Goal: Task Accomplishment & Management: Use online tool/utility

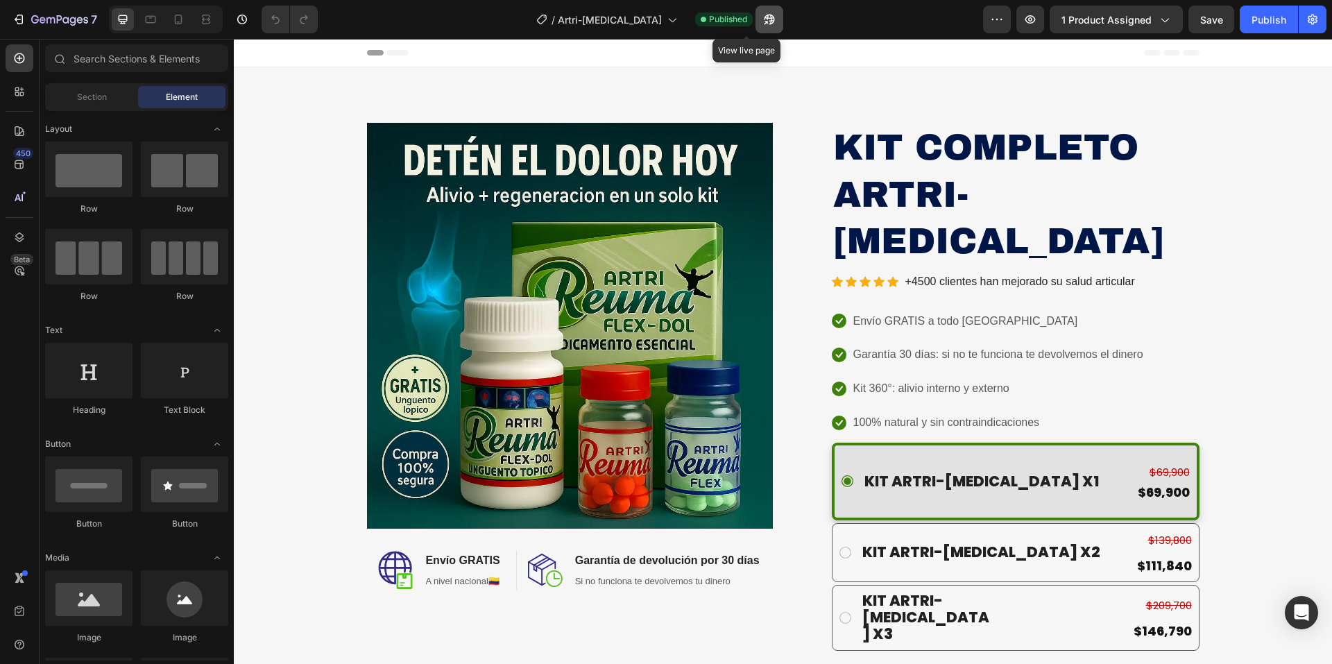
click at [763, 18] on icon "button" at bounding box center [770, 19] width 14 height 14
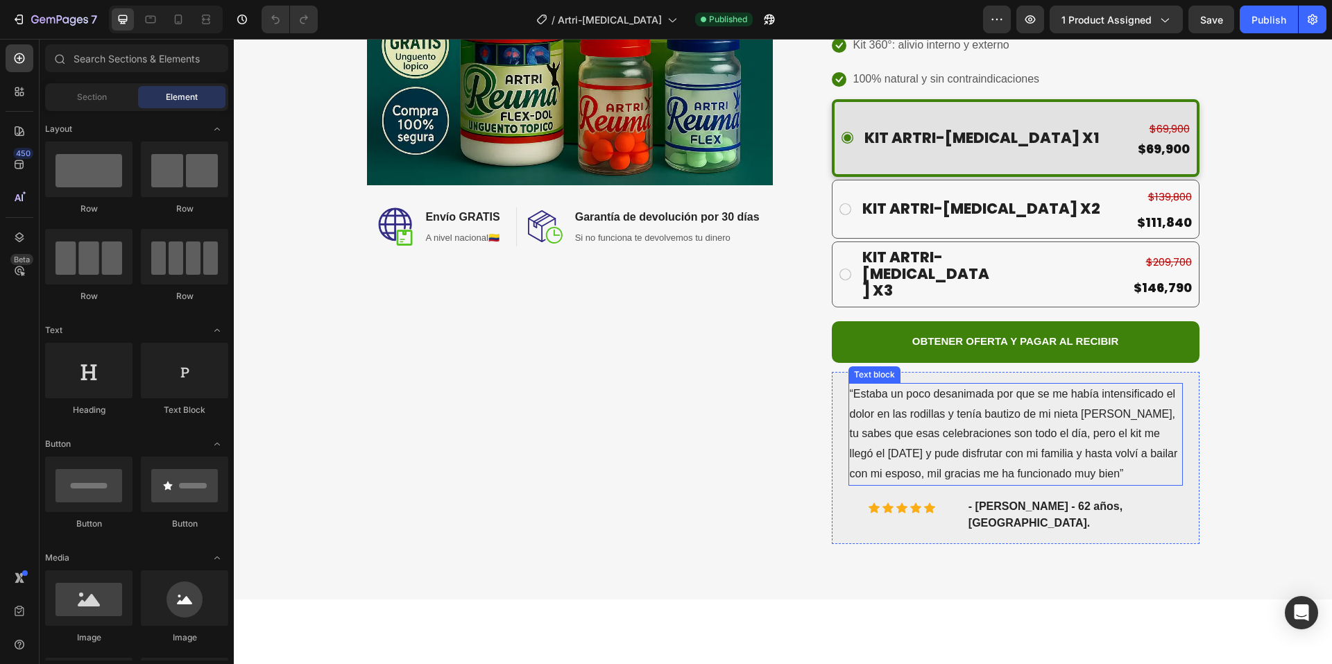
scroll to position [347, 0]
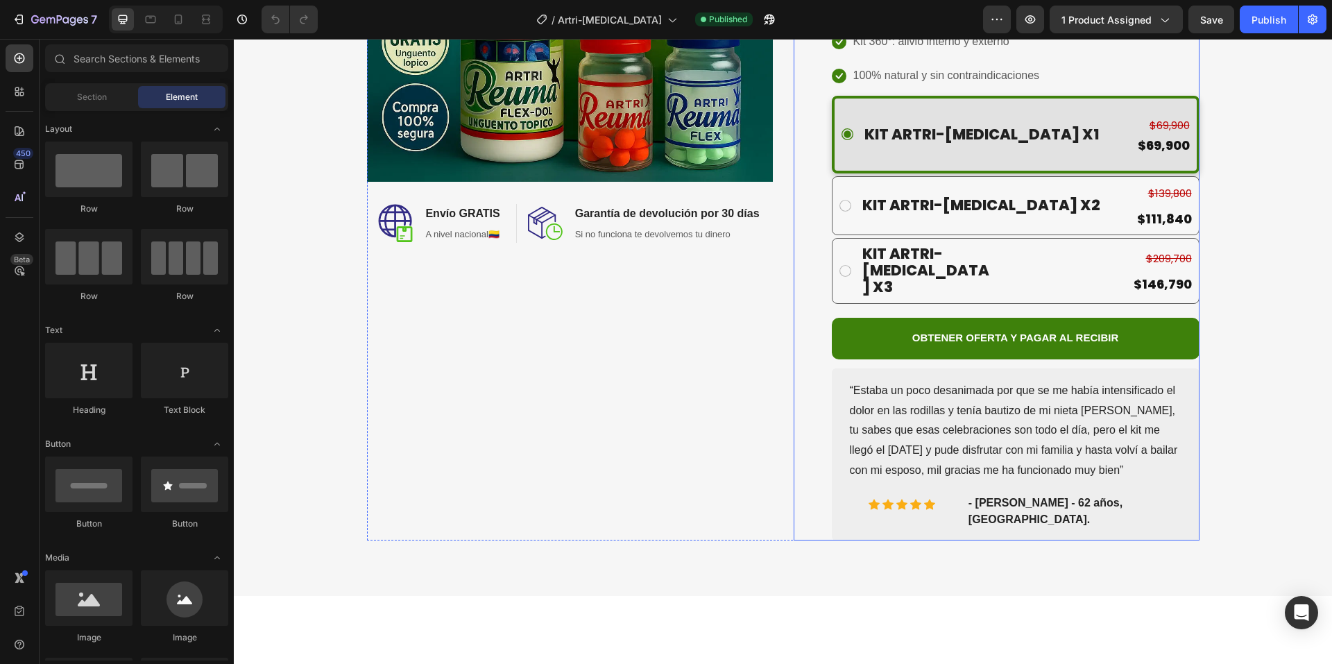
click at [1017, 318] on div "OBTENER OFERTA Y PAGAR AL RECIBIR Button" at bounding box center [1016, 343] width 368 height 51
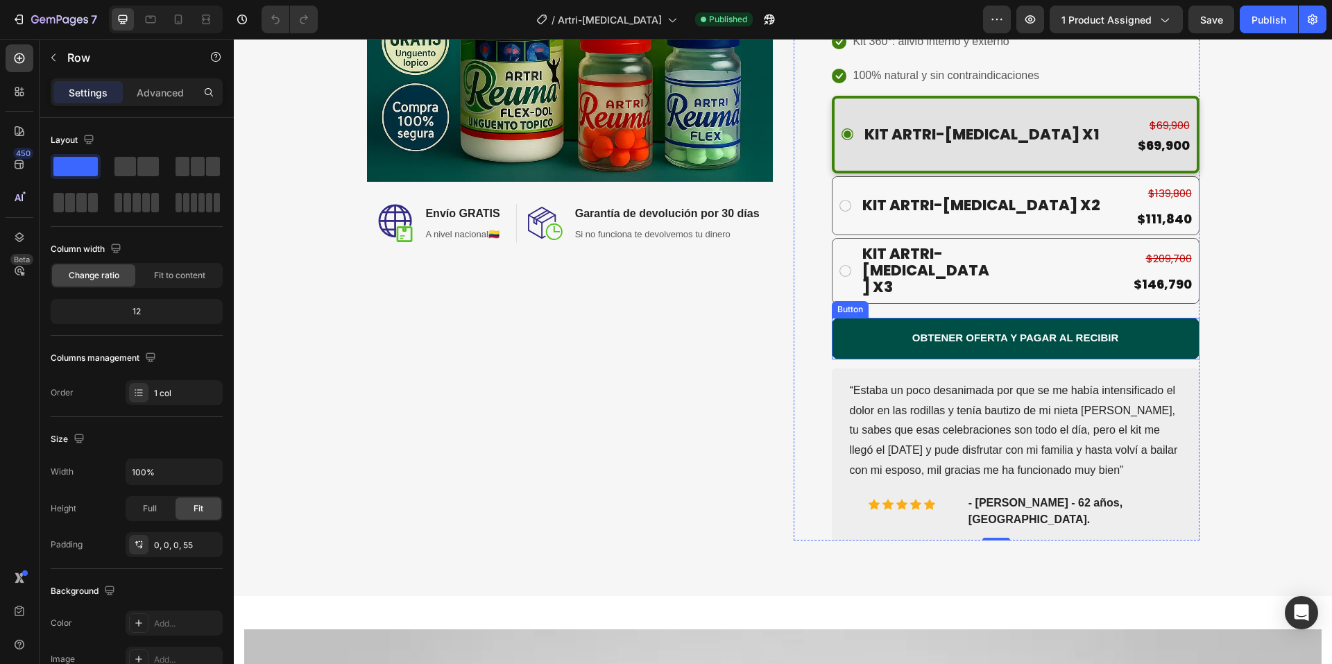
click at [1019, 318] on button "OBTENER OFERTA Y PAGAR AL RECIBIR" at bounding box center [1016, 339] width 368 height 42
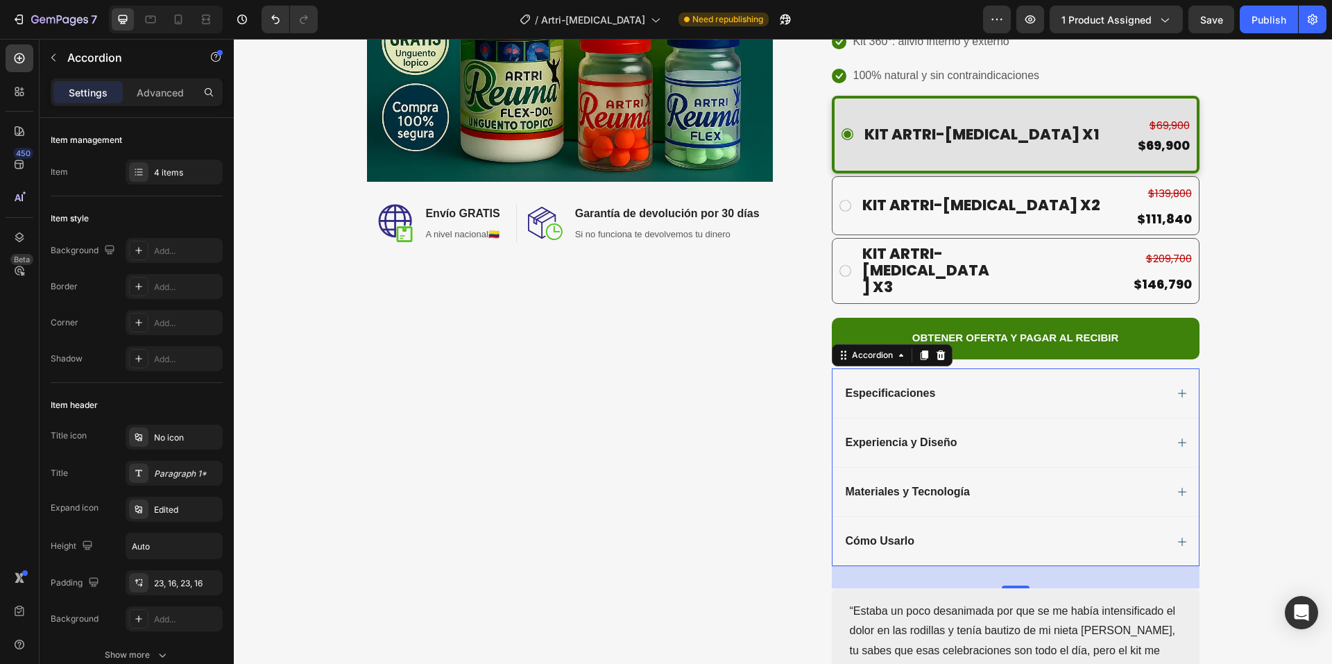
click at [1126, 385] on div "Especificaciones" at bounding box center [1005, 393] width 322 height 17
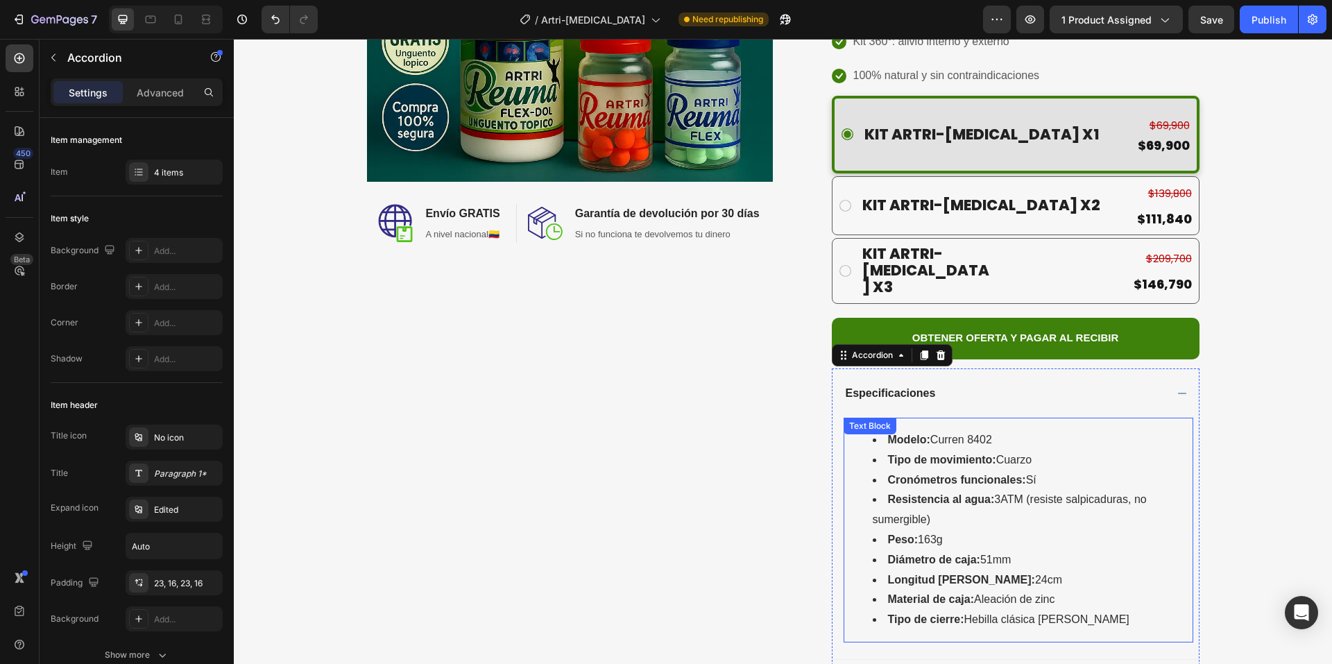
click at [924, 470] on li "Cronómetros funcionales: Sí" at bounding box center [1032, 480] width 319 height 20
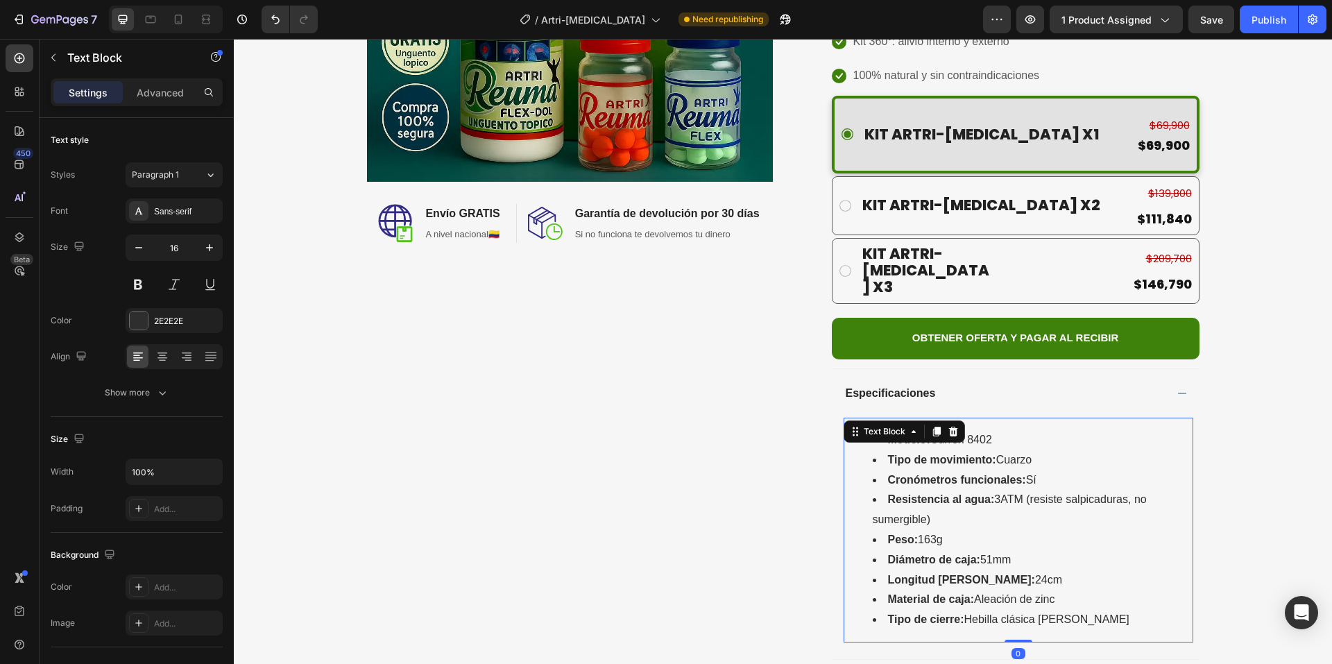
click at [951, 530] on li "Peso: 163g" at bounding box center [1032, 540] width 319 height 20
click at [1075, 610] on li "Tipo de cierre: Hebilla clásica [PERSON_NAME]" at bounding box center [1032, 620] width 319 height 20
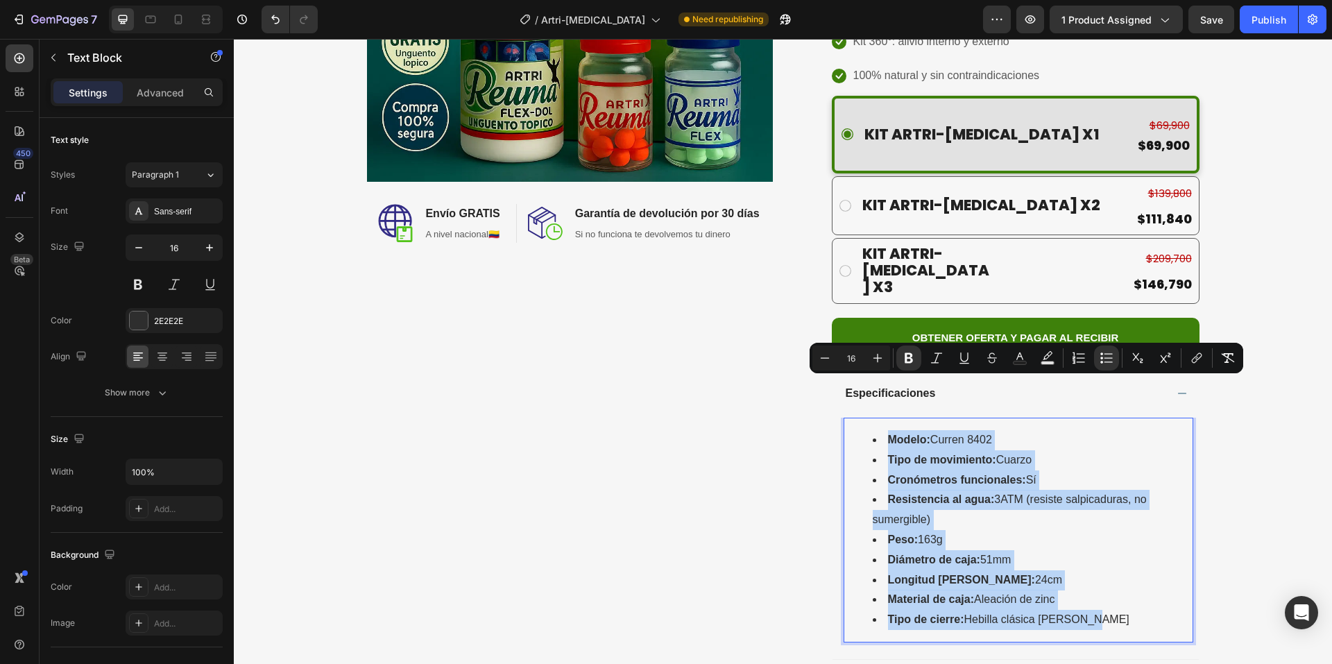
drag, startPoint x: 1087, startPoint y: 568, endPoint x: 871, endPoint y: 392, distance: 278.2
click at [871, 430] on ul "Modelo: Curren 8402 Tipo de movimiento: Cuarzo Cronómetros funcionales: Sí Resi…" at bounding box center [1018, 530] width 347 height 200
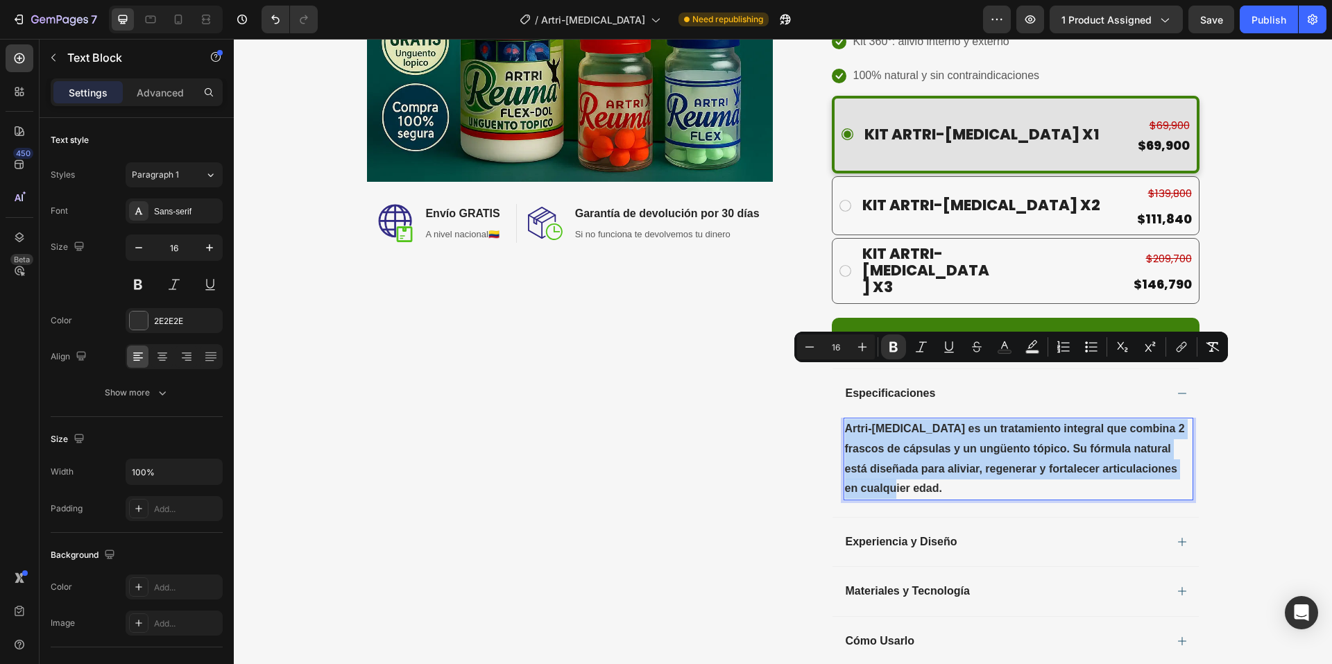
drag, startPoint x: 882, startPoint y: 433, endPoint x: 841, endPoint y: 377, distance: 69.5
click at [845, 419] on p "Artri-[MEDICAL_DATA] es un tratamiento integral que combina 2 frascos de cápsul…" at bounding box center [1018, 459] width 347 height 80
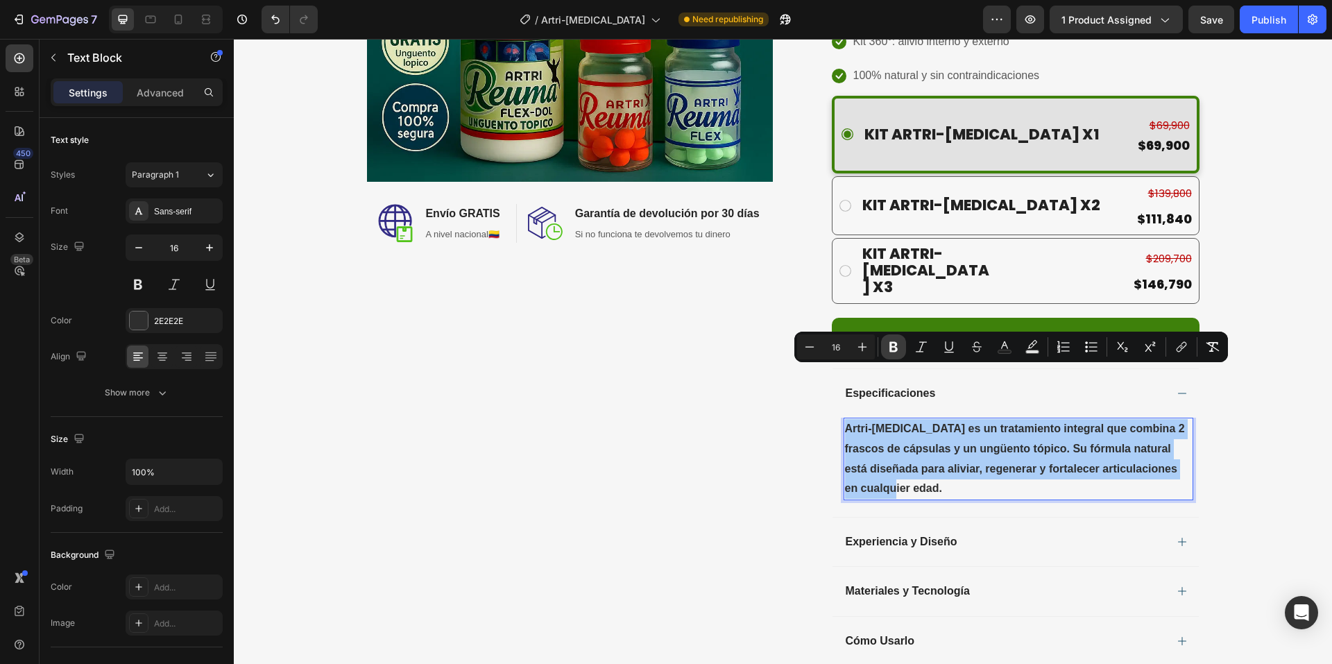
click at [889, 344] on icon "Editor contextual toolbar" at bounding box center [894, 347] width 14 height 14
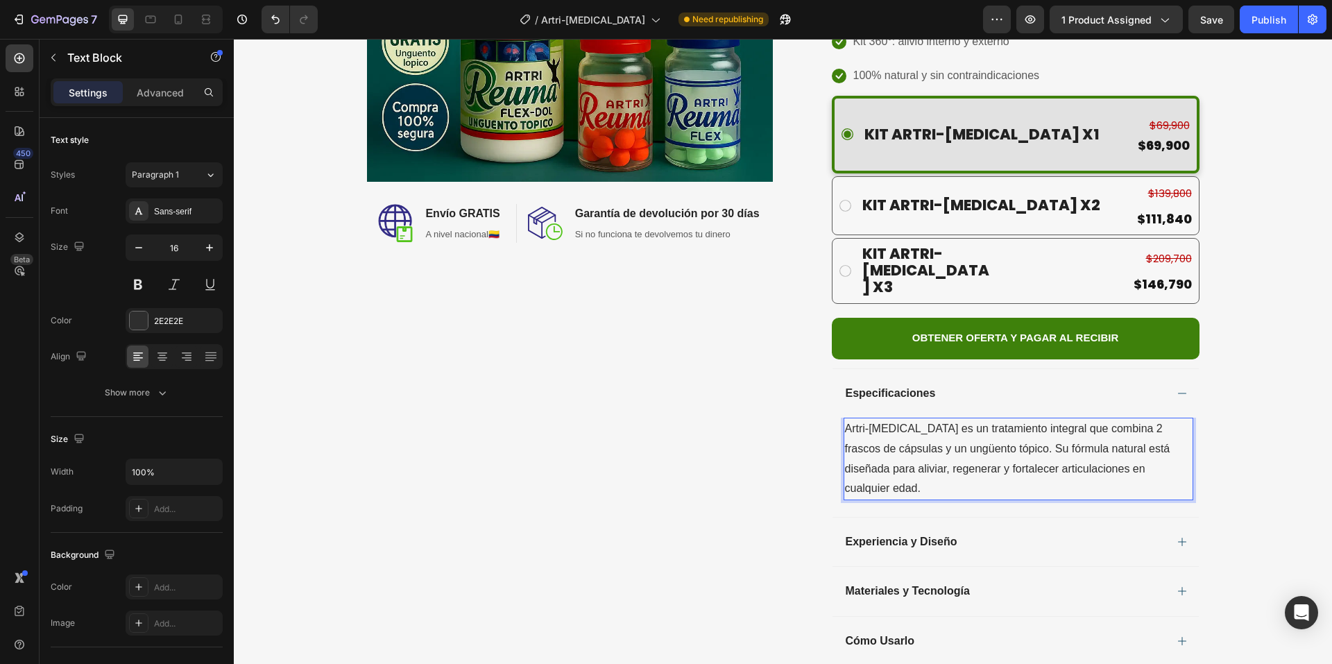
click at [896, 419] on p "Artri-[MEDICAL_DATA] es un tratamiento integral que combina 2 frascos de cápsul…" at bounding box center [1018, 459] width 347 height 80
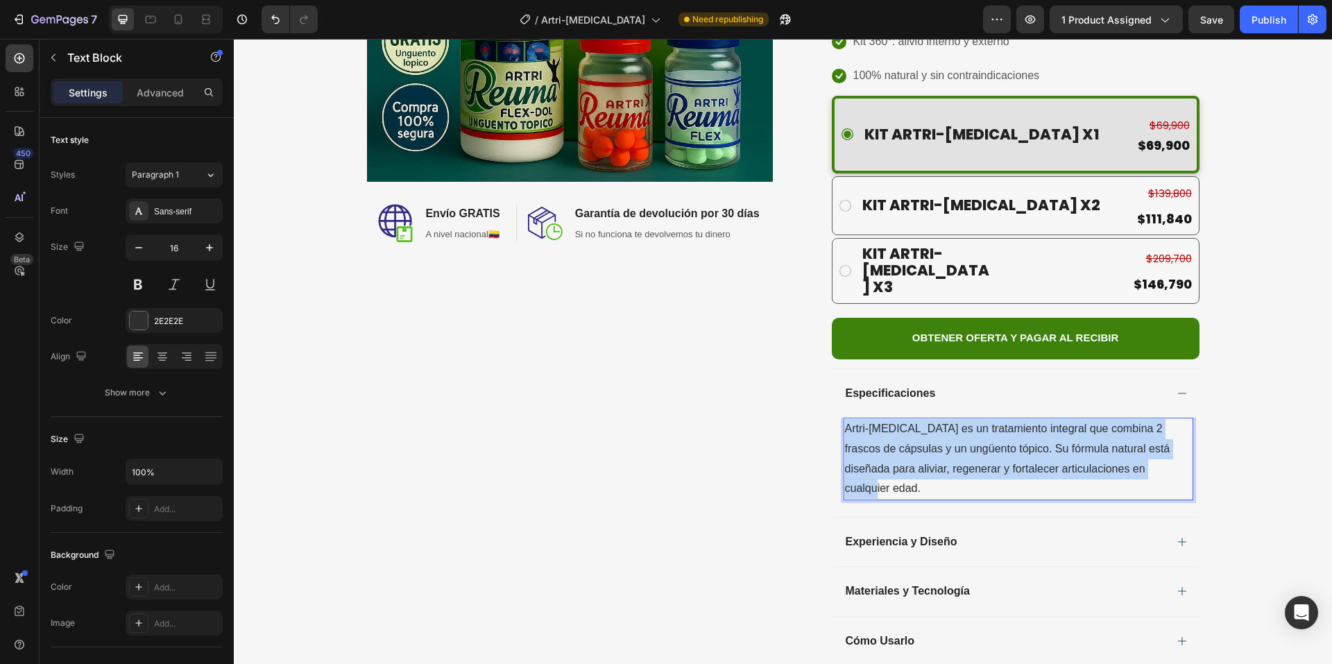
click at [896, 419] on p "Artri-[MEDICAL_DATA] es un tratamiento integral que combina 2 frascos de cápsul…" at bounding box center [1018, 459] width 347 height 80
click at [955, 419] on p "Artri-[MEDICAL_DATA] es un tratamiento integral que combina 2 frascos de cápsul…" at bounding box center [1018, 459] width 347 height 80
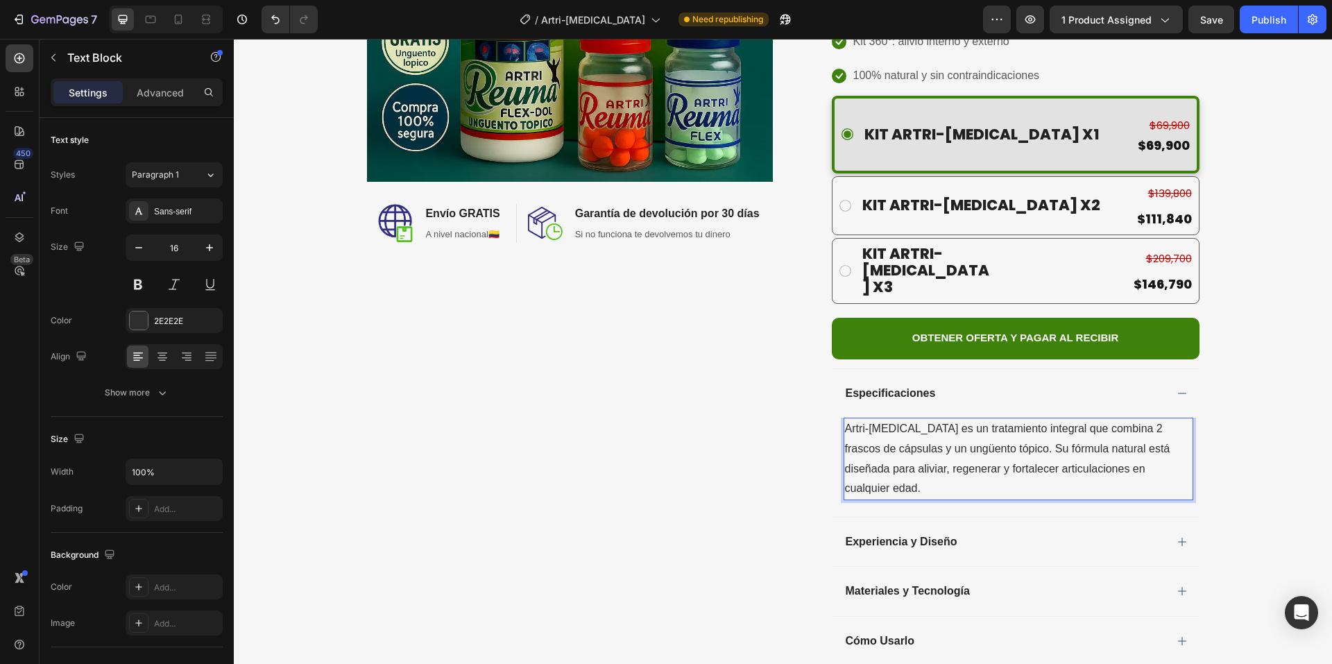
click at [958, 419] on p "Artri-[MEDICAL_DATA] es un tratamiento integral que combina 2 frascos de cápsul…" at bounding box center [1018, 459] width 347 height 80
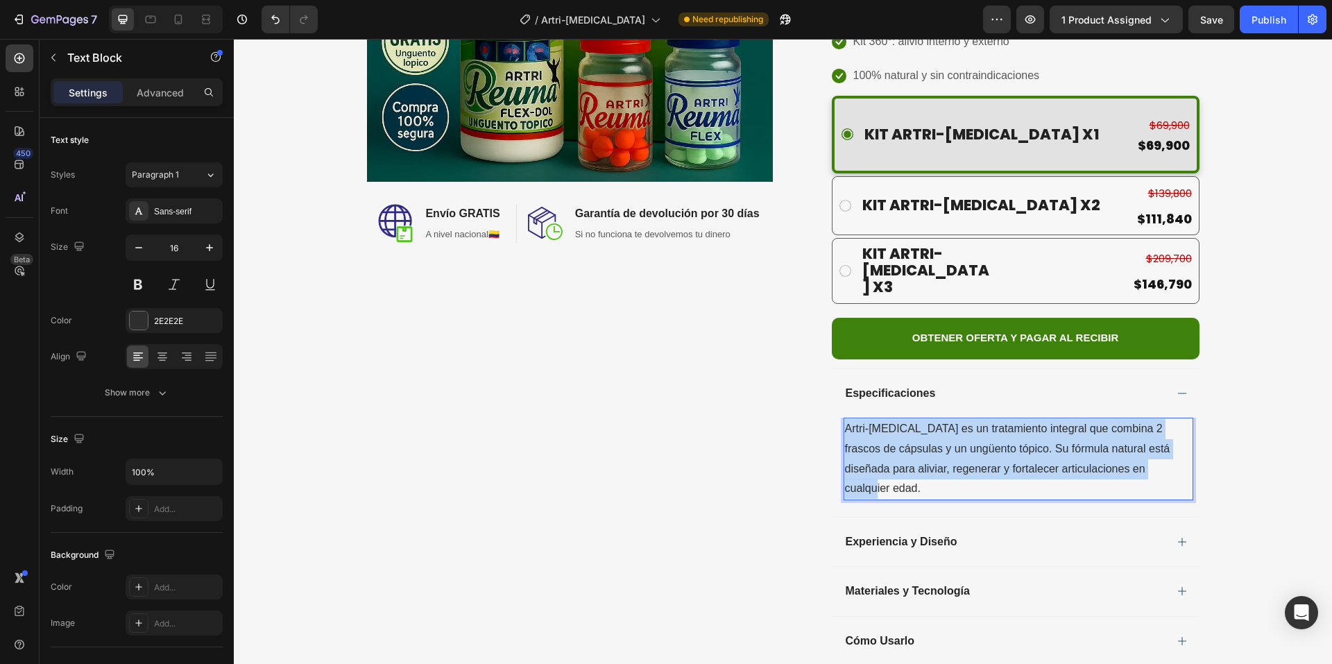
click at [958, 419] on p "Artri-[MEDICAL_DATA] es un tratamiento integral que combina 2 frascos de cápsul…" at bounding box center [1018, 459] width 347 height 80
click at [967, 517] on div "Experiencia y Diseño" at bounding box center [1016, 541] width 366 height 49
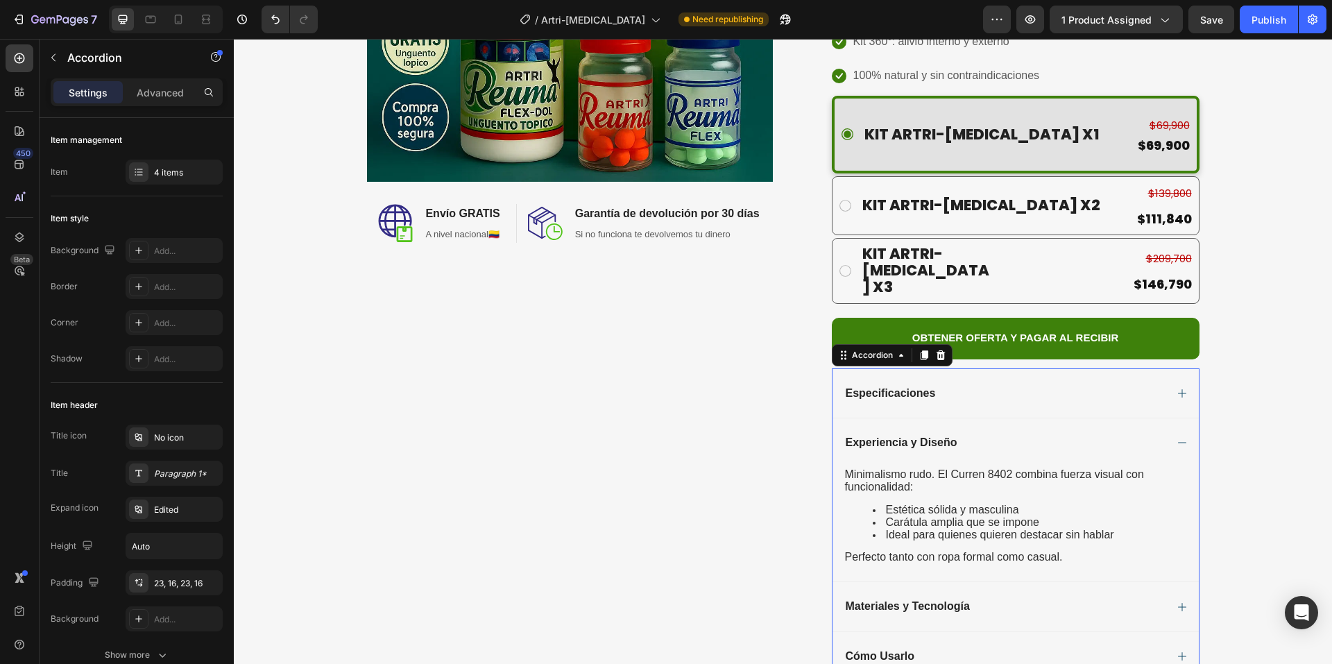
click at [965, 385] on div "Especificaciones" at bounding box center [1005, 393] width 322 height 17
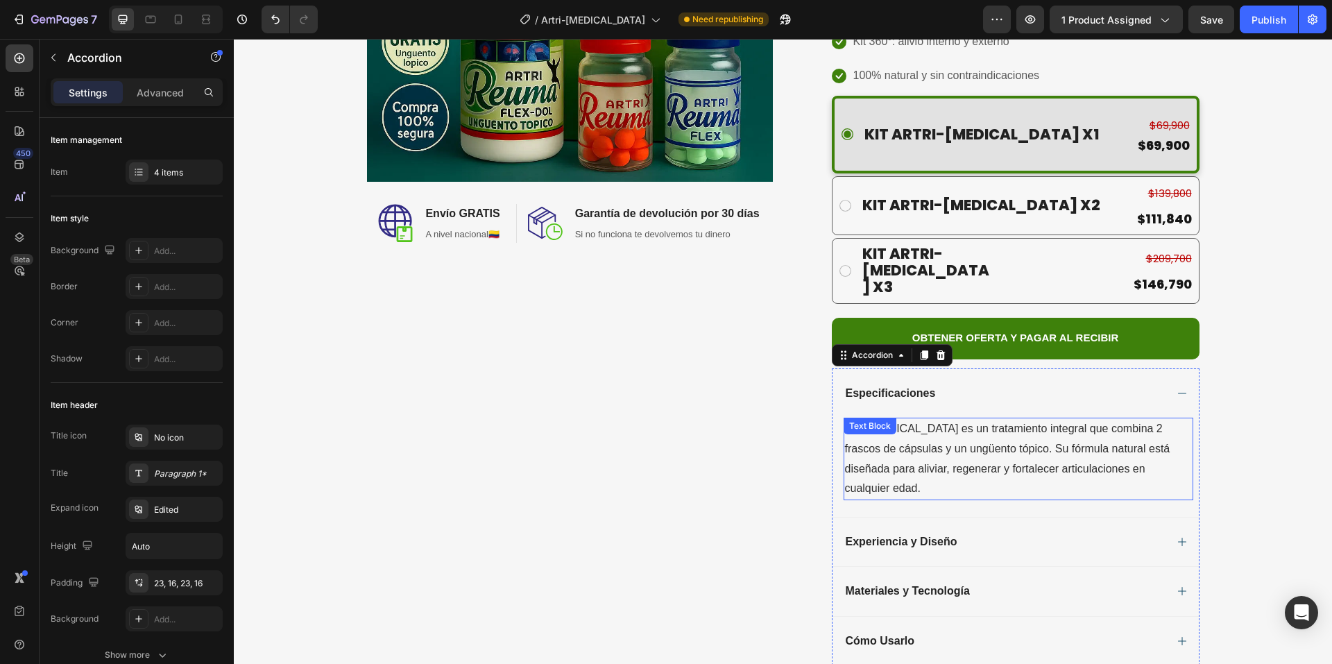
click at [966, 419] on p "Artri-[MEDICAL_DATA] es un tratamiento integral que combina 2 frascos de cápsul…" at bounding box center [1018, 459] width 347 height 80
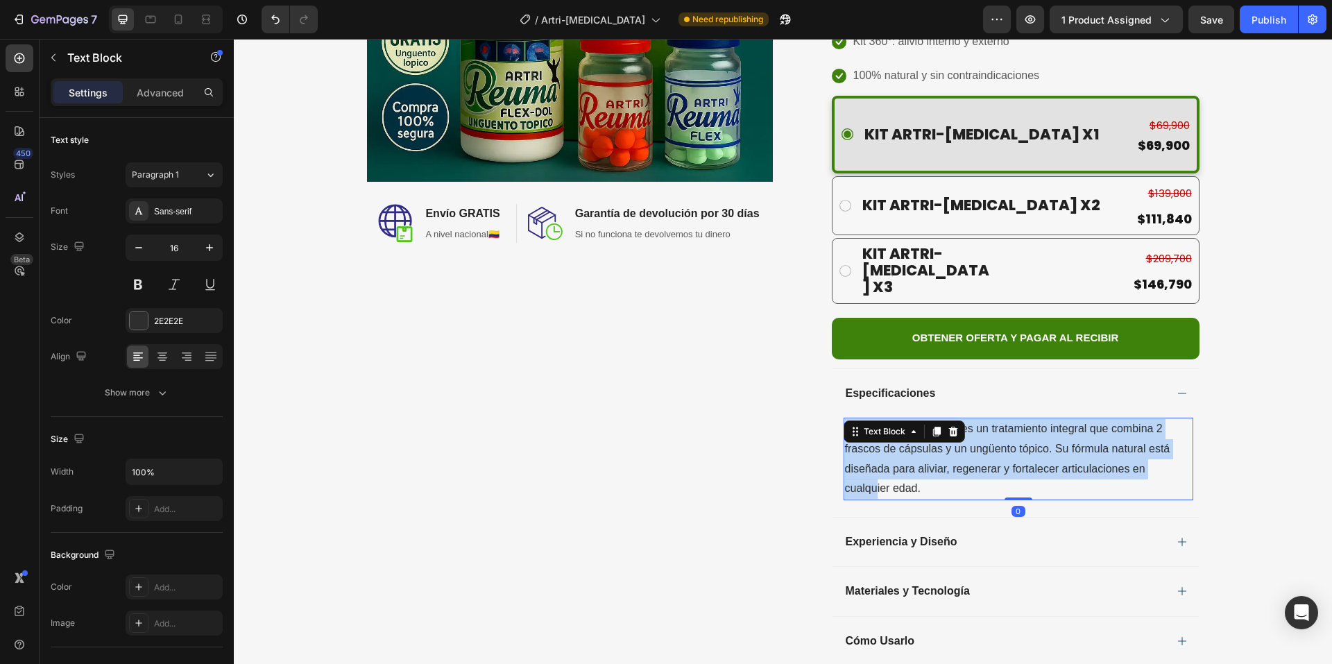
click at [966, 419] on p "Artri-[MEDICAL_DATA] es un tratamiento integral que combina 2 frascos de cápsul…" at bounding box center [1018, 459] width 347 height 80
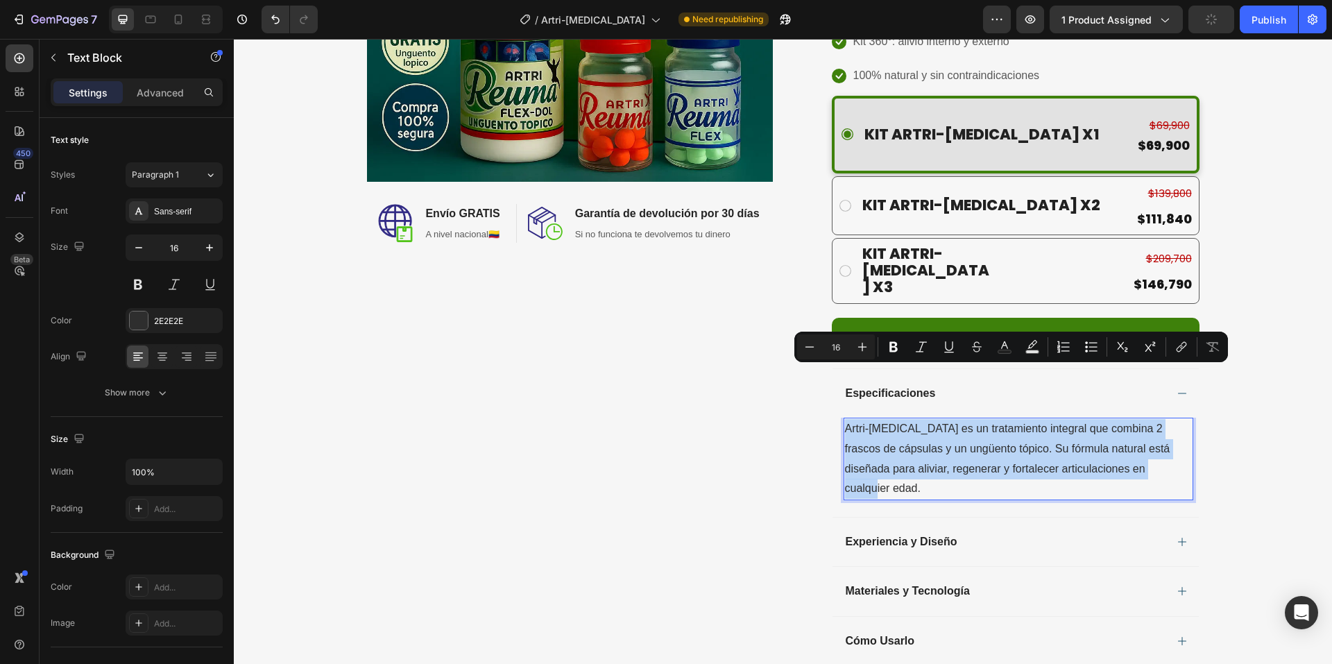
click at [901, 419] on p "Artri-[MEDICAL_DATA] es un tratamiento integral que combina 2 frascos de cápsul…" at bounding box center [1018, 459] width 347 height 80
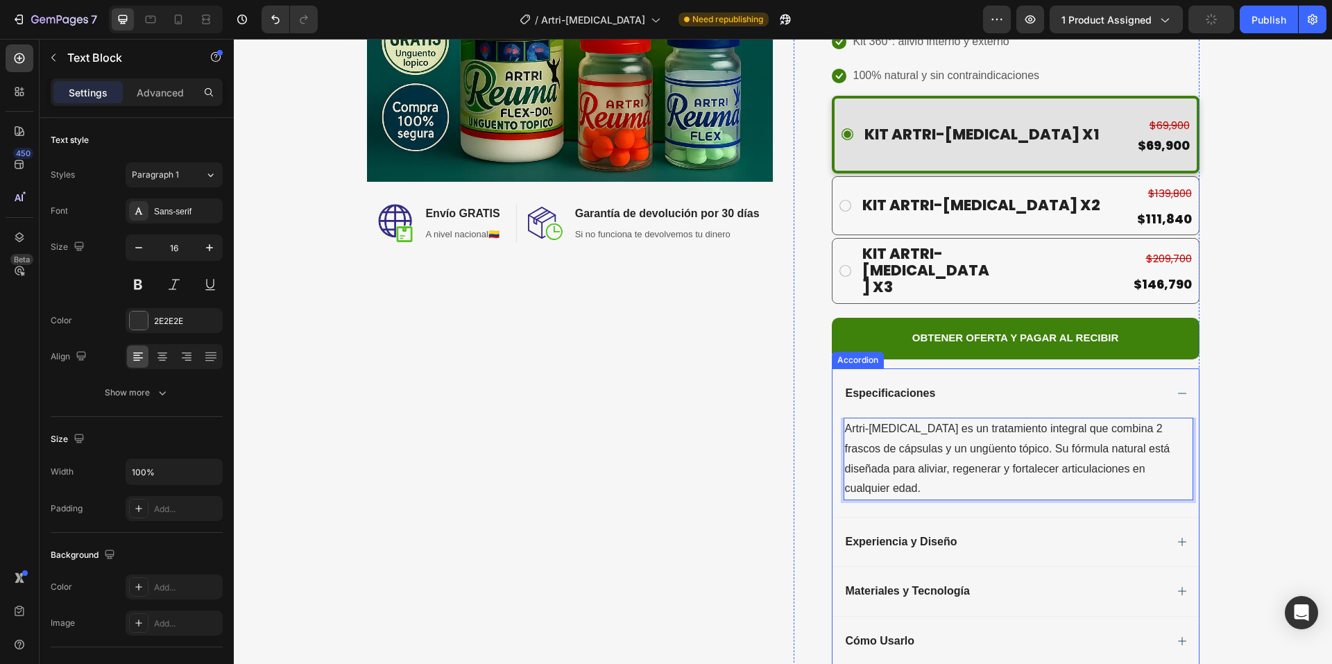
click at [964, 385] on div "Especificaciones" at bounding box center [1005, 393] width 322 height 17
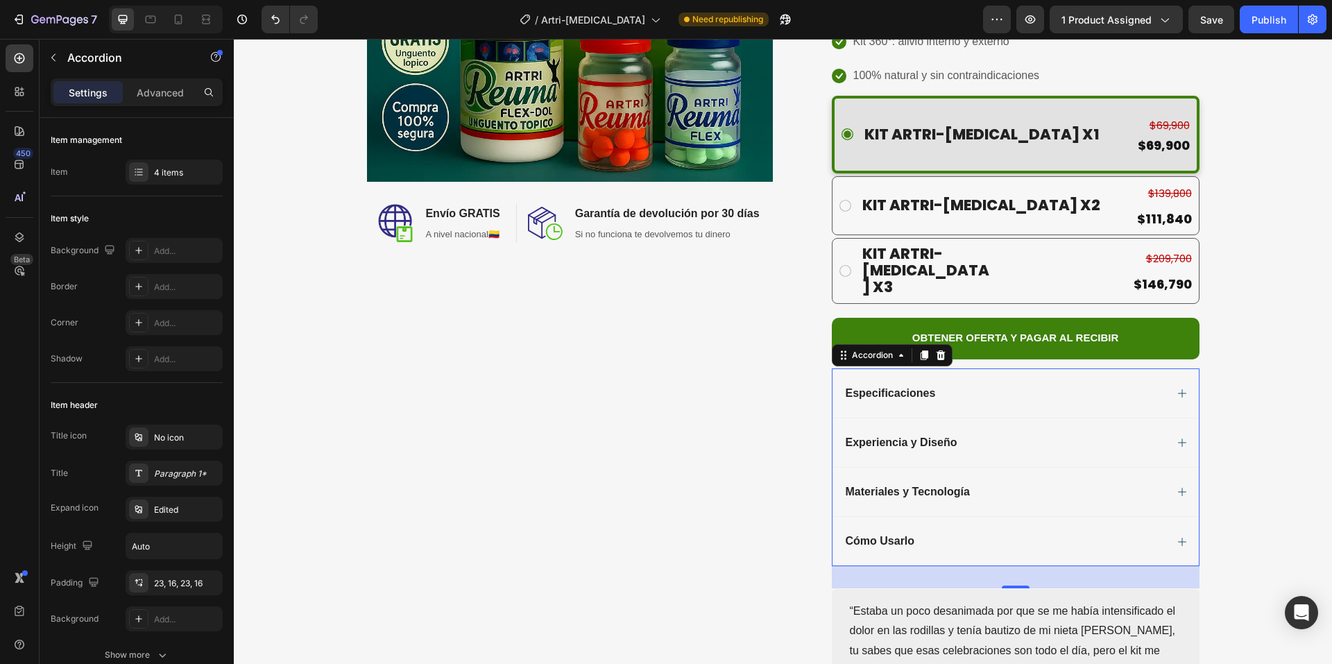
click at [1142, 368] on div "Especificaciones" at bounding box center [1016, 392] width 366 height 49
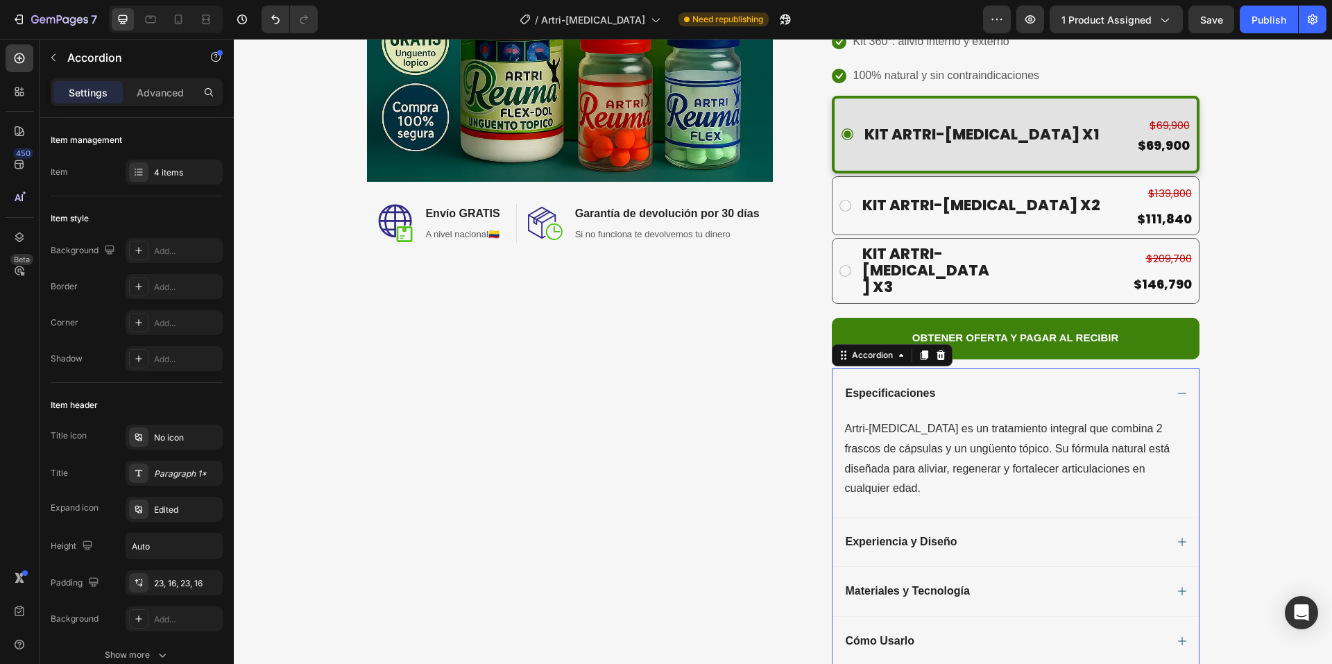
click at [1144, 368] on div "Especificaciones" at bounding box center [1016, 392] width 366 height 49
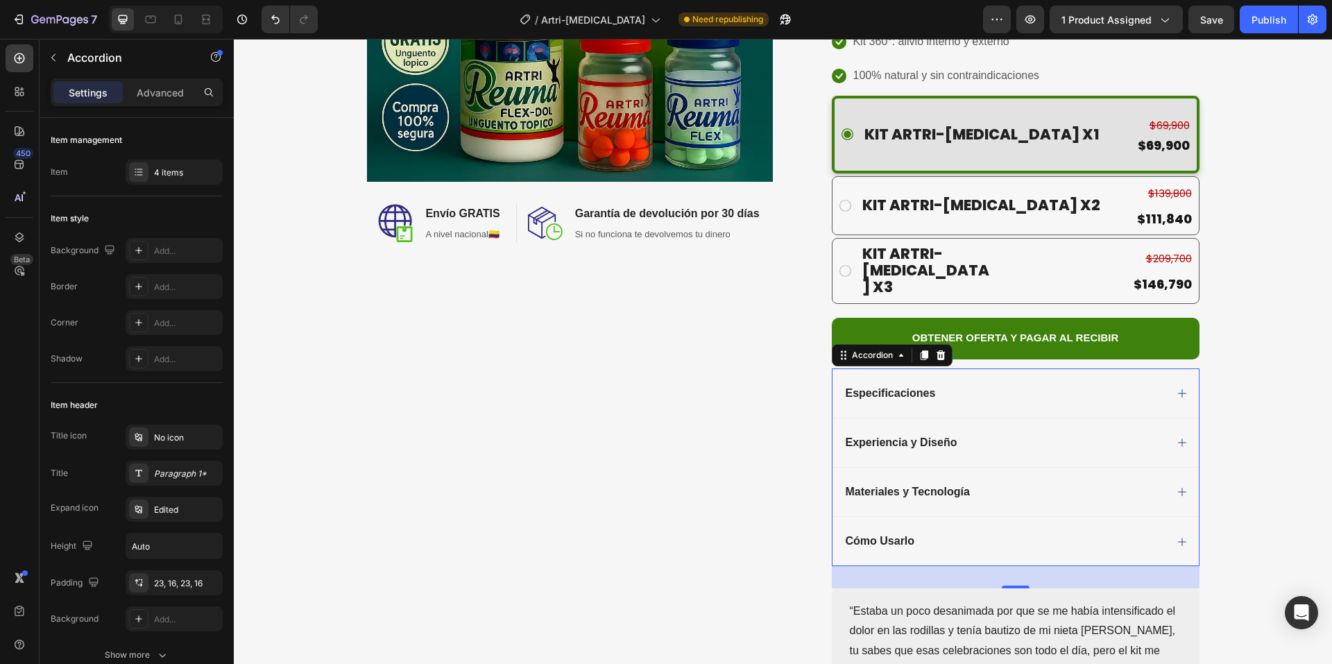
click at [1136, 434] on div "Experiencia y Diseño" at bounding box center [1005, 442] width 322 height 17
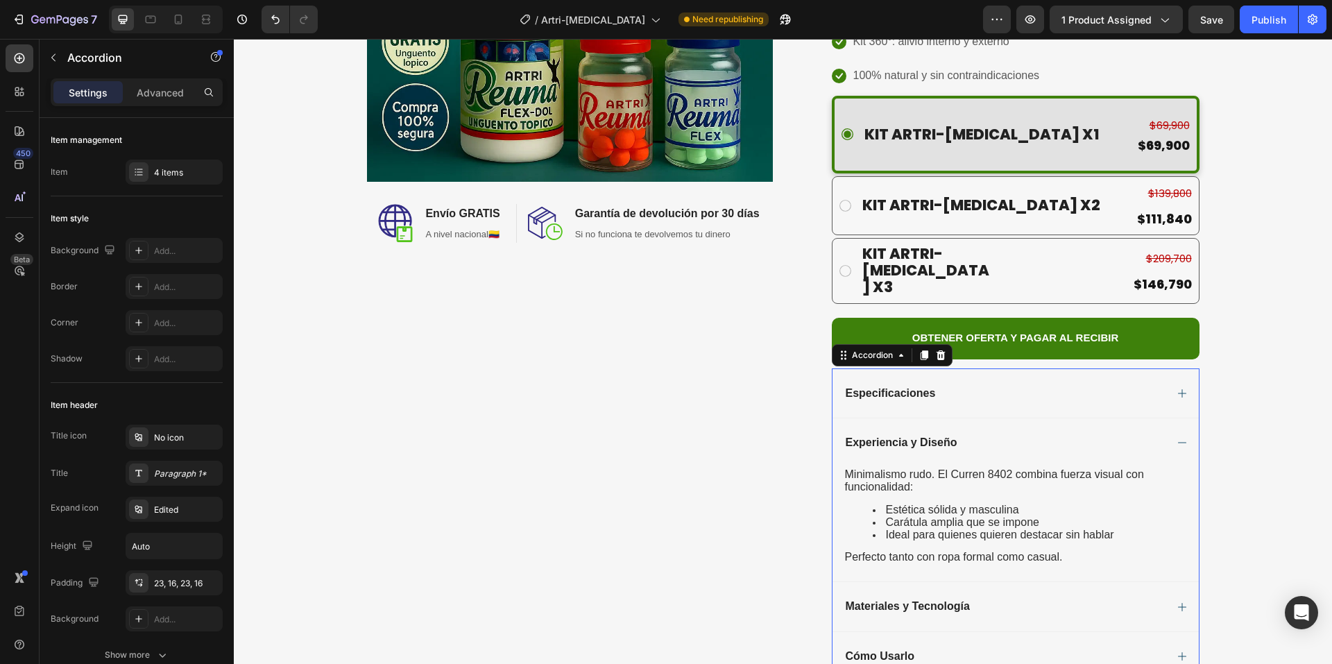
click at [930, 436] on span "Experiencia y Diseño" at bounding box center [902, 442] width 112 height 12
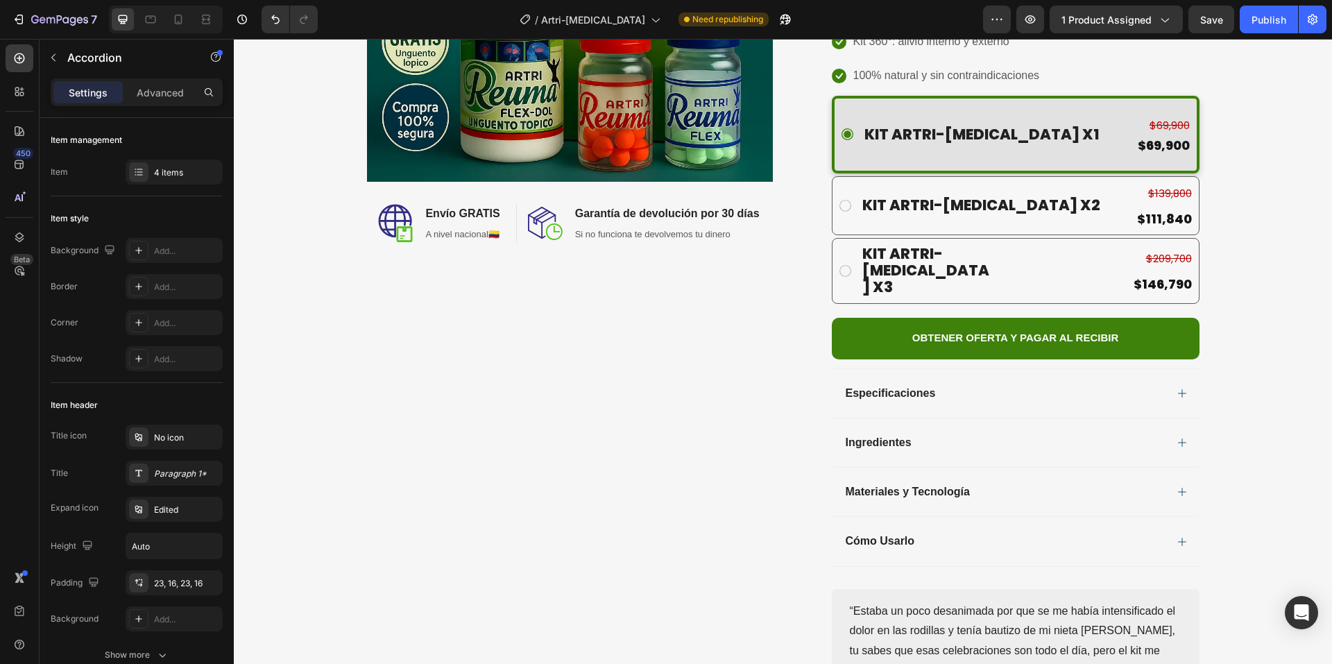
click at [1046, 467] on div "Materiales y Tecnología" at bounding box center [1016, 491] width 366 height 49
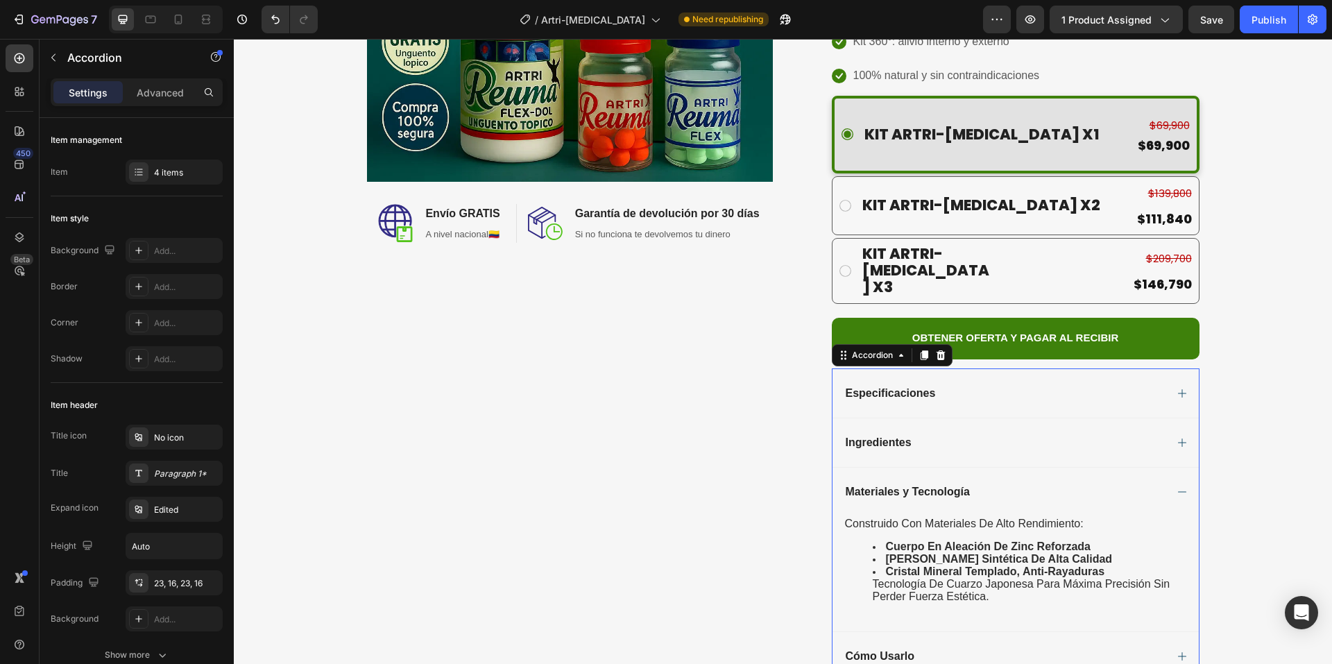
click at [1100, 484] on div "Materiales y Tecnología" at bounding box center [1005, 492] width 322 height 17
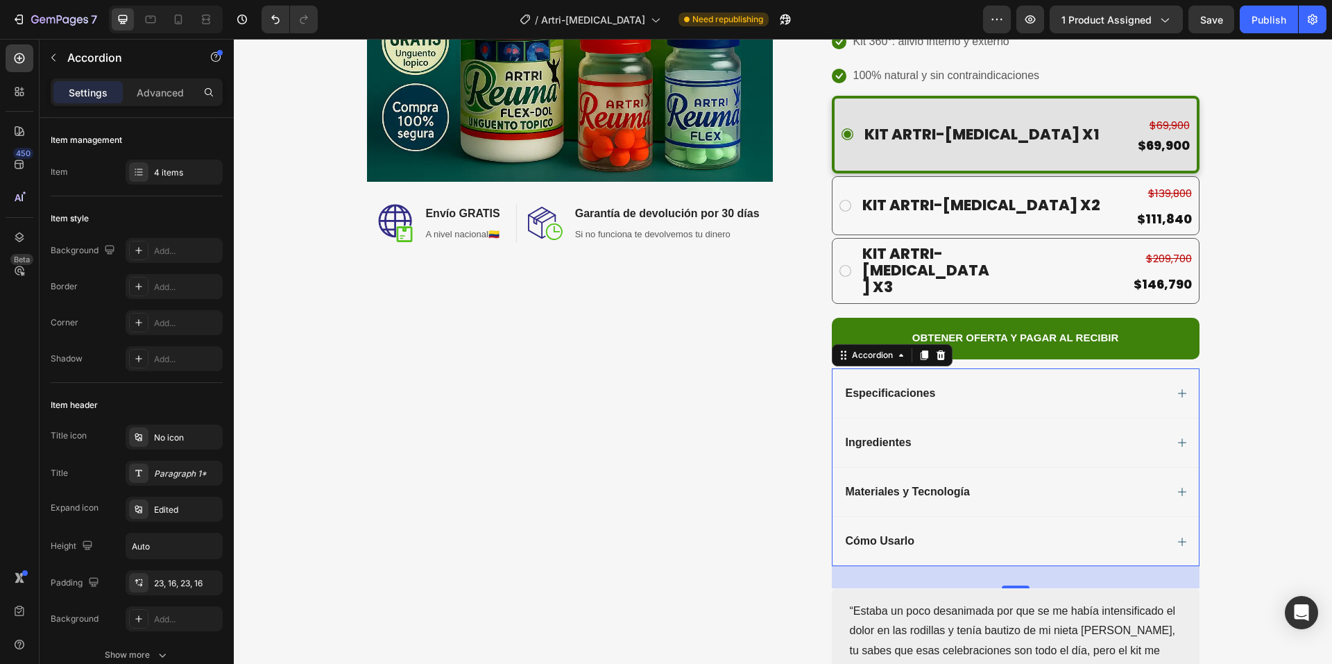
click at [1139, 484] on div "Materiales y Tecnología" at bounding box center [1005, 492] width 322 height 17
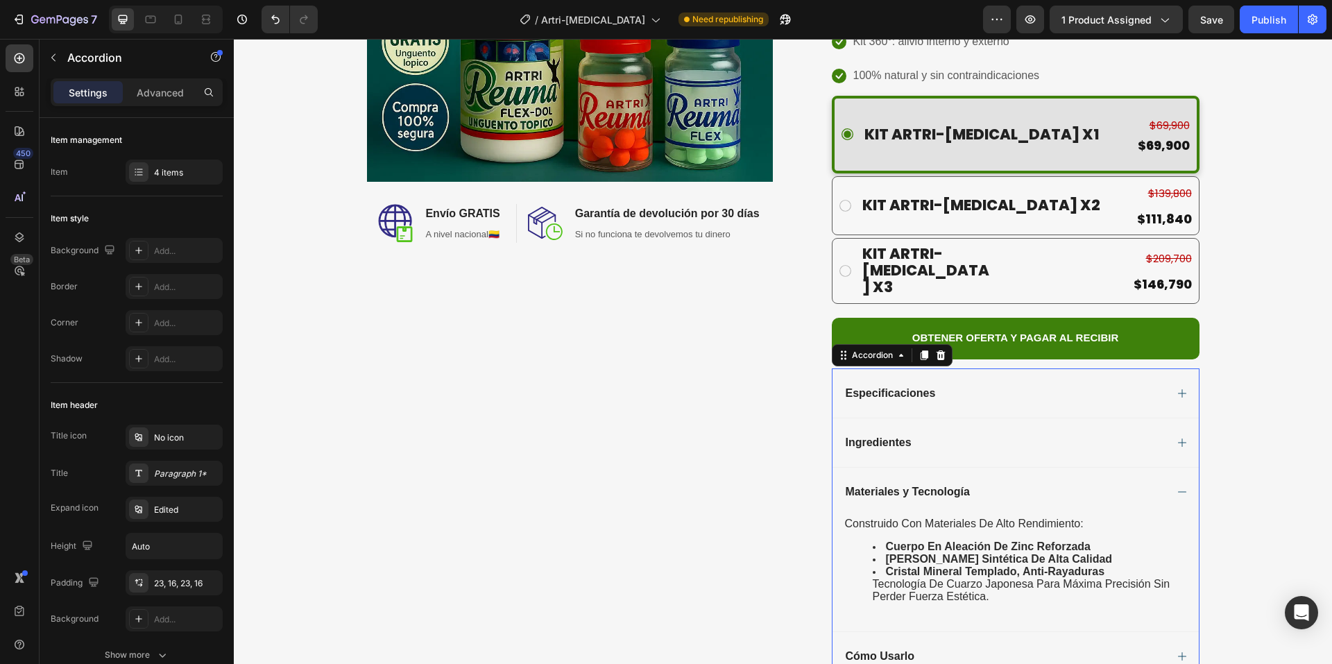
click at [1033, 484] on div "Materiales y Tecnología" at bounding box center [1005, 492] width 322 height 17
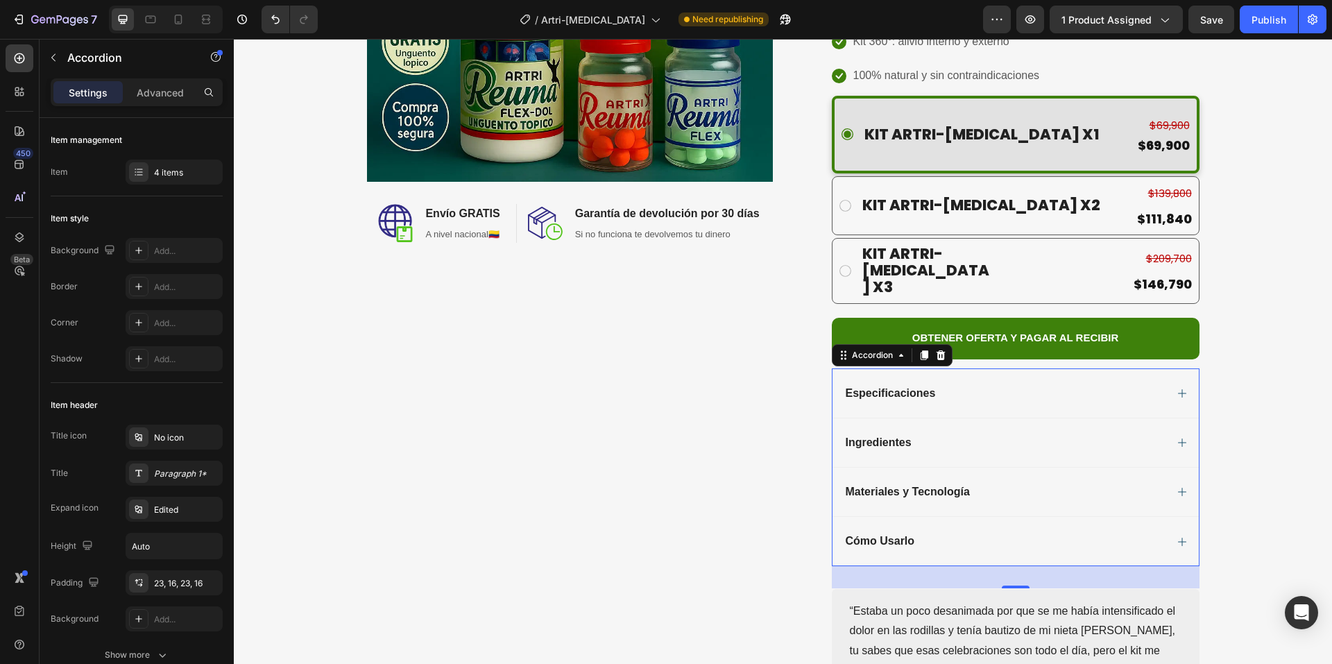
click at [996, 418] on div "Ingredientes" at bounding box center [1016, 442] width 366 height 49
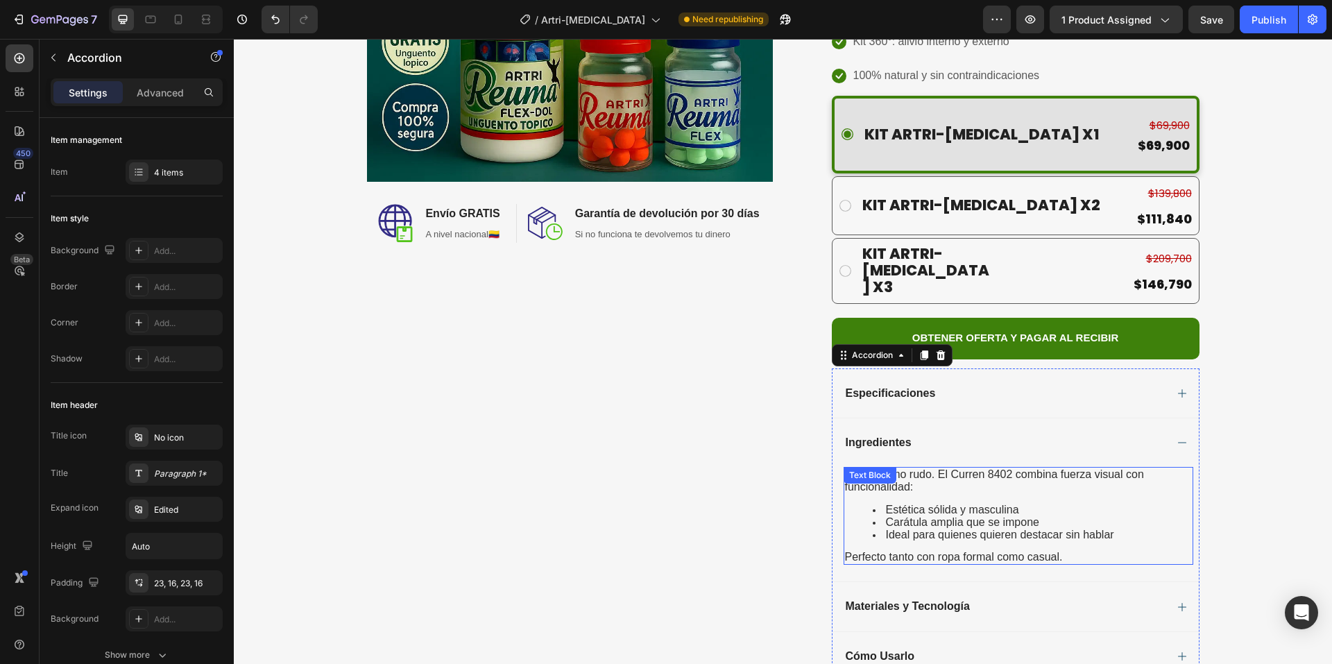
click at [988, 516] on span "Carátula amplia que se impone" at bounding box center [962, 522] width 153 height 12
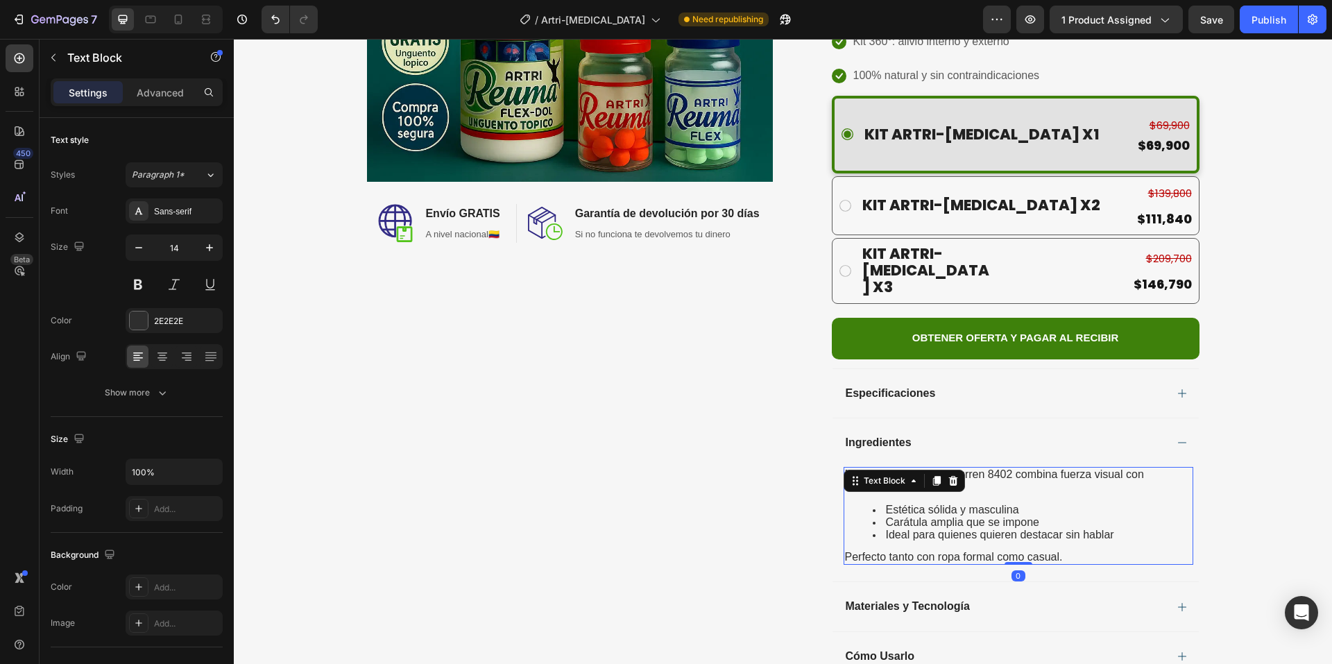
click at [1064, 494] on div "Minimalismo rudo. El Curren 8402 combina fuerza visual con funcionalidad: Estét…" at bounding box center [1019, 516] width 350 height 98
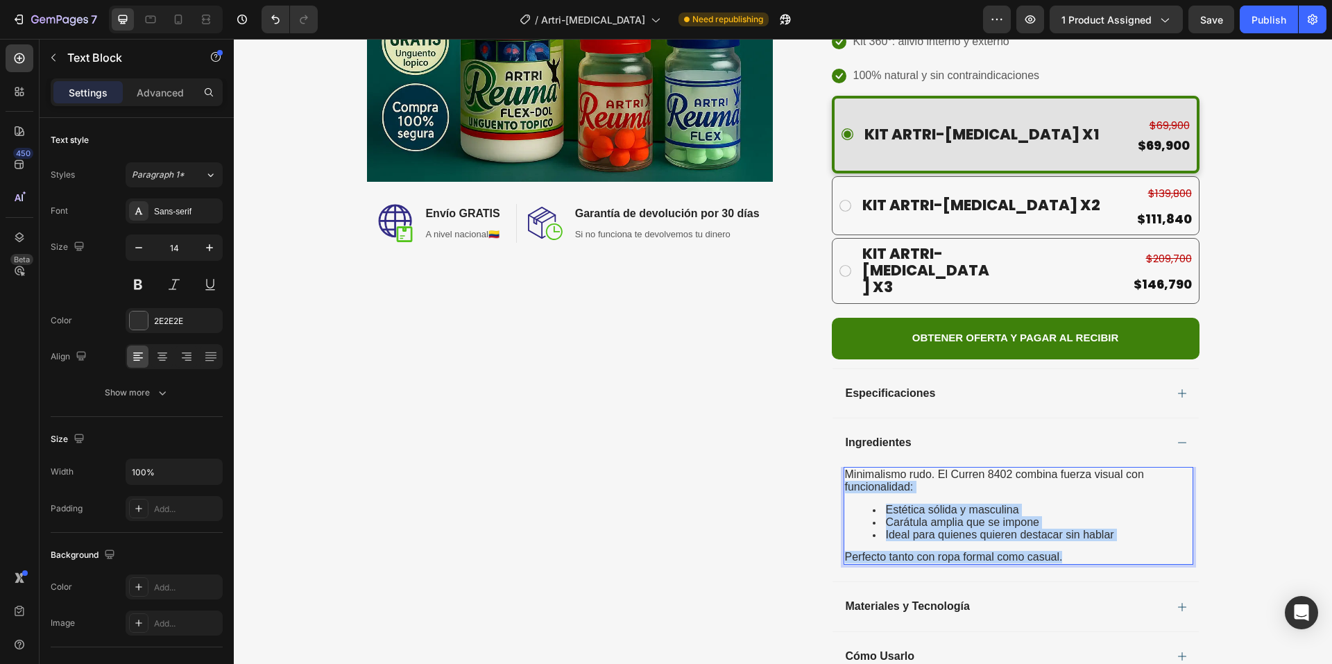
drag, startPoint x: 1064, startPoint y: 500, endPoint x: 833, endPoint y: 431, distance: 241.3
click at [833, 467] on div "Minimalismo rudo. El Curren 8402 combina fuerza visual con funcionalidad: Estét…" at bounding box center [1016, 524] width 366 height 114
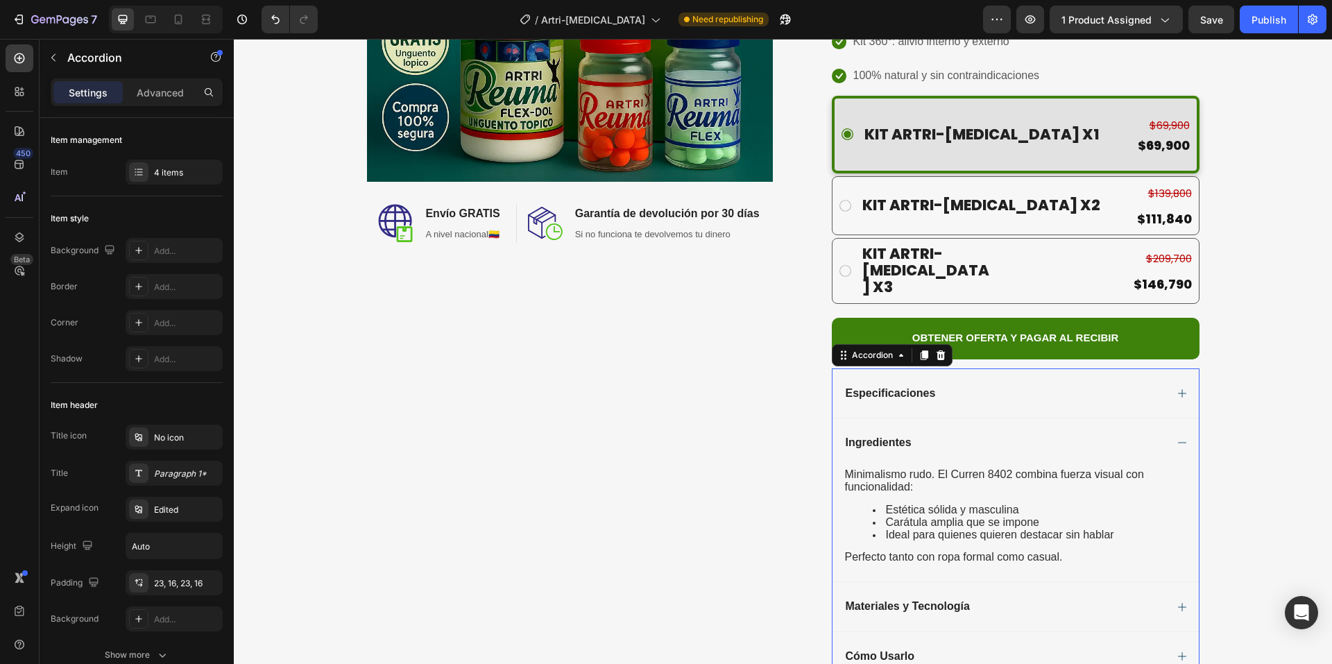
click at [835, 467] on div "Minimalismo rudo. El Curren 8402 combina fuerza visual con funcionalidad: Estét…" at bounding box center [1016, 524] width 366 height 114
click at [851, 469] on div "Text Block" at bounding box center [870, 475] width 47 height 12
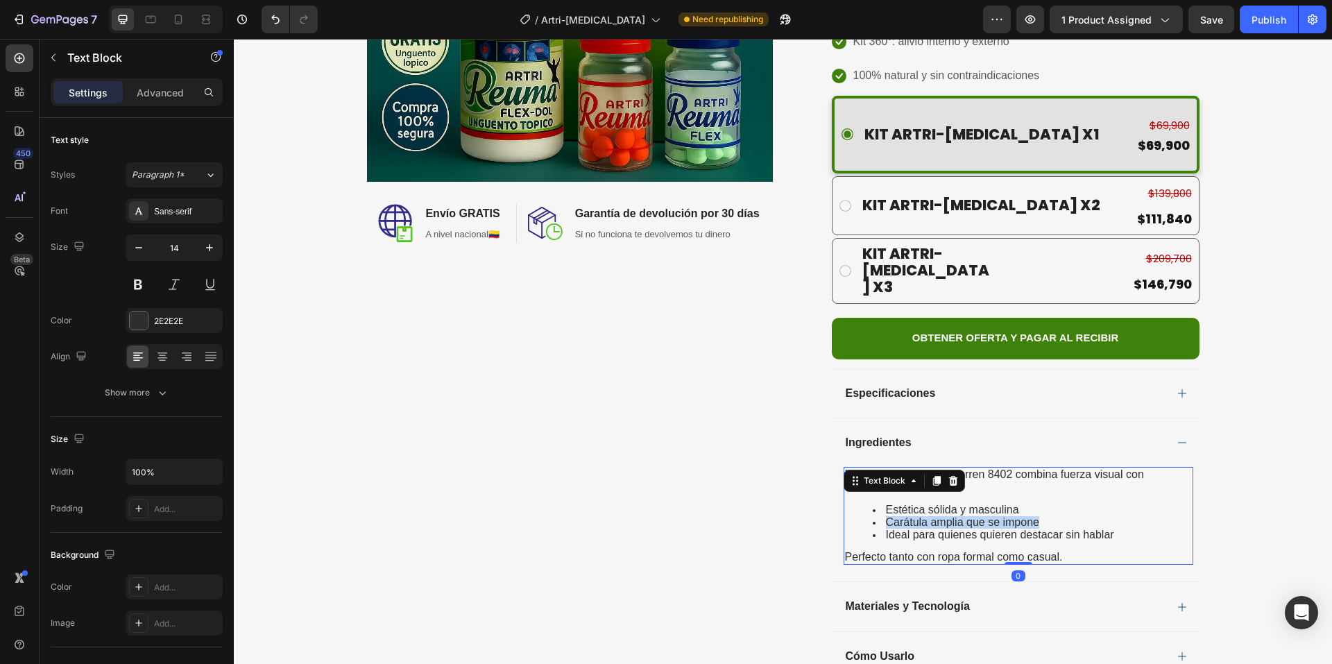
click at [989, 516] on span "Carátula amplia que se impone" at bounding box center [962, 522] width 153 height 12
click at [990, 516] on span "Carátula amplia que se impone" at bounding box center [962, 522] width 153 height 12
click at [1028, 529] on span "Ideal para quienes quieren destacar sin hablar" at bounding box center [1000, 535] width 228 height 12
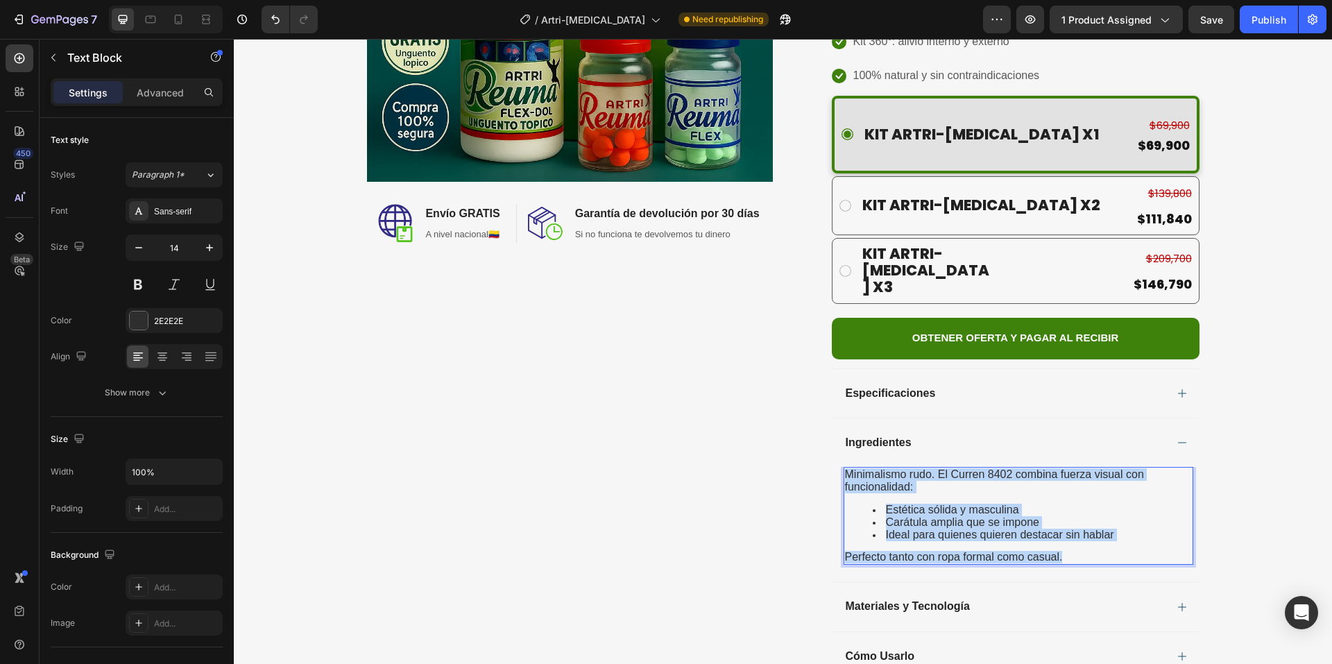
drag, startPoint x: 1062, startPoint y: 502, endPoint x: 841, endPoint y: 416, distance: 237.2
click at [844, 467] on div "Minimalismo rudo. El Curren 8402 combina fuerza visual con funcionalidad: Estét…" at bounding box center [1019, 516] width 350 height 98
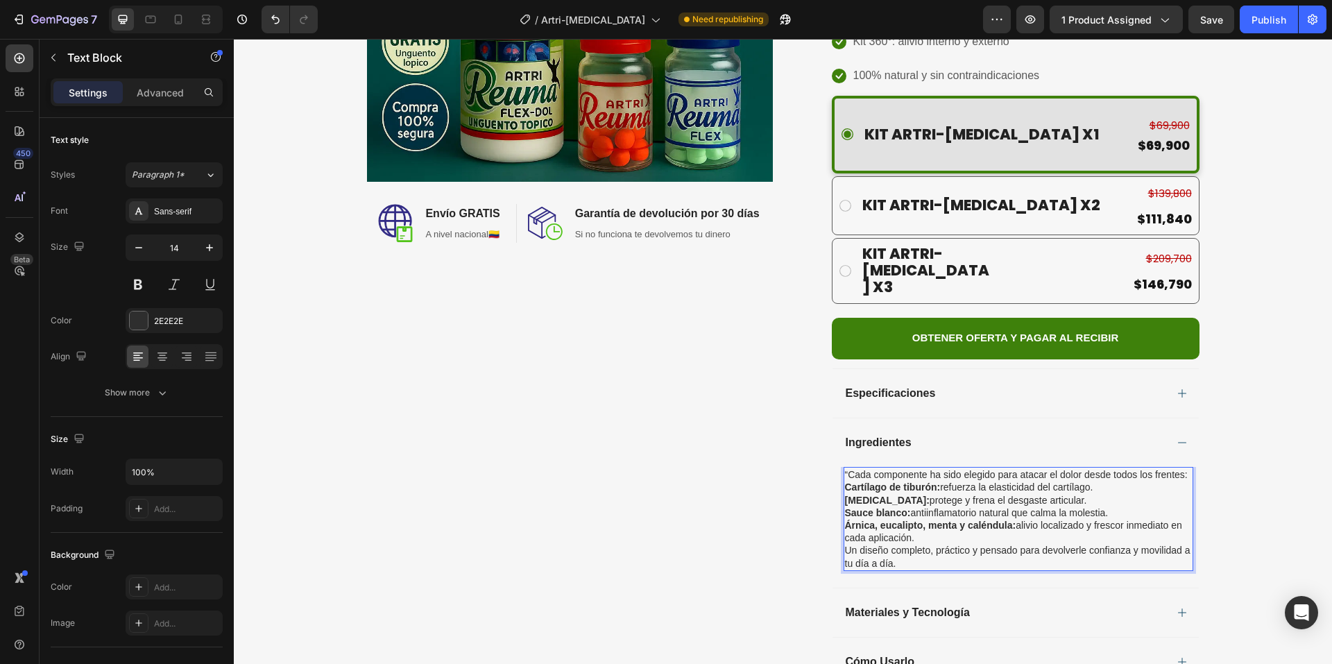
click at [1160, 468] on p "“Cada componente ha sido elegido para atacar el dolor desde todos los frentes:" at bounding box center [1018, 474] width 347 height 12
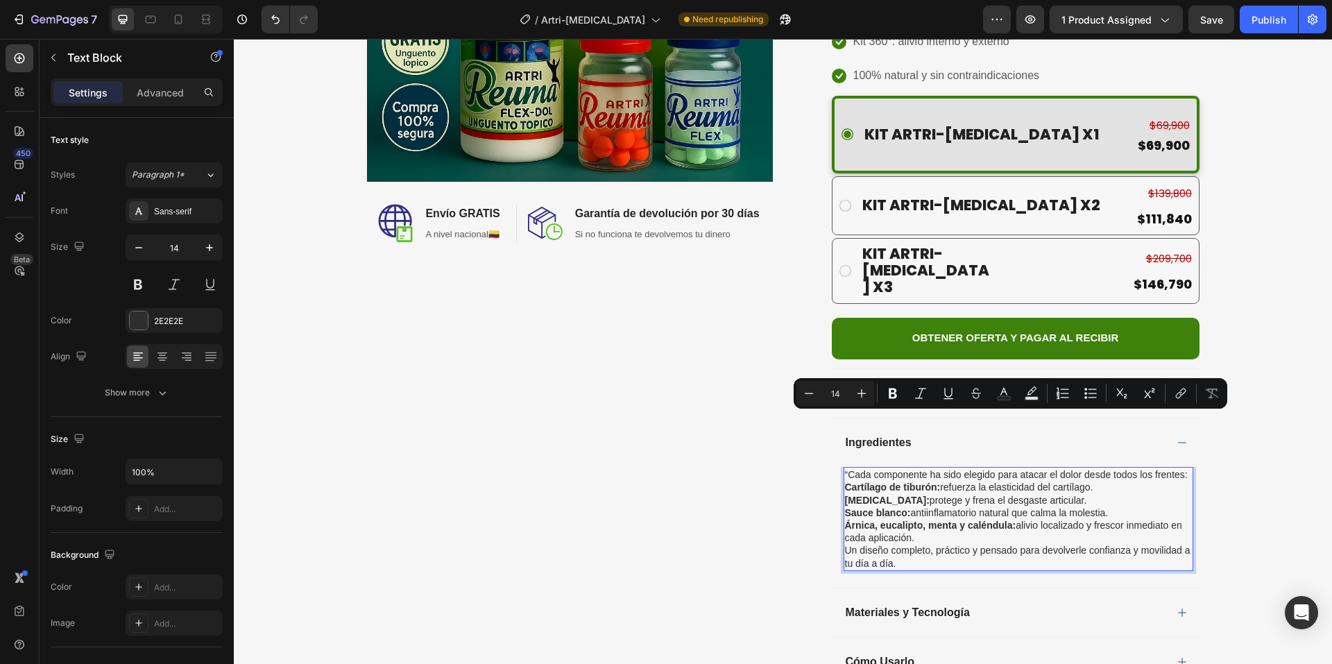
click at [939, 519] on p "Árnica, eucalipto, menta y caléndula: alivio localizado y frescor inmediato en …" at bounding box center [1018, 531] width 347 height 25
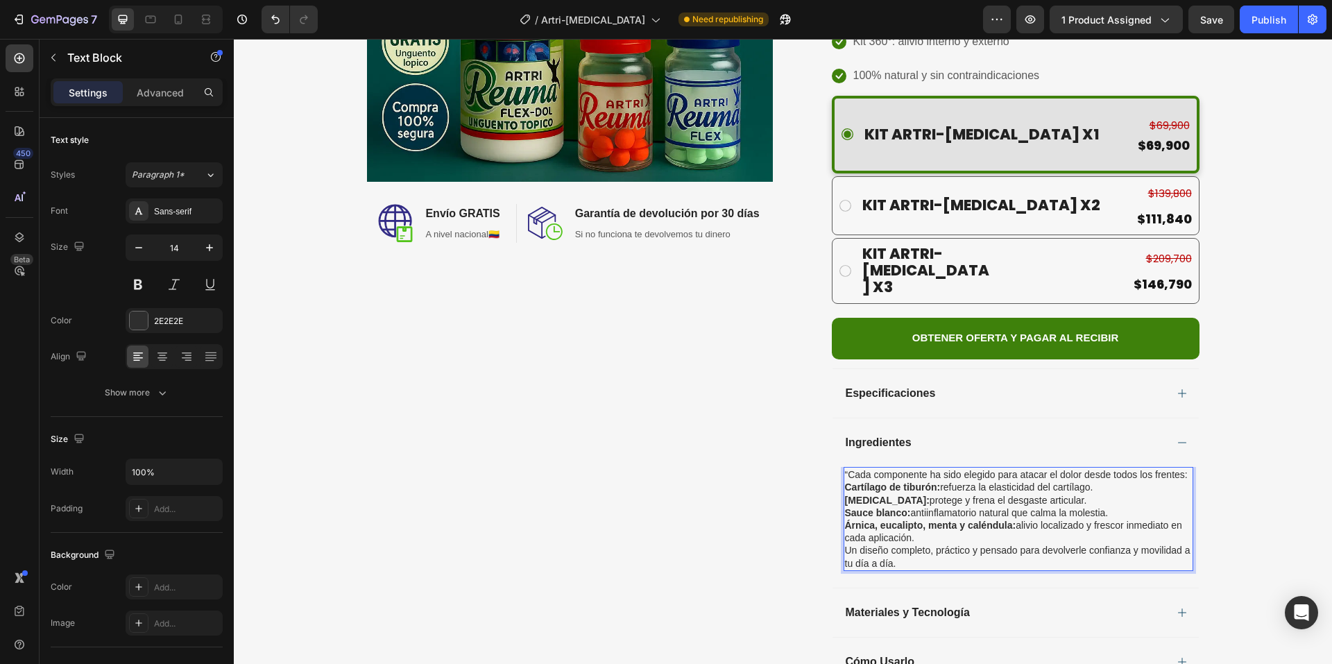
click at [921, 544] on p "Un diseño completo, práctico y pensado para devolverle confianza y movilidad a …" at bounding box center [1018, 556] width 347 height 25
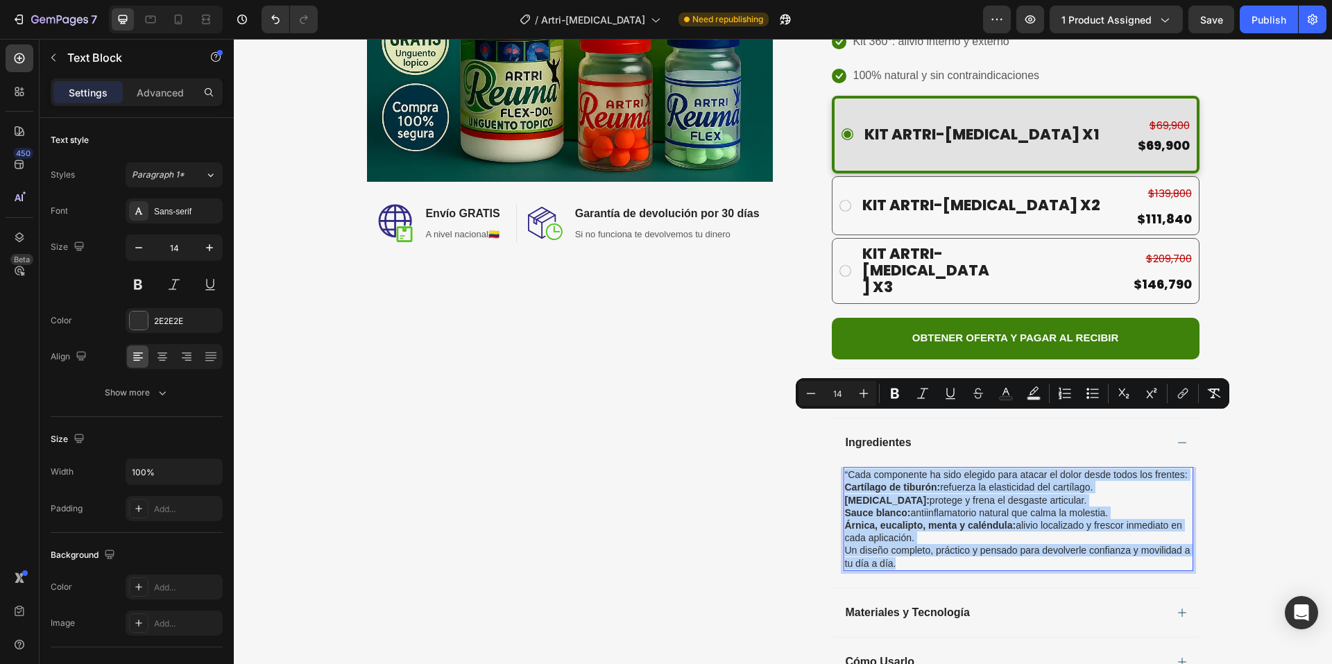
drag, startPoint x: 921, startPoint y: 504, endPoint x: 840, endPoint y: 416, distance: 119.9
click at [844, 467] on div "“Cada componente ha sido elegido para atacar el dolor desde todos los frentes: …" at bounding box center [1019, 519] width 350 height 104
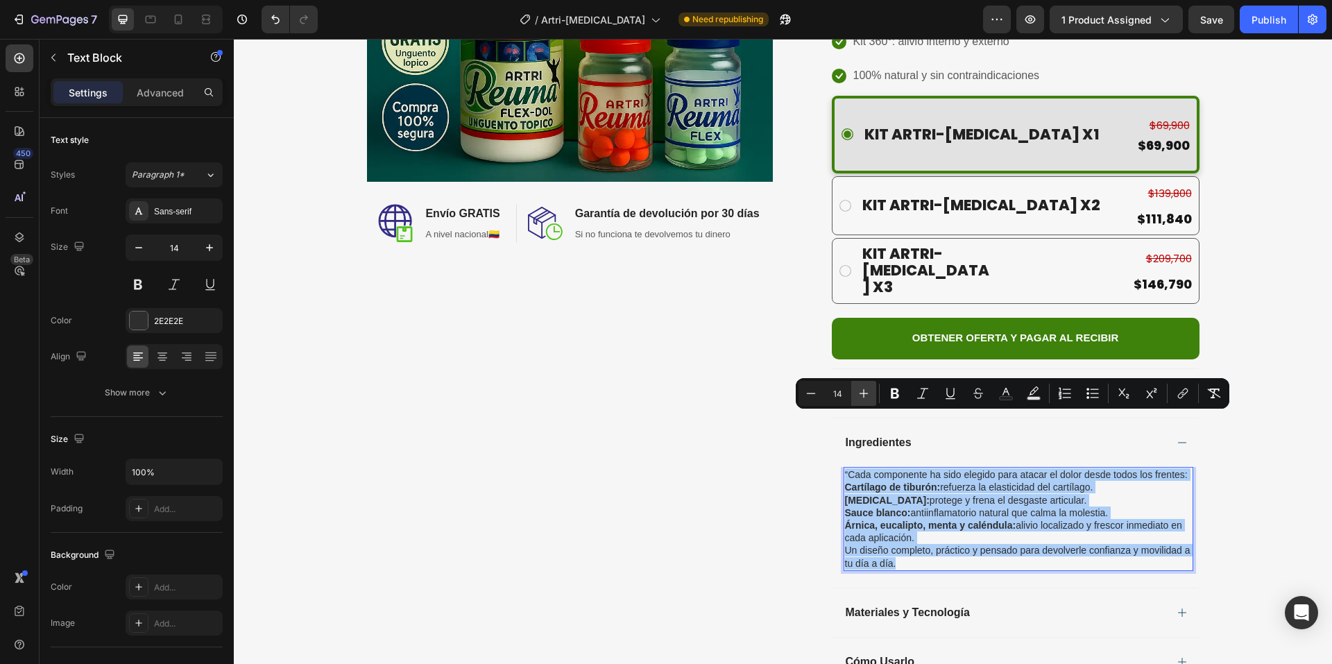
click at [862, 396] on icon "Editor contextual toolbar" at bounding box center [864, 394] width 14 height 14
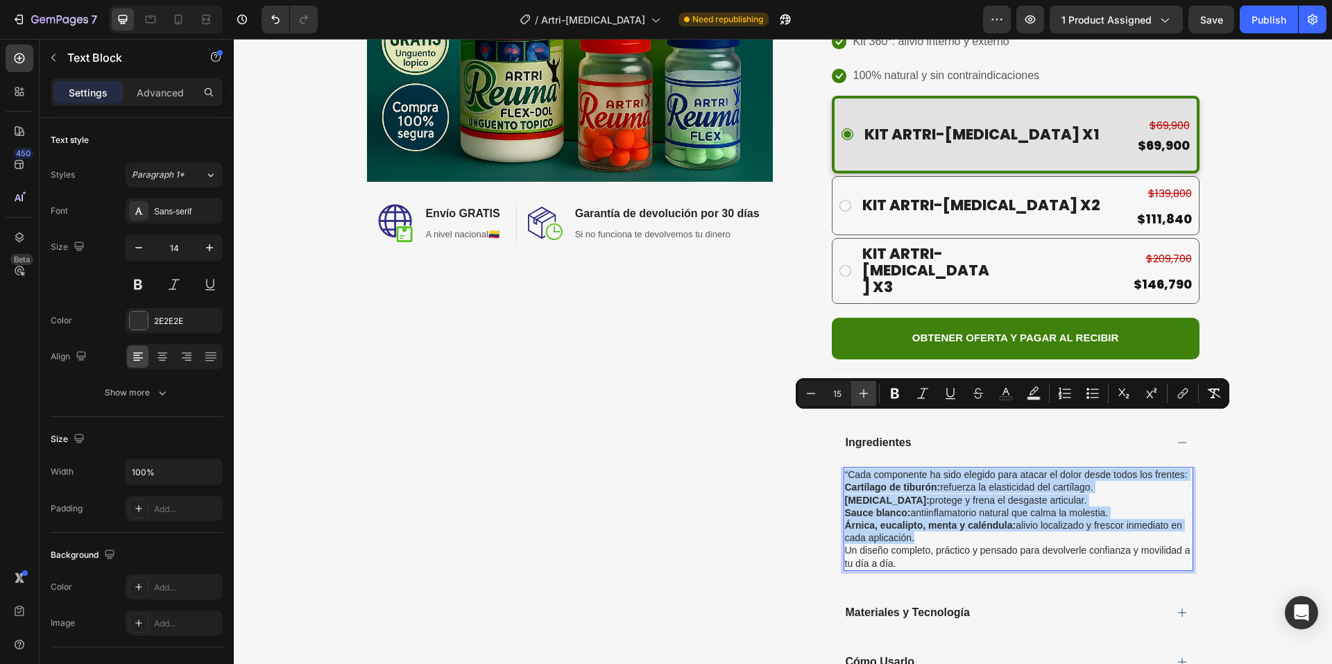
type input "16"
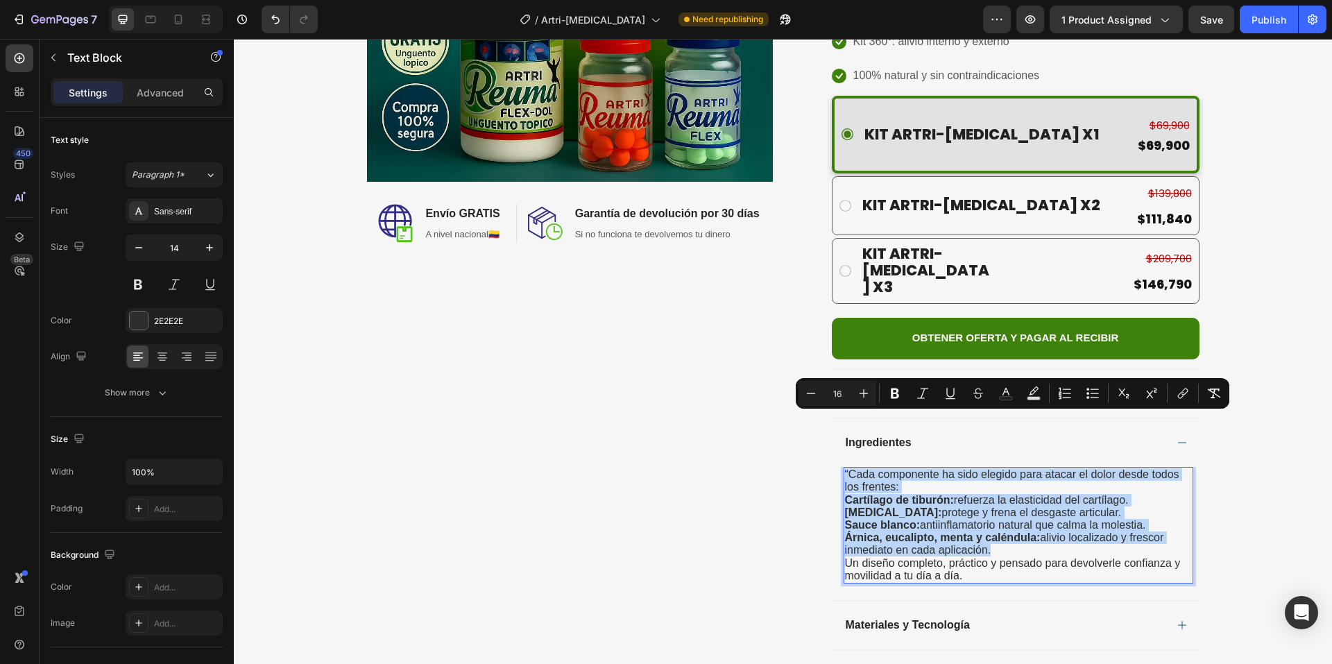
click at [859, 468] on span "“Cada componente ha sido elegido para atacar el dolor desde todos los frentes:" at bounding box center [1012, 480] width 334 height 24
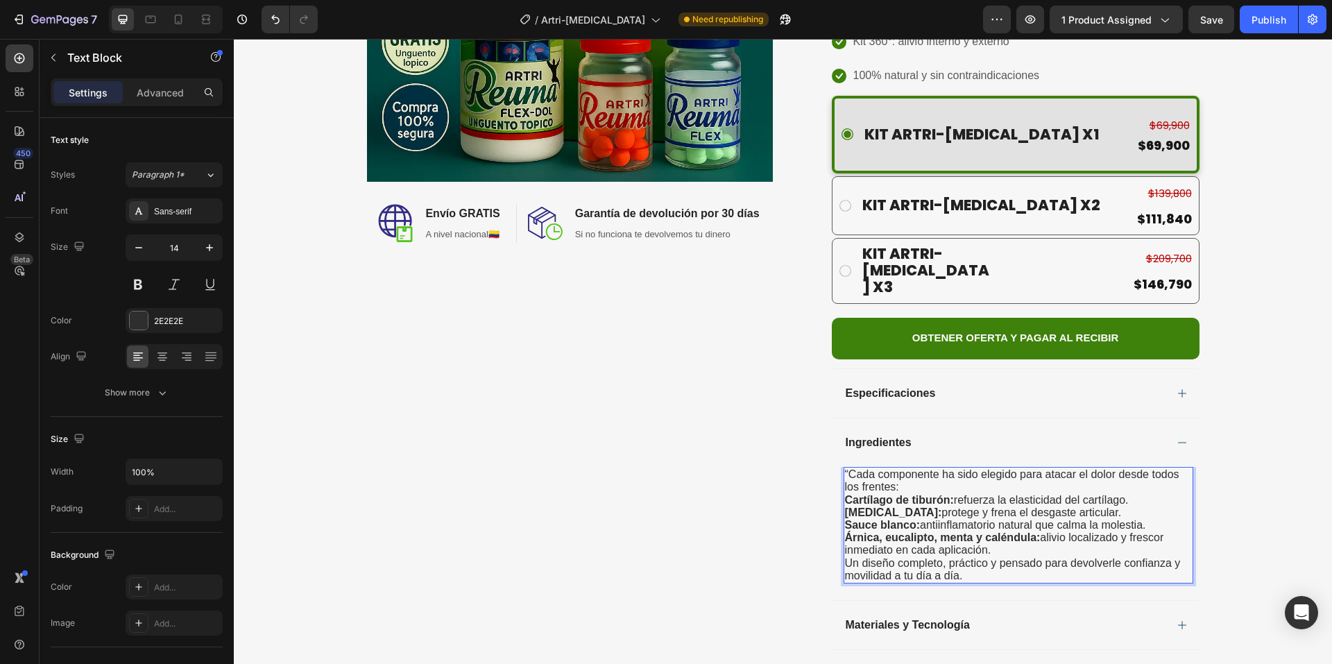
click at [846, 468] on span "“Cada componente ha sido elegido para atacar el dolor desde todos los frentes:" at bounding box center [1012, 480] width 334 height 24
click at [908, 468] on p "Cada componente ha sido elegido para atacar el dolor desde todos los frentes:" at bounding box center [1018, 480] width 347 height 25
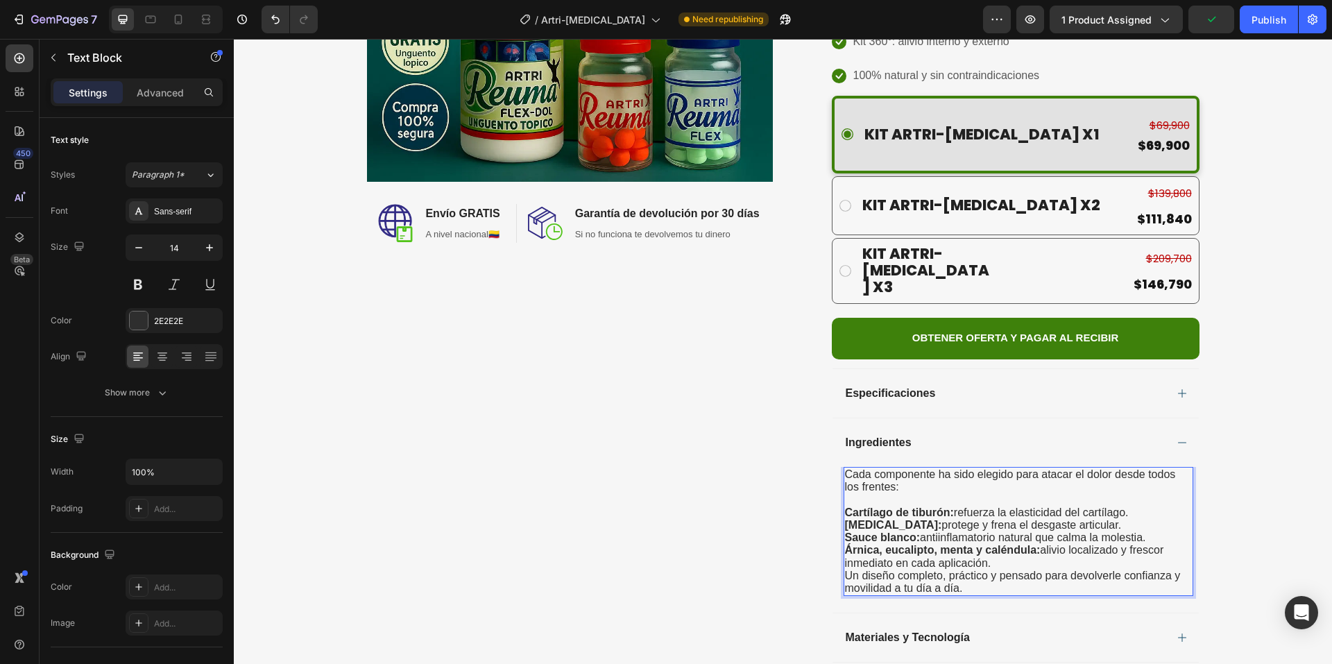
drag, startPoint x: 840, startPoint y: 458, endPoint x: 1003, endPoint y: 506, distance: 170.0
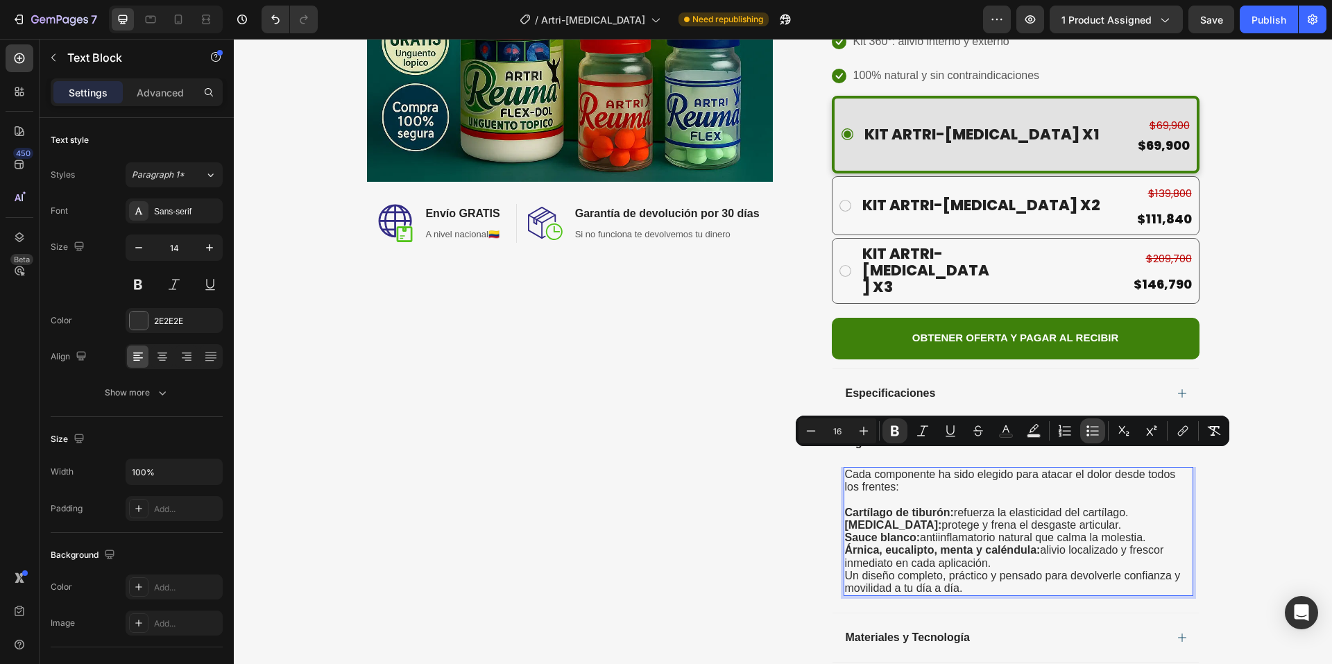
click at [1090, 429] on icon "Editor contextual toolbar" at bounding box center [1093, 431] width 14 height 14
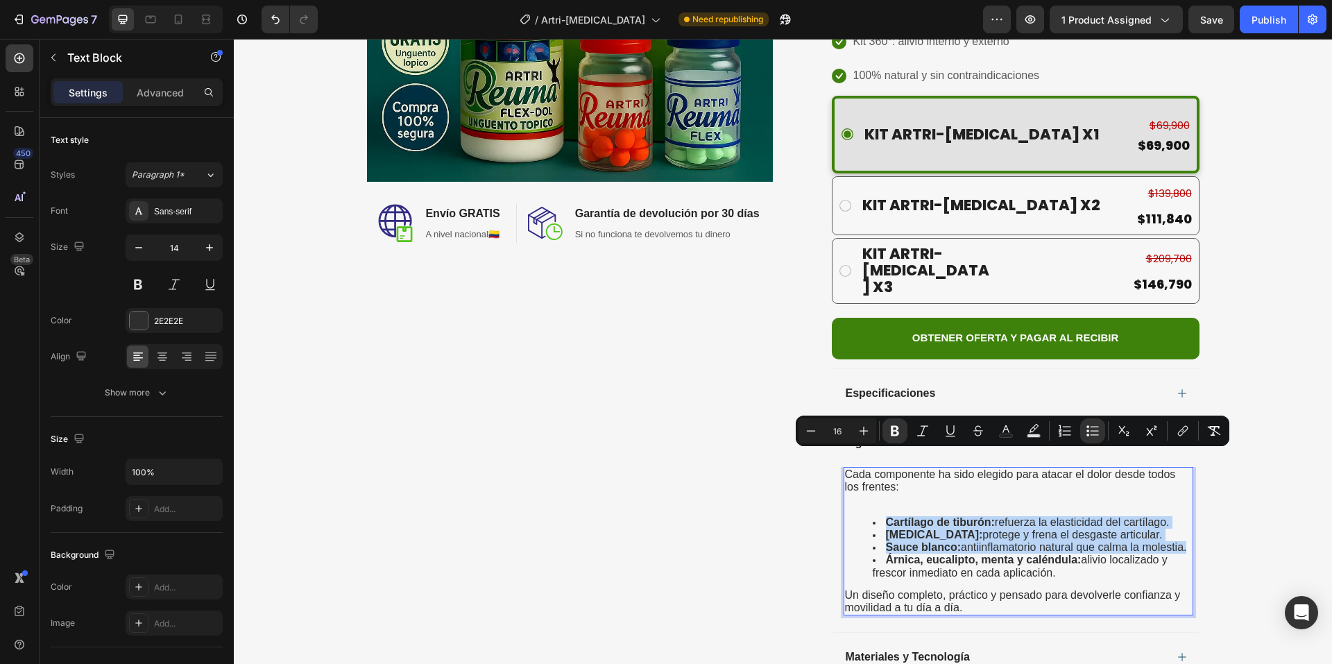
click at [955, 554] on strong "Árnica, eucalipto, menta y caléndula:" at bounding box center [984, 560] width 196 height 12
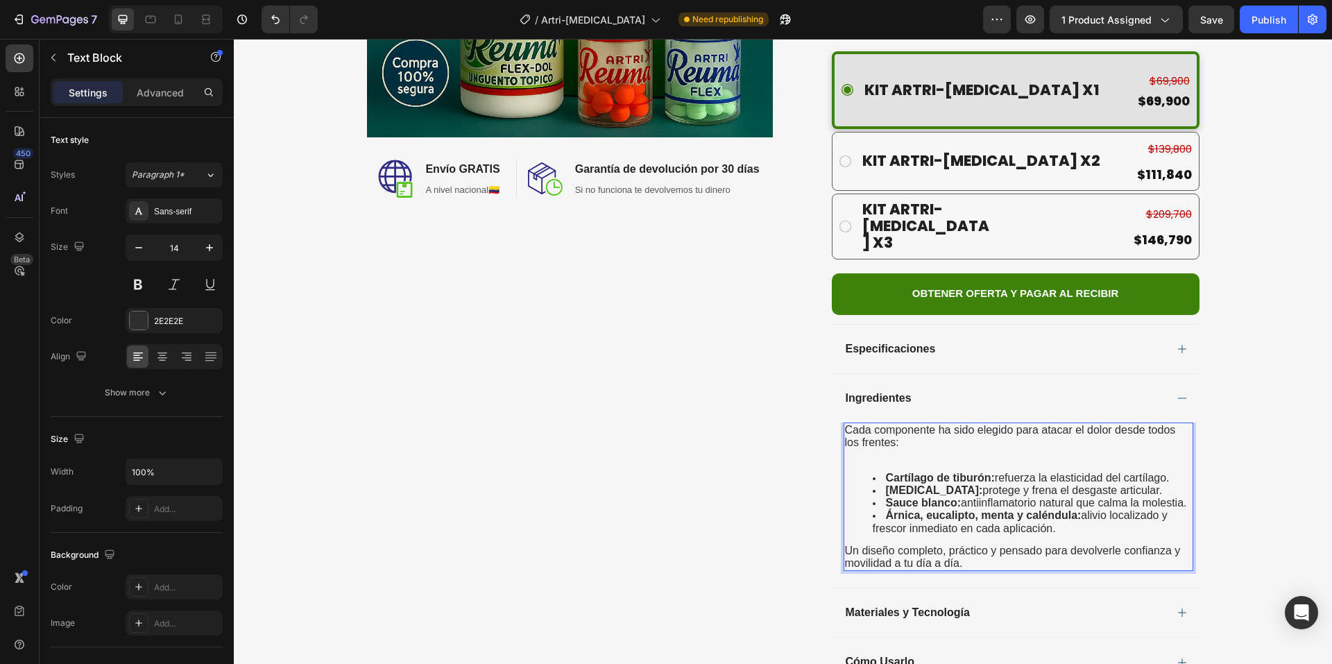
scroll to position [416, 0]
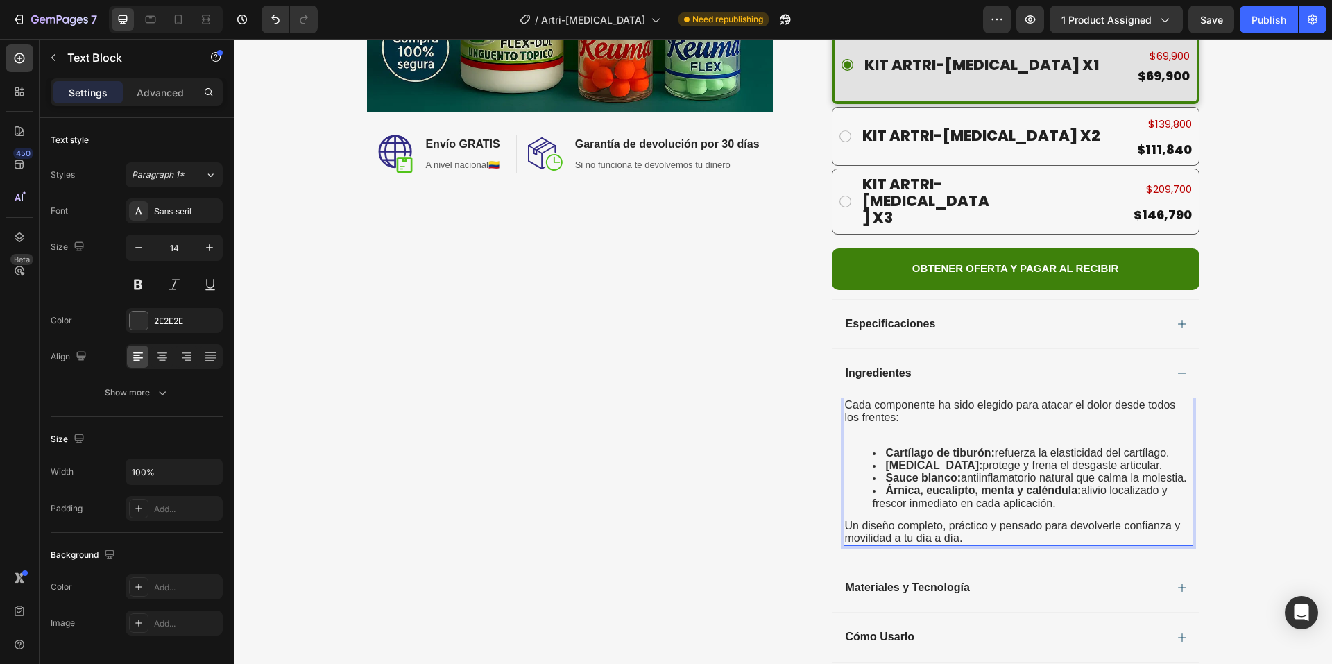
click at [973, 520] on p "Un diseño completo, práctico y pensado para devolverle confianza y movilidad a …" at bounding box center [1018, 532] width 347 height 25
click at [1003, 365] on div "Ingredientes" at bounding box center [1005, 373] width 322 height 17
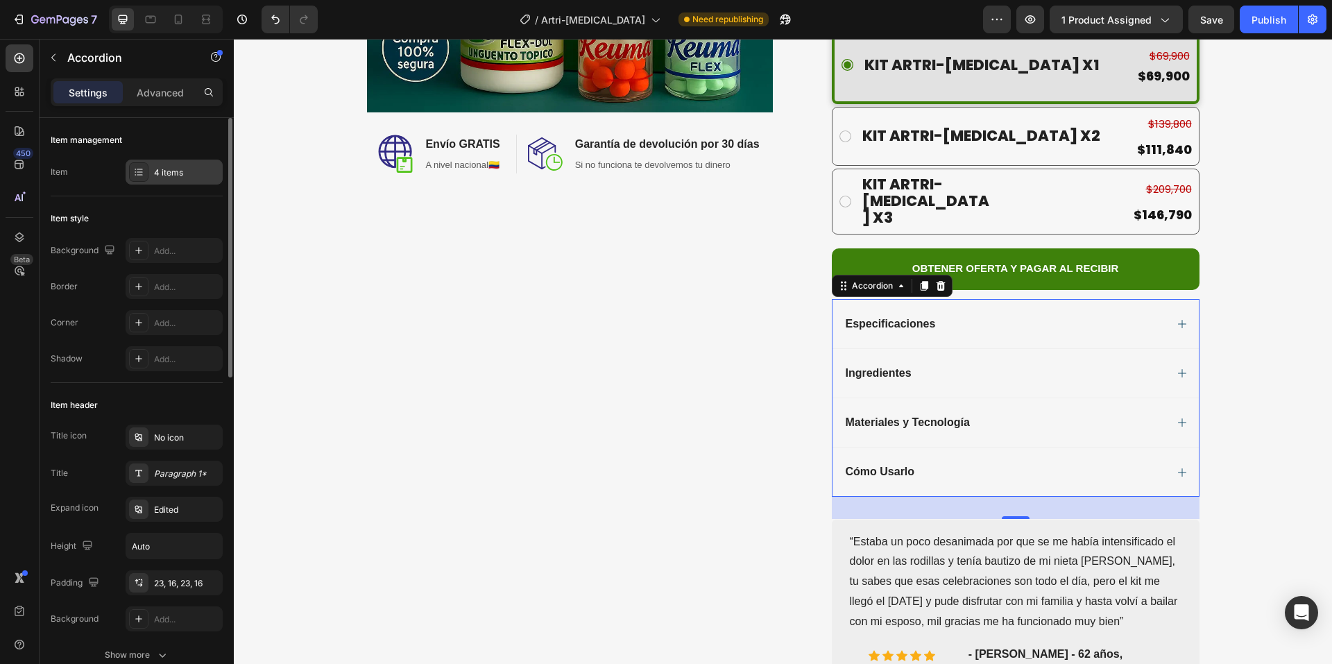
click at [173, 176] on div "4 items" at bounding box center [186, 173] width 65 height 12
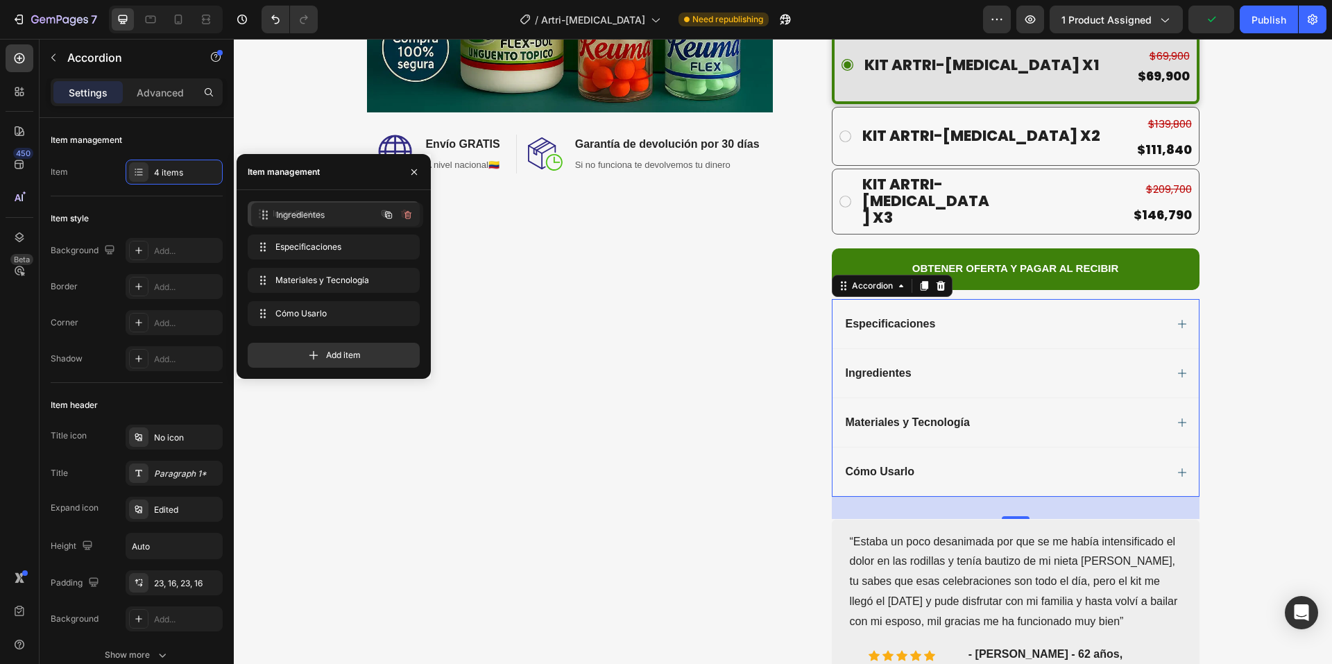
drag, startPoint x: 272, startPoint y: 248, endPoint x: 275, endPoint y: 216, distance: 32.1
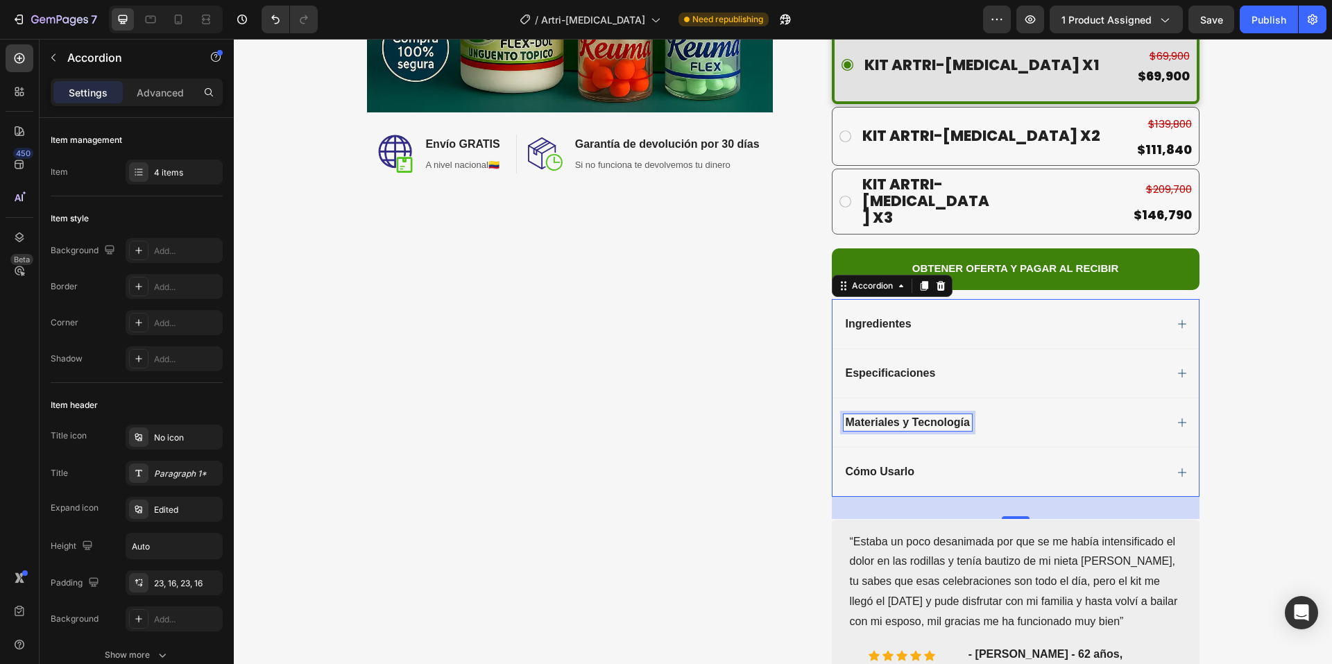
click at [931, 416] on span "Materiales y Tecnología" at bounding box center [908, 422] width 124 height 12
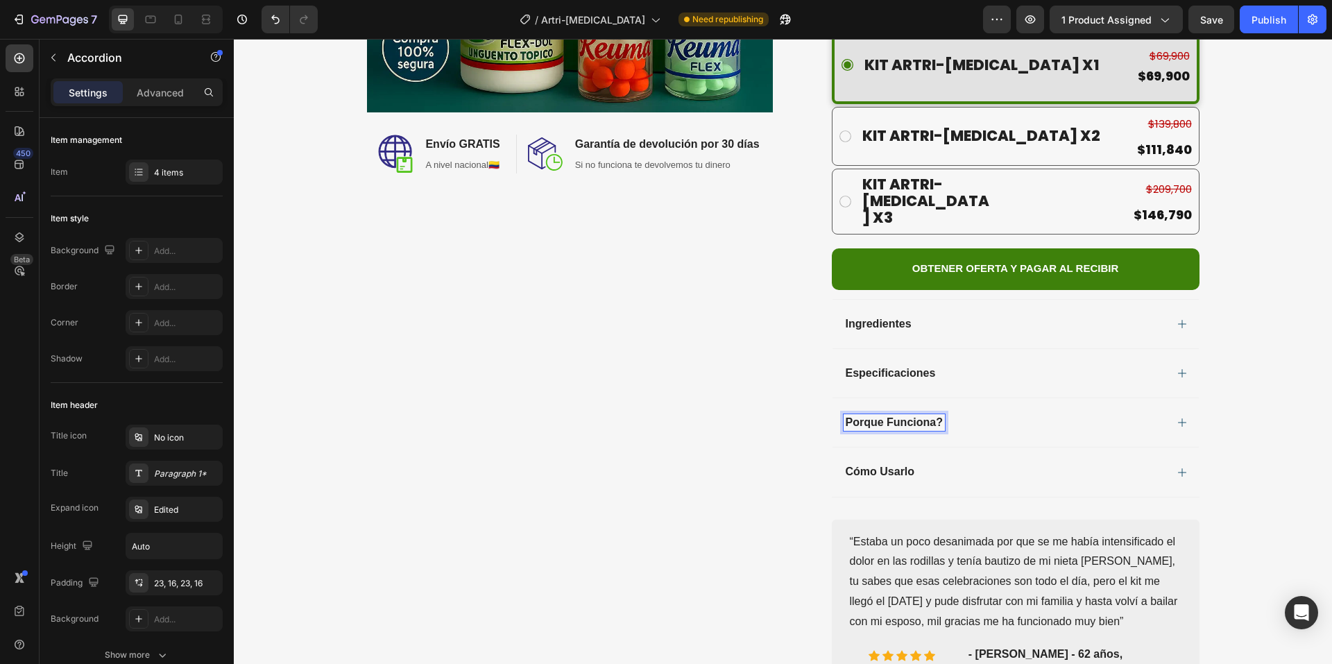
click at [1012, 414] on div "Porque Funciona?" at bounding box center [1005, 422] width 322 height 17
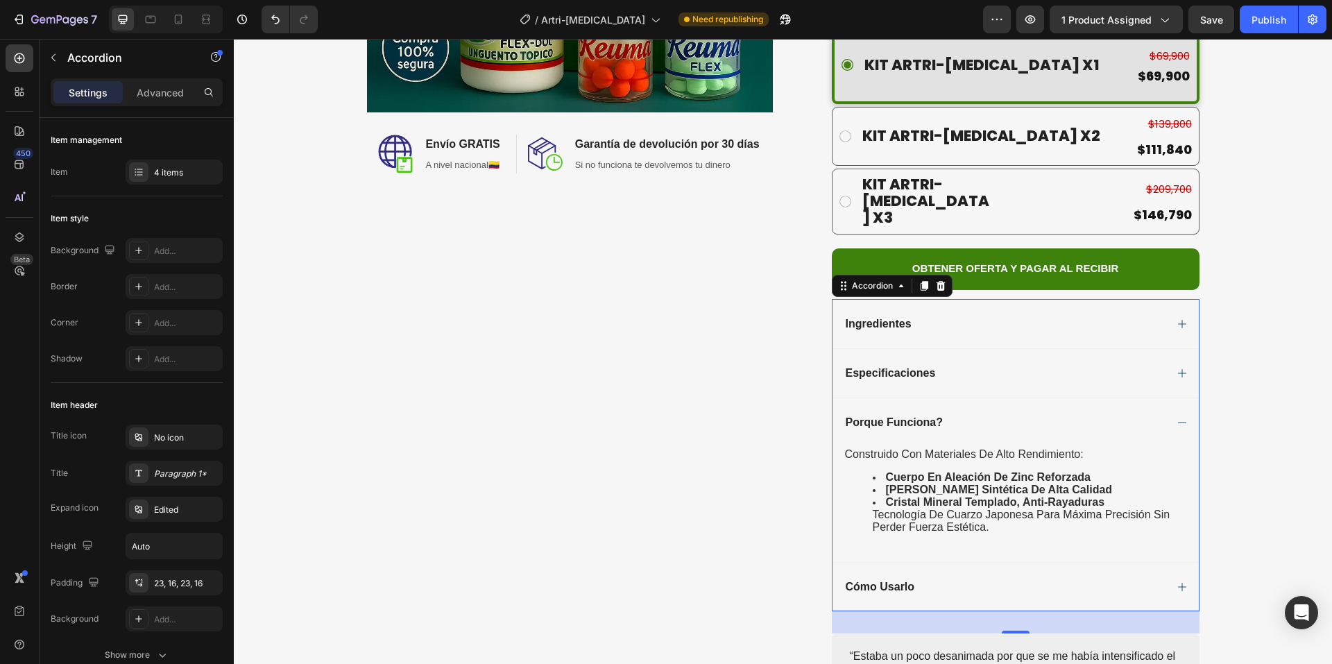
click at [1012, 414] on div "Porque Funciona?" at bounding box center [1005, 422] width 322 height 17
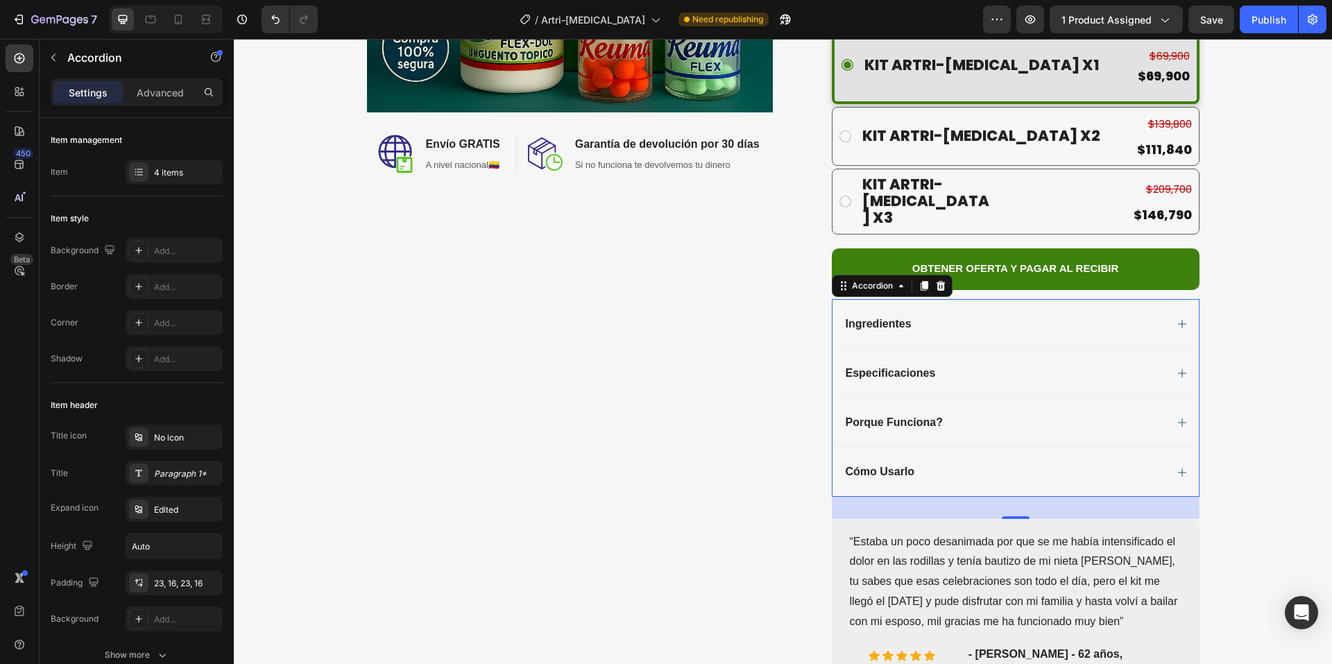
click at [954, 414] on div "Porque Funciona?" at bounding box center [1005, 422] width 322 height 17
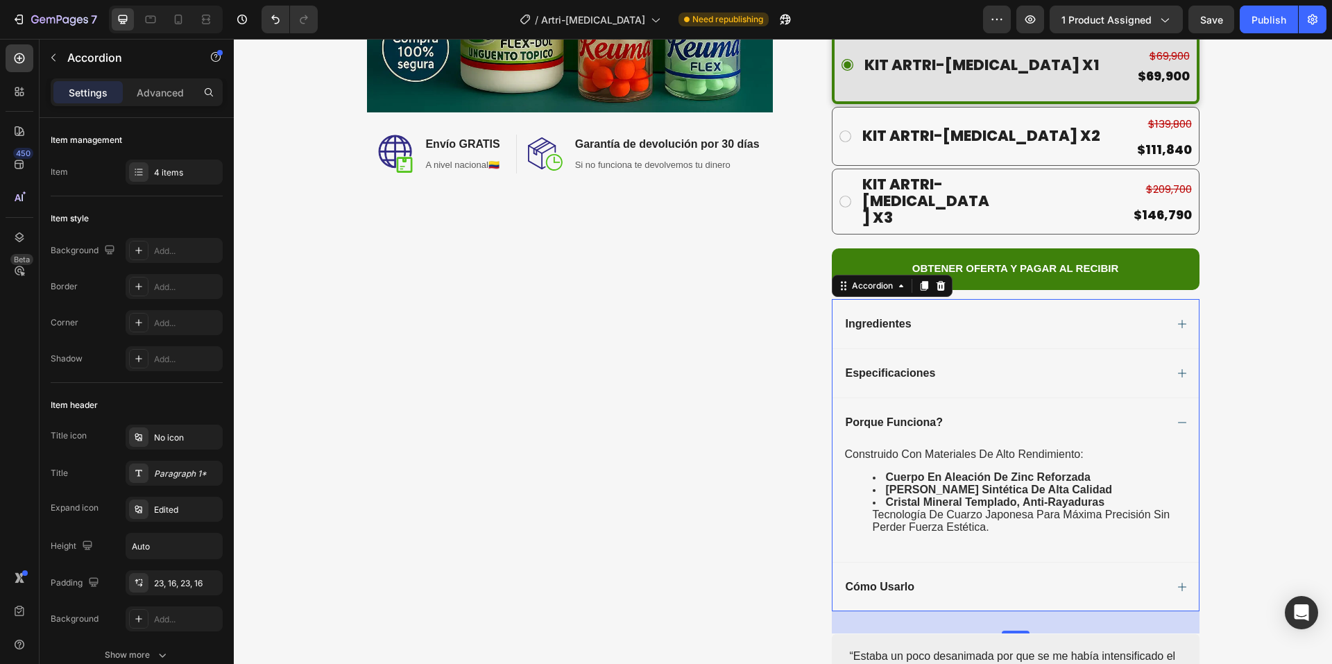
click at [935, 416] on span "Porque Funciona?" at bounding box center [894, 422] width 97 height 12
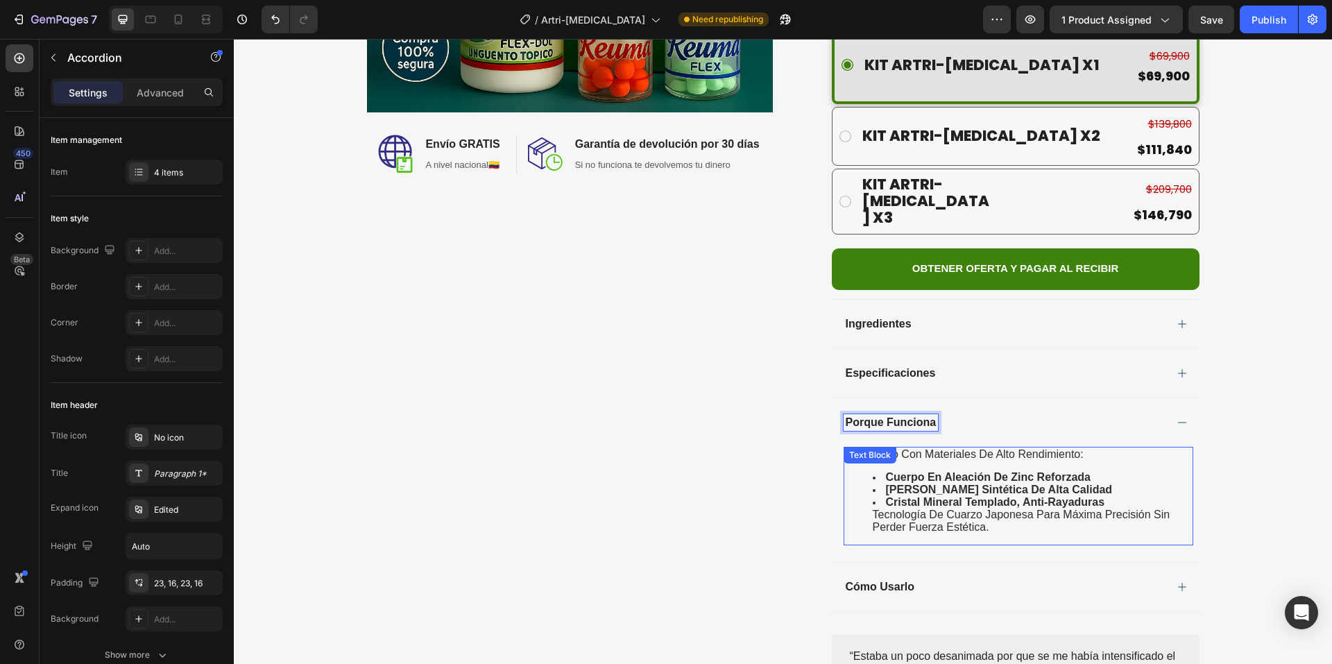
click at [950, 447] on div "construido con materiales de alto rendimiento: cuerpo en aleación de zinc refor…" at bounding box center [1019, 496] width 350 height 98
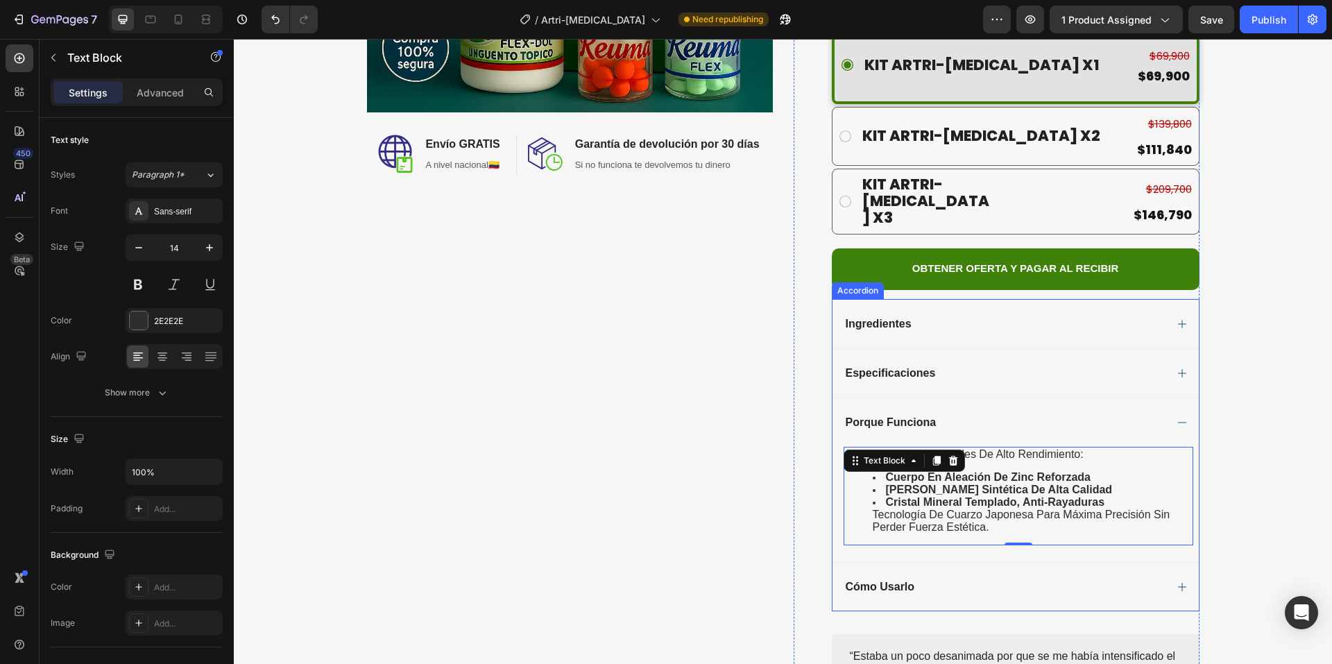
click at [891, 581] on span "Cómo Usarlo" at bounding box center [880, 587] width 69 height 12
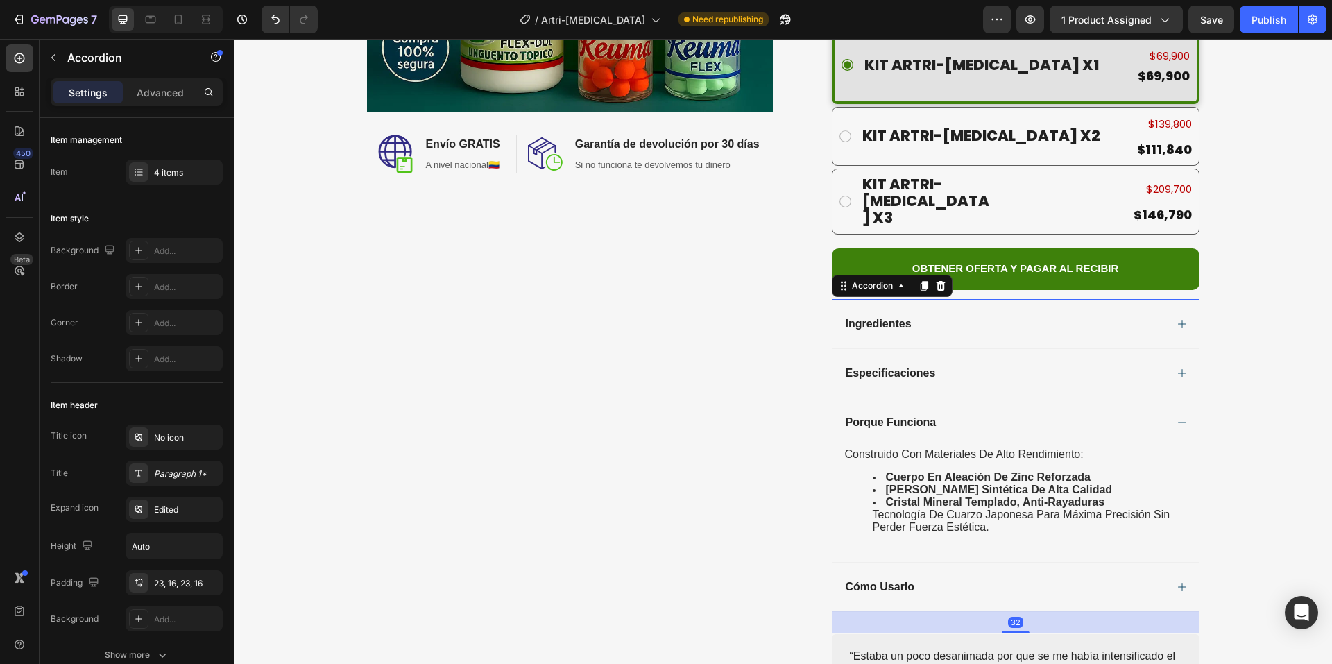
click at [971, 579] on div "Cómo Usarlo" at bounding box center [1005, 587] width 322 height 17
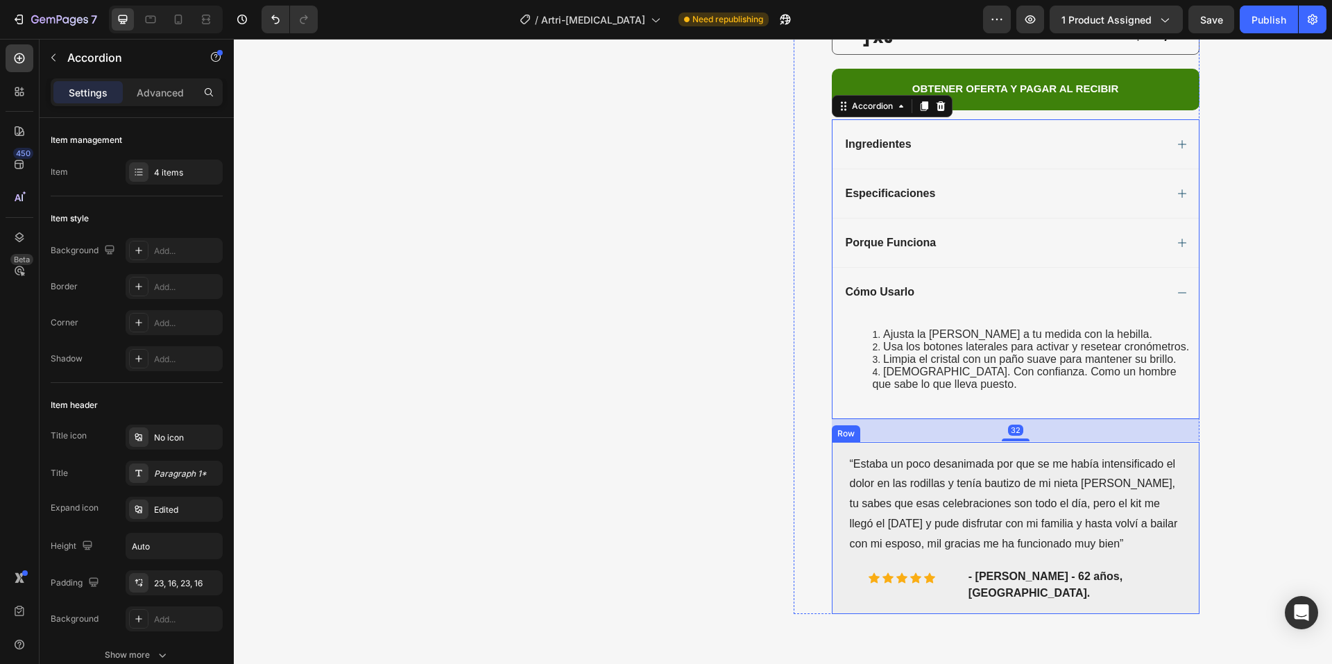
scroll to position [625, 0]
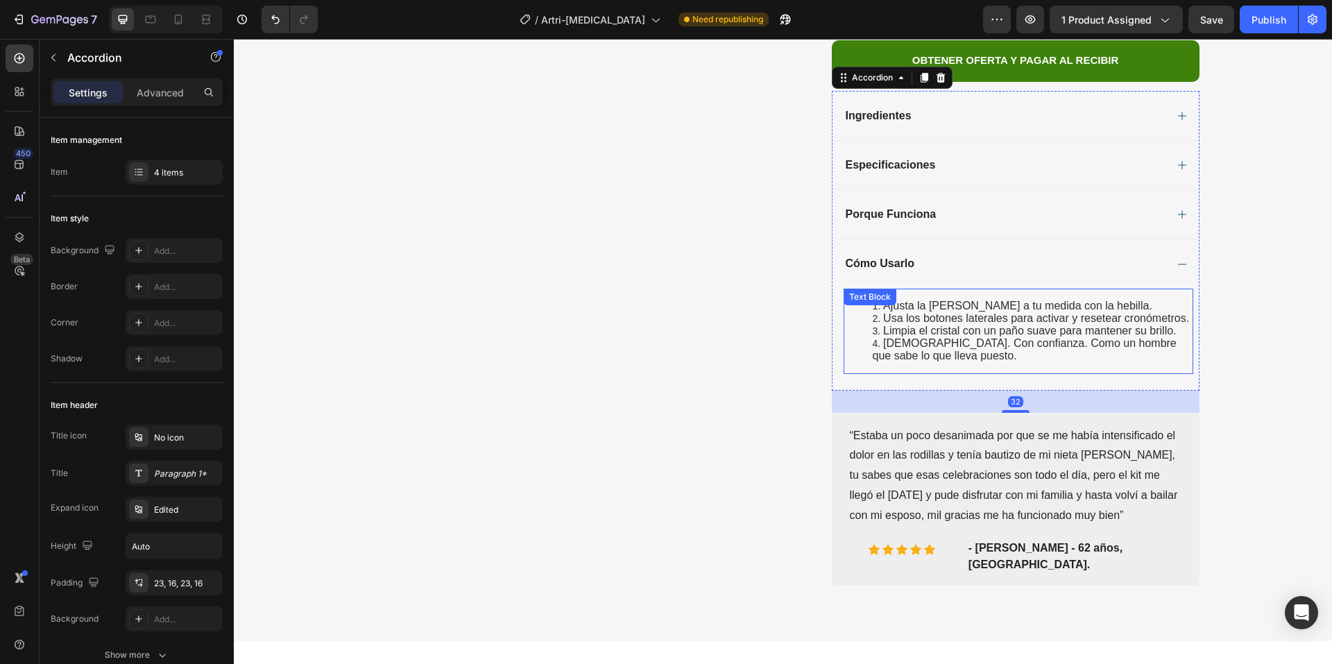
click at [925, 325] on span "Limpia el cristal con un paño suave para mantener su brillo." at bounding box center [1029, 331] width 293 height 12
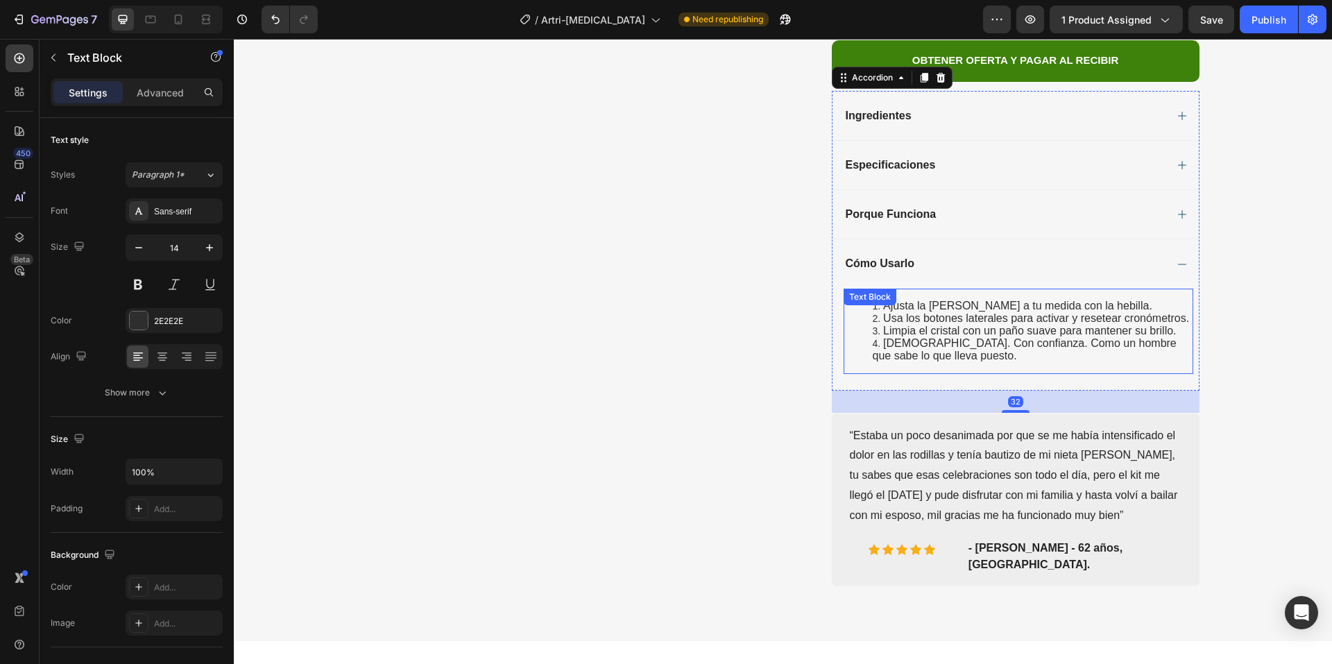
click at [925, 325] on span "Limpia el cristal con un paño suave para mantener su brillo." at bounding box center [1029, 331] width 293 height 12
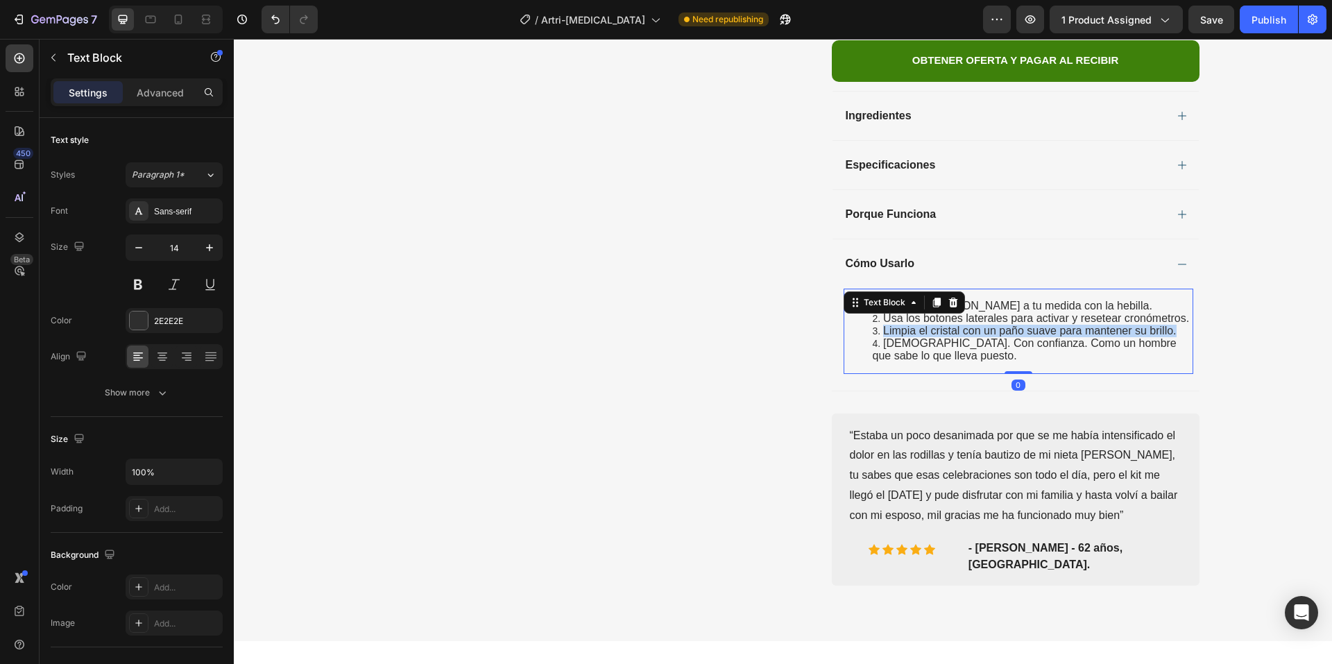
click at [925, 325] on span "Limpia el cristal con un paño suave para mantener su brillo." at bounding box center [1029, 331] width 293 height 12
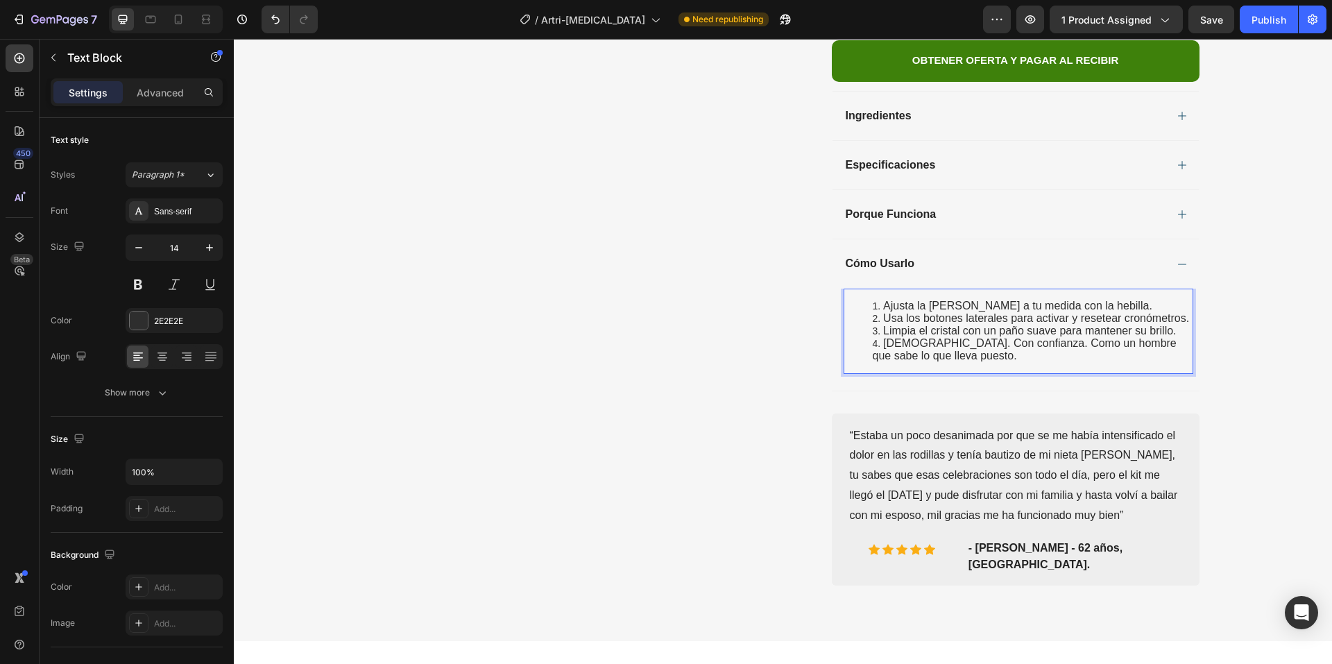
click at [925, 337] on li "[DEMOGRAPHIC_DATA]. Con confianza. Como un hombre que sabe lo que lleva puesto." at bounding box center [1032, 349] width 319 height 25
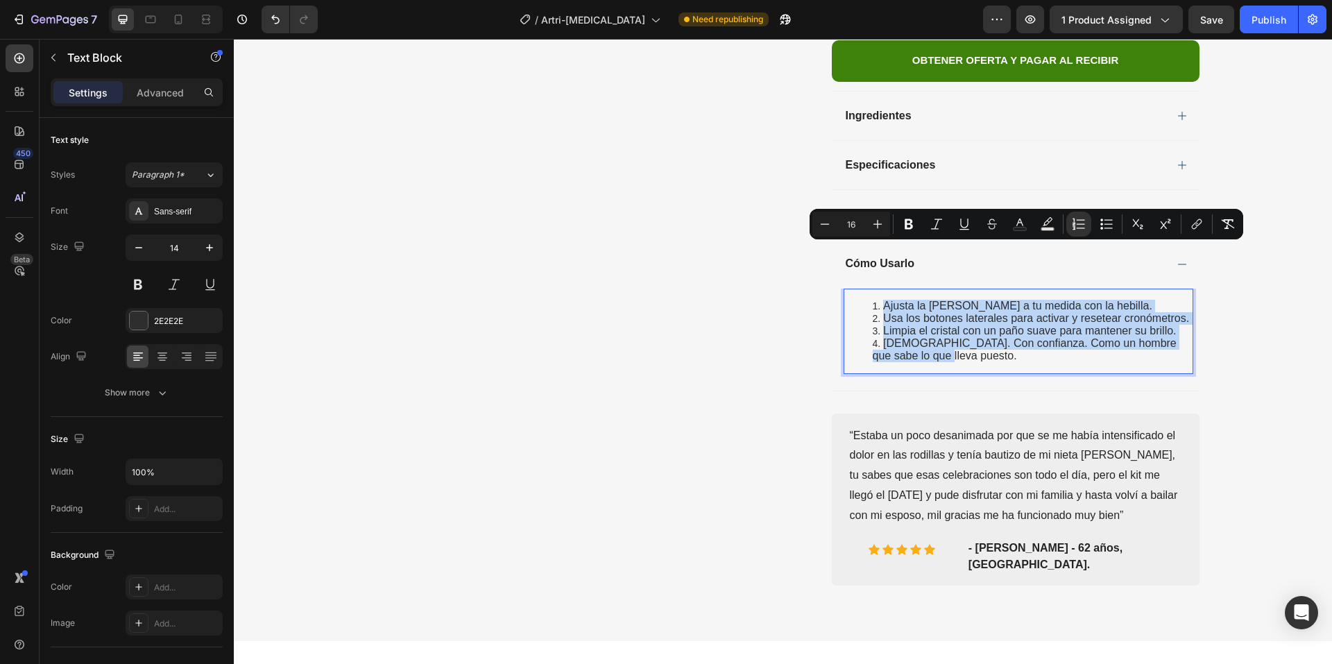
drag, startPoint x: 910, startPoint y: 303, endPoint x: 867, endPoint y: 251, distance: 67.1
click at [867, 300] on ol "Ajusta la [PERSON_NAME] a tu medida con la hebilla. Usa los botones laterales p…" at bounding box center [1018, 331] width 347 height 63
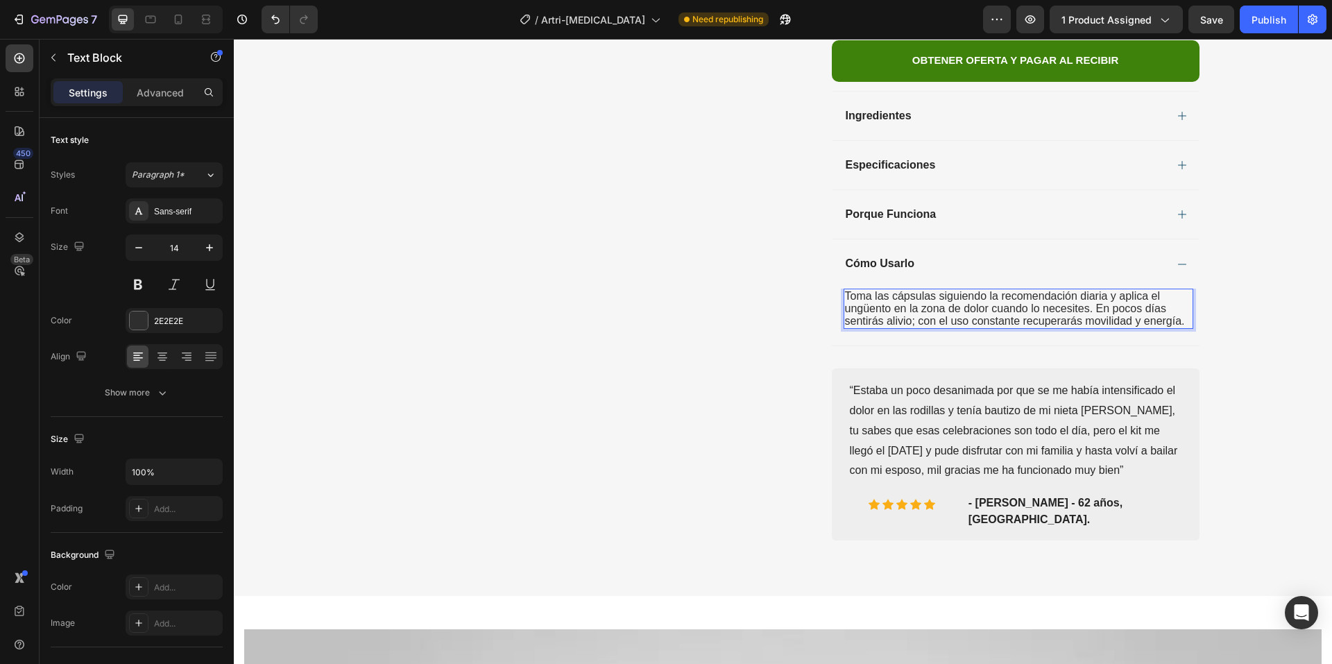
click at [1103, 290] on span "Toma las cápsulas siguiendo la recomendación diaria y aplica el ungüento en la …" at bounding box center [1015, 308] width 340 height 37
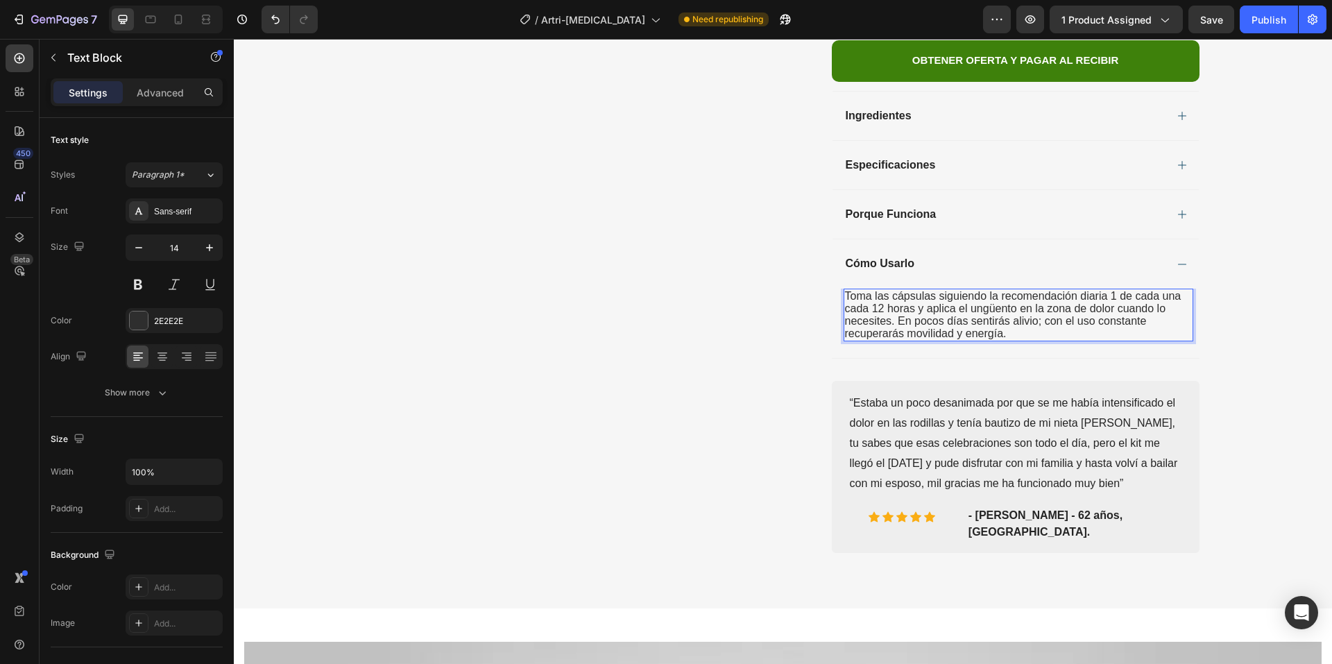
click at [1103, 290] on span "Toma las cápsulas siguiendo la recomendación diaria 1 de cada una cada 12 horas…" at bounding box center [1013, 315] width 337 height 50
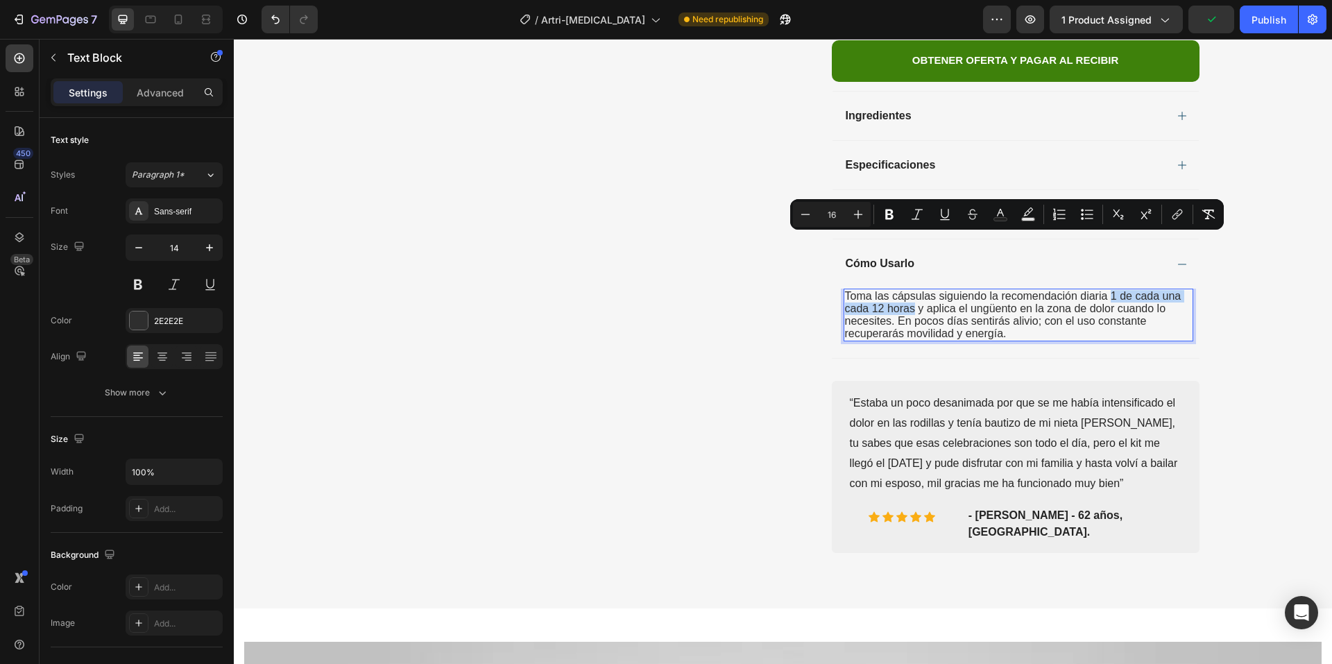
drag, startPoint x: 1107, startPoint y: 240, endPoint x: 909, endPoint y: 249, distance: 198.0
click at [909, 290] on span "Toma las cápsulas siguiendo la recomendación diaria 1 de cada una cada 12 horas…" at bounding box center [1013, 315] width 337 height 50
click at [894, 214] on icon "Editor contextual toolbar" at bounding box center [890, 214] width 14 height 14
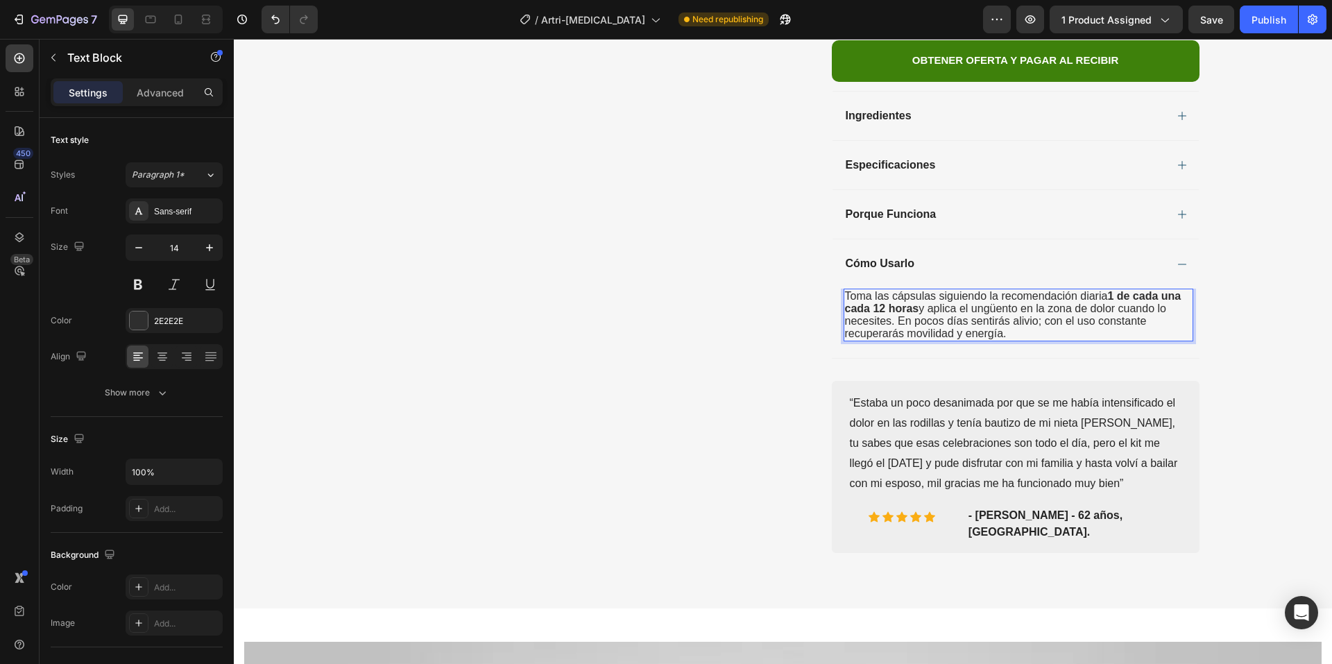
click at [970, 290] on span "Toma las cápsulas siguiendo la recomendación diaria 1 de cada una cada 12 horas…" at bounding box center [1013, 315] width 337 height 50
click at [926, 290] on span "Toma las cápsulas siguiendo la recomendación diaria 1 de cada una cada 12 horas…" at bounding box center [1013, 315] width 337 height 50
click at [894, 290] on span "Toma las cápsulas siguiendo la recomendación diaria 1 de cada una cada 12 horas…" at bounding box center [1013, 315] width 337 height 50
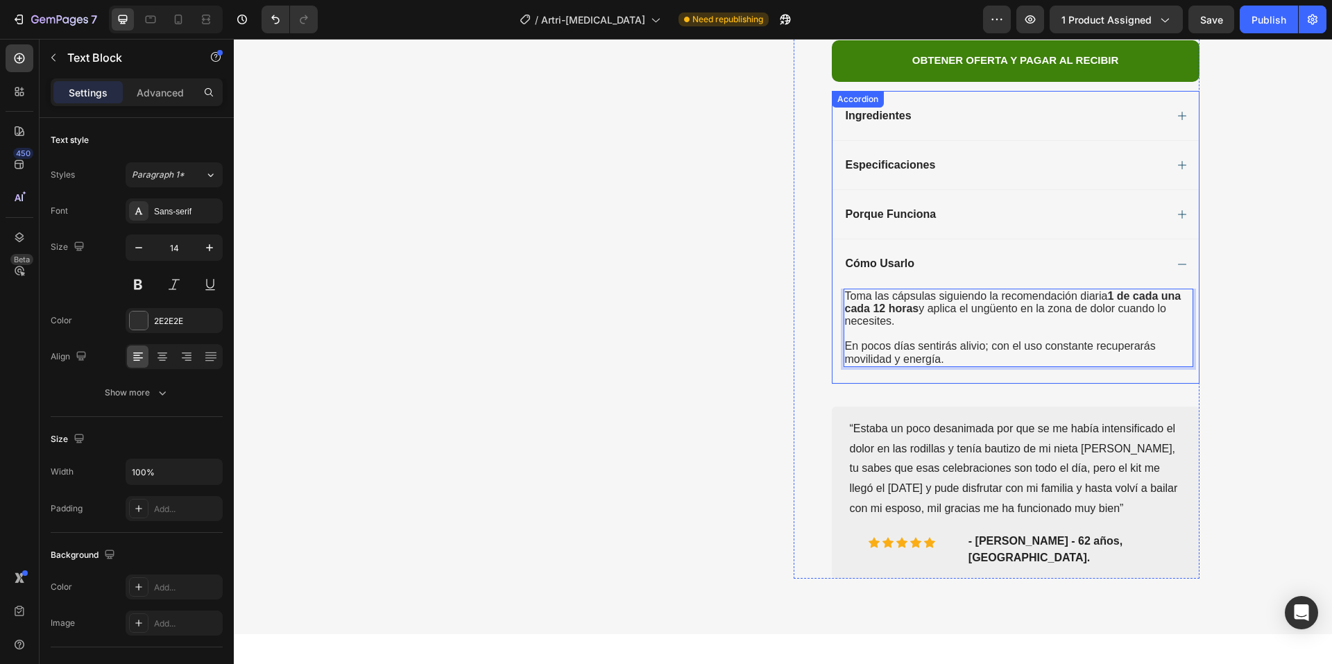
click at [954, 189] on div "Porque Funciona" at bounding box center [1016, 213] width 366 height 49
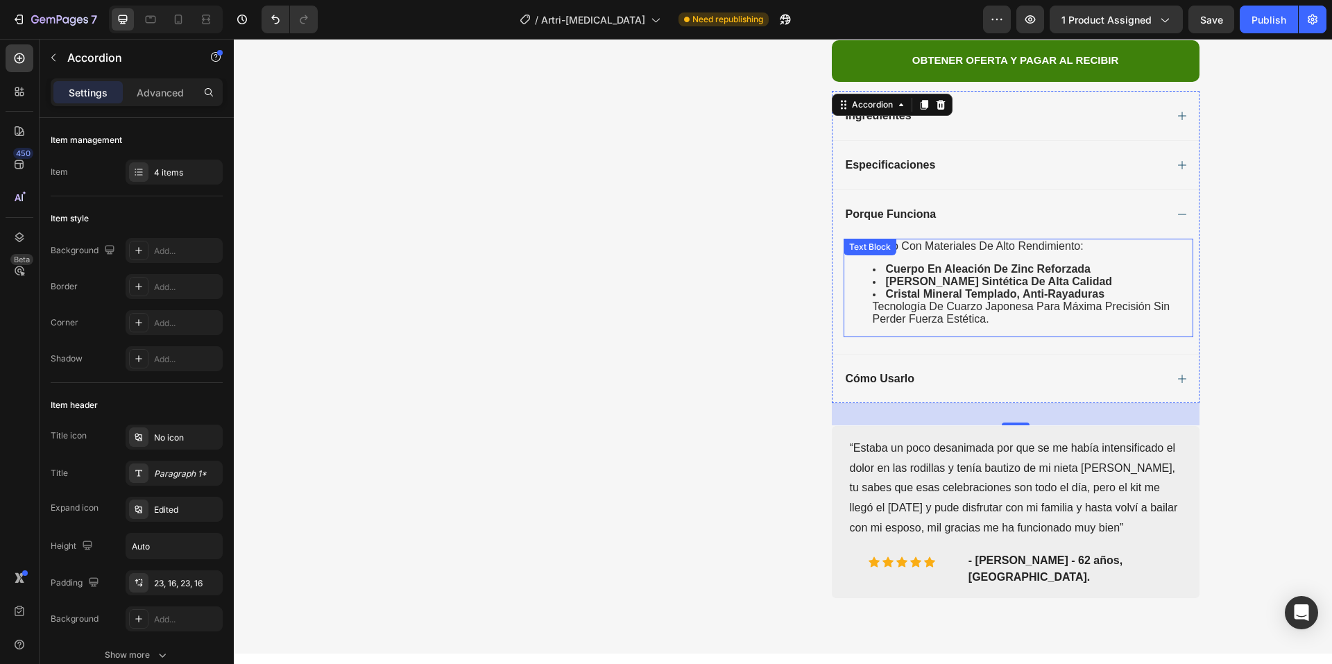
drag, startPoint x: 1040, startPoint y: 206, endPoint x: 1003, endPoint y: 229, distance: 43.3
click at [1040, 239] on div "construido con materiales de alto rendimiento: cuerpo en aleación de zinc refor…" at bounding box center [1019, 288] width 350 height 98
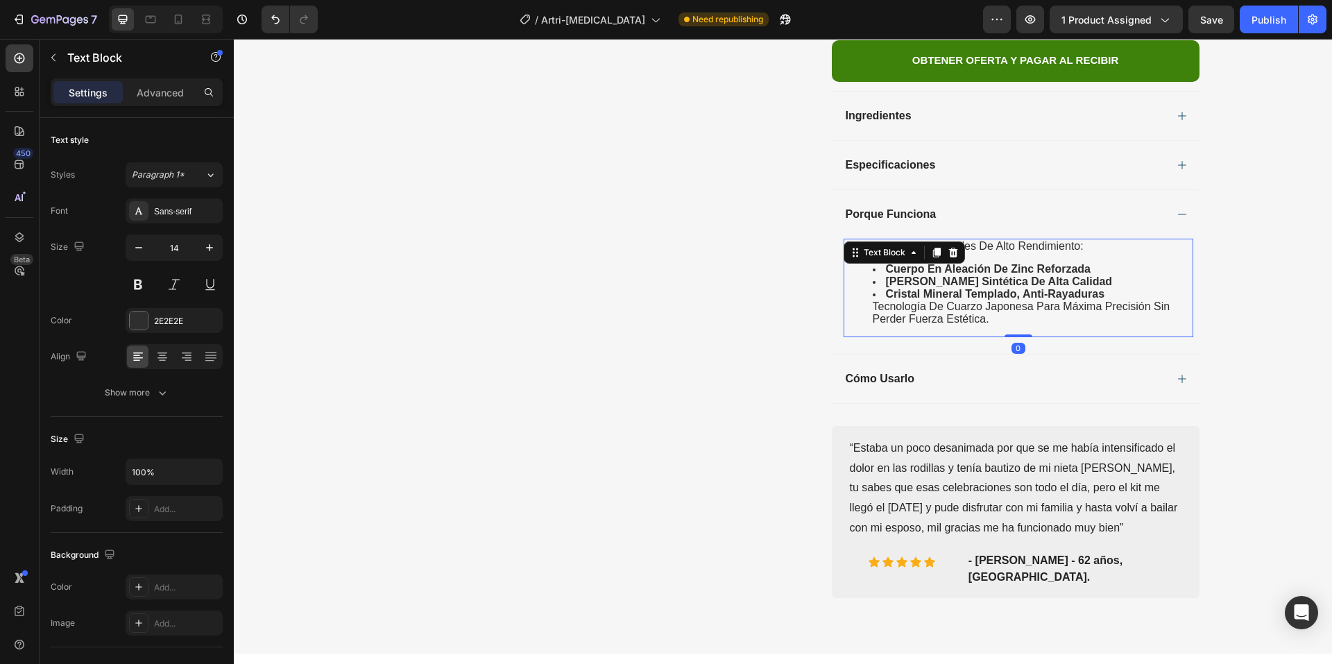
click at [940, 300] on span "tecnología de cuarzo japonesa para máxima precisión sin perder fuerza estética." at bounding box center [1022, 312] width 298 height 24
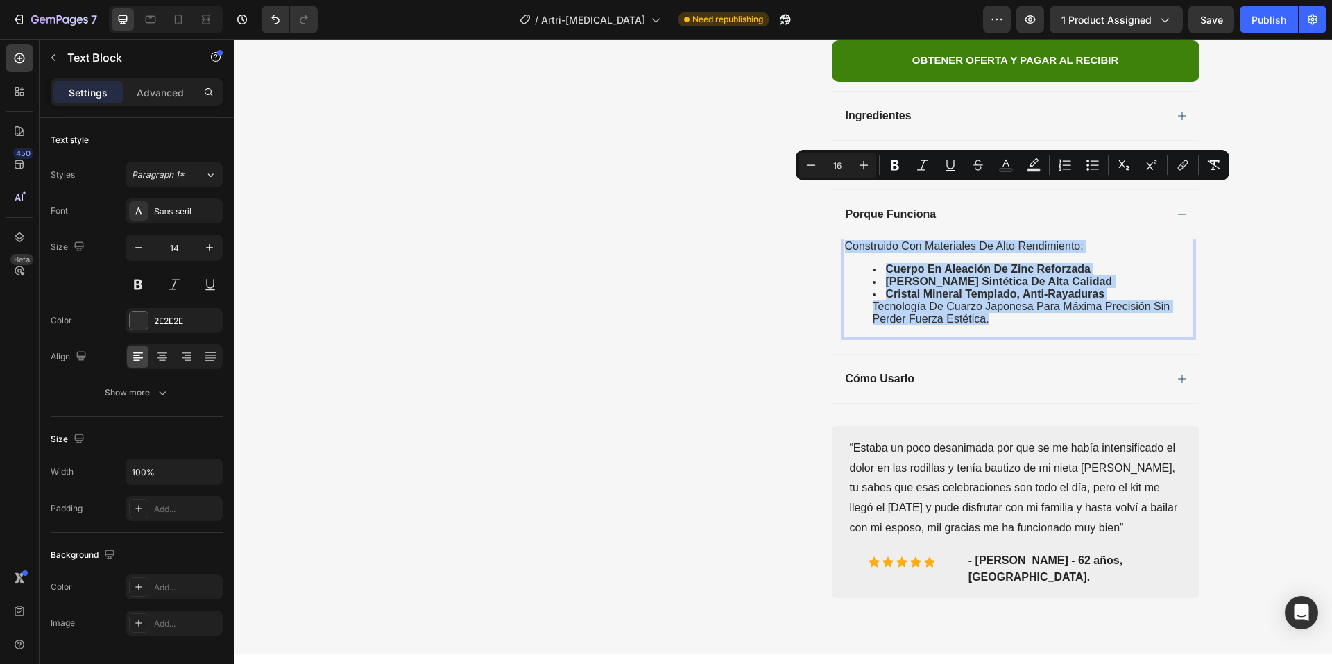
drag, startPoint x: 990, startPoint y: 262, endPoint x: 842, endPoint y: 188, distance: 164.5
click at [844, 239] on div "construido con materiales de alto rendimiento: cuerpo en aleación de zinc refor…" at bounding box center [1019, 288] width 350 height 98
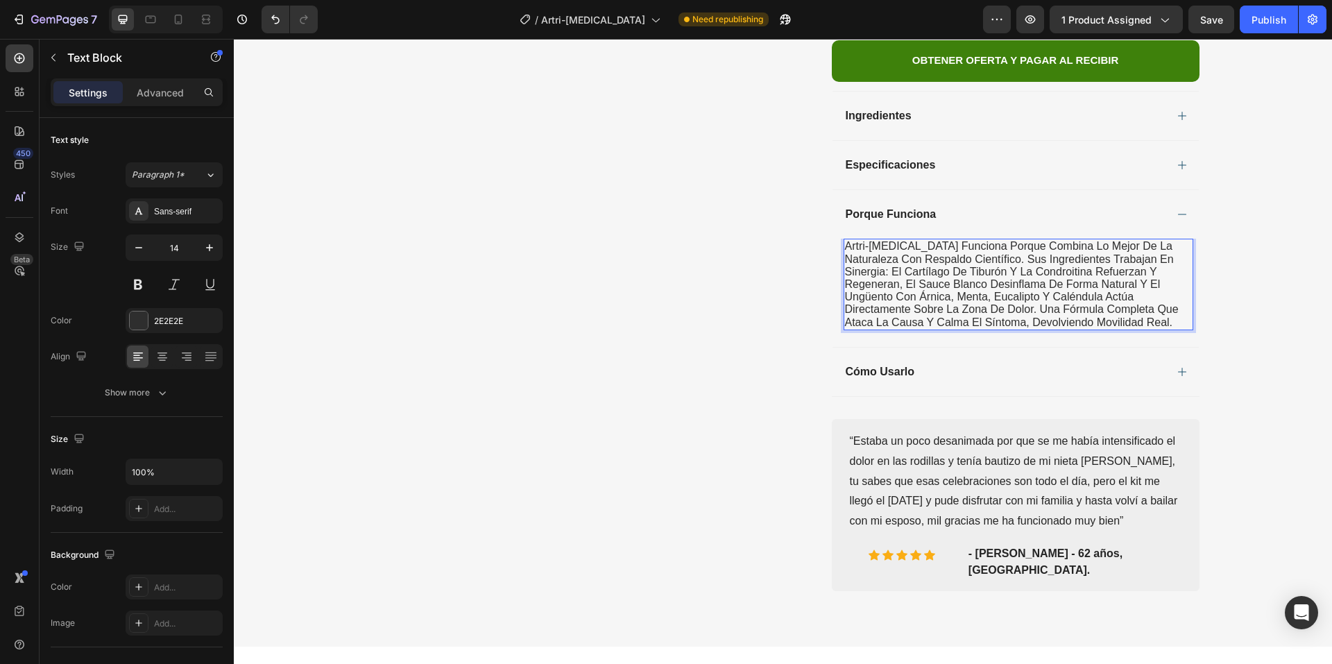
click at [967, 240] on span "Artri-[MEDICAL_DATA] funciona porque combina lo mejor de la naturaleza con resp…" at bounding box center [1012, 283] width 334 height 87
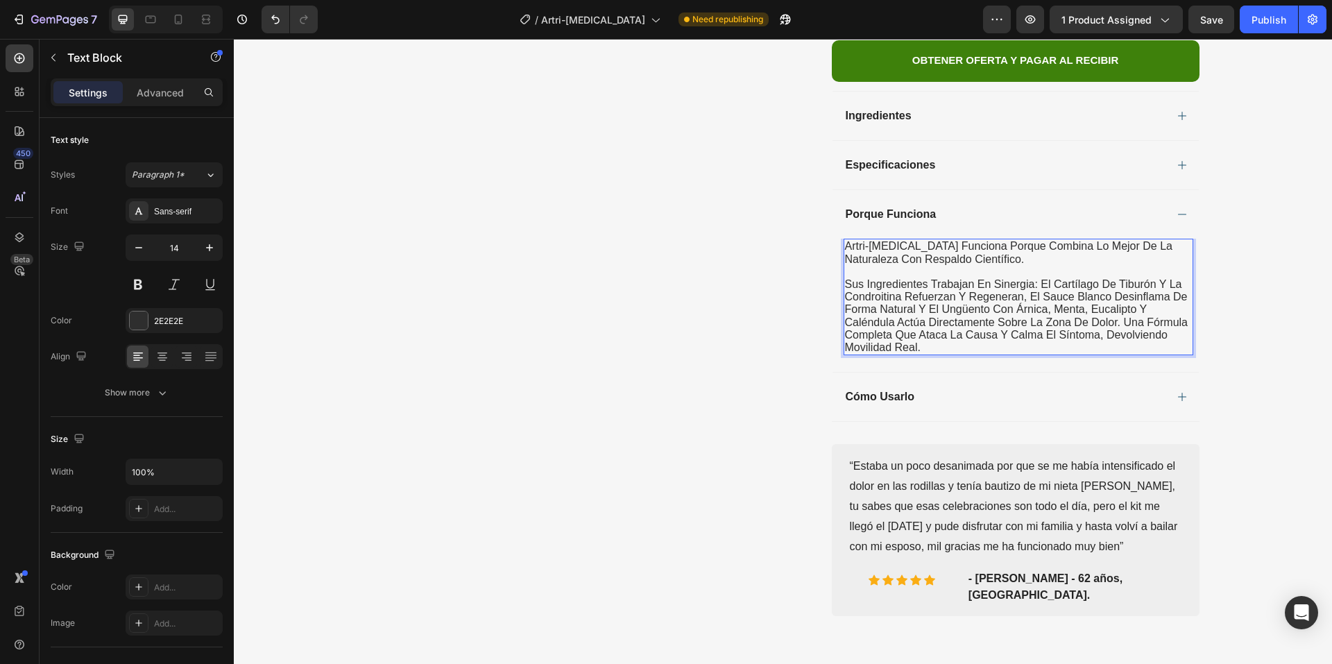
click at [1119, 278] on span "Sus ingredientes trabajan en sinergia: el cartílago de tiburón y la condroitina…" at bounding box center [1016, 315] width 343 height 75
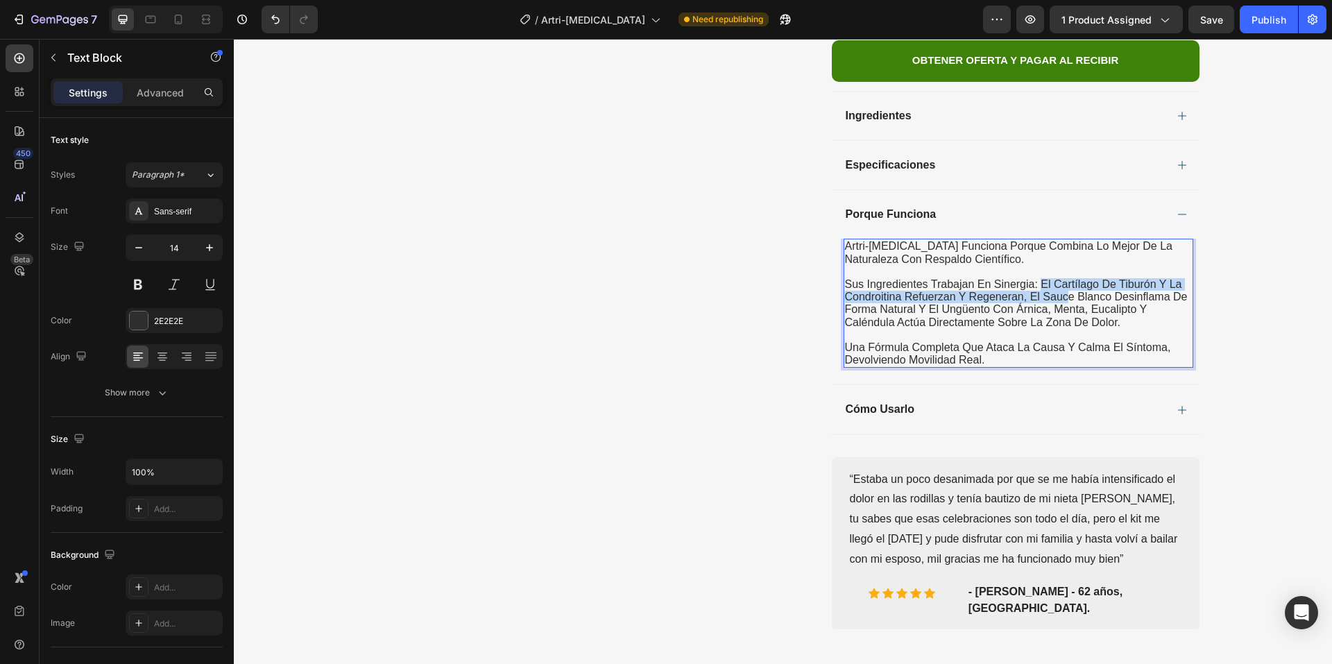
drag, startPoint x: 1037, startPoint y: 230, endPoint x: 938, endPoint y: 239, distance: 99.7
click at [978, 278] on span "Sus ingredientes trabajan en sinergia: el cartílago de tiburón y la condroitina…" at bounding box center [1016, 303] width 343 height 50
drag, startPoint x: 938, startPoint y: 239, endPoint x: 926, endPoint y: 242, distance: 11.4
click at [926, 278] on span "Sus ingredientes trabajan en sinergia: el cartílago de tiburón y la condroitina…" at bounding box center [1016, 303] width 343 height 50
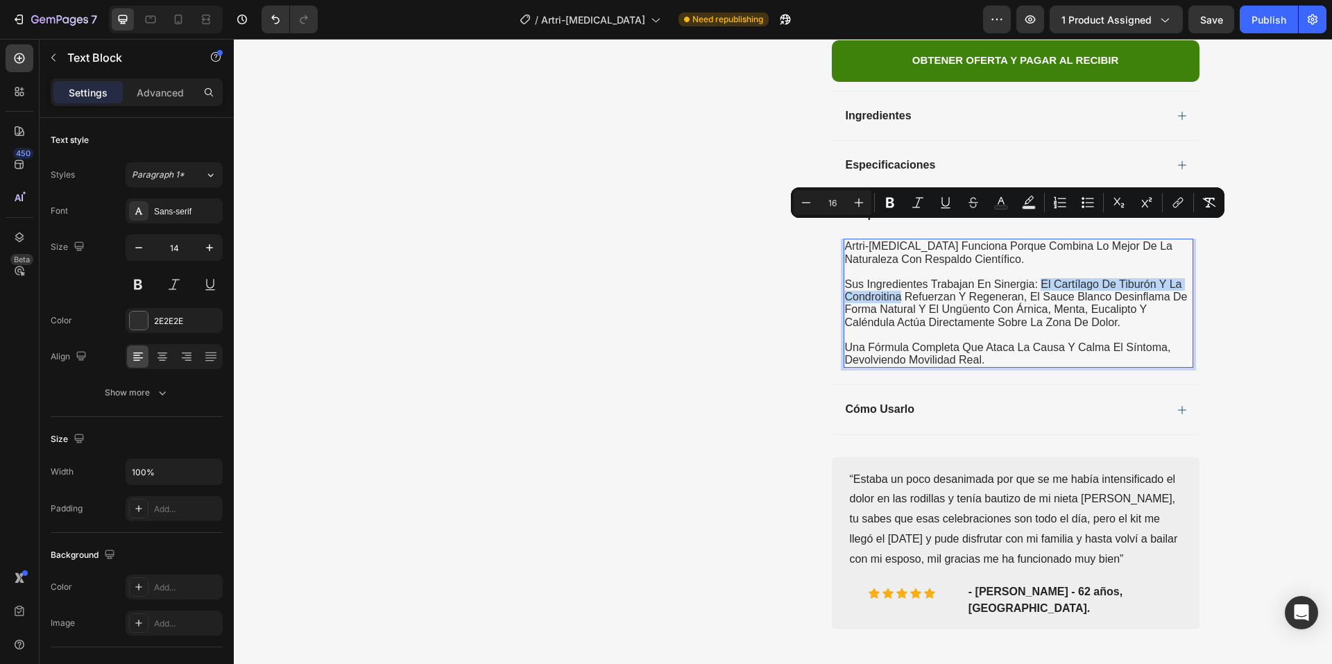
drag, startPoint x: 1037, startPoint y: 227, endPoint x: 897, endPoint y: 243, distance: 141.1
click at [897, 278] on span "Sus ingredientes trabajan en sinergia: el cartílago de tiburón y la condroitina…" at bounding box center [1016, 303] width 343 height 50
click at [890, 205] on icon "Editor contextual toolbar" at bounding box center [890, 203] width 14 height 14
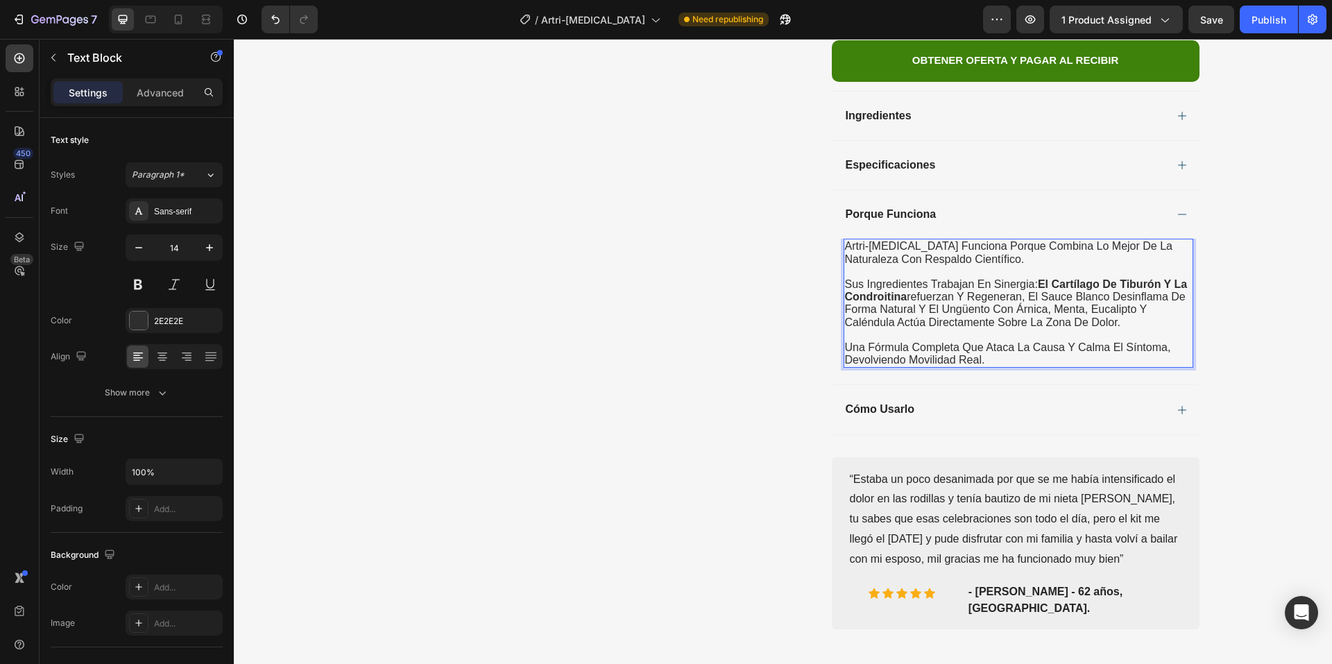
click at [1035, 278] on strong "el cartílago de tiburón y la condroitina" at bounding box center [1016, 290] width 343 height 24
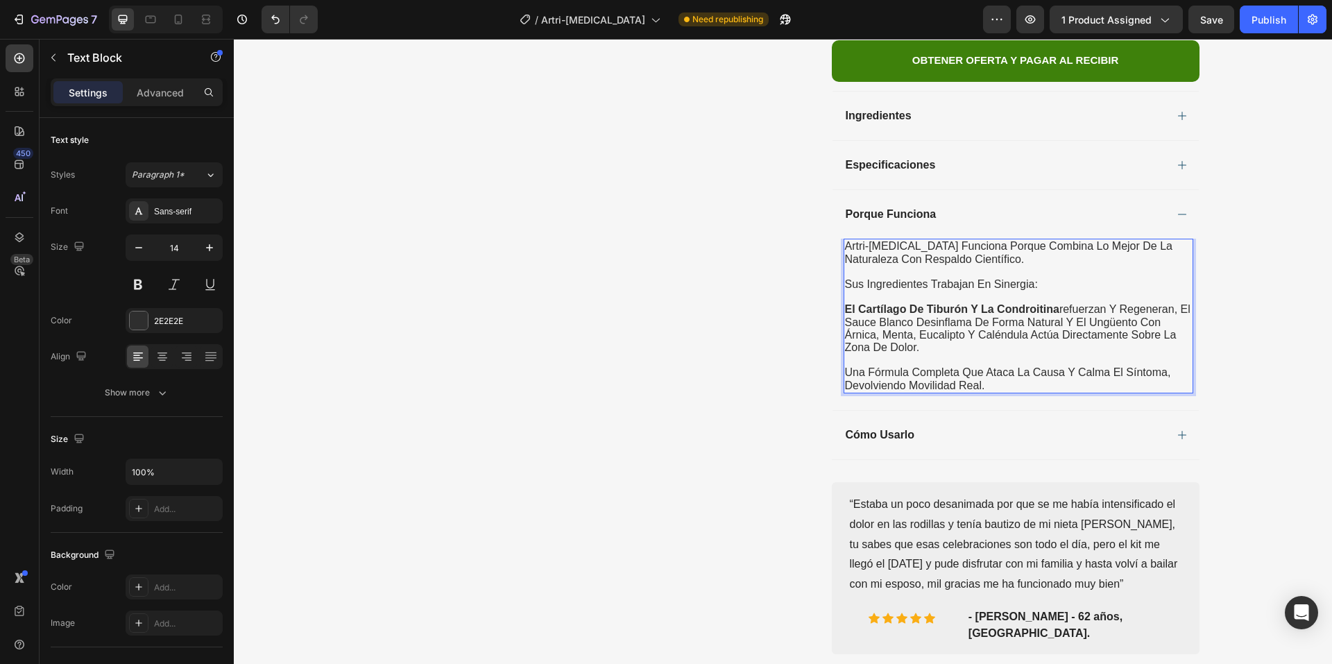
click at [1180, 303] on p "el cartílago de tiburón y la condroitina refuerzan y regeneran, el sauce blanco…" at bounding box center [1018, 328] width 347 height 51
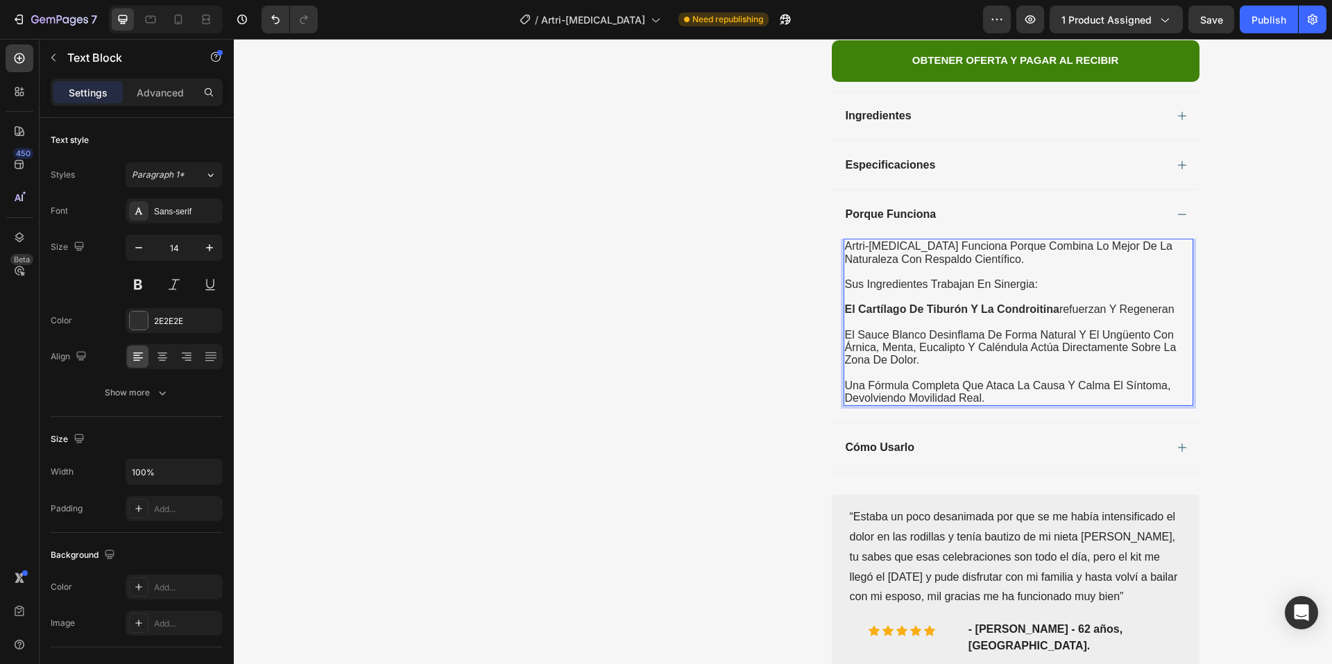
click at [845, 329] on span "el sauce blanco desinflama de forma natural y el ungüento con árnica, menta, eu…" at bounding box center [1011, 347] width 332 height 37
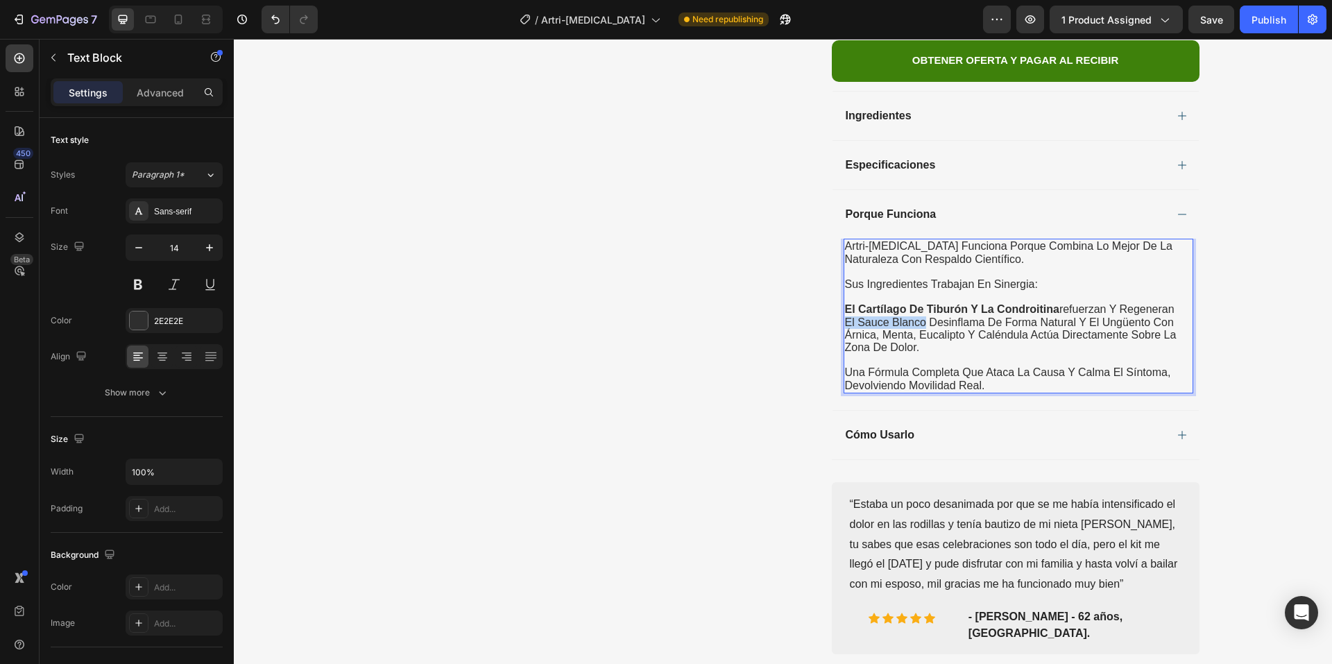
drag, startPoint x: 842, startPoint y: 270, endPoint x: 920, endPoint y: 269, distance: 78.4
click at [920, 316] on span "el sauce blanco desinflama de forma natural y el ungüento con árnica, menta, eu…" at bounding box center [1011, 334] width 332 height 37
click at [890, 316] on span "el sauce blanco desinflama de forma natural y el ungüento con árnica, menta, eu…" at bounding box center [1011, 334] width 332 height 37
click at [927, 427] on div "Cómo Usarlo" at bounding box center [1005, 435] width 322 height 17
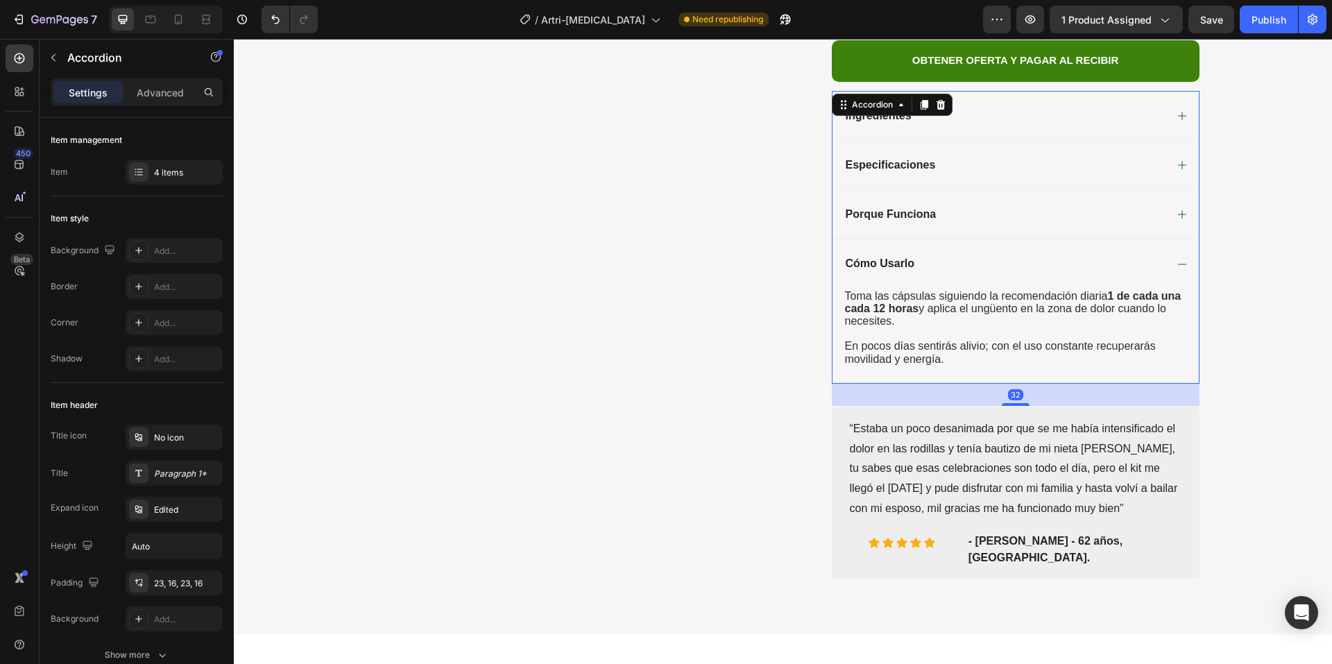
click at [957, 206] on div "Porque Funciona" at bounding box center [1005, 214] width 322 height 17
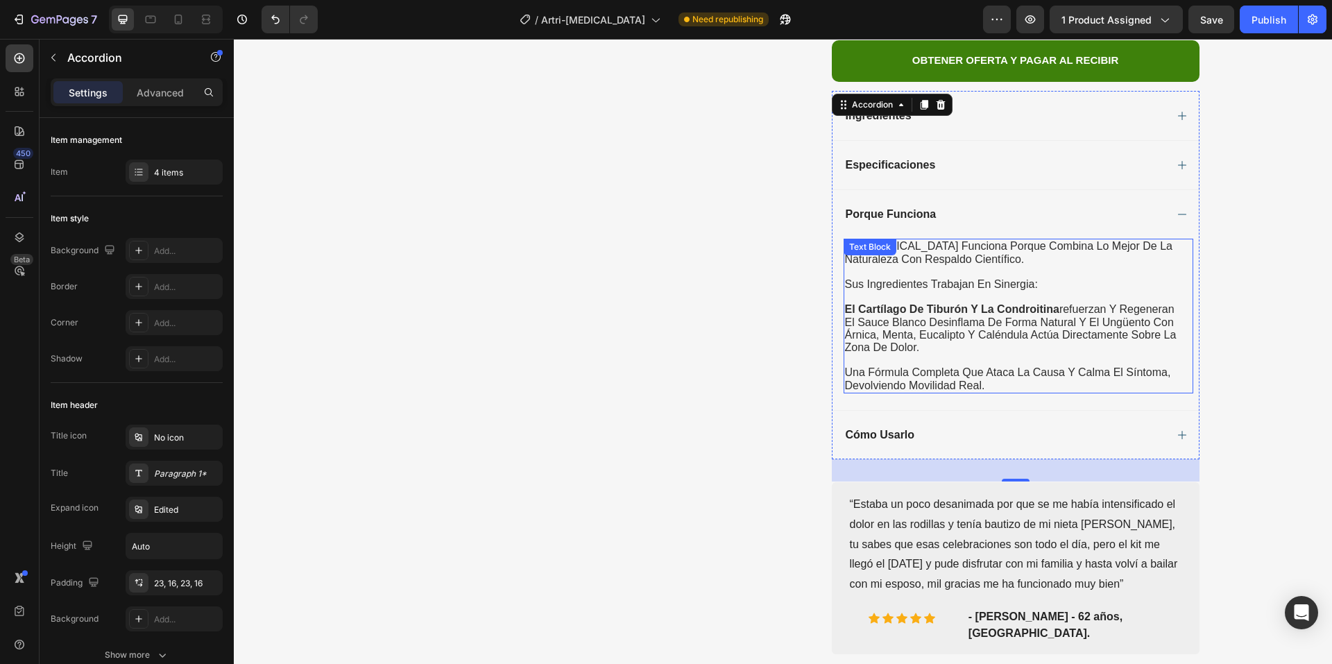
click at [864, 316] on span "el sauce blanco desinflama de forma natural y el ungüento con árnica, menta, eu…" at bounding box center [1011, 334] width 332 height 37
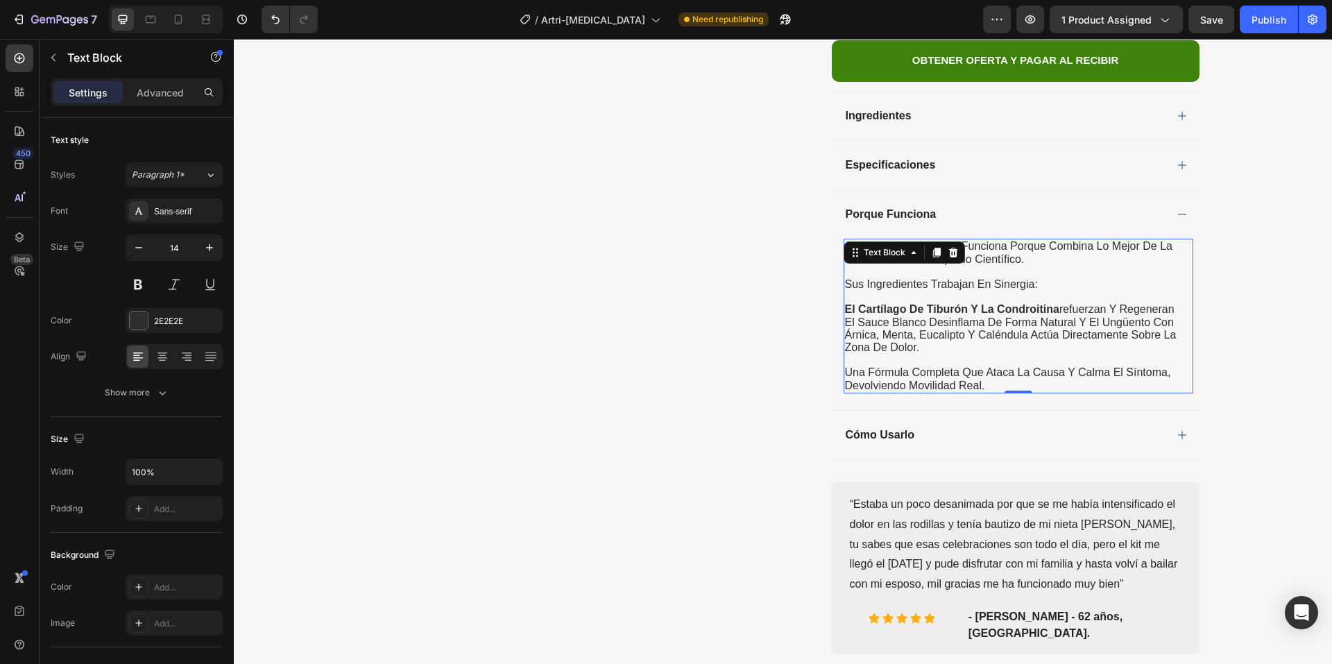
click at [864, 316] on span "el sauce blanco desinflama de forma natural y el ungüento con árnica, menta, eu…" at bounding box center [1011, 334] width 332 height 37
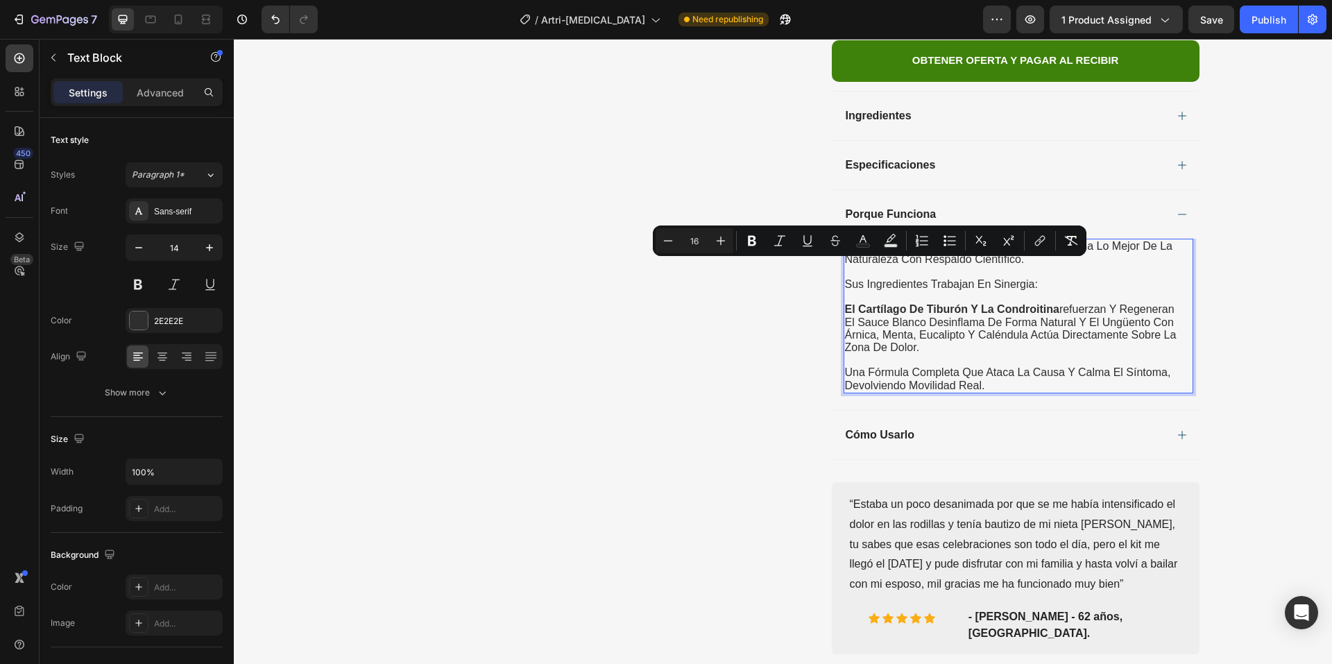
click at [845, 316] on span "el sauce blanco desinflama de forma natural y el ungüento con árnica, menta, eu…" at bounding box center [1011, 334] width 332 height 37
drag, startPoint x: 839, startPoint y: 265, endPoint x: 919, endPoint y: 271, distance: 80.7
click at [919, 271] on div "artri-[MEDICAL_DATA] funciona porque combina lo mejor de la naturaleza con resp…" at bounding box center [1019, 316] width 350 height 154
click at [763, 245] on icon "Editor contextual toolbar" at bounding box center [762, 241] width 8 height 10
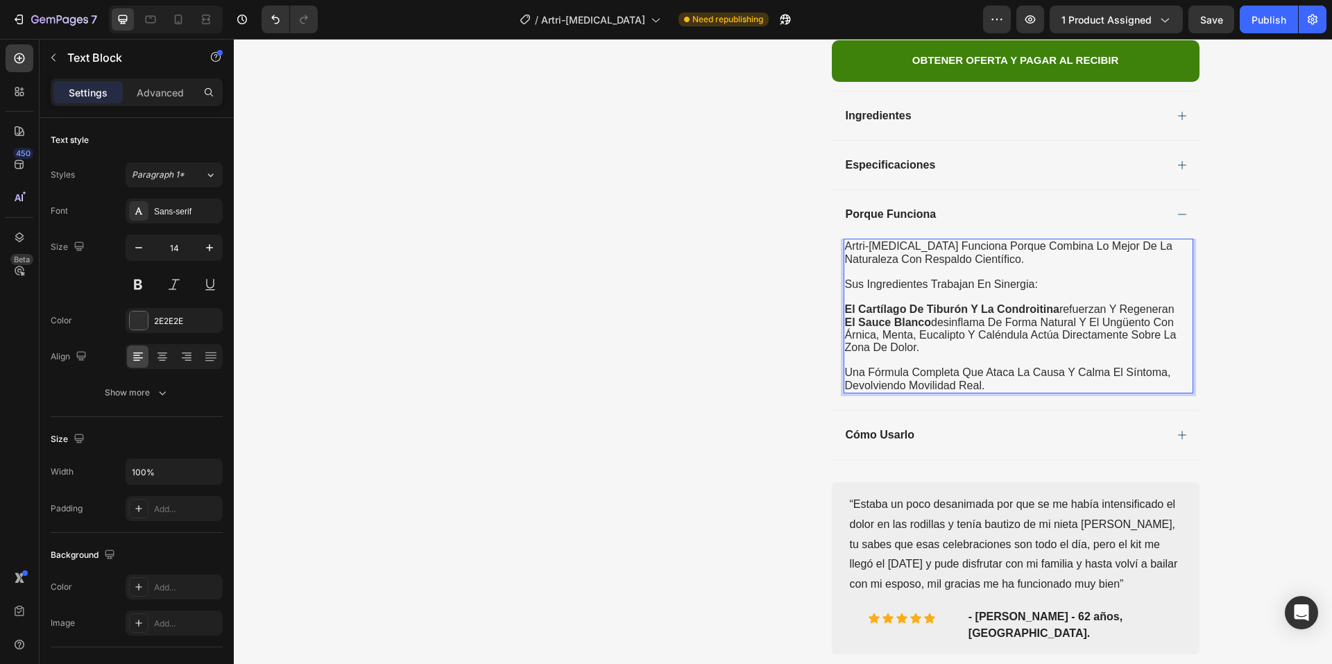
click at [1092, 316] on span "el sauce blanco desinflama de forma natural y el ungüento con árnica, menta, eu…" at bounding box center [1011, 334] width 332 height 37
click at [1079, 316] on span "el sauce blanco desinflama de forma natural el ungüento con árnica, menta, euca…" at bounding box center [1011, 334] width 332 height 37
click at [1076, 316] on span "el sauce blanco desinflama de forma naturalel ungüento con árnica, menta, eucal…" at bounding box center [1011, 334] width 332 height 37
click at [845, 329] on span "el ungüento con árnica, menta, eucalipto y caléndula actúa directamente sobre l…" at bounding box center [996, 341] width 302 height 24
click at [873, 410] on div "Cómo Usarlo" at bounding box center [1016, 434] width 366 height 49
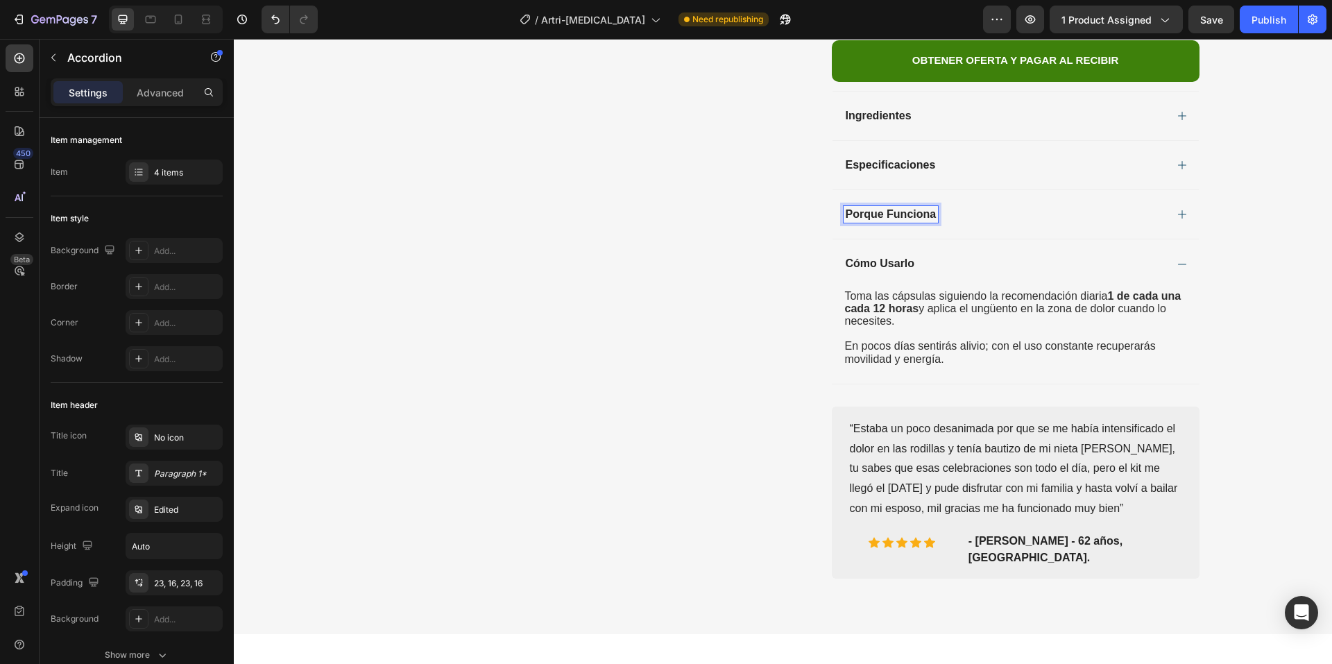
click at [976, 206] on div "Porque Funciona" at bounding box center [1005, 214] width 322 height 17
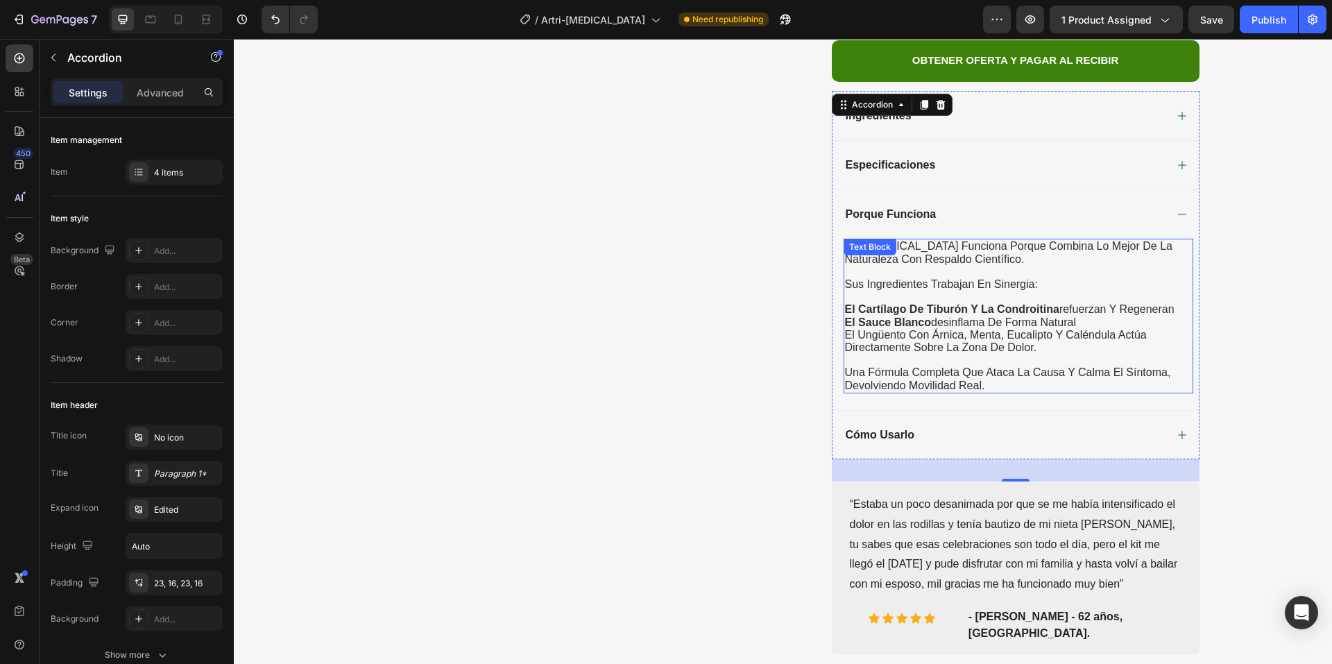
click at [852, 329] on span "el ungüento con árnica, menta, eucalipto y caléndula actúa directamente sobre l…" at bounding box center [996, 341] width 302 height 24
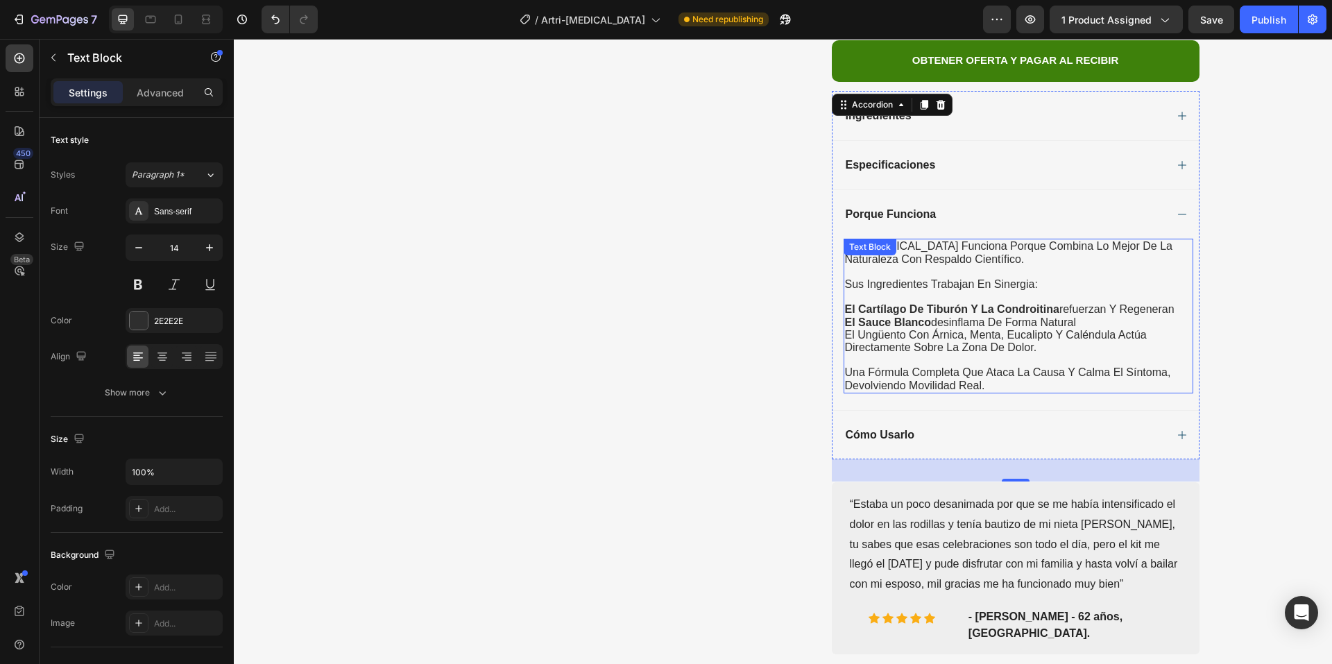
click at [852, 329] on span "el ungüento con árnica, menta, eucalipto y caléndula actúa directamente sobre l…" at bounding box center [996, 341] width 302 height 24
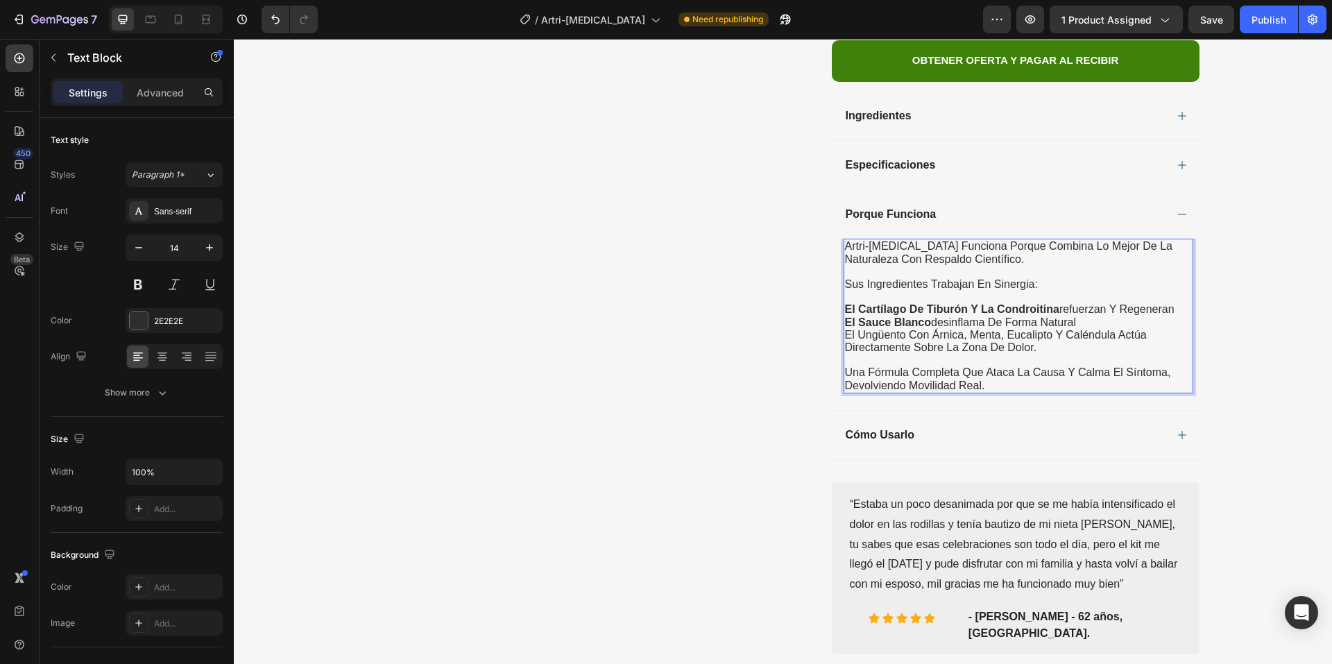
click at [847, 329] on span "el ungüento con árnica, menta, eucalipto y caléndula actúa directamente sobre l…" at bounding box center [996, 341] width 302 height 24
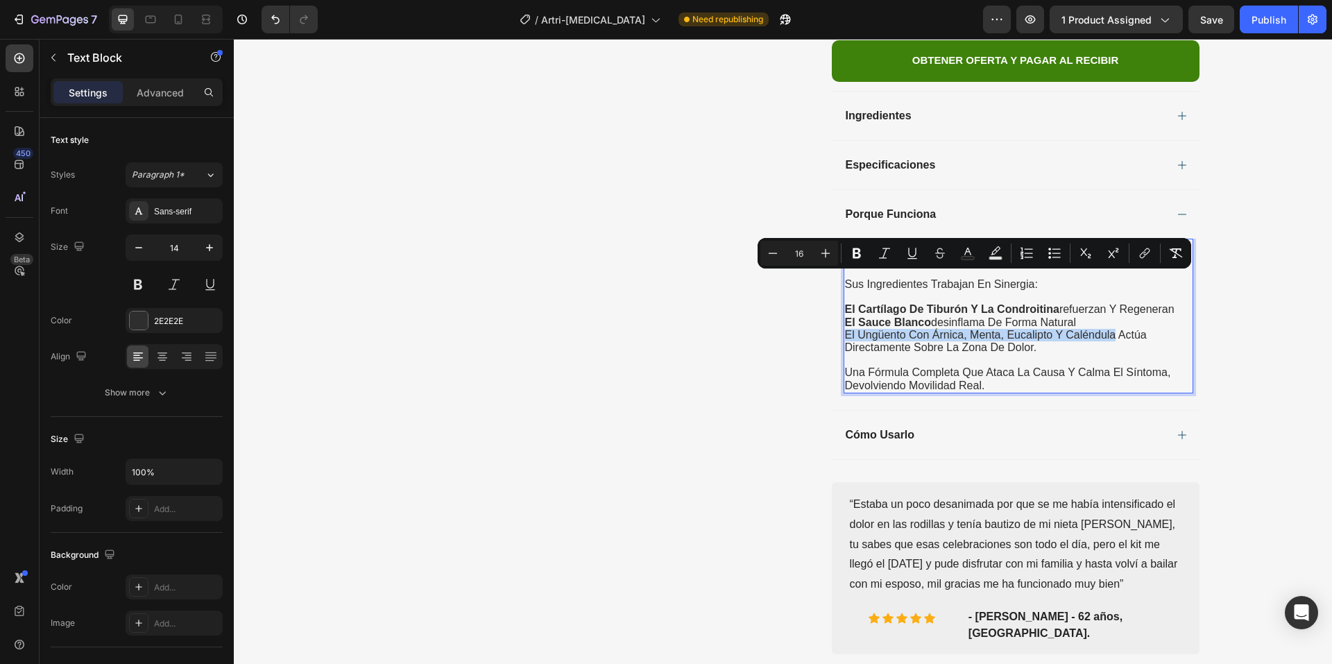
drag, startPoint x: 841, startPoint y: 278, endPoint x: 1110, endPoint y: 279, distance: 269.2
click at [1110, 329] on span "el ungüento con árnica, menta, eucalipto y caléndula actúa directamente sobre l…" at bounding box center [996, 341] width 302 height 24
click at [864, 249] on button "Bold" at bounding box center [857, 253] width 25 height 25
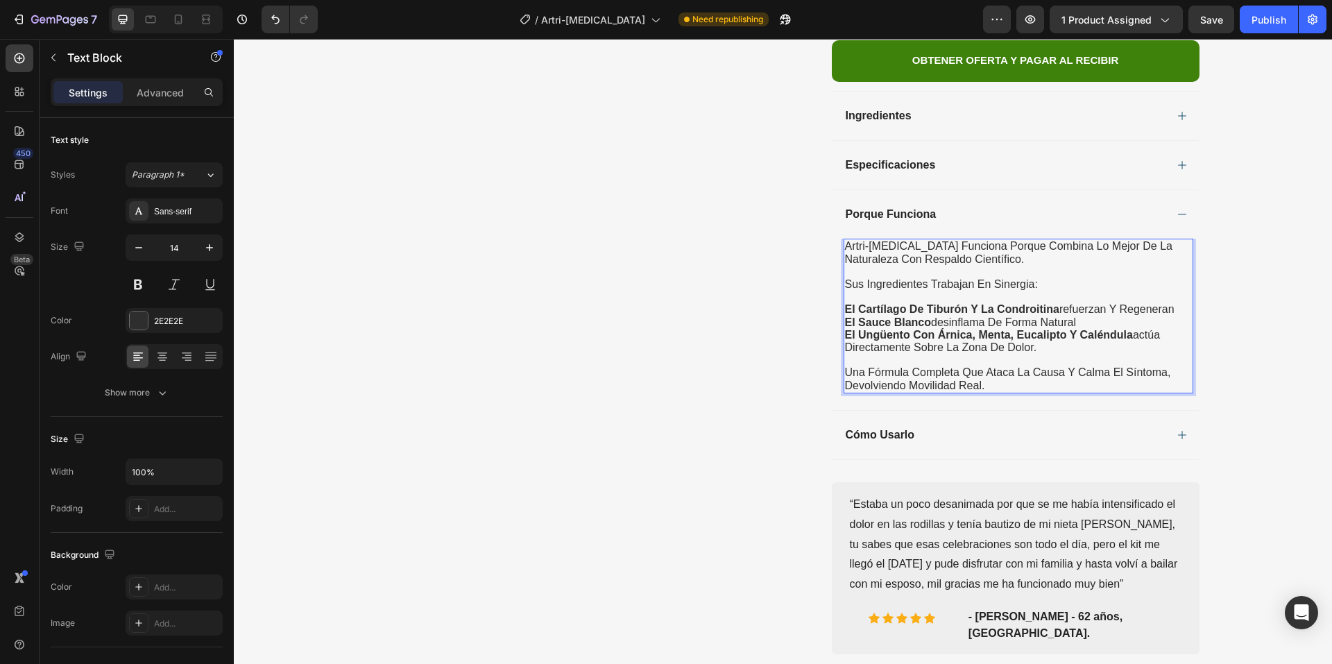
click at [865, 329] on span "el ungüento con árnica, menta, eucalipto y caléndula actúa directamente sobre l…" at bounding box center [1003, 341] width 316 height 24
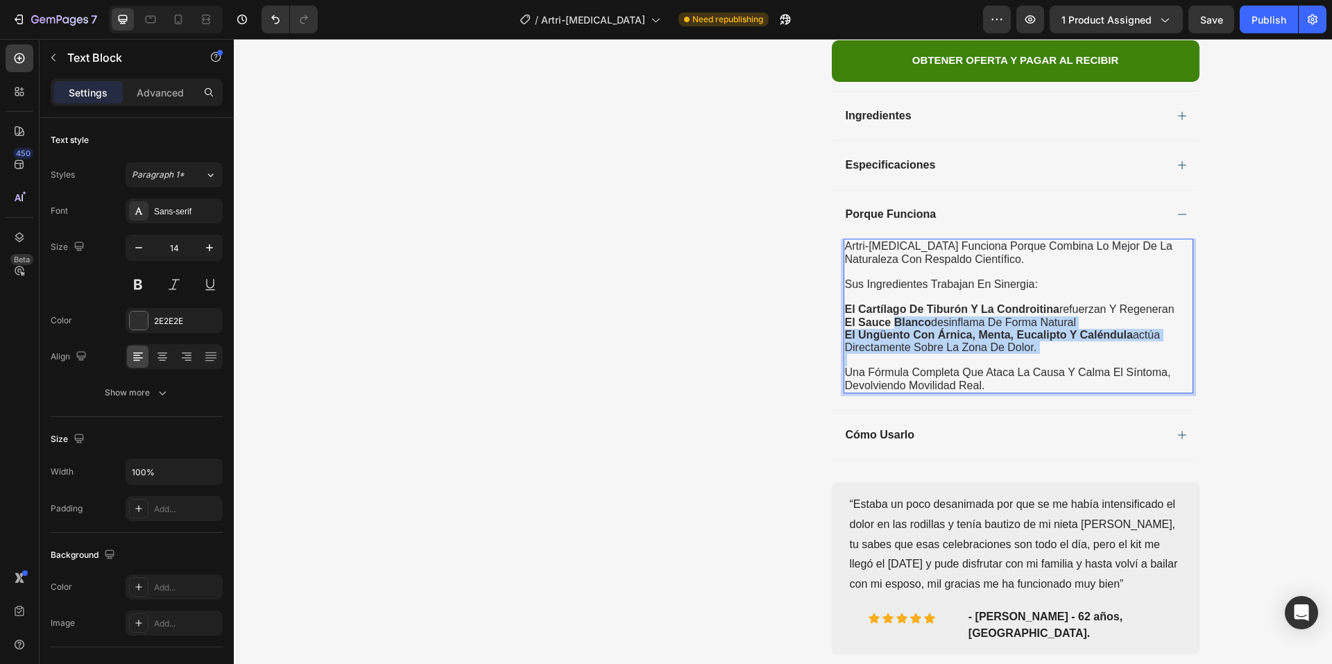
drag, startPoint x: 1040, startPoint y: 300, endPoint x: 881, endPoint y: 266, distance: 163.0
click at [888, 268] on div "artri-[MEDICAL_DATA] funciona porque combina lo mejor de la naturaleza con resp…" at bounding box center [1019, 316] width 350 height 154
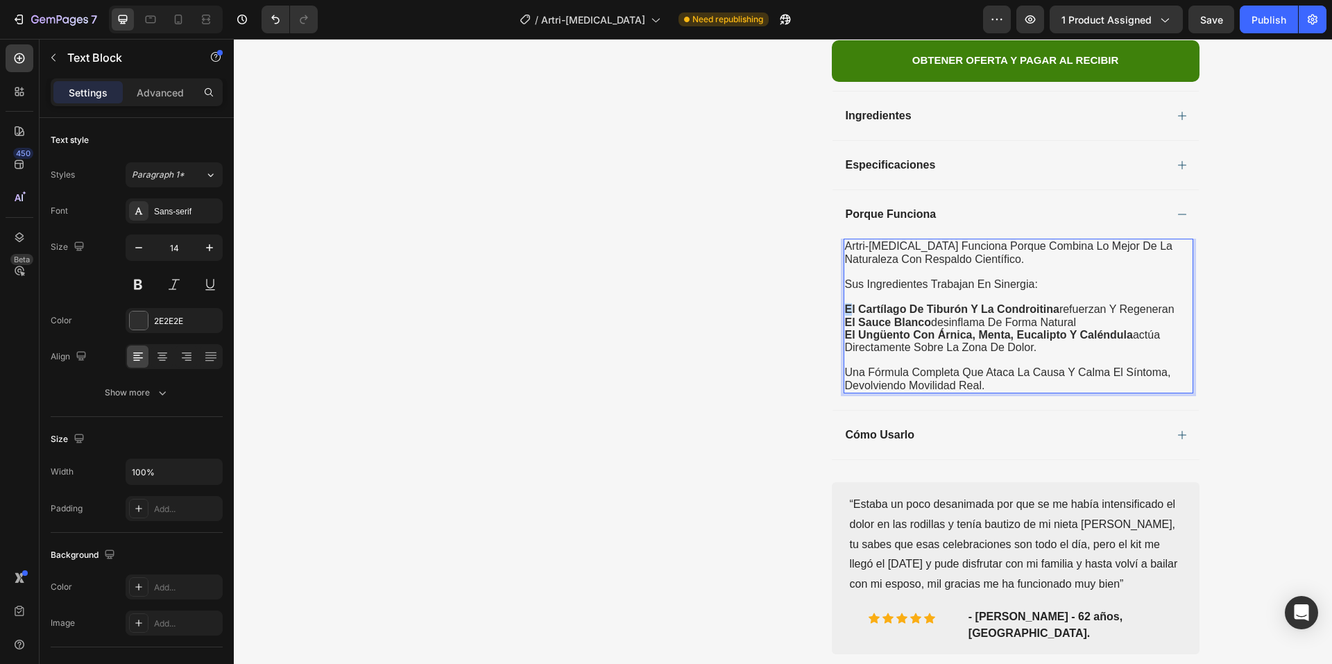
click at [845, 303] on strong "el cartílago de tiburón y la condroitina" at bounding box center [952, 309] width 214 height 12
drag, startPoint x: 843, startPoint y: 254, endPoint x: 1046, endPoint y: 288, distance: 206.1
click at [1046, 288] on div "artri-[MEDICAL_DATA] funciona porque combina lo mejor de la naturaleza con resp…" at bounding box center [1019, 316] width 350 height 154
click at [1033, 316] on span "el sauce blanco desinflama de forma natural" at bounding box center [960, 322] width 231 height 12
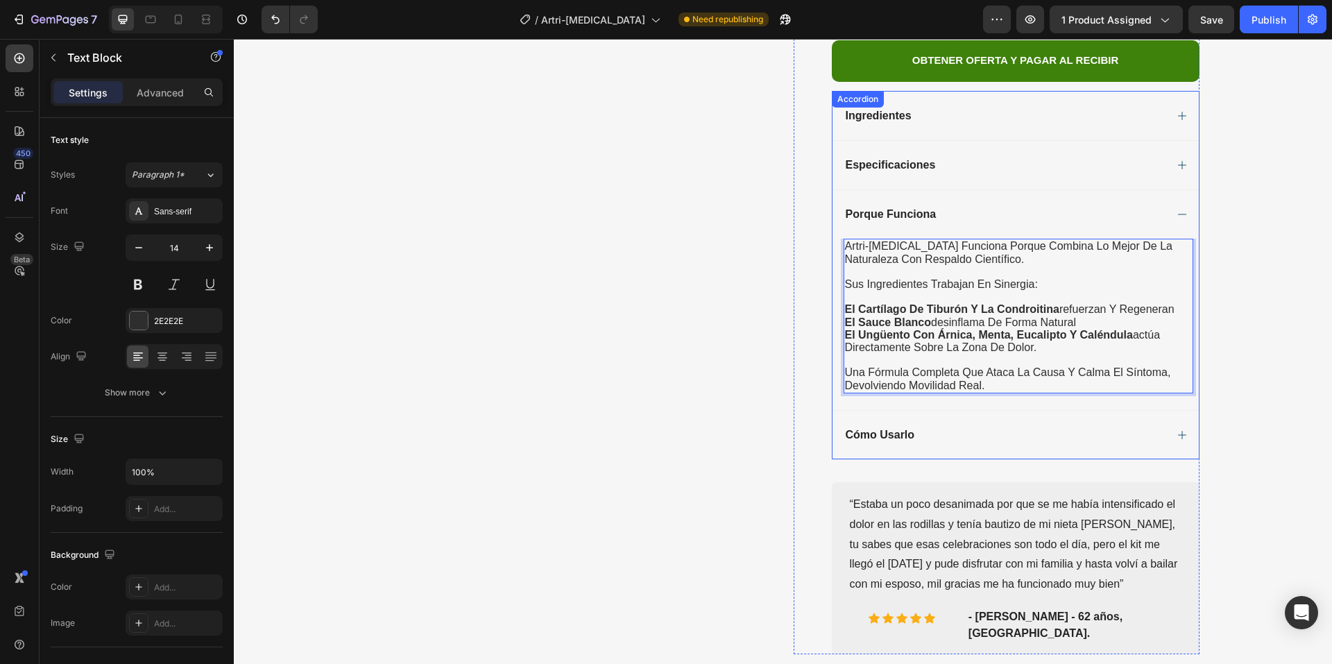
click at [1006, 427] on div "Cómo Usarlo" at bounding box center [1005, 435] width 322 height 17
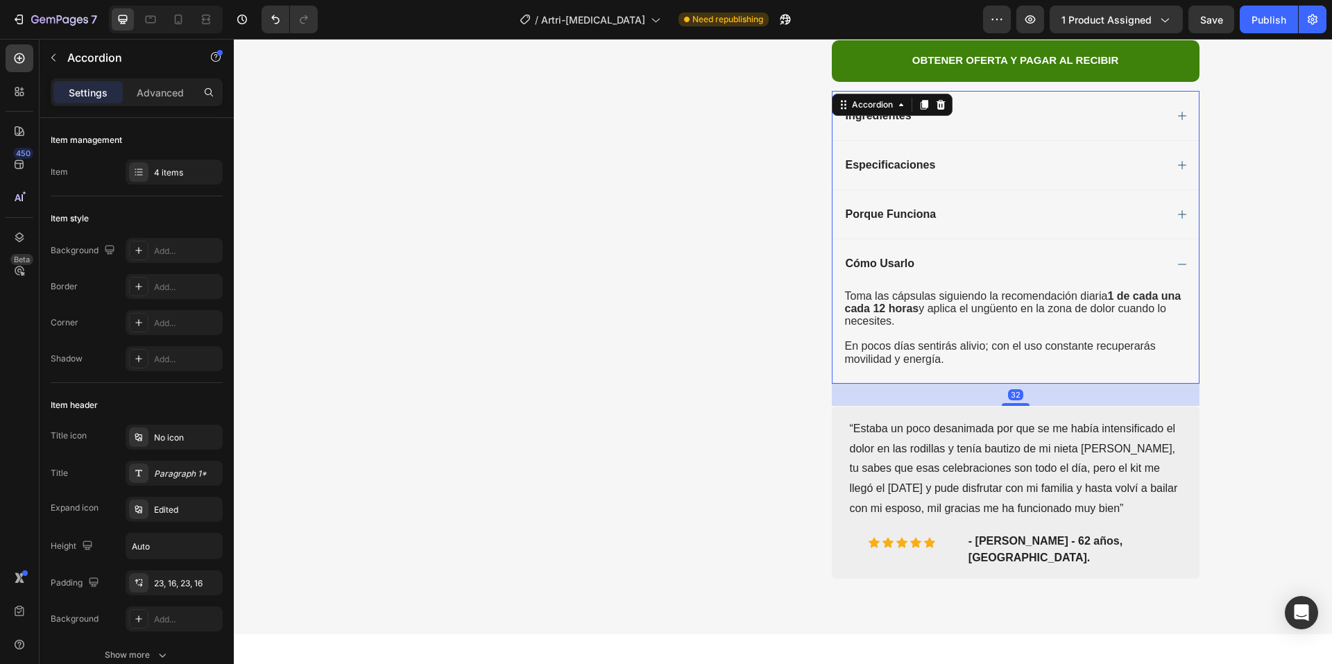
click at [946, 206] on div "Porque Funciona" at bounding box center [1005, 214] width 322 height 17
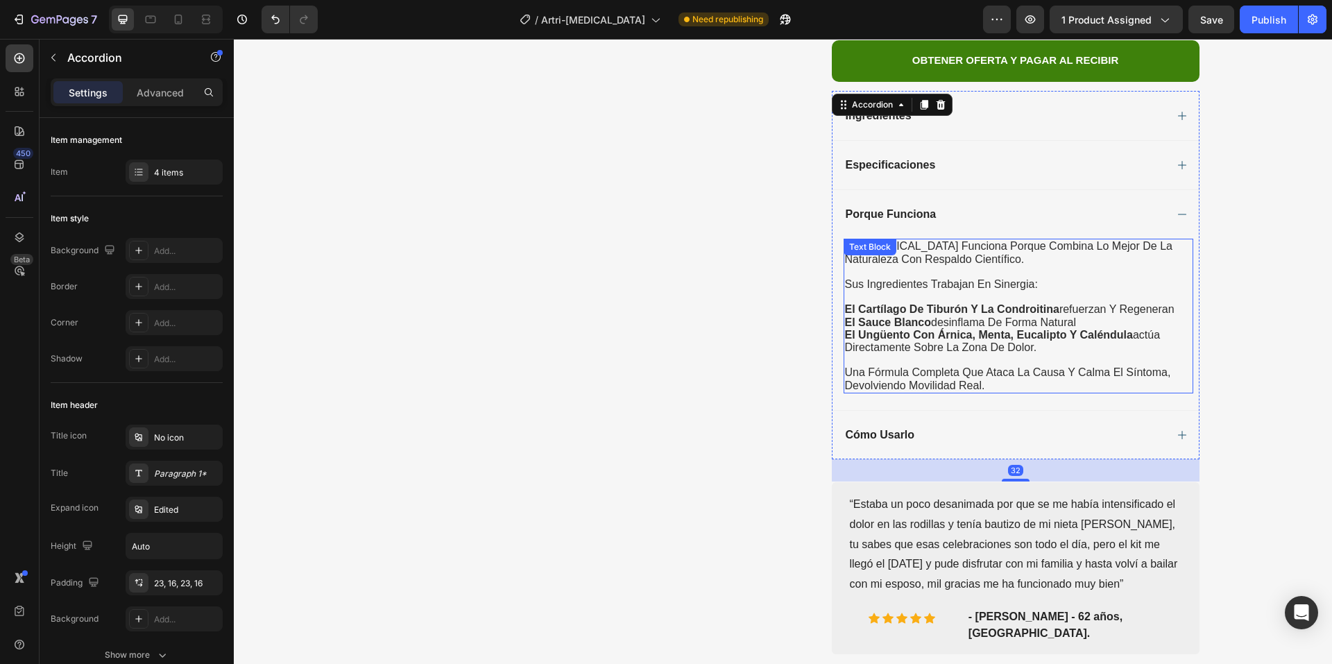
click at [992, 329] on span "el ungüento con árnica, menta, eucalipto y caléndula actúa directamente sobre l…" at bounding box center [1003, 341] width 316 height 24
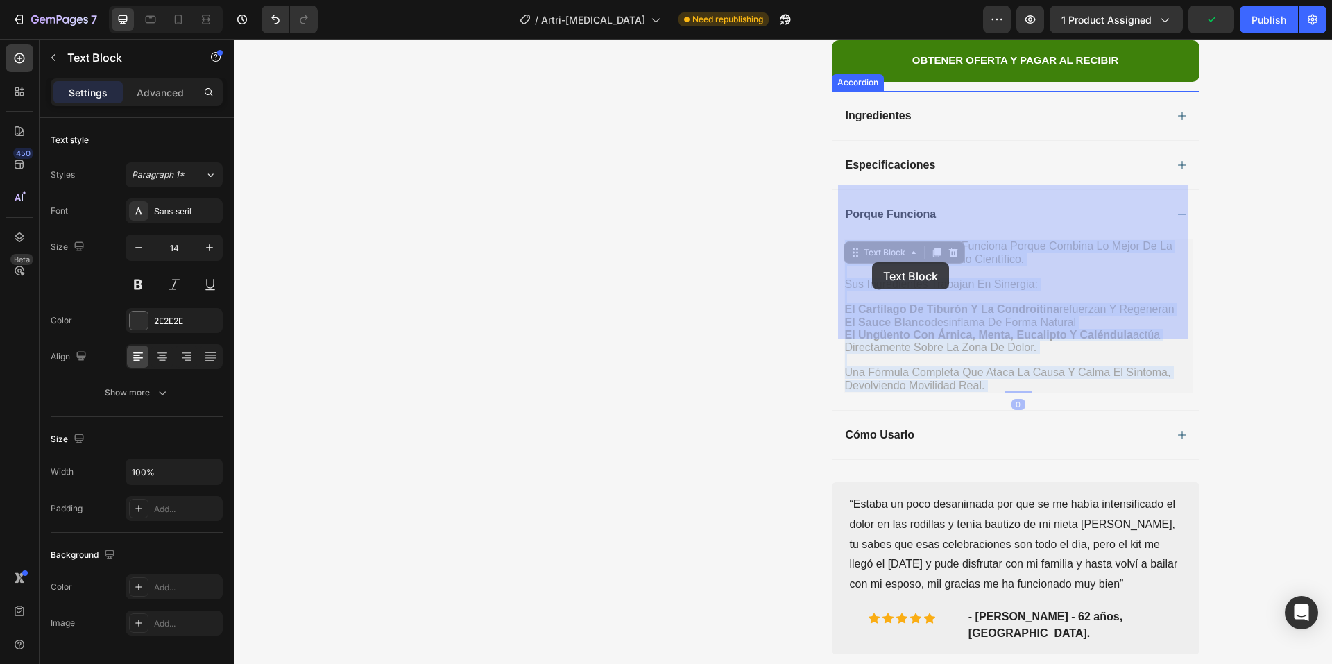
drag, startPoint x: 1030, startPoint y: 291, endPoint x: 872, endPoint y: 262, distance: 160.8
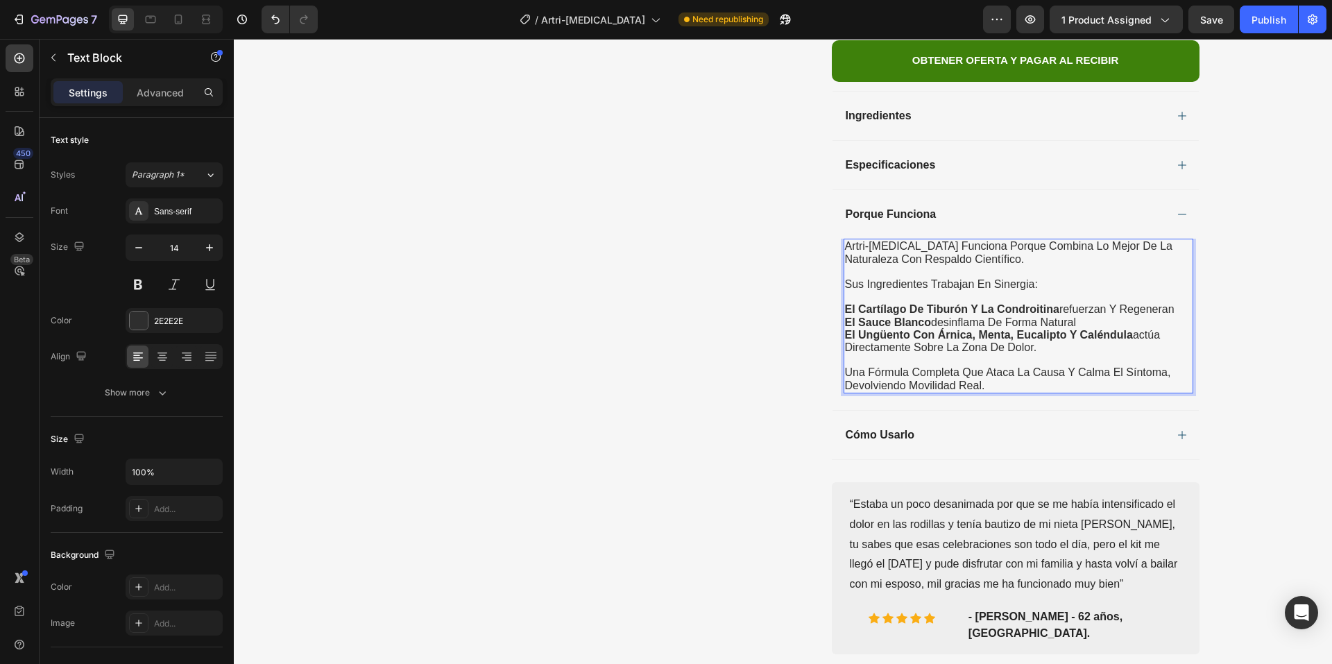
drag, startPoint x: 841, startPoint y: 253, endPoint x: 1033, endPoint y: 295, distance: 196.8
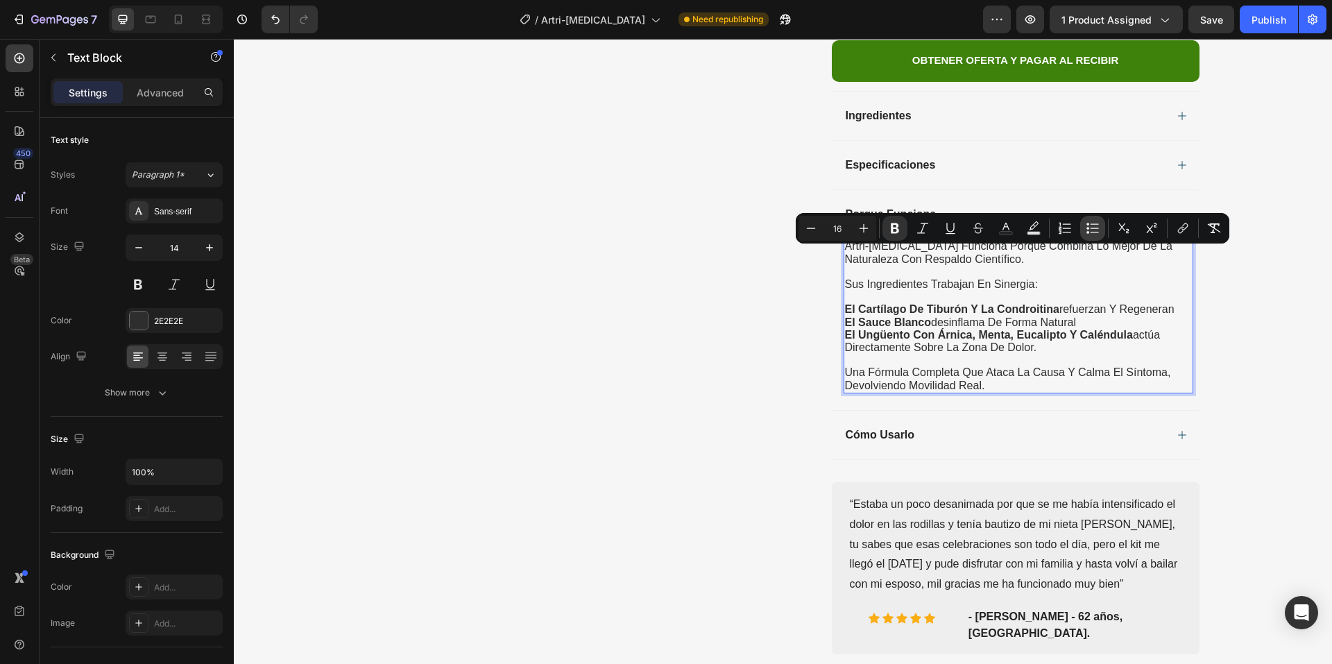
click at [1100, 227] on button "Bulleted List" at bounding box center [1092, 228] width 25 height 25
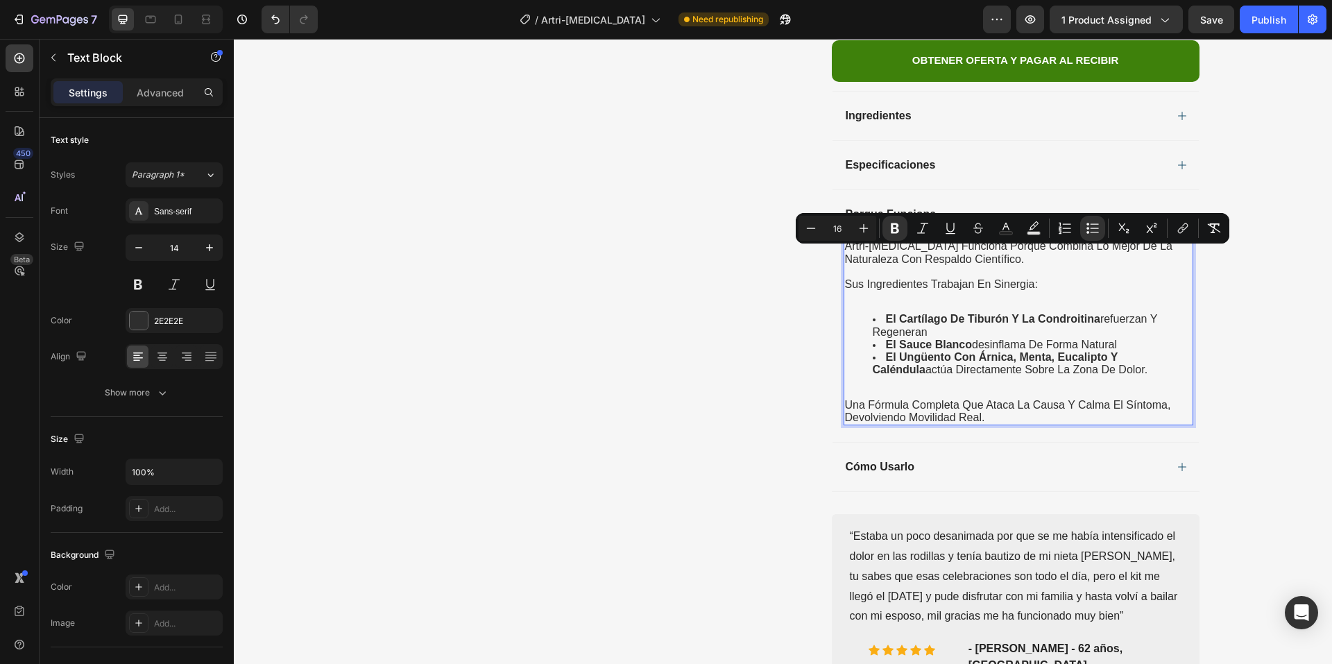
click at [974, 313] on li "el cartílago de tiburón y la condroitina refuerzan y regeneran" at bounding box center [1032, 325] width 319 height 25
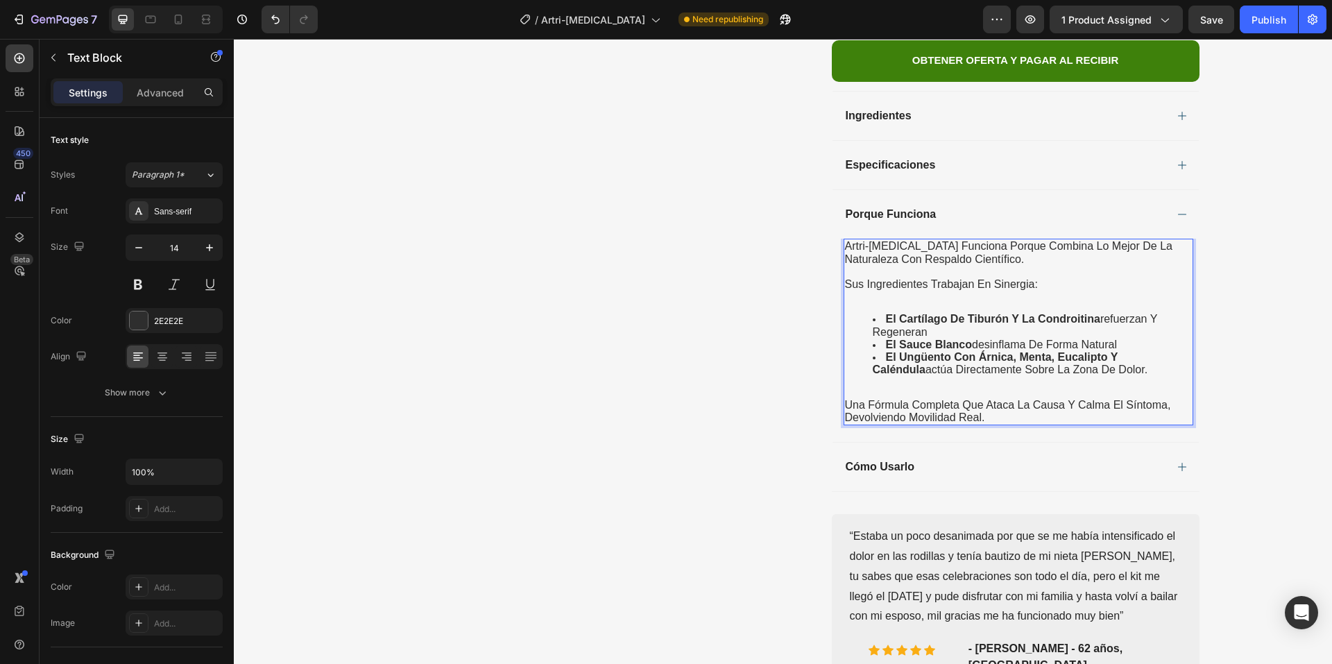
drag, startPoint x: 1098, startPoint y: 320, endPoint x: 874, endPoint y: 264, distance: 231.1
click at [874, 313] on ul "el cartílago de tiburón y la condroitina refuerzan y regeneran el sauce blanco …" at bounding box center [1018, 344] width 347 height 63
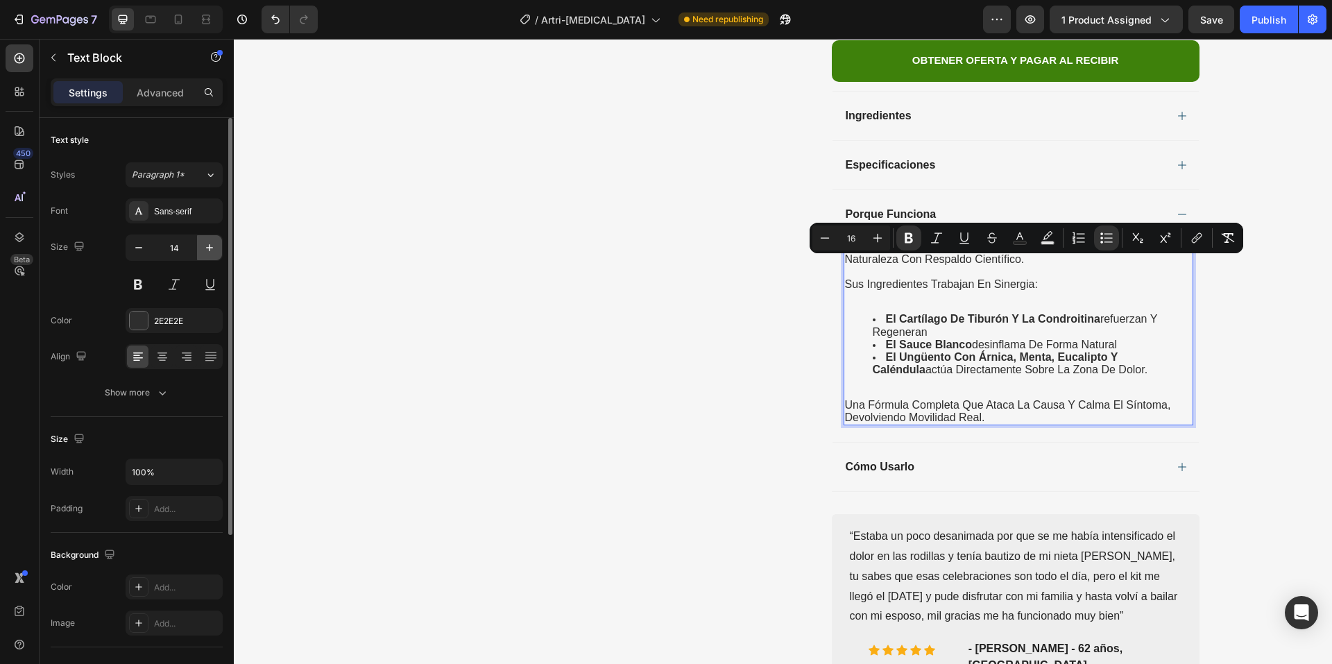
click at [203, 250] on icon "button" at bounding box center [210, 248] width 14 height 14
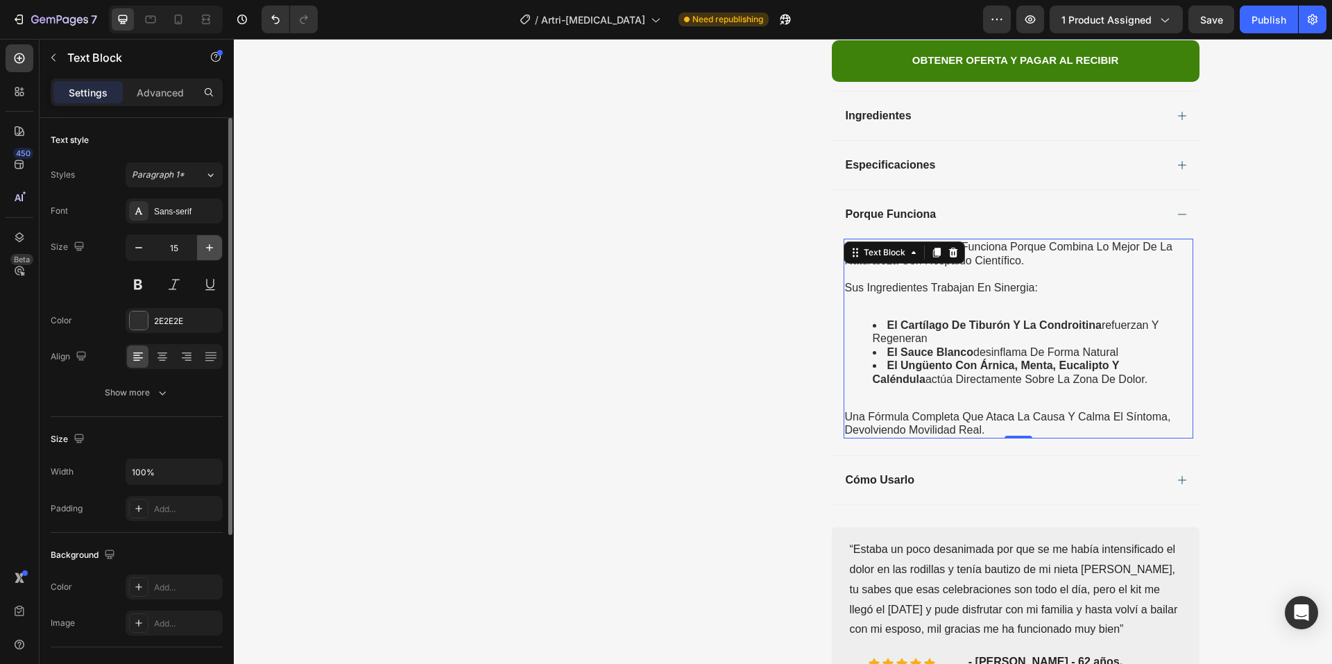
click at [204, 250] on icon "button" at bounding box center [210, 248] width 14 height 14
type input "16"
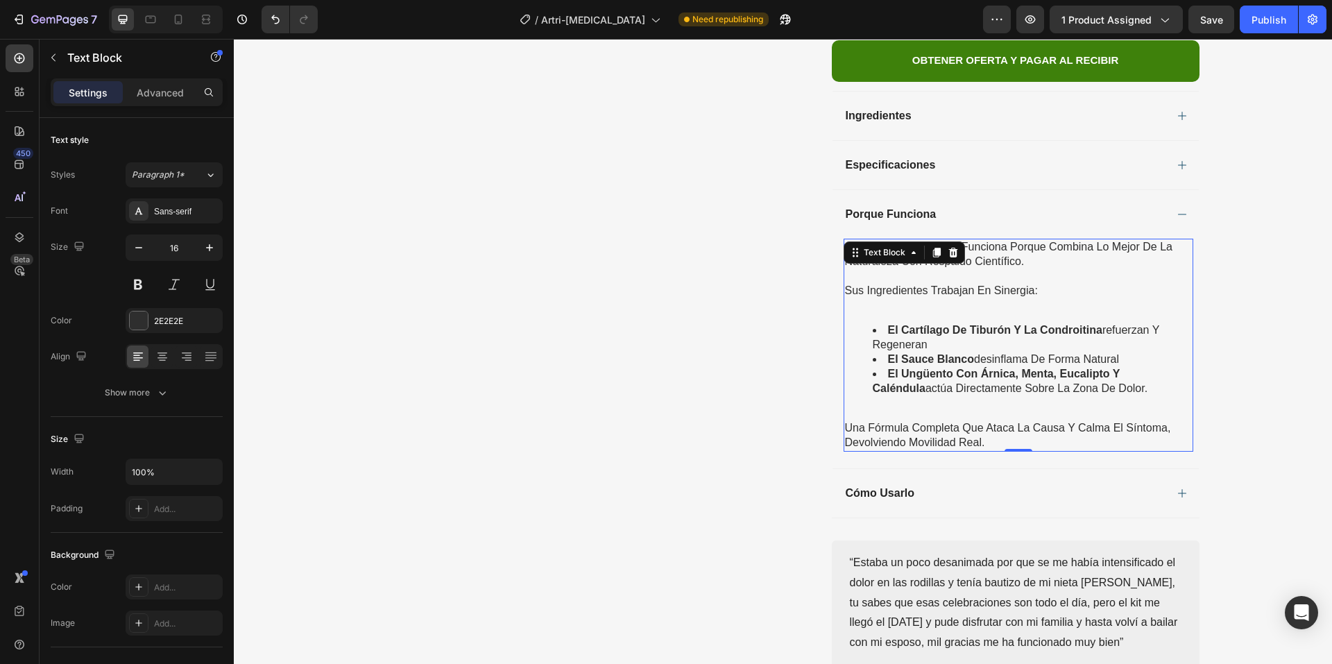
click at [944, 368] on span "el ungüento con árnica, menta, eucalipto y caléndula actúa directamente sobre l…" at bounding box center [1010, 381] width 275 height 26
click at [987, 421] on p "una fórmula completa que ataca la causa y calma el síntoma, devolviendo movilid…" at bounding box center [1018, 435] width 347 height 29
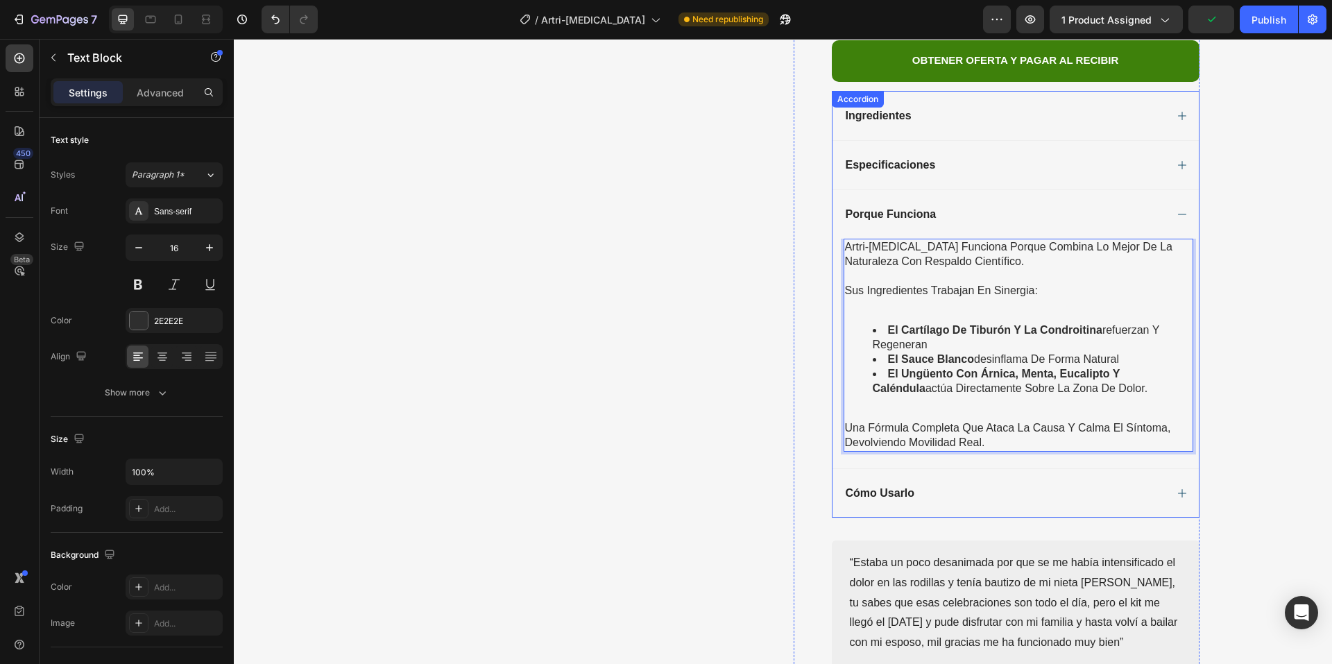
click at [1008, 206] on div "Porque Funciona" at bounding box center [1005, 214] width 322 height 17
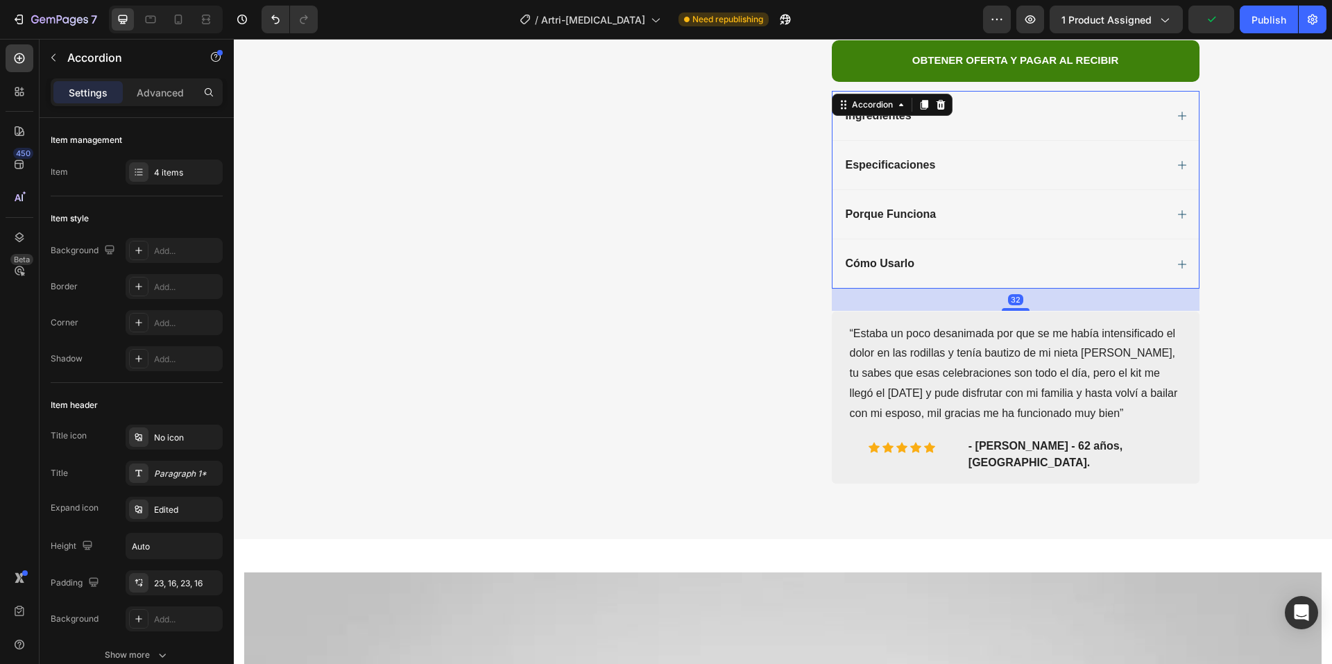
click at [1006, 108] on div "Ingredientes" at bounding box center [1005, 116] width 322 height 17
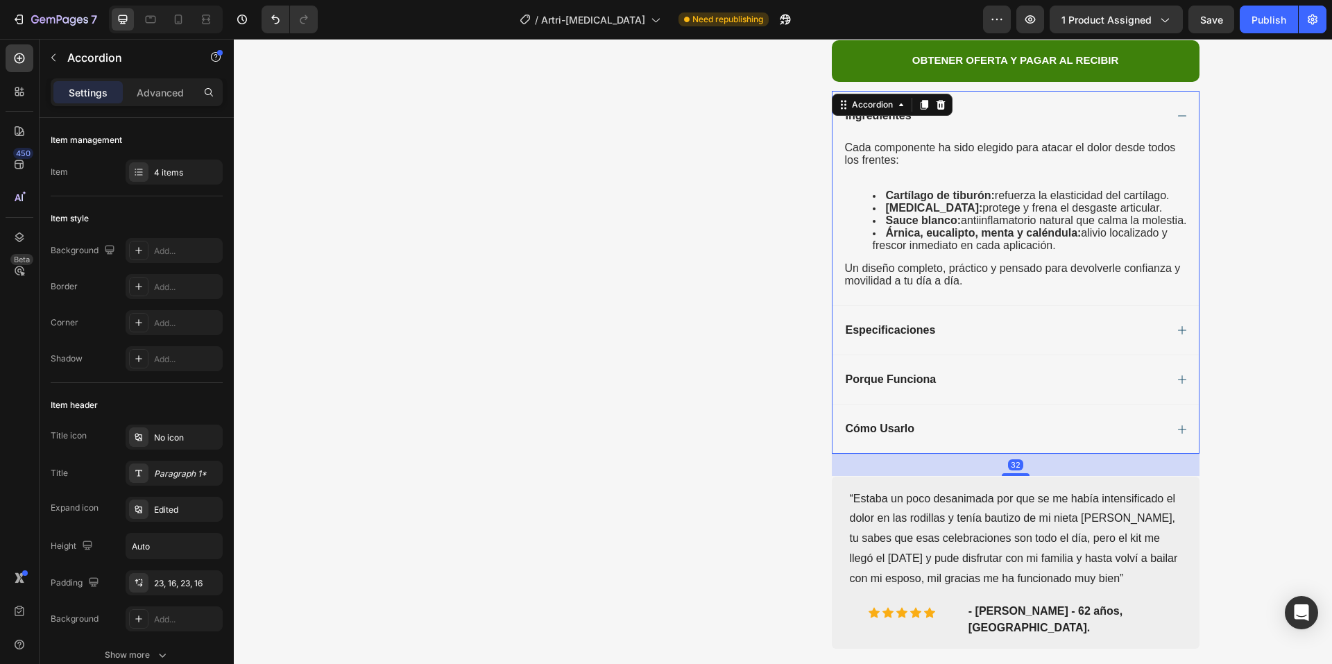
click at [1002, 322] on div "Especificaciones" at bounding box center [1005, 330] width 322 height 17
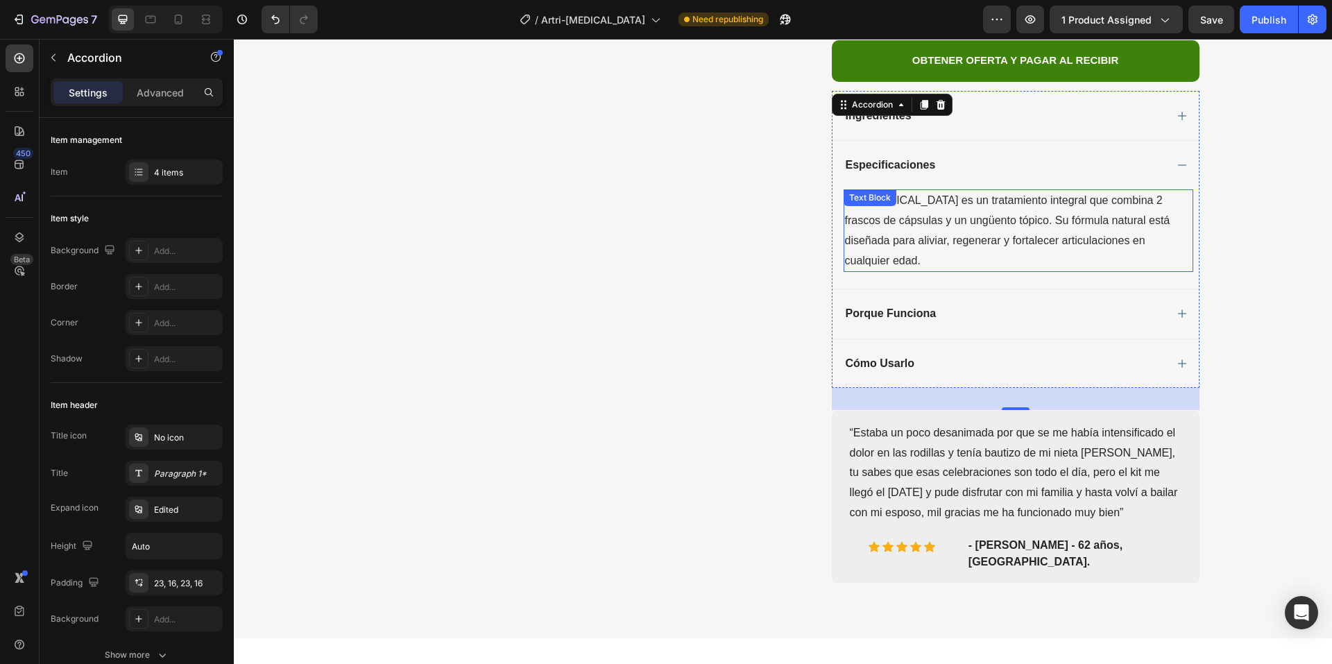
click at [1084, 191] on p "Artri-[MEDICAL_DATA] es un tratamiento integral que combina 2 frascos de cápsul…" at bounding box center [1018, 231] width 347 height 80
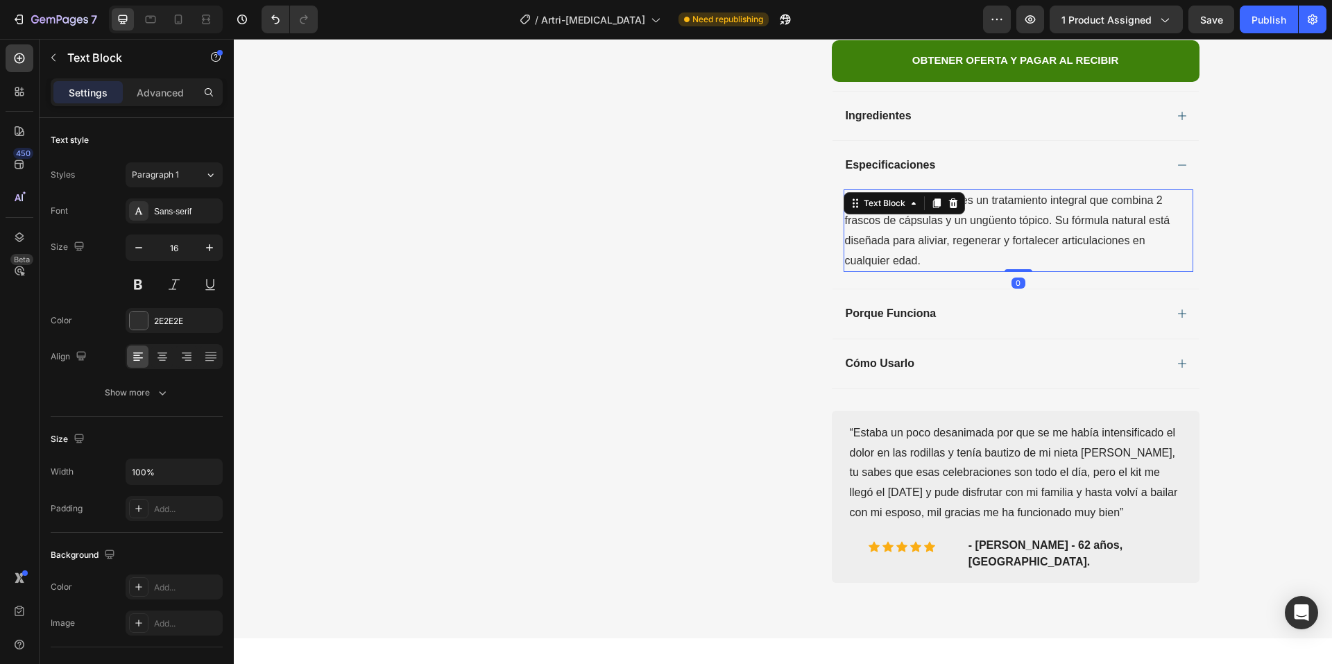
click at [1087, 191] on p "Artri-[MEDICAL_DATA] es un tratamiento integral que combina 2 frascos de cápsul…" at bounding box center [1018, 231] width 347 height 80
drag, startPoint x: 1096, startPoint y: 147, endPoint x: 993, endPoint y: 169, distance: 105.1
click at [993, 191] on p "Artri-[MEDICAL_DATA] es un tratamiento integral que combina 2 frascos de cápsul…" at bounding box center [1018, 231] width 347 height 80
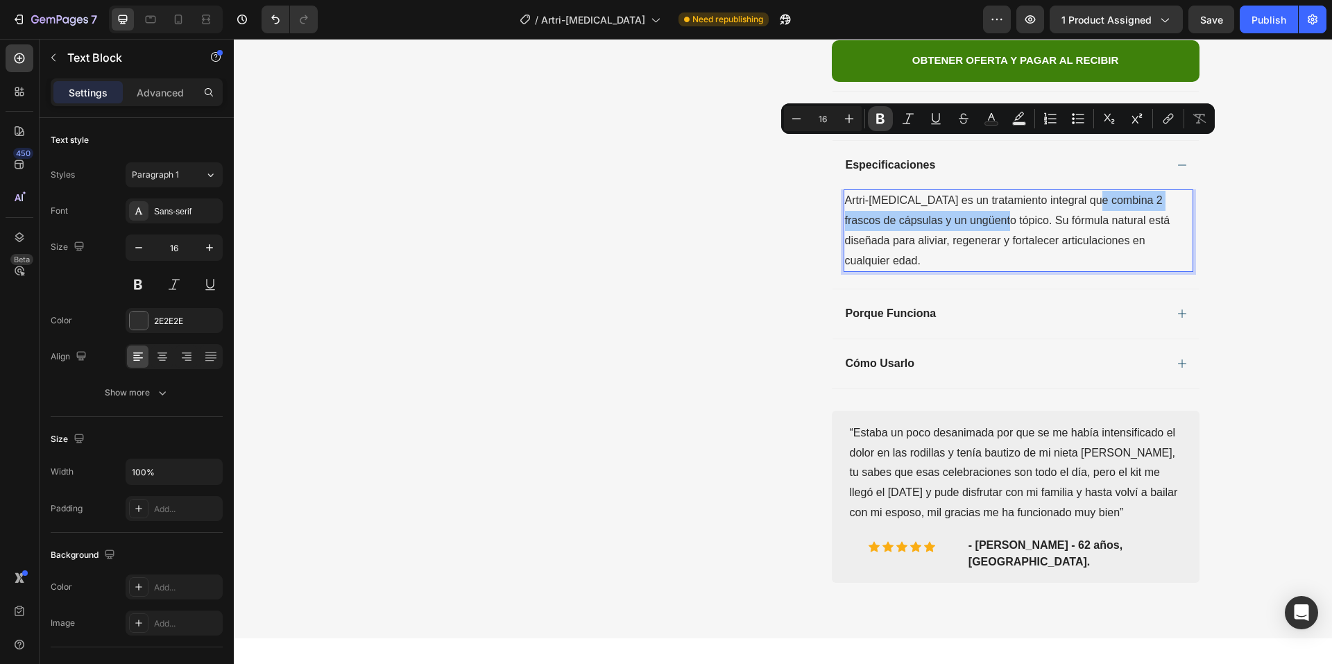
click at [881, 120] on icon "Editor contextual toolbar" at bounding box center [881, 119] width 14 height 14
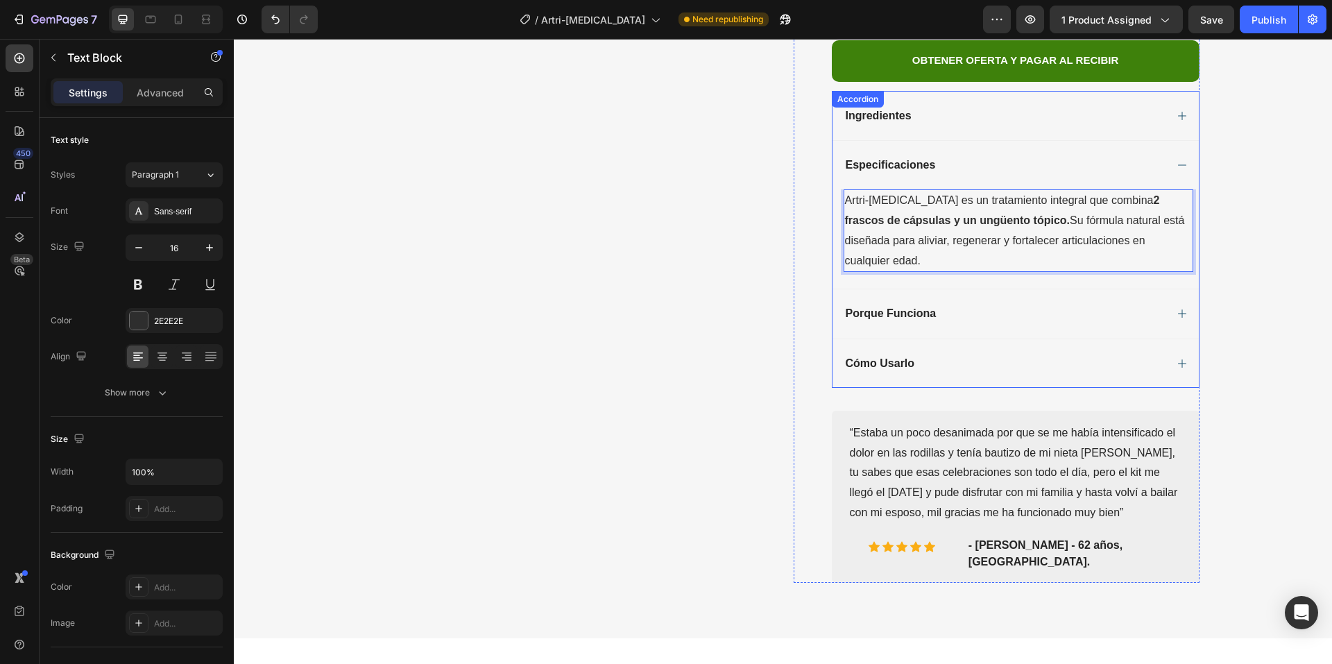
click at [1032, 305] on div "Porque Funciona" at bounding box center [1005, 313] width 322 height 17
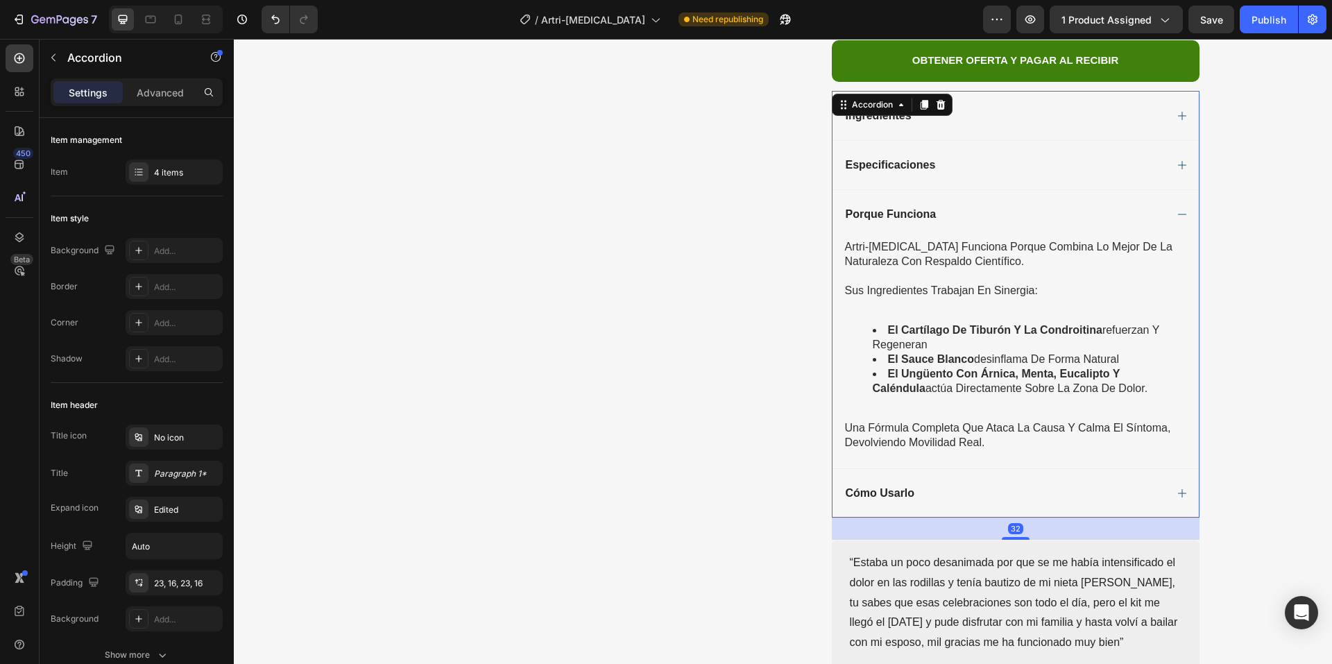
click at [1060, 157] on div "Especificaciones" at bounding box center [1005, 165] width 322 height 17
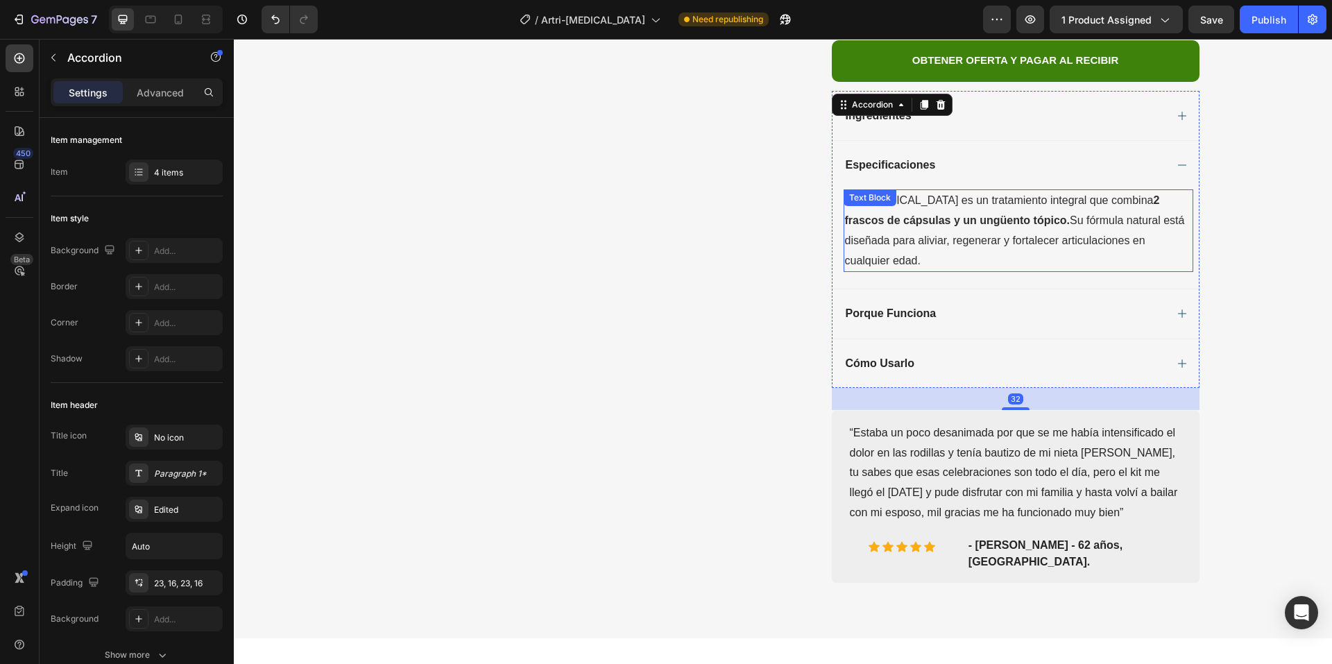
click at [944, 191] on p "Artri-[MEDICAL_DATA] es un tratamiento integral que combina 2 frascos de cápsul…" at bounding box center [1018, 231] width 347 height 80
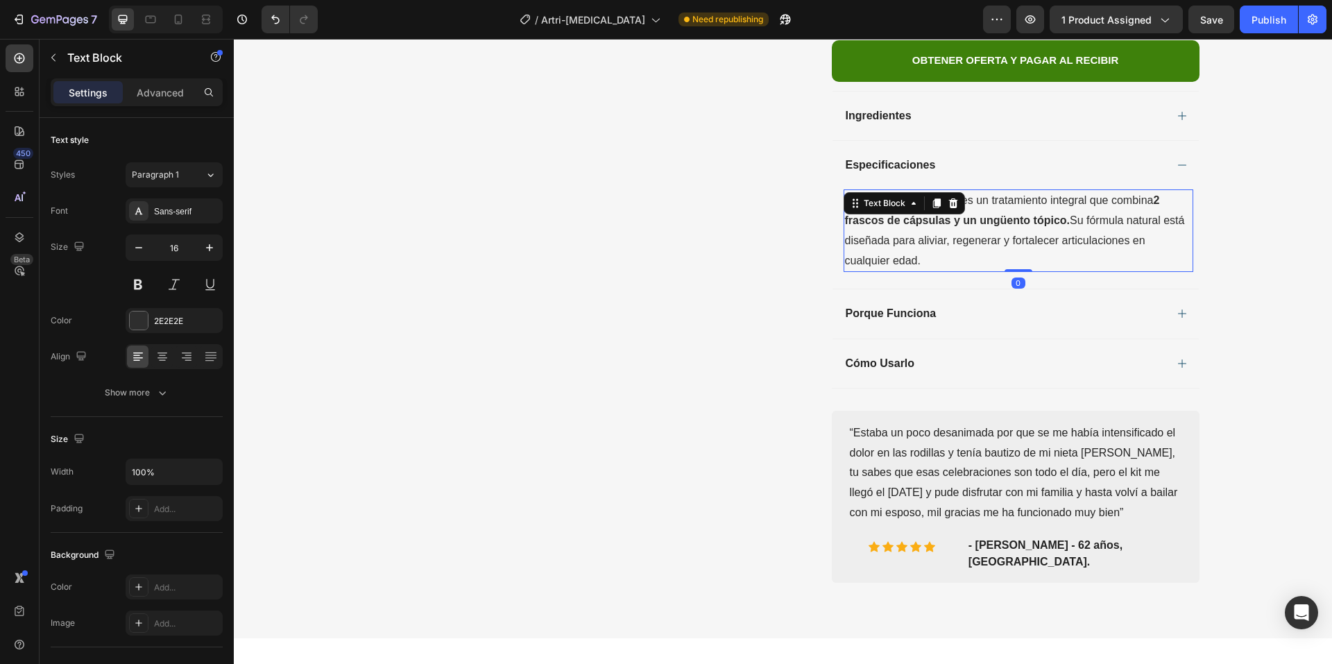
click at [874, 191] on p "Artri-[MEDICAL_DATA] es un tratamiento integral que combina 2 frascos de cápsul…" at bounding box center [1018, 231] width 347 height 80
drag, startPoint x: 864, startPoint y: 185, endPoint x: 1174, endPoint y: 186, distance: 310.2
click at [1174, 191] on p "Artri-[MEDICAL_DATA] es un tratamiento integral que combina 2 frascos de cápsul…" at bounding box center [1018, 231] width 347 height 80
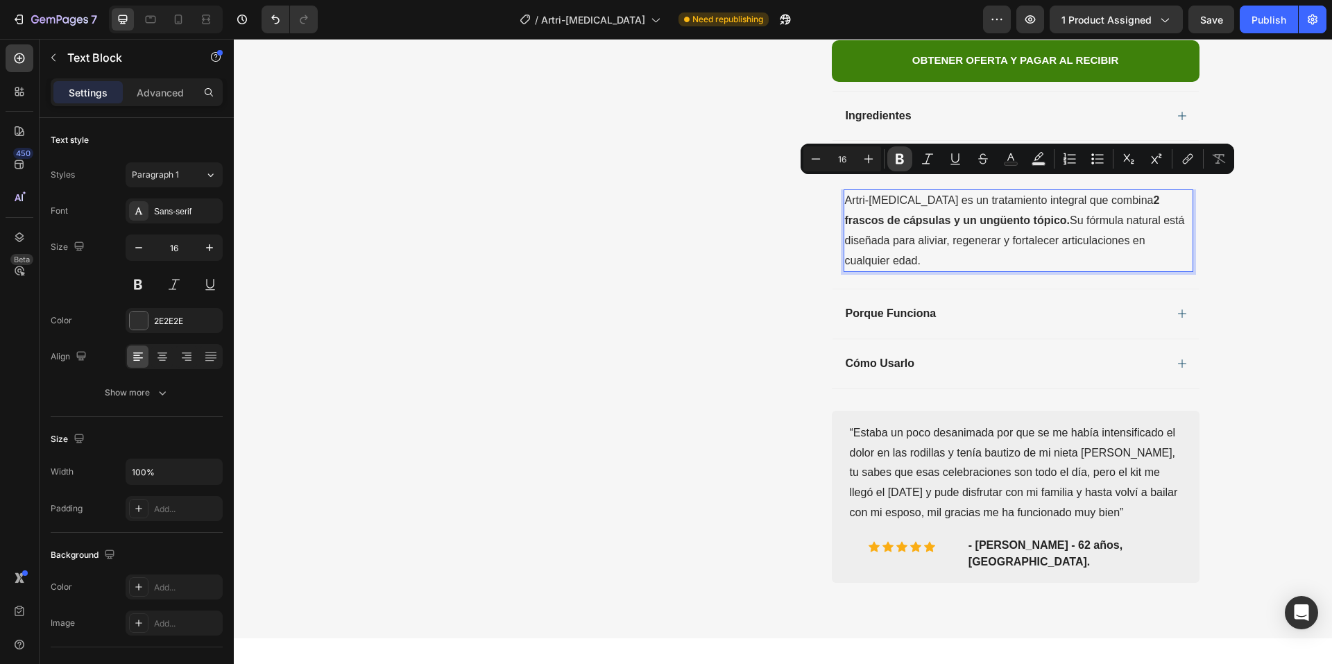
click at [899, 153] on icon "Editor contextual toolbar" at bounding box center [900, 159] width 14 height 14
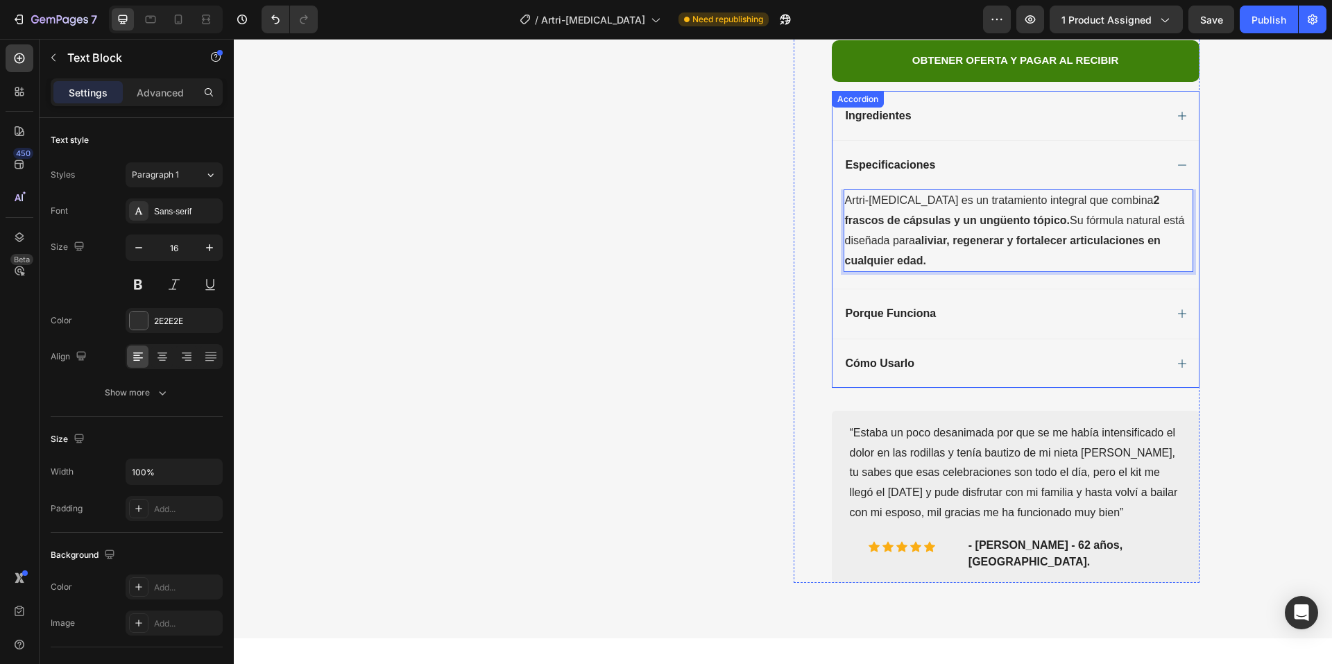
click at [958, 339] on div "Cómo Usarlo" at bounding box center [1016, 363] width 366 height 49
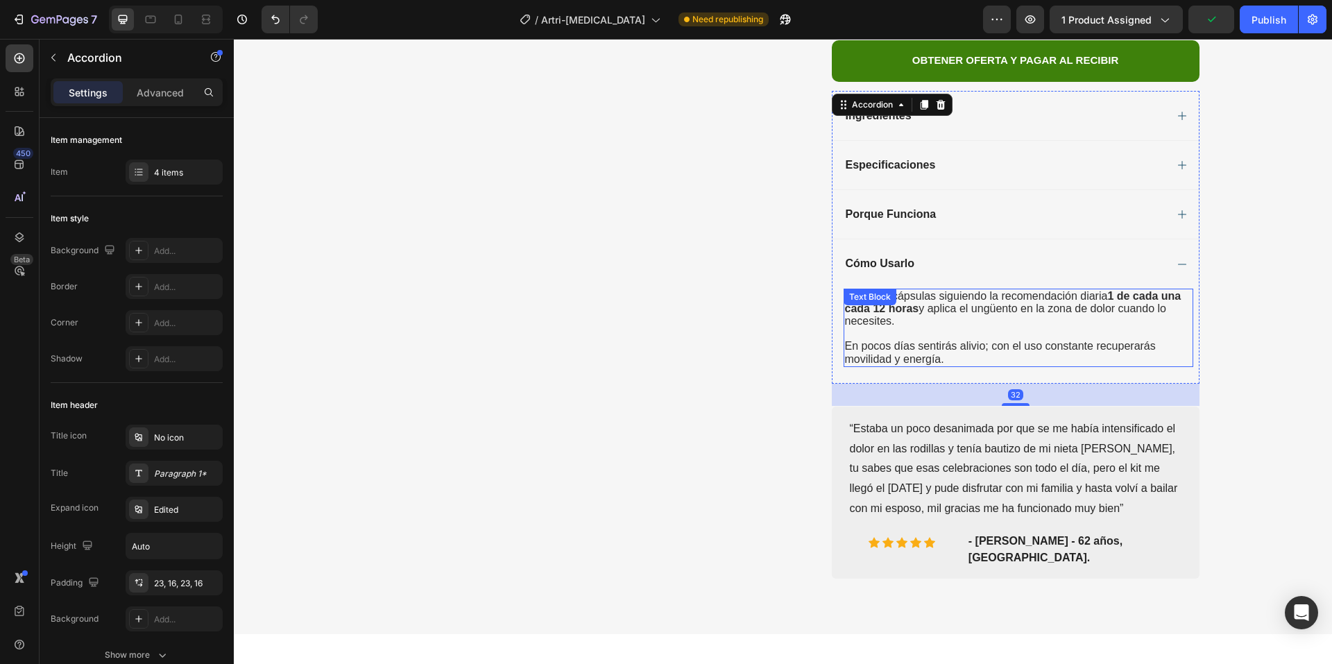
scroll to position [555, 0]
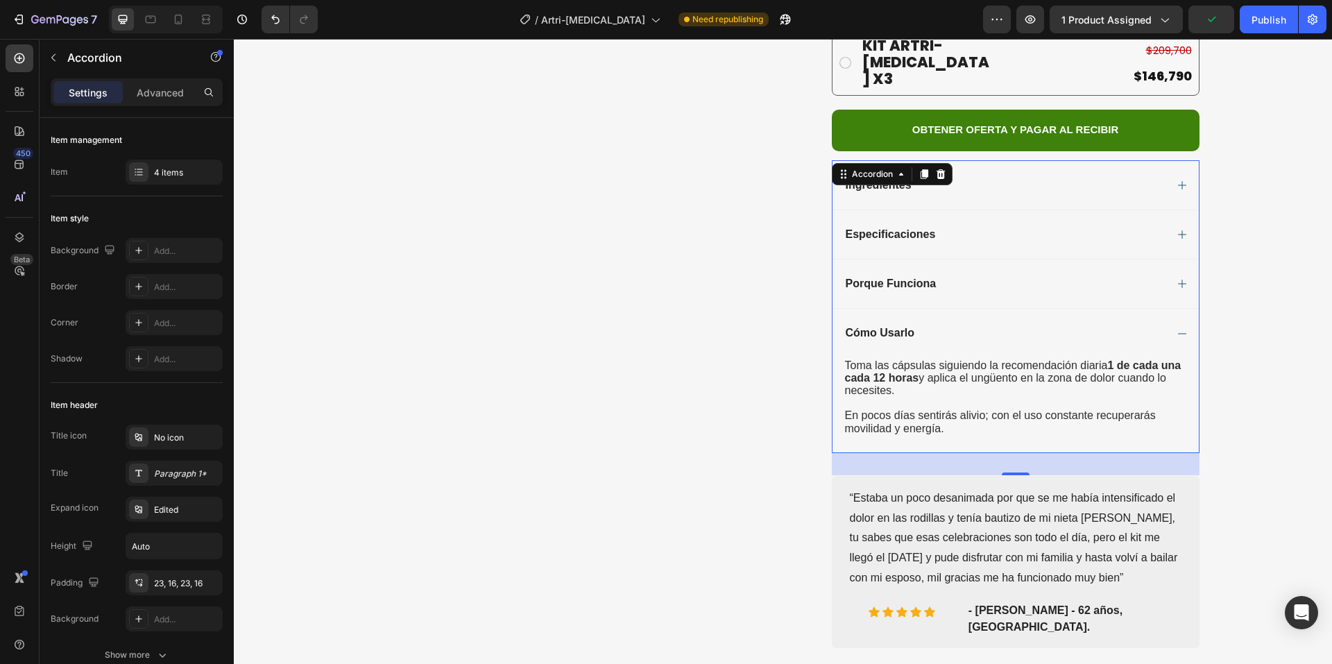
click at [1028, 325] on div "Cómo Usarlo" at bounding box center [1005, 333] width 322 height 17
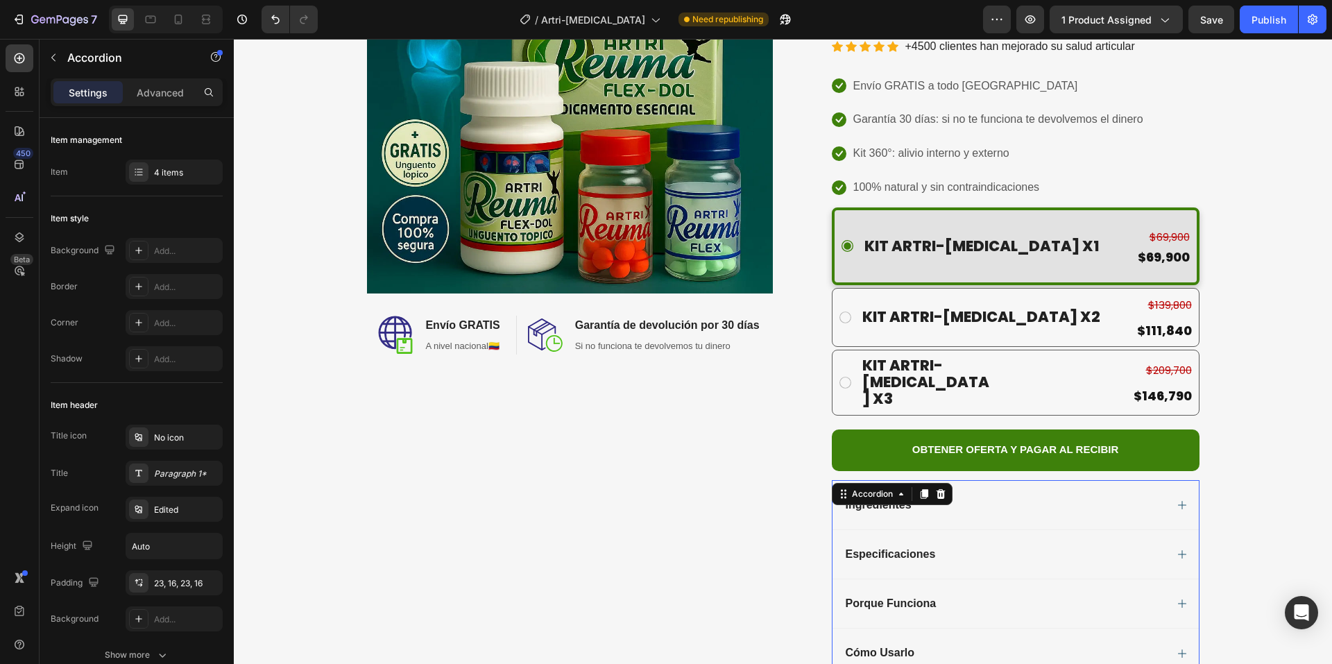
scroll to position [416, 0]
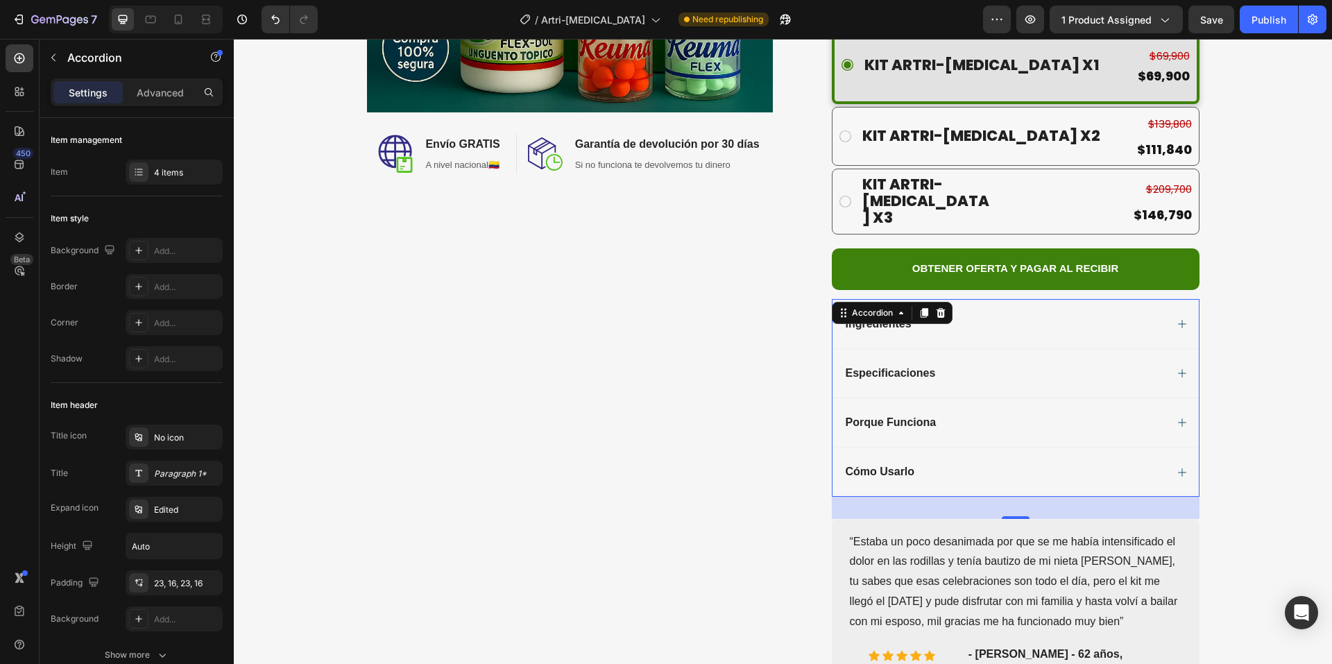
click at [1060, 299] on div "Ingredientes" at bounding box center [1016, 323] width 366 height 49
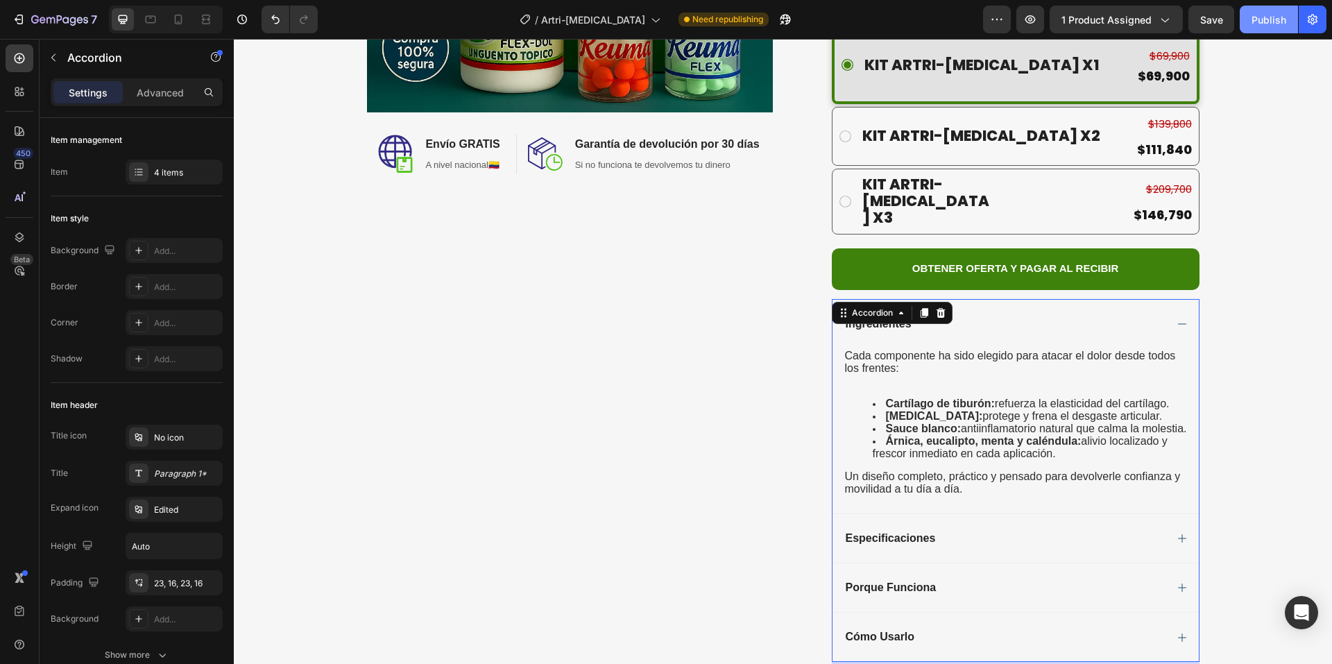
click at [1257, 19] on div "Publish" at bounding box center [1269, 19] width 35 height 15
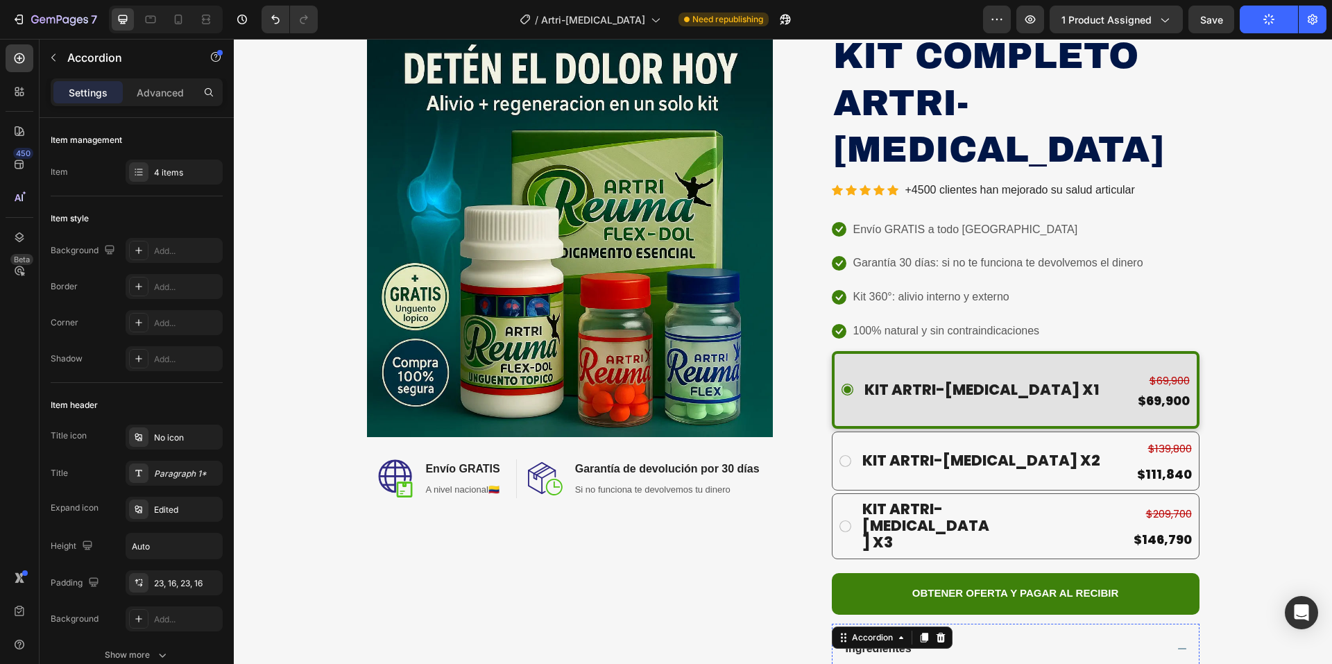
scroll to position [0, 0]
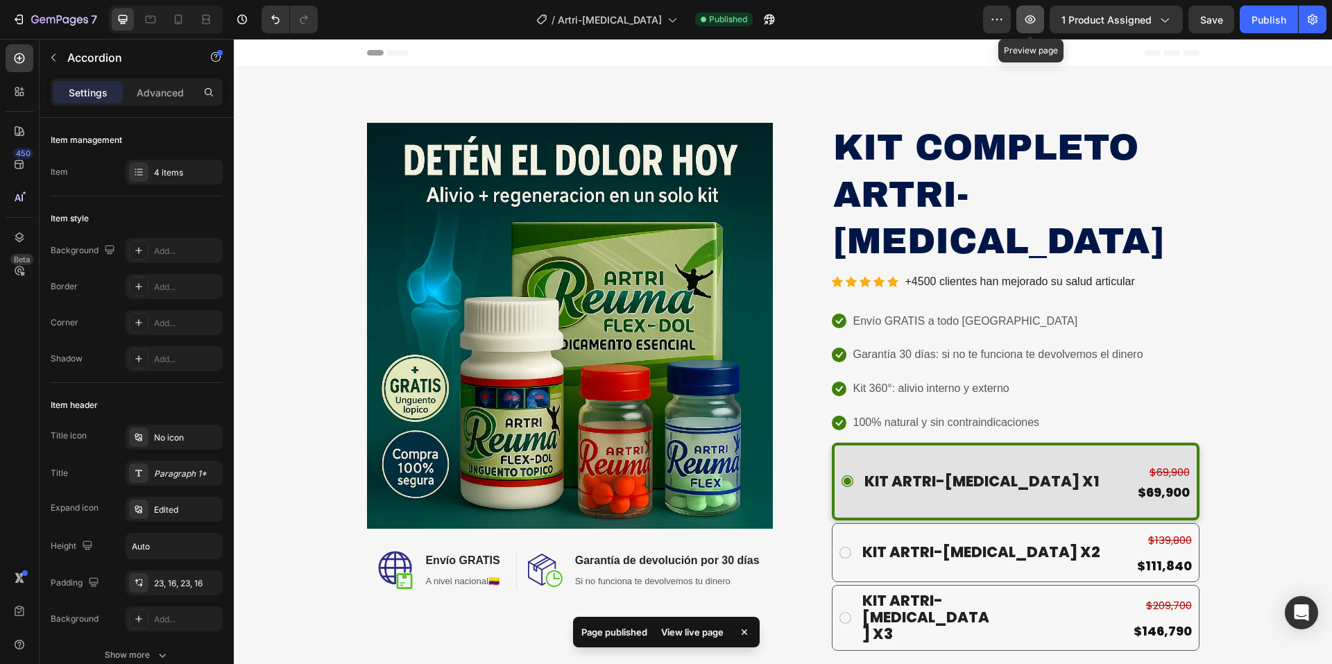
click at [1025, 22] on icon "button" at bounding box center [1031, 19] width 14 height 14
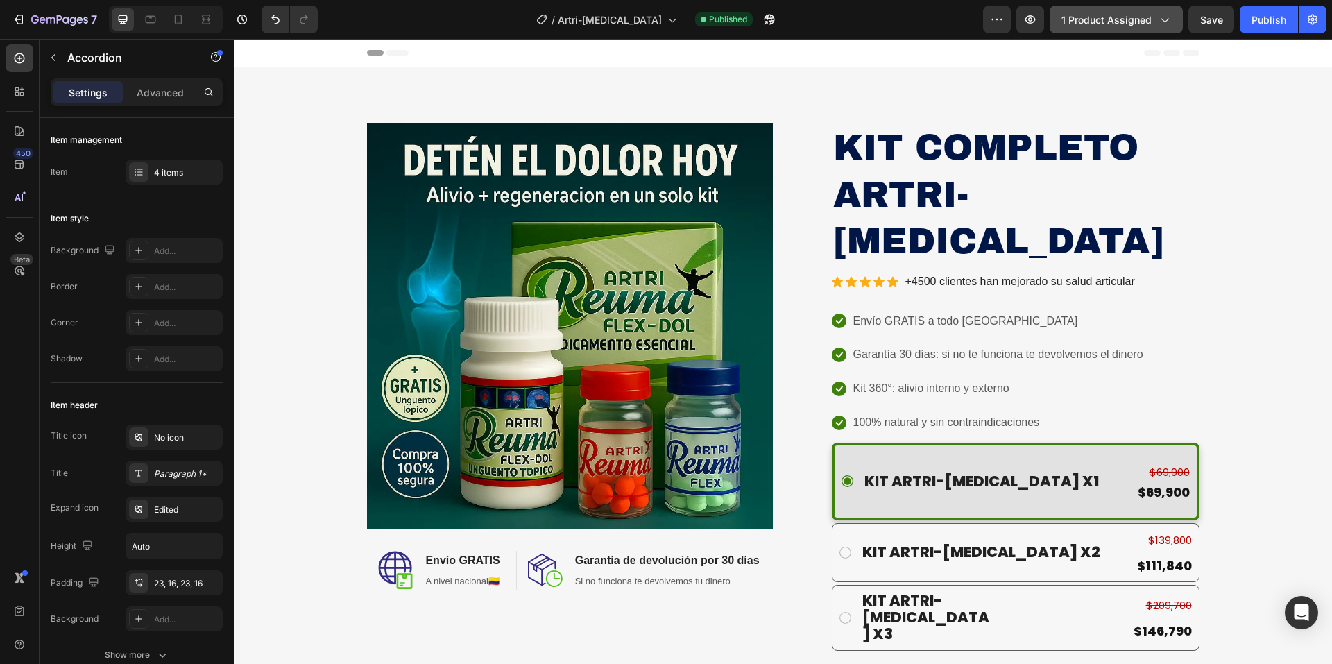
click at [1094, 17] on span "1 product assigned" at bounding box center [1107, 19] width 90 height 15
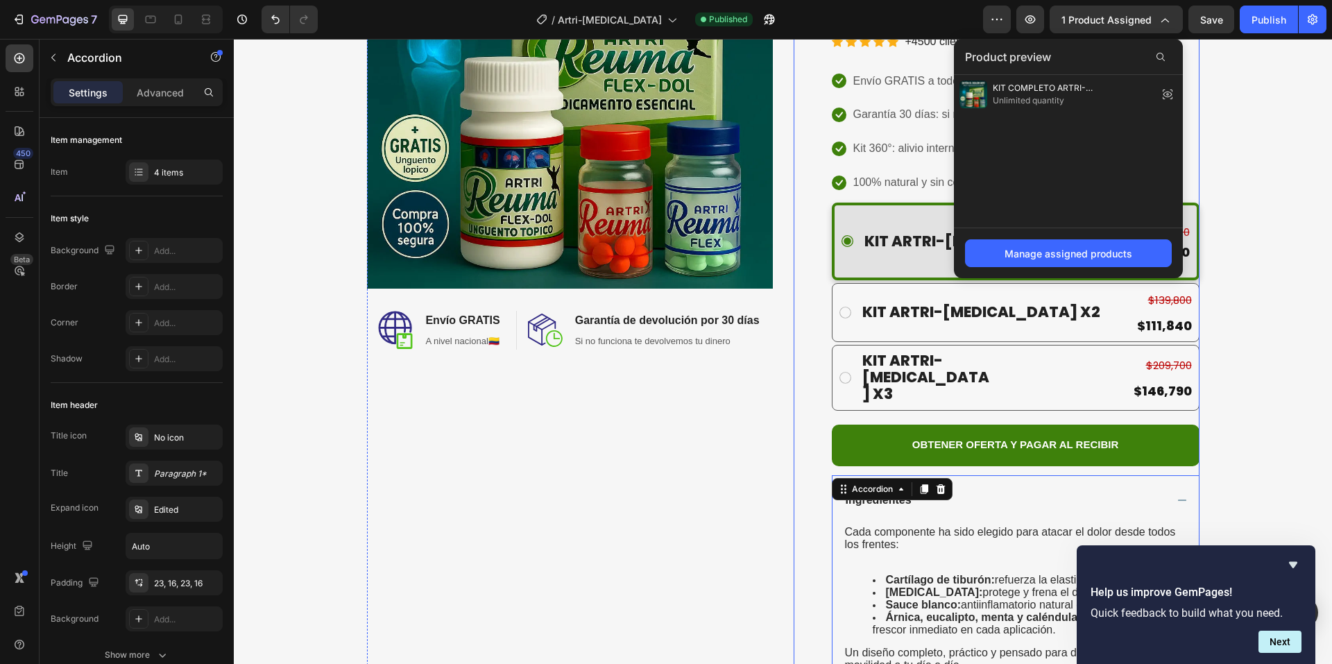
scroll to position [278, 0]
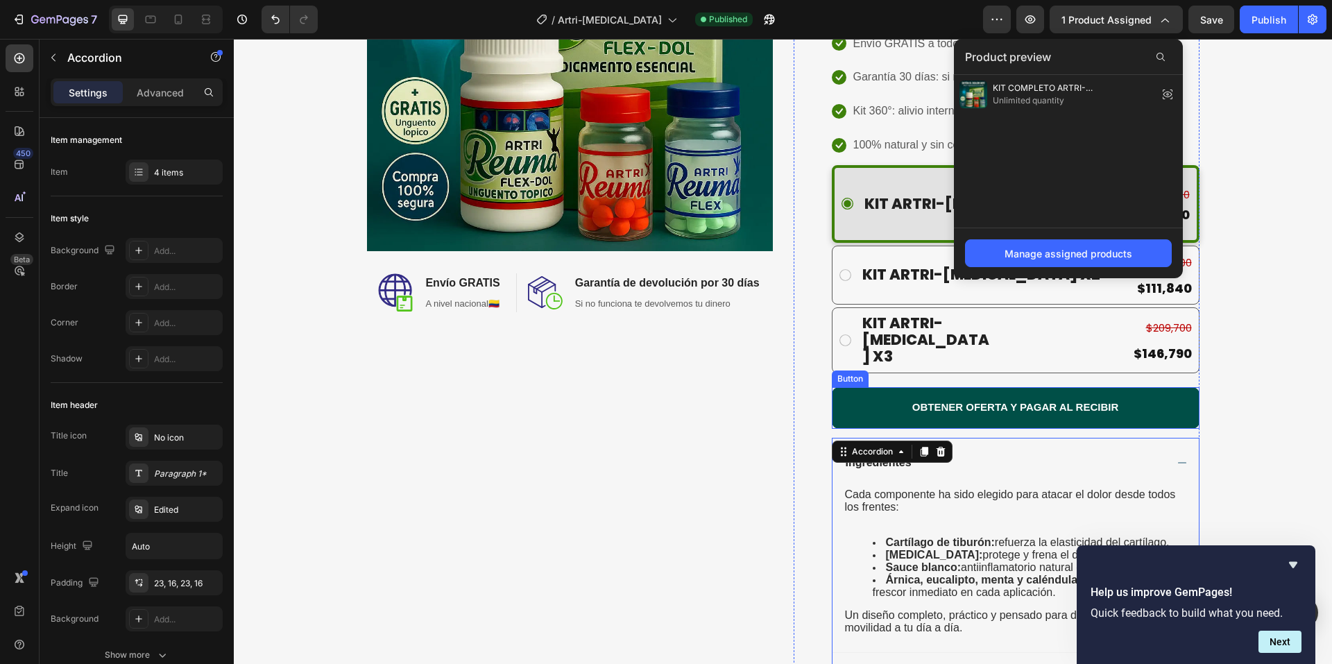
click at [1006, 387] on button "OBTENER OFERTA Y PAGAR AL RECIBIR" at bounding box center [1016, 408] width 368 height 42
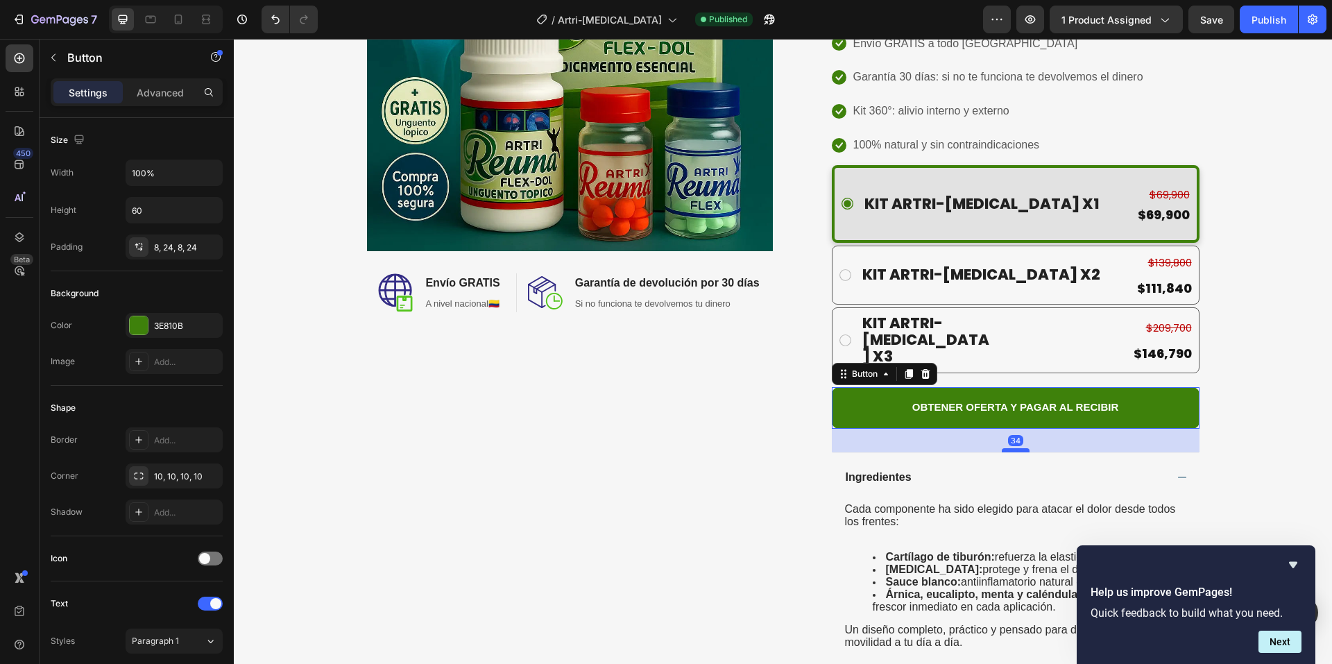
drag, startPoint x: 1006, startPoint y: 382, endPoint x: 1007, endPoint y: 397, distance: 14.6
click at [1007, 448] on div at bounding box center [1016, 450] width 28 height 4
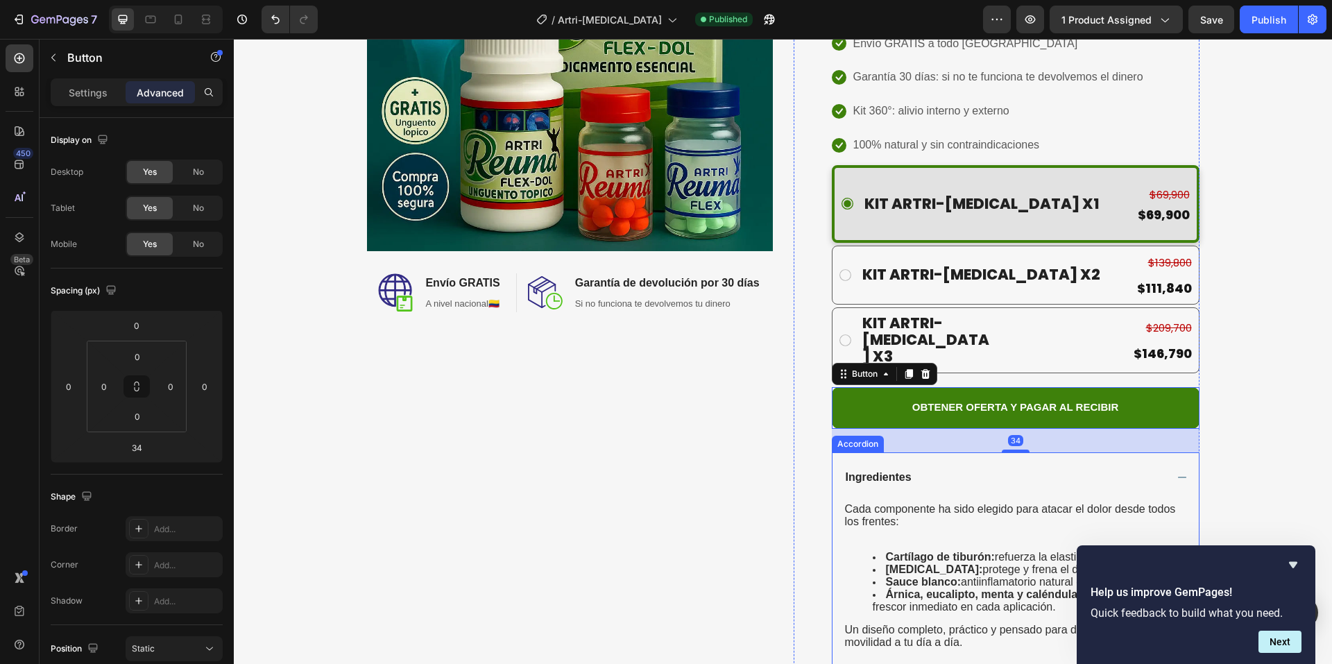
click at [1027, 469] on div "Ingredientes" at bounding box center [1005, 477] width 322 height 17
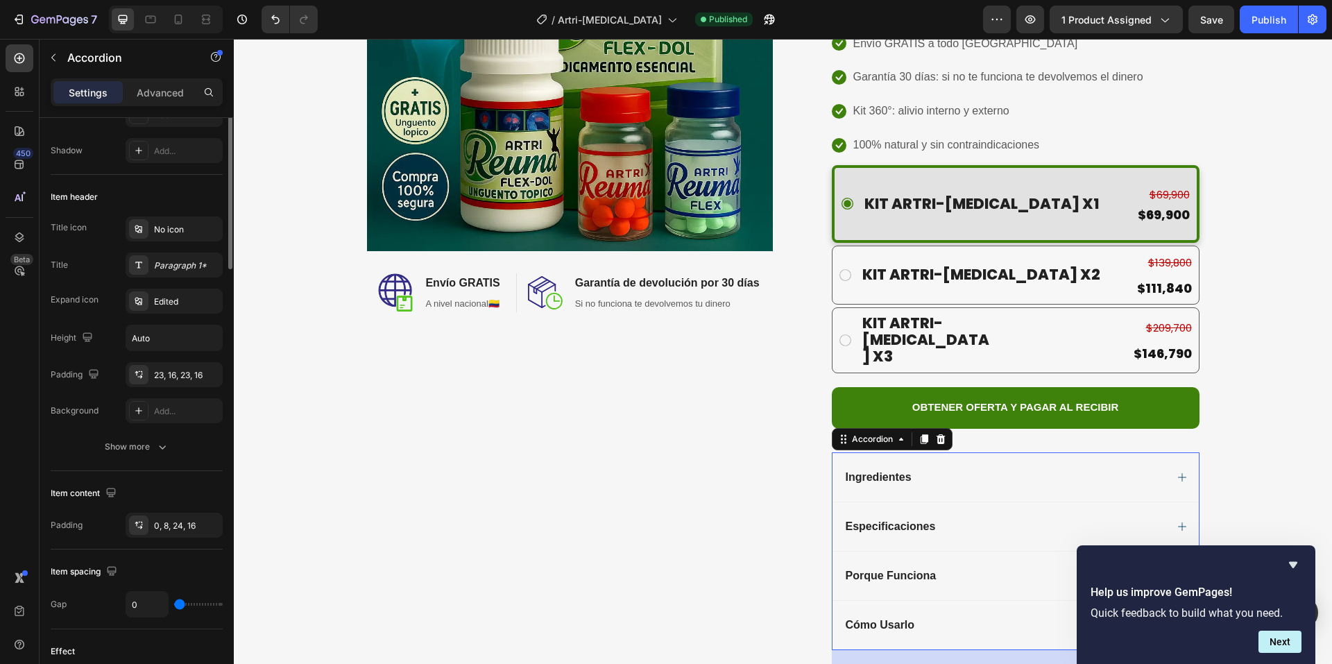
scroll to position [69, 0]
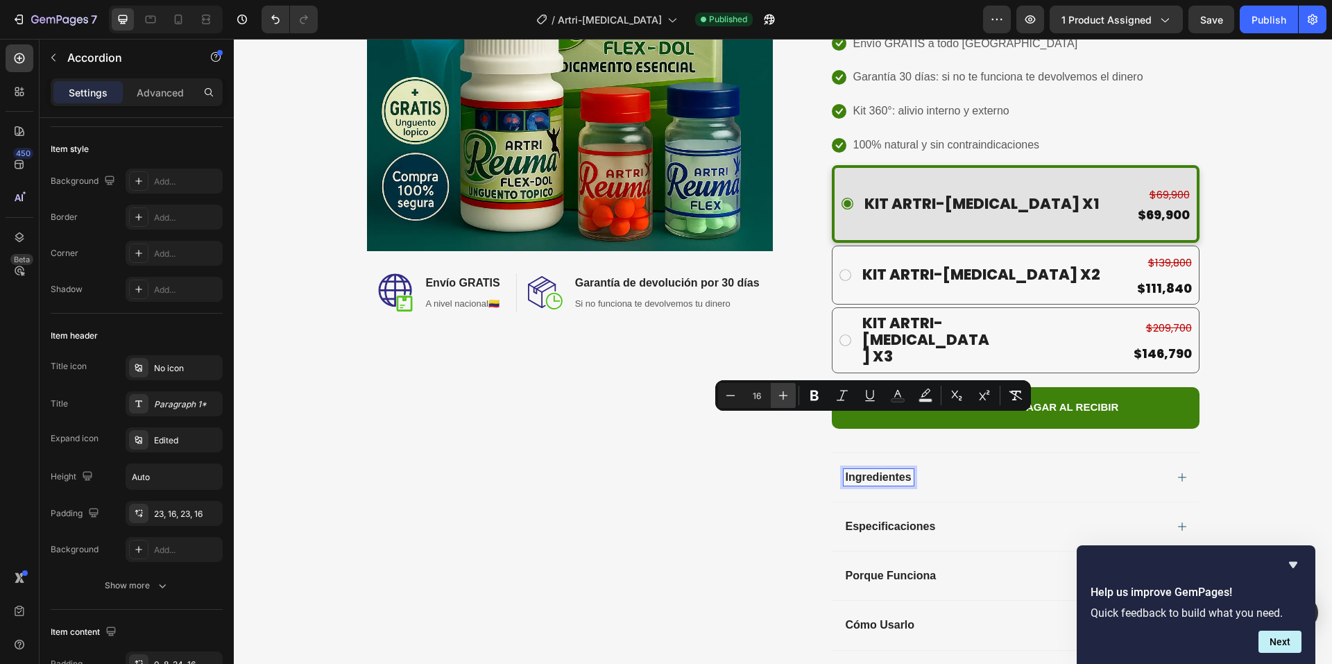
click at [791, 401] on button "Plus" at bounding box center [783, 395] width 25 height 25
click at [791, 399] on button "Plus" at bounding box center [783, 395] width 25 height 25
type input "20"
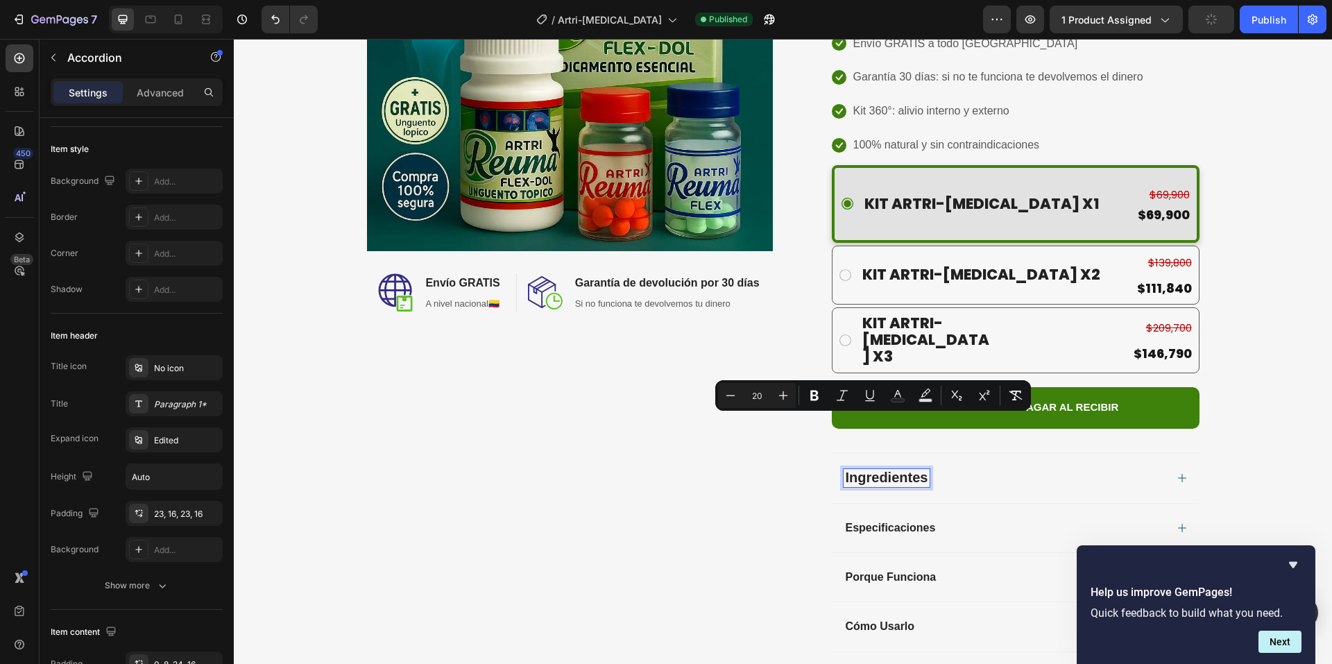
click at [860, 522] on span "Especificaciones" at bounding box center [891, 528] width 90 height 12
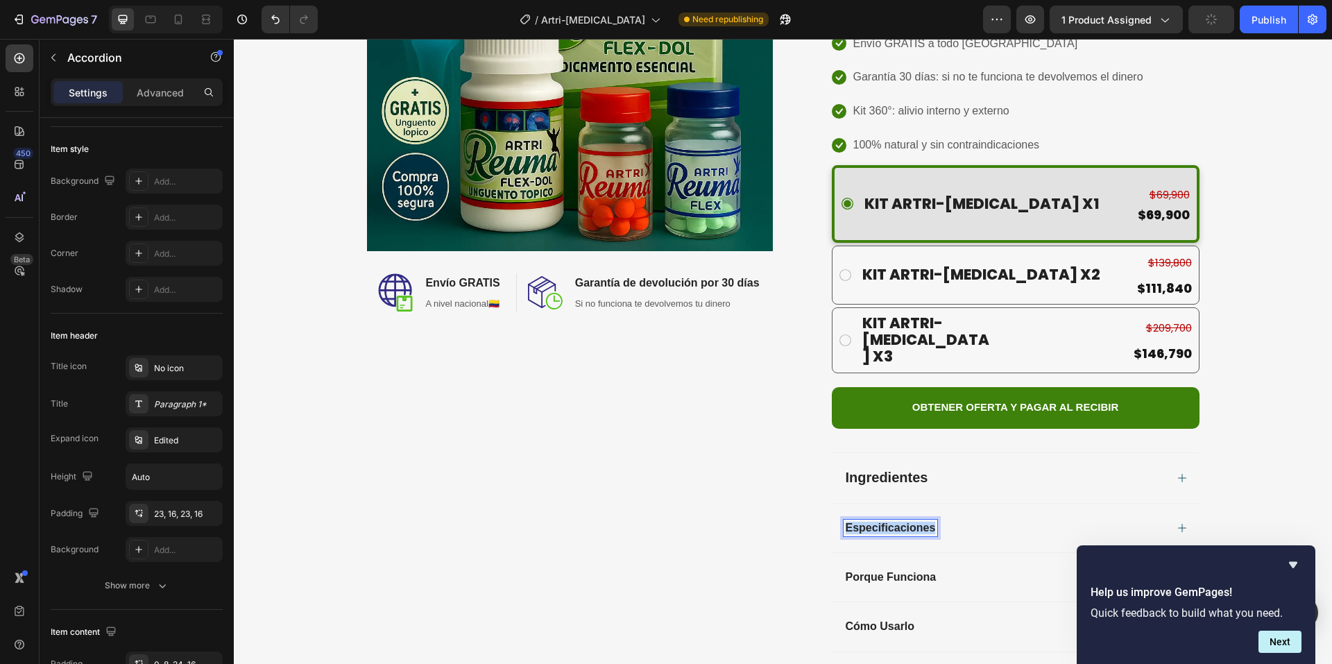
click at [860, 522] on span "Especificaciones" at bounding box center [891, 528] width 90 height 12
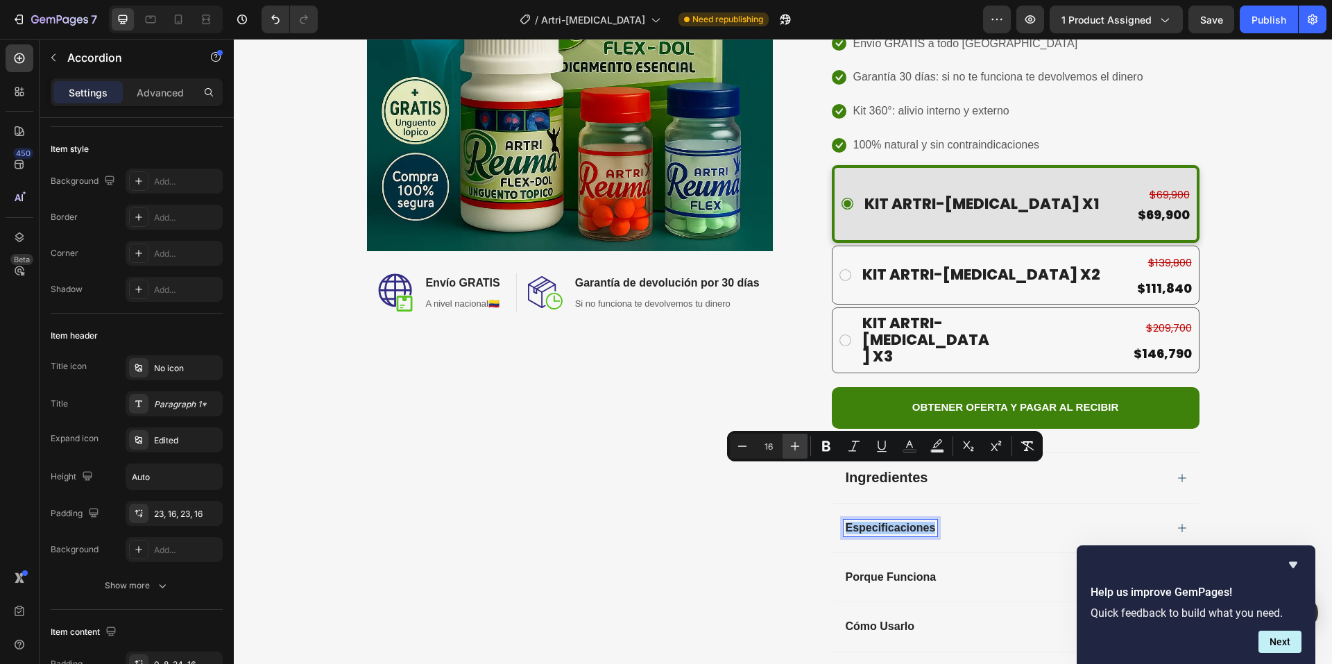
click at [798, 448] on icon "Editor contextual toolbar" at bounding box center [795, 446] width 14 height 14
click at [800, 439] on button "Plus" at bounding box center [795, 446] width 25 height 25
type input "20"
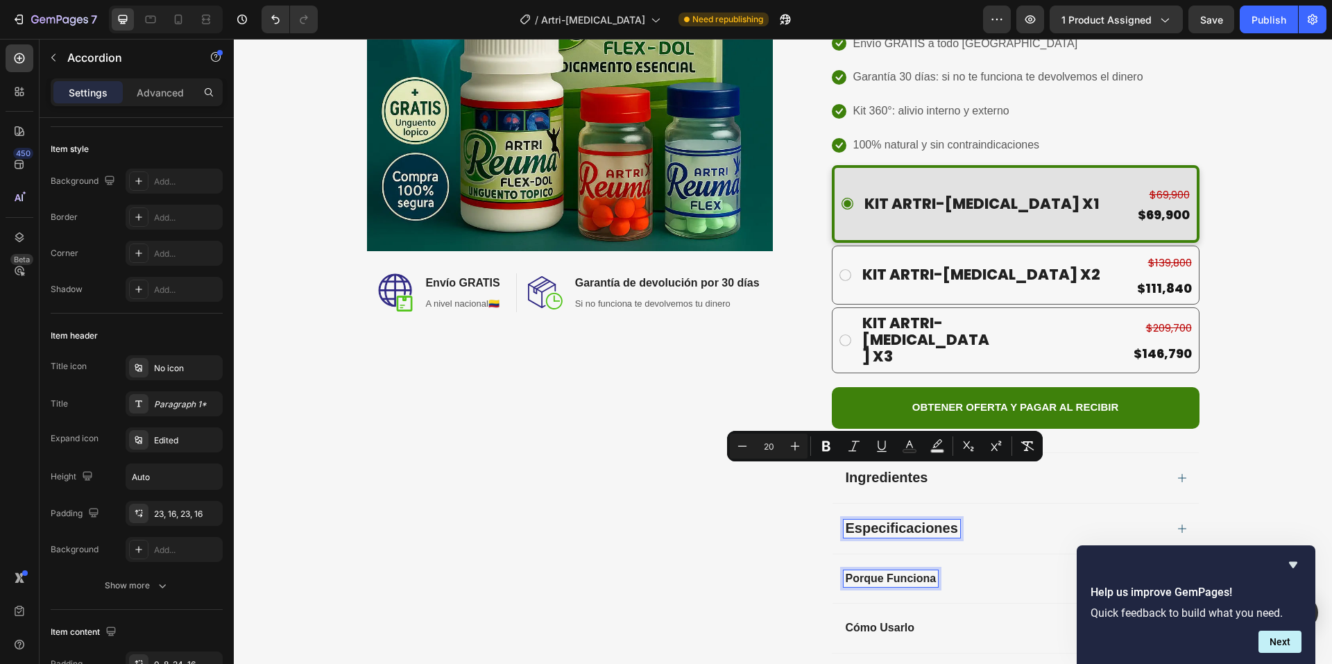
click at [861, 572] on span "Porque Funciona" at bounding box center [891, 578] width 91 height 12
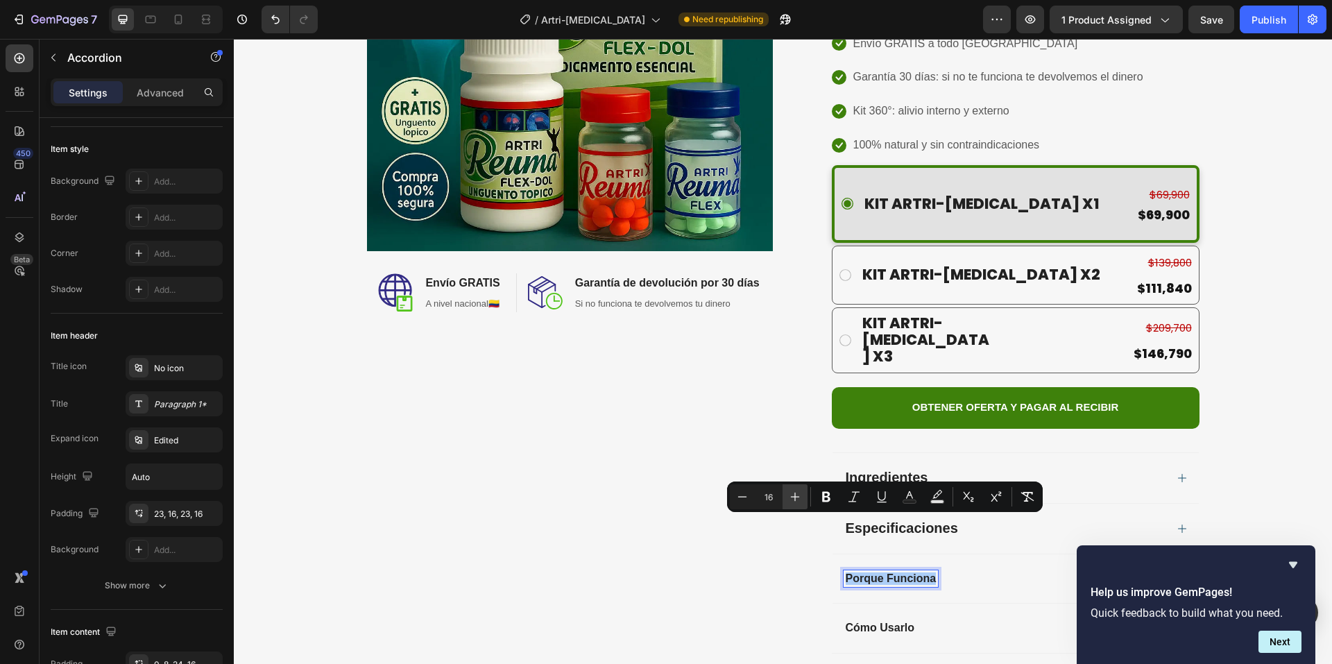
click at [798, 494] on icon "Editor contextual toolbar" at bounding box center [795, 497] width 14 height 14
click at [799, 501] on icon "Editor contextual toolbar" at bounding box center [795, 497] width 14 height 14
type input "20"
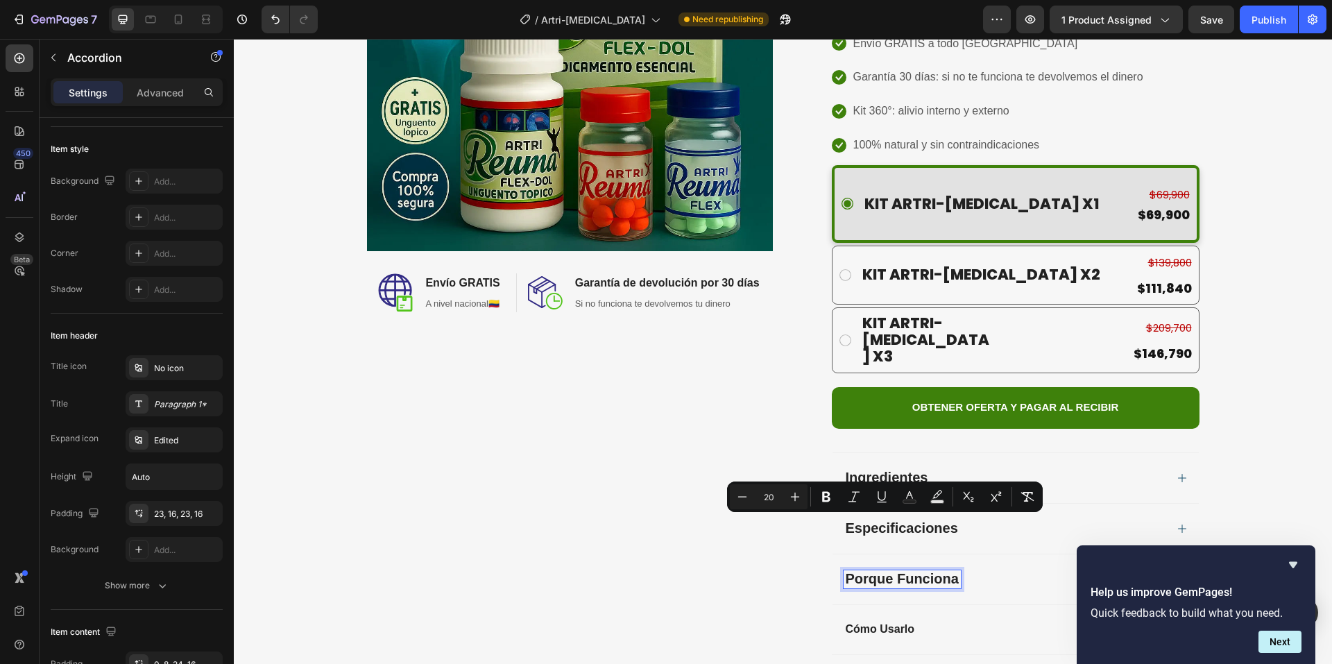
click at [872, 623] on span "Cómo Usarlo" at bounding box center [880, 629] width 69 height 12
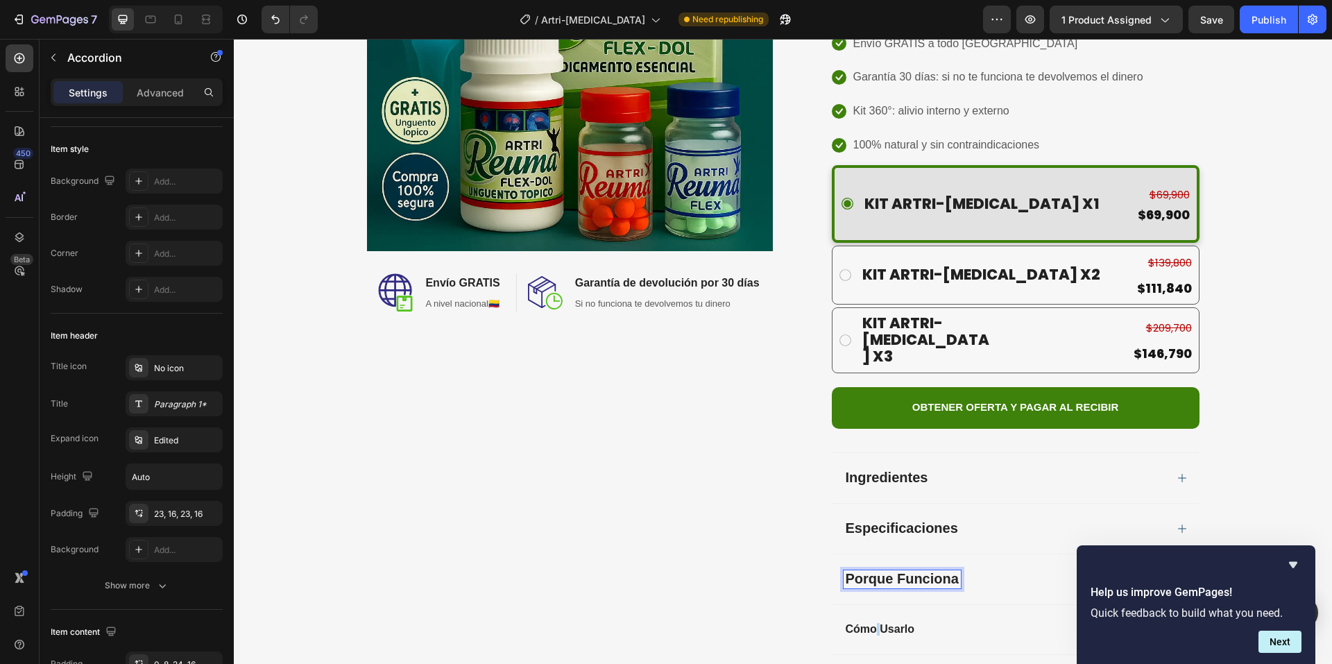
click at [872, 623] on span "Cómo Usarlo" at bounding box center [880, 629] width 69 height 12
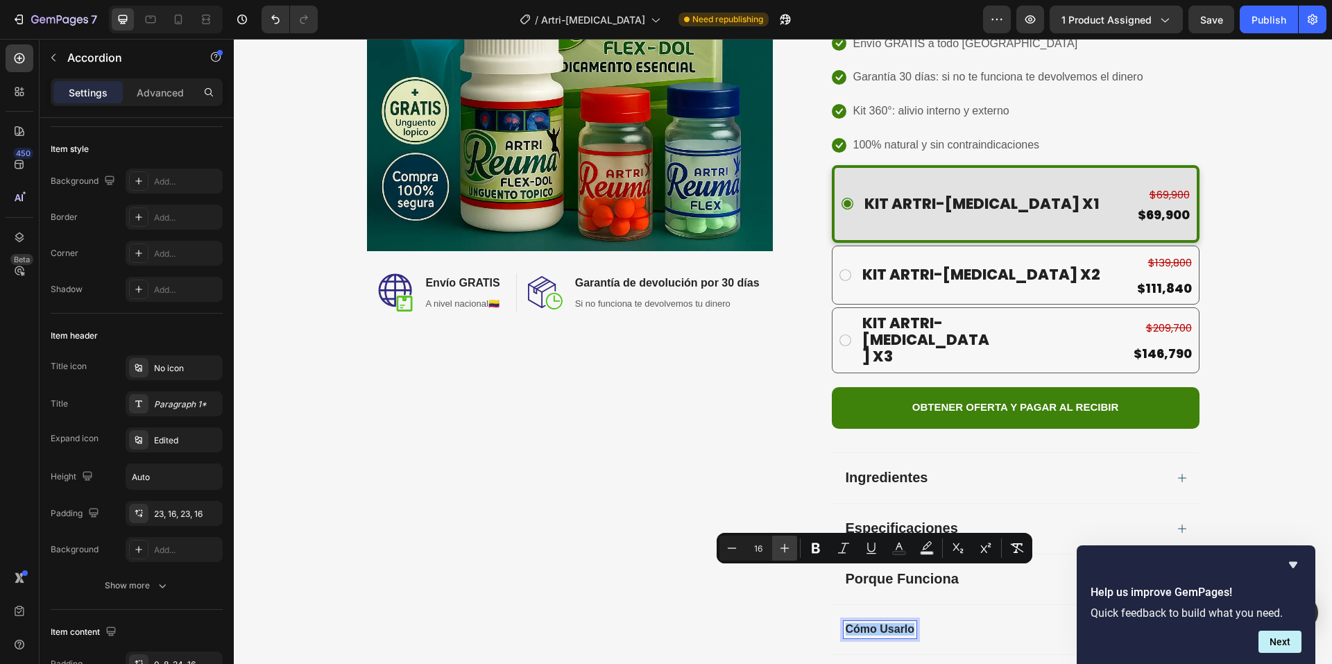
click at [786, 548] on icon "Editor contextual toolbar" at bounding box center [785, 548] width 9 height 9
type input "20"
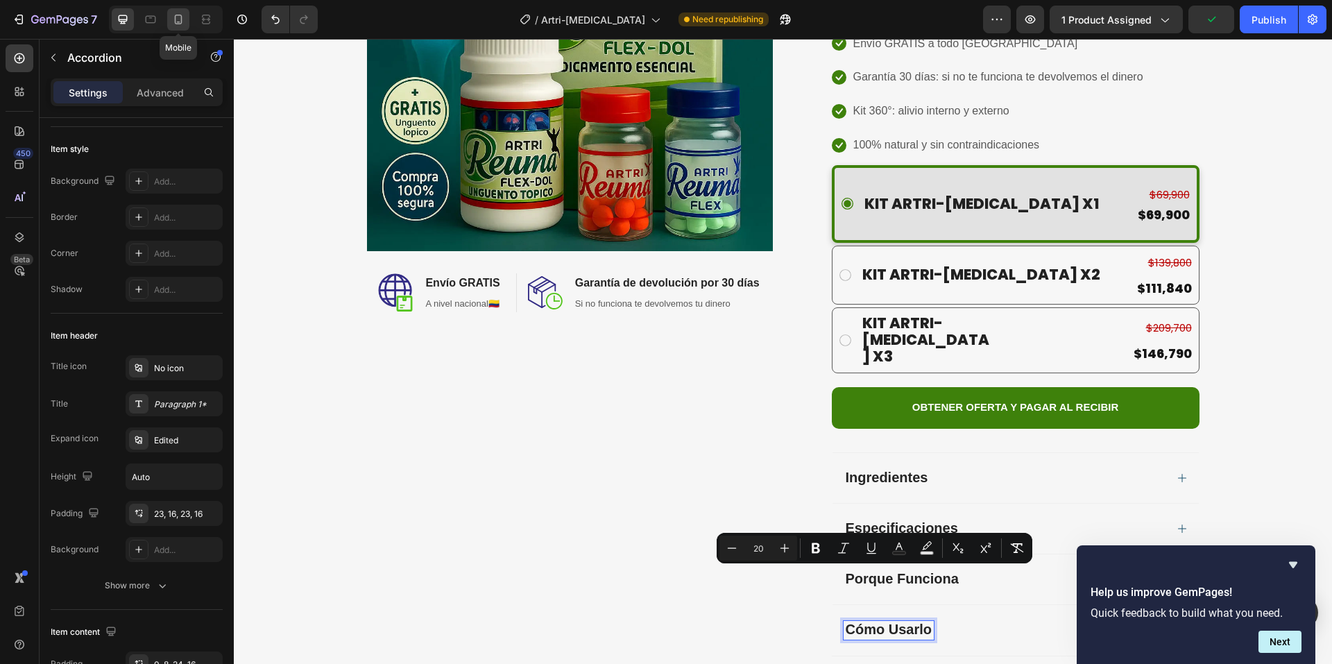
click at [185, 23] on icon at bounding box center [178, 19] width 14 height 14
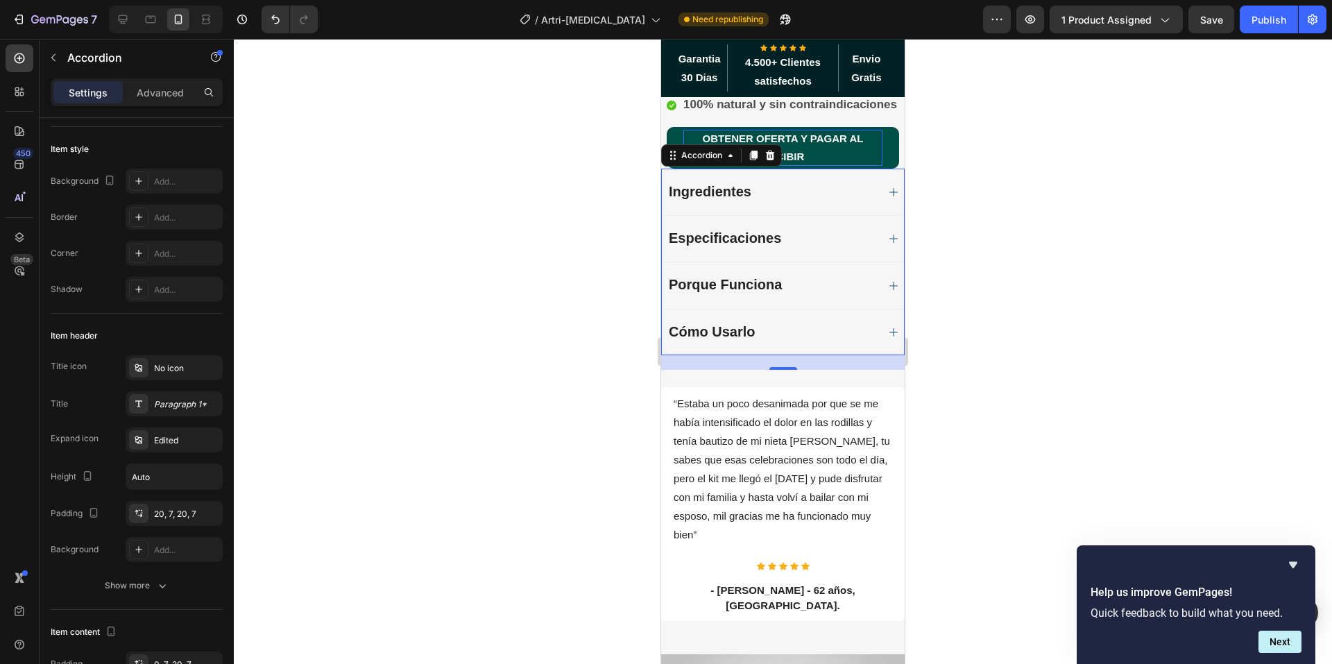
scroll to position [743, 0]
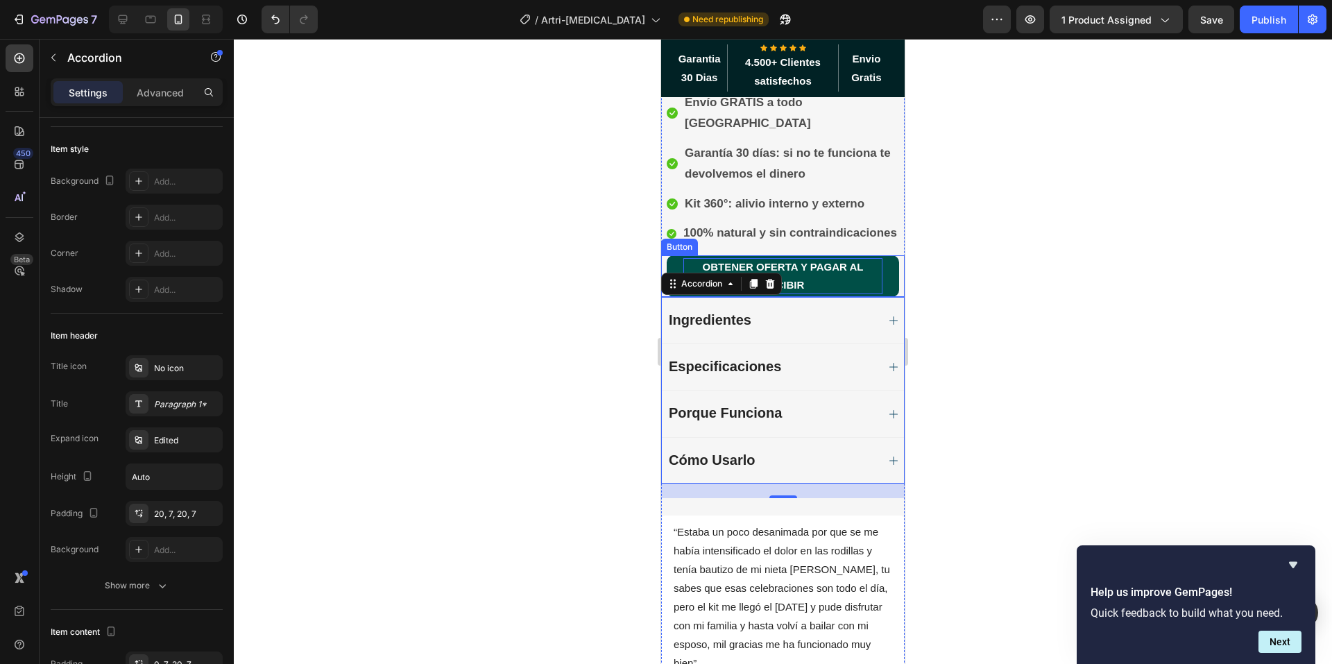
click at [830, 258] on p "OBTENER OFERTA Y PAGAR AL RECIBIR" at bounding box center [783, 276] width 199 height 36
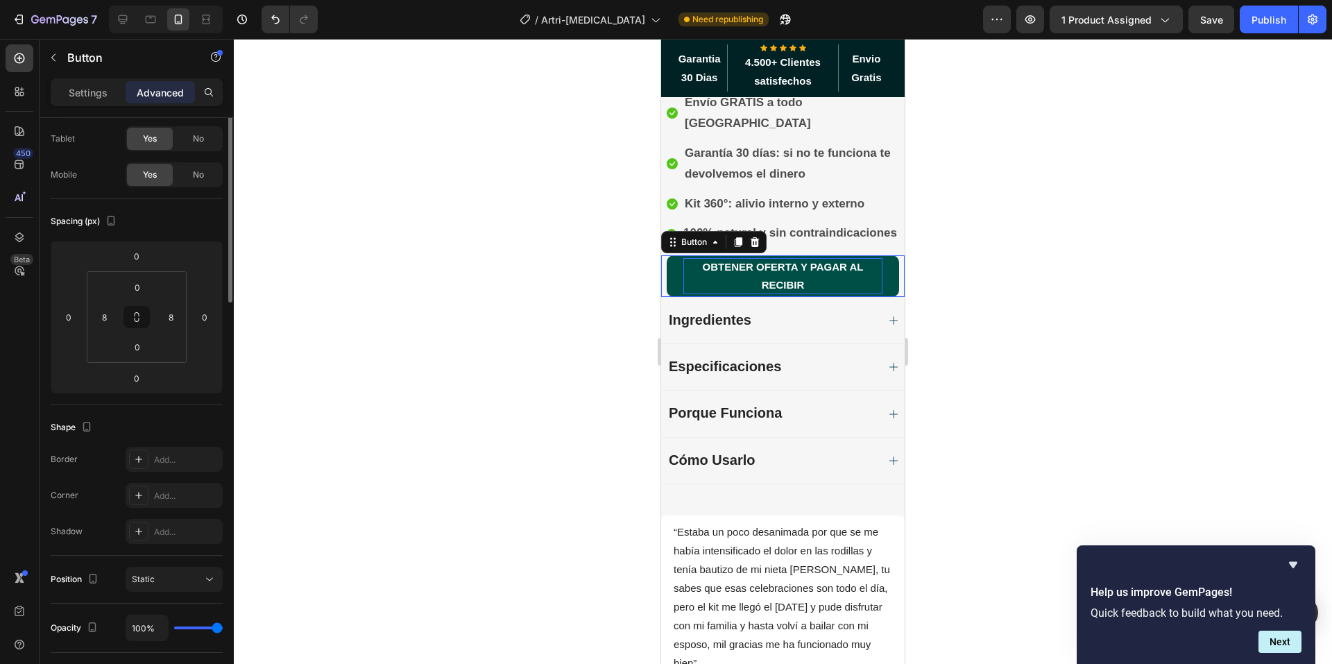
scroll to position [0, 0]
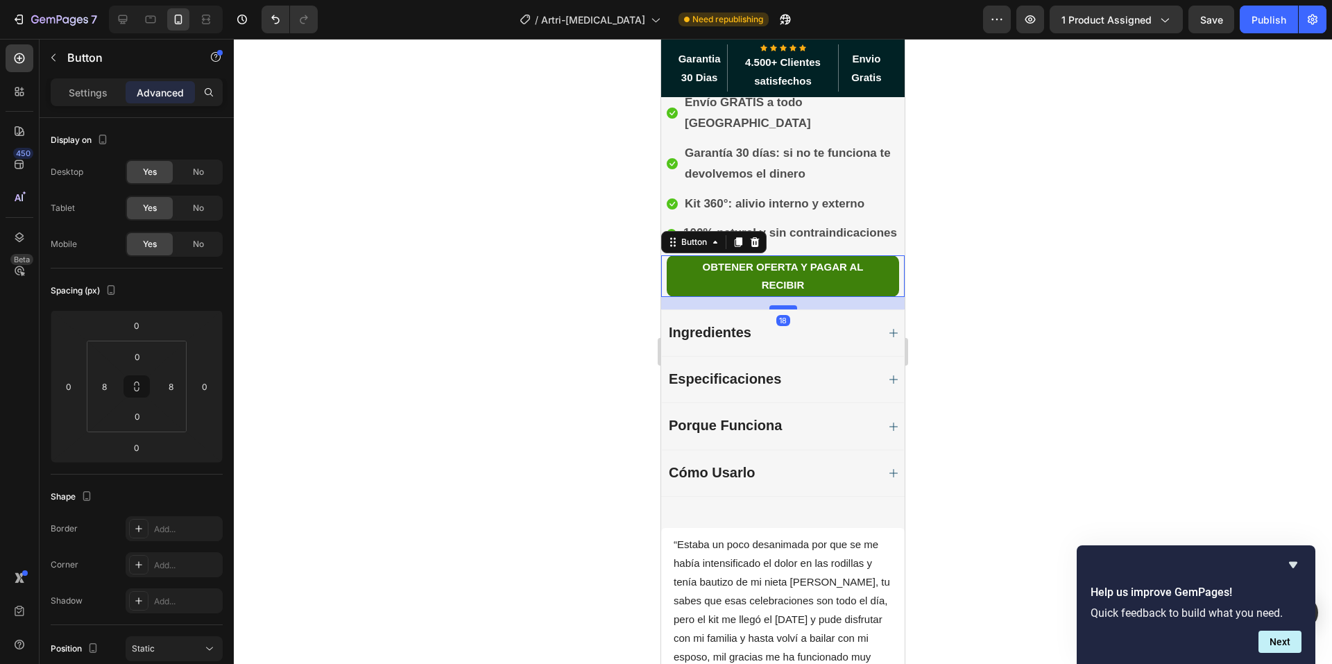
drag, startPoint x: 784, startPoint y: 223, endPoint x: 785, endPoint y: 236, distance: 12.5
click at [785, 305] on div at bounding box center [784, 307] width 28 height 4
type input "18"
click at [813, 324] on div "Ingredientes" at bounding box center [772, 333] width 210 height 18
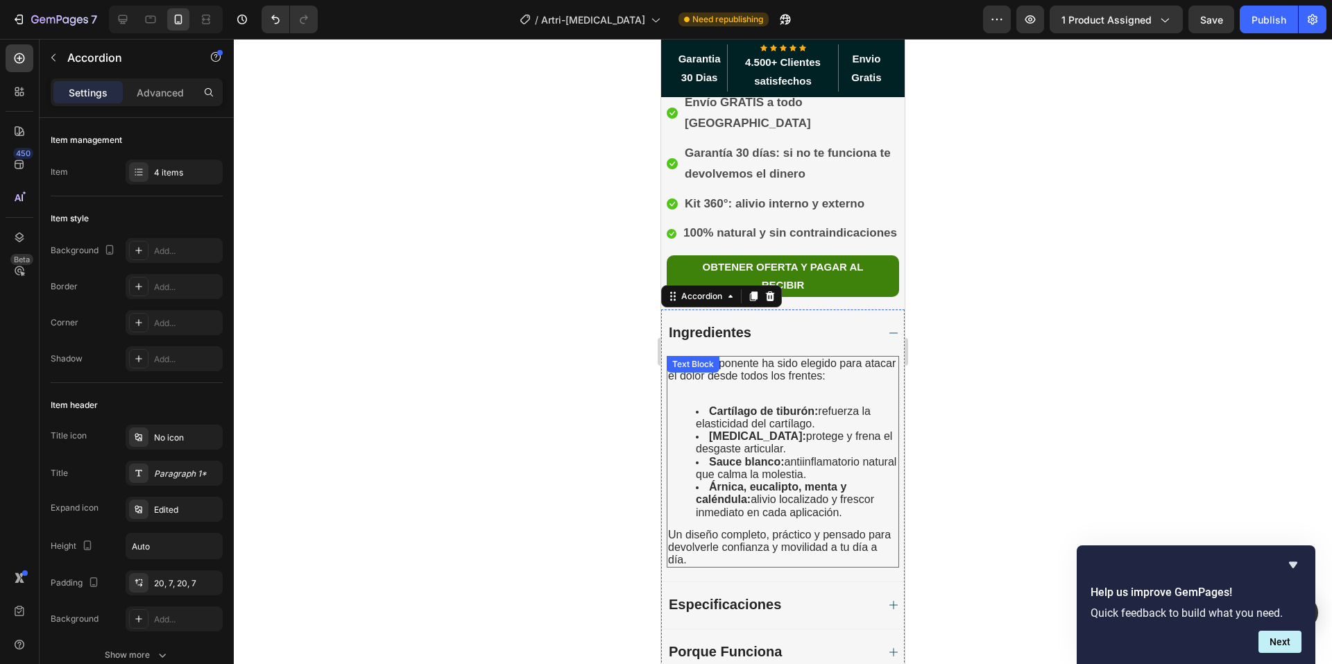
click at [778, 357] on span "Cada componente ha sido elegido para atacar el dolor desde todos los frentes:" at bounding box center [782, 369] width 228 height 24
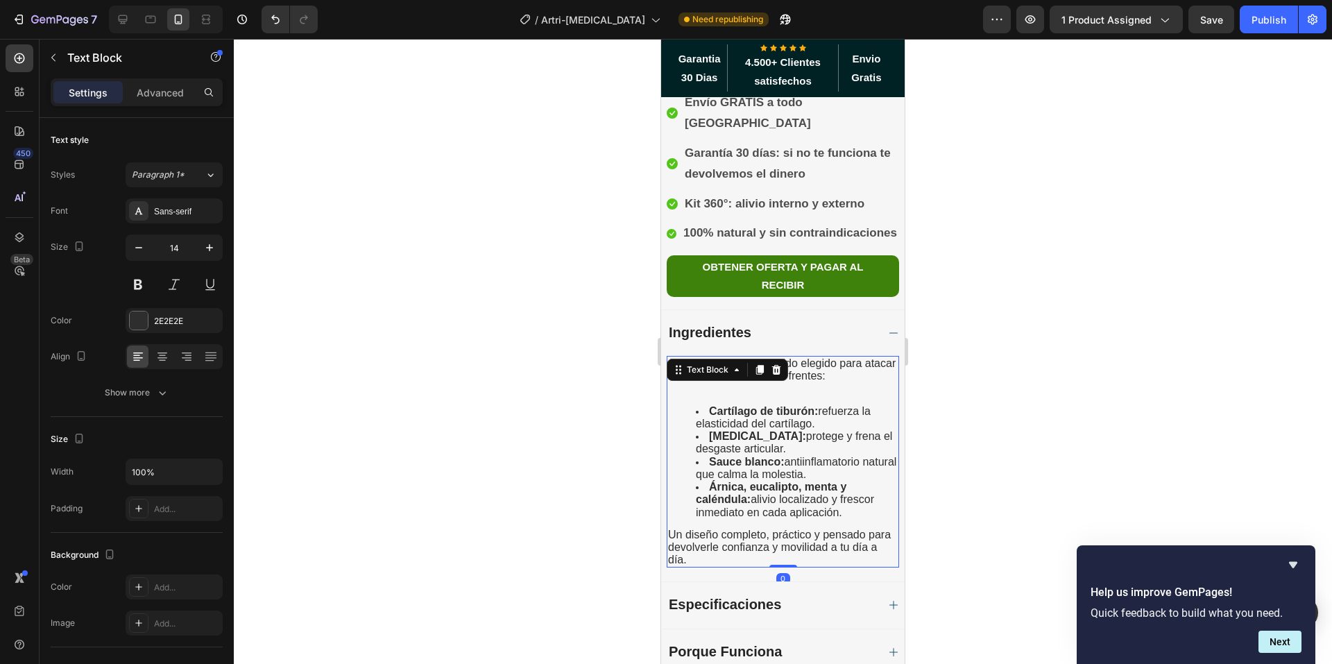
click at [754, 529] on span "Un diseño completo, práctico y pensado para devolverle confianza y movilidad a …" at bounding box center [779, 547] width 223 height 37
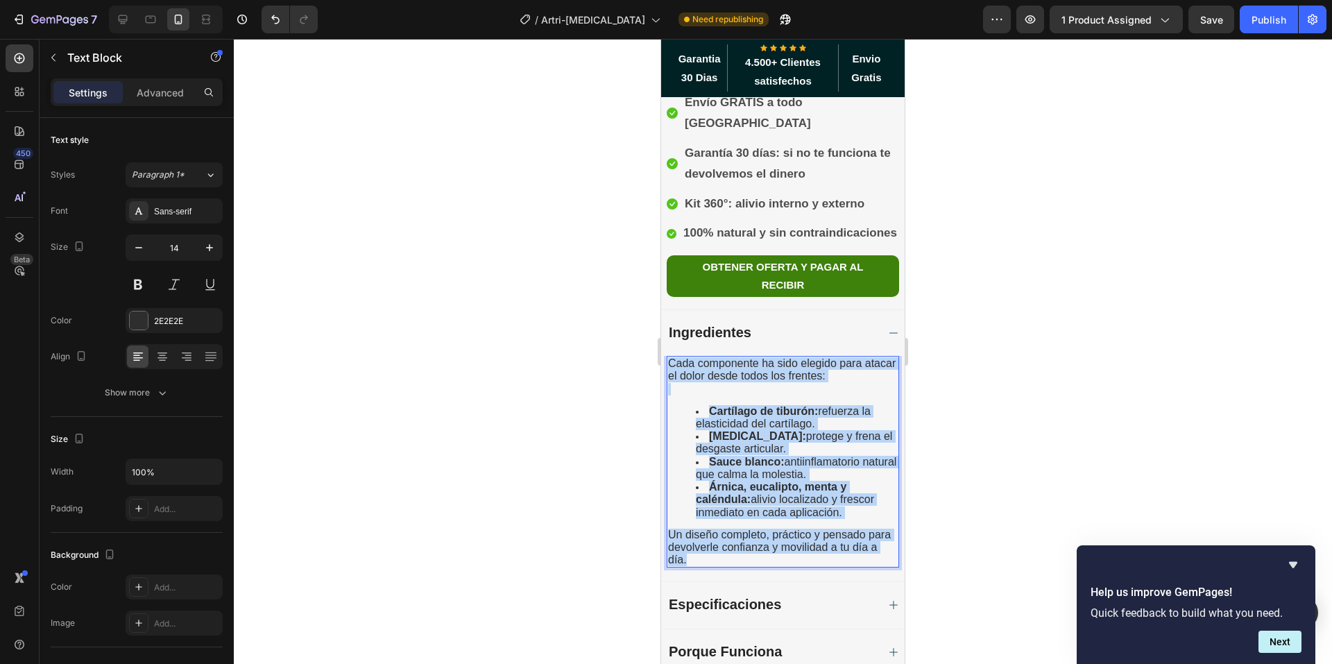
drag, startPoint x: 713, startPoint y: 490, endPoint x: 668, endPoint y: 297, distance: 198.3
click at [668, 356] on div "Cada componente ha sido elegido para atacar el dolor desde todos los frentes: C…" at bounding box center [783, 462] width 232 height 212
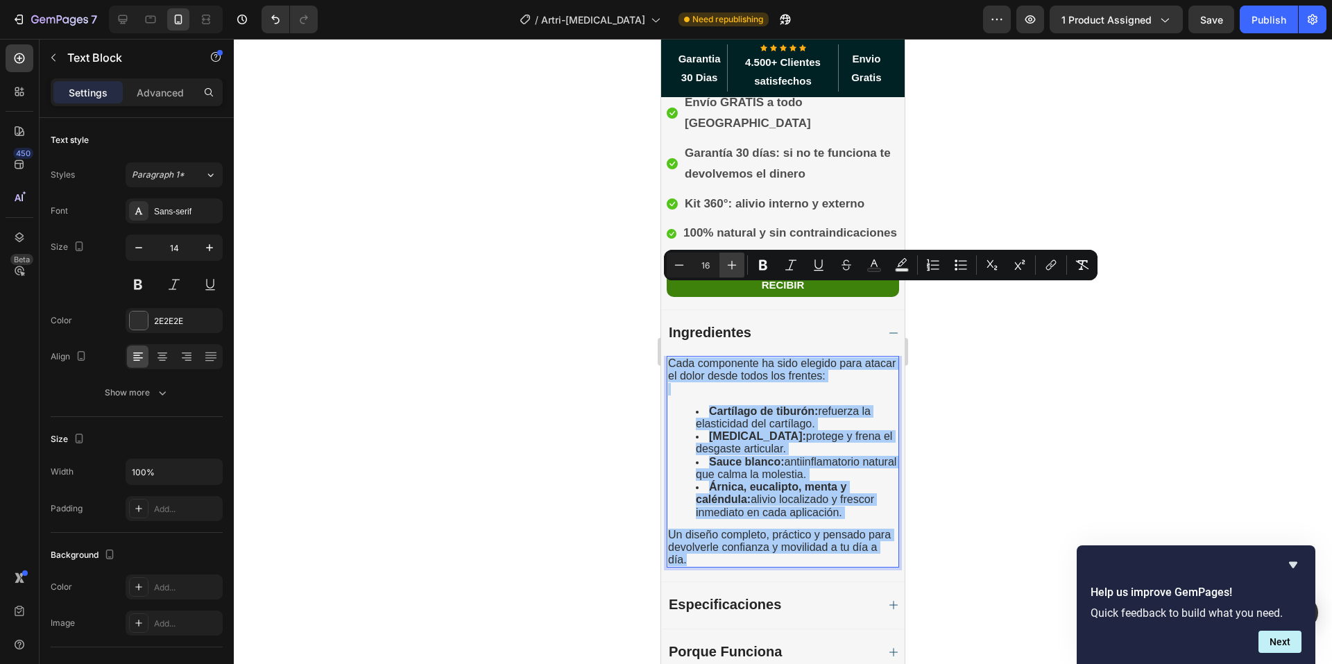
click at [727, 267] on icon "Editor contextual toolbar" at bounding box center [732, 265] width 14 height 14
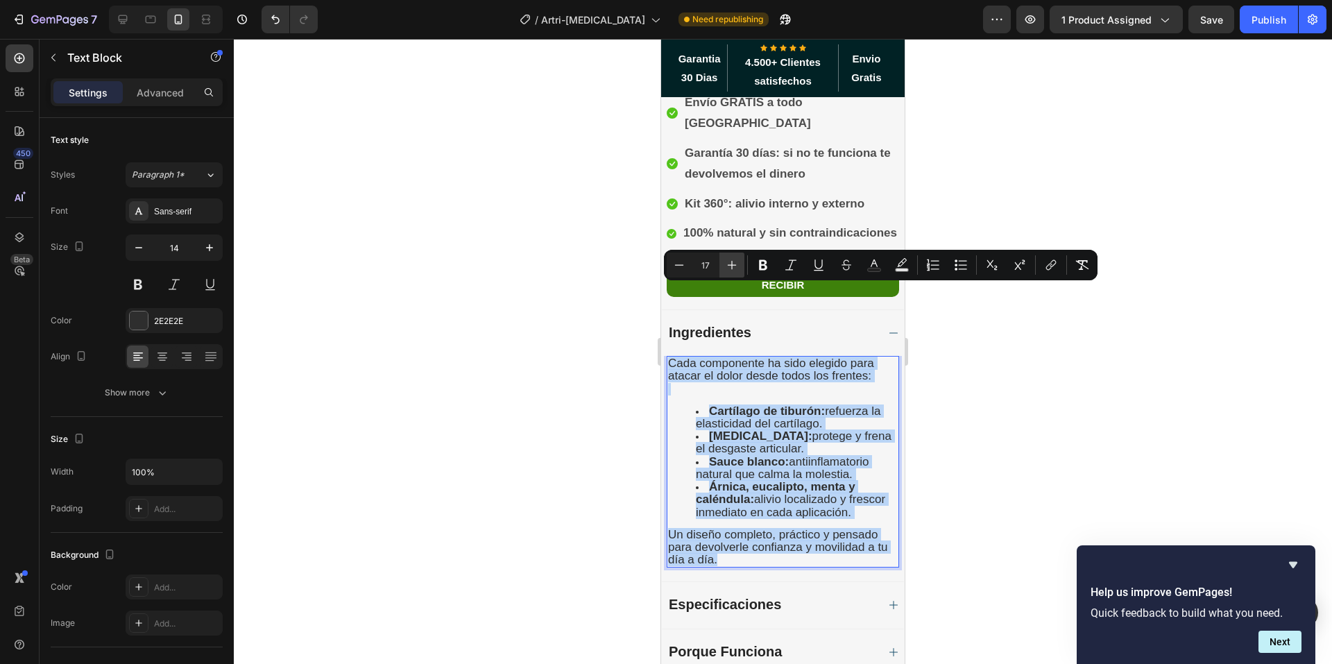
type input "18"
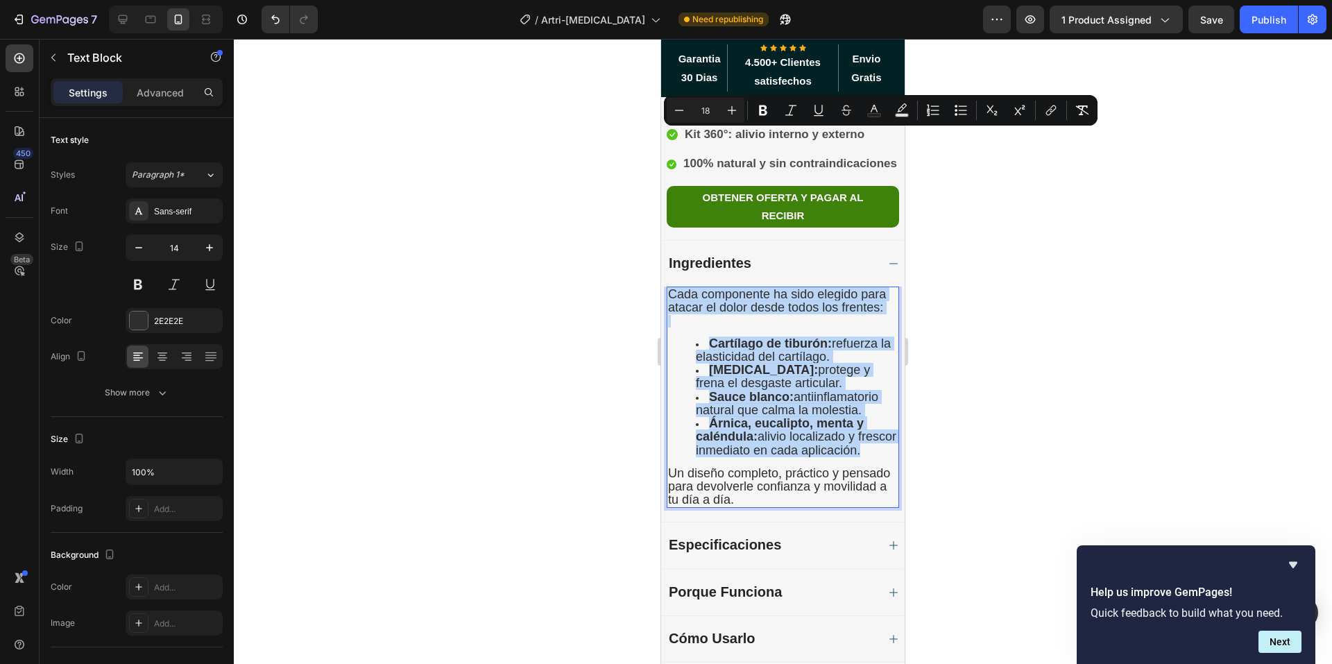
scroll to position [951, 0]
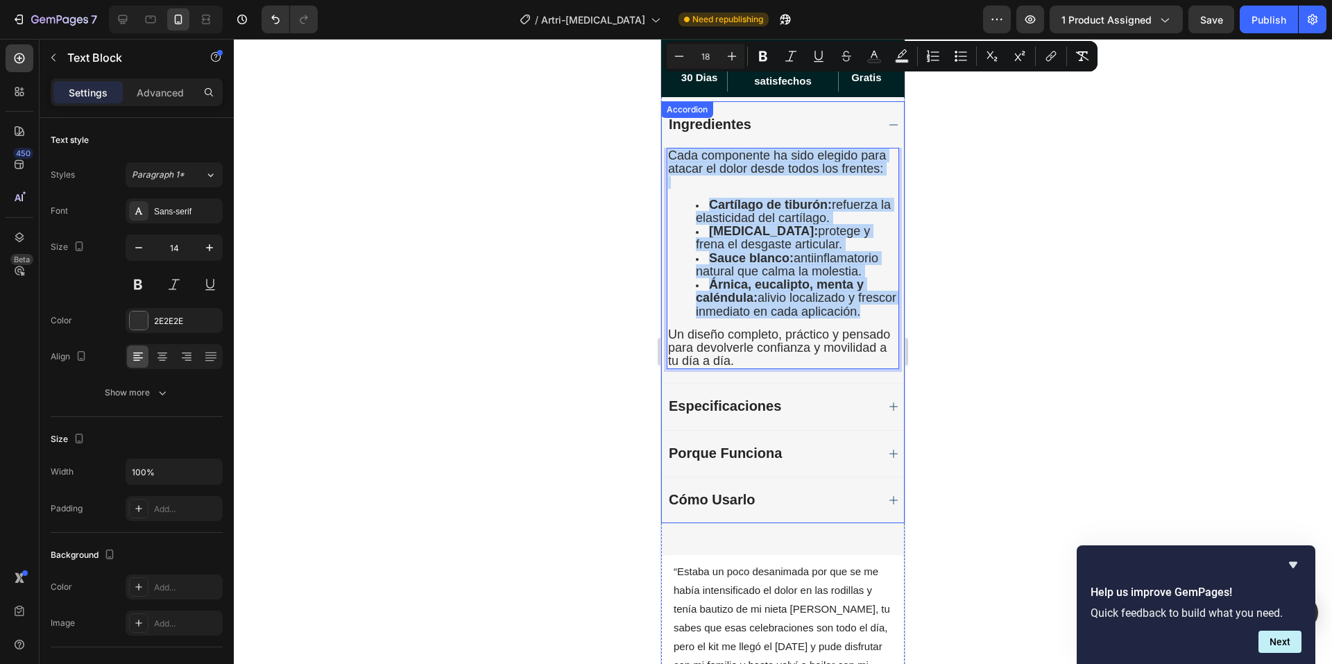
click at [849, 398] on div "Especificaciones" at bounding box center [772, 407] width 210 height 18
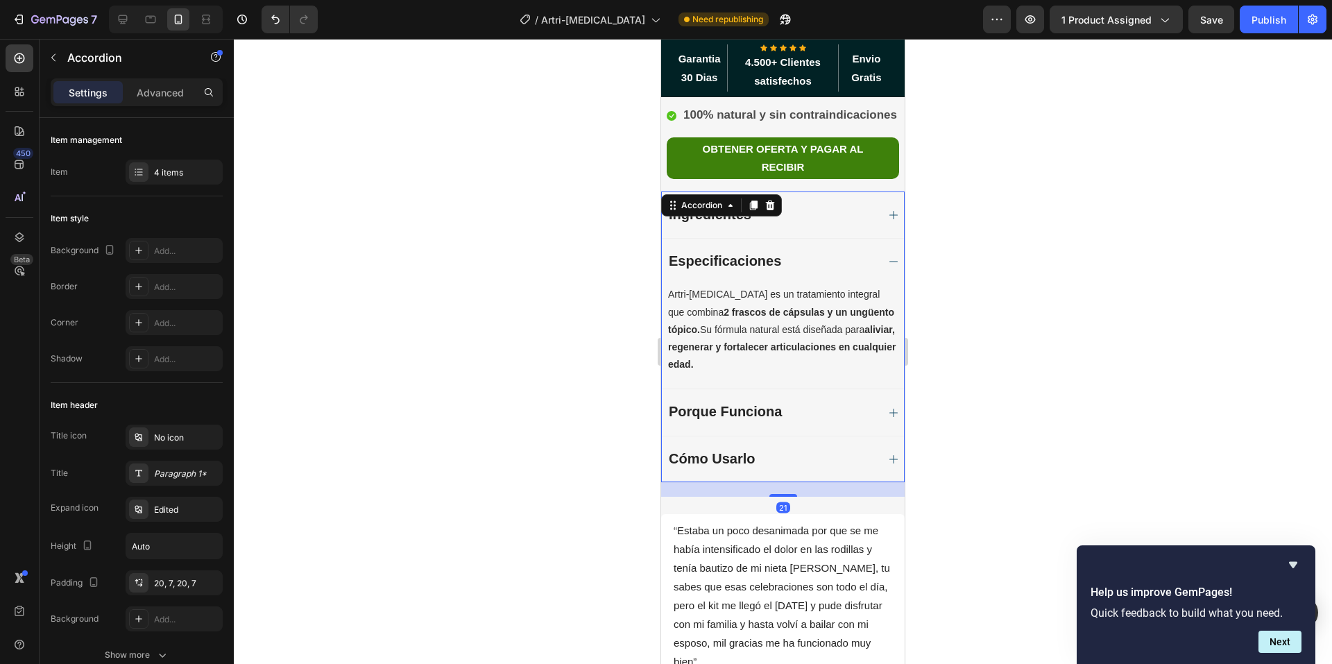
scroll to position [813, 0]
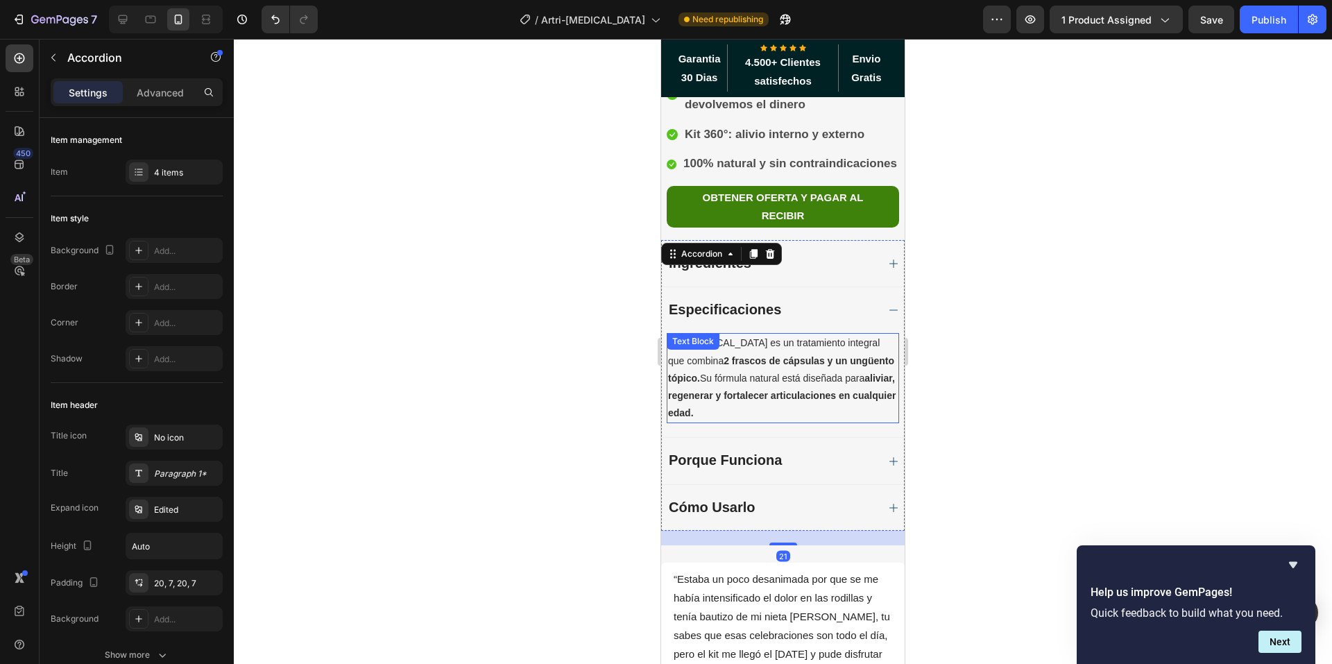
click at [737, 334] on p "Artri-[MEDICAL_DATA] es un tratamiento integral que combina 2 frascos de cápsul…" at bounding box center [783, 377] width 230 height 87
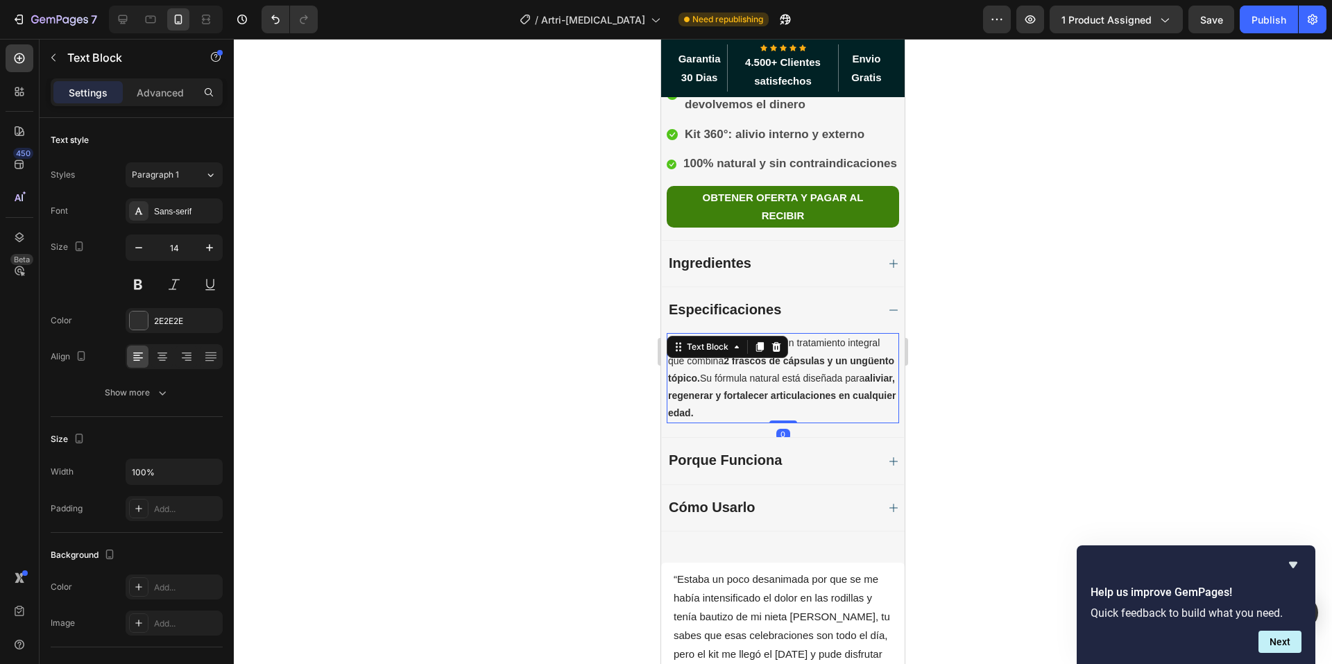
click at [737, 334] on p "Artri-[MEDICAL_DATA] es un tratamiento integral que combina 2 frascos de cápsul…" at bounding box center [783, 377] width 230 height 87
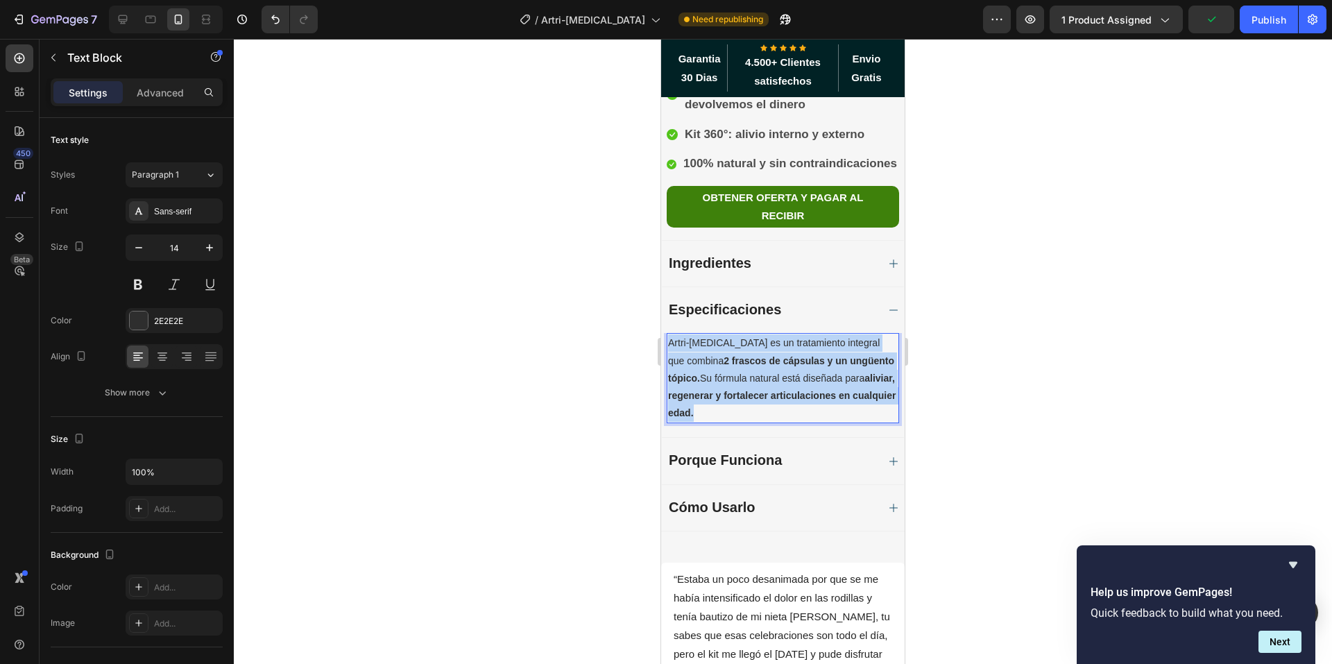
drag, startPoint x: 745, startPoint y: 341, endPoint x: 670, endPoint y: 275, distance: 100.8
click at [670, 334] on p "Artri-[MEDICAL_DATA] es un tratamiento integral que combina 2 frascos de cápsul…" at bounding box center [783, 377] width 230 height 87
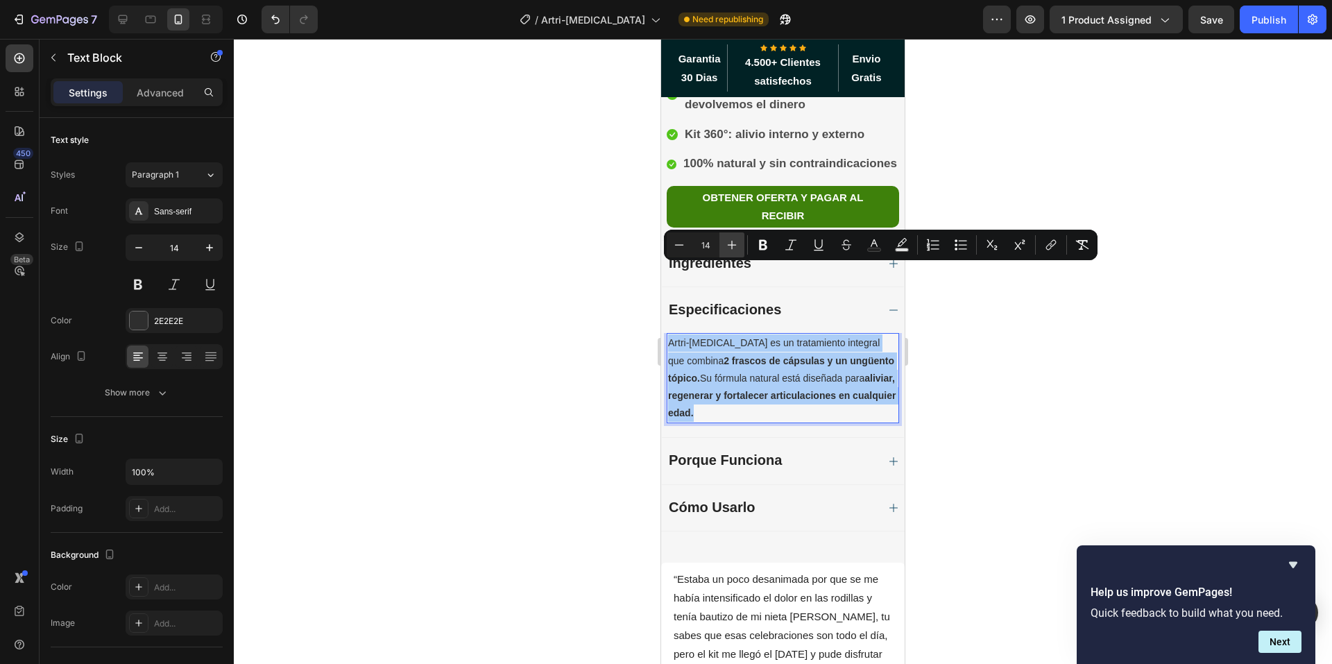
click at [732, 246] on icon "Editor contextual toolbar" at bounding box center [732, 245] width 9 height 9
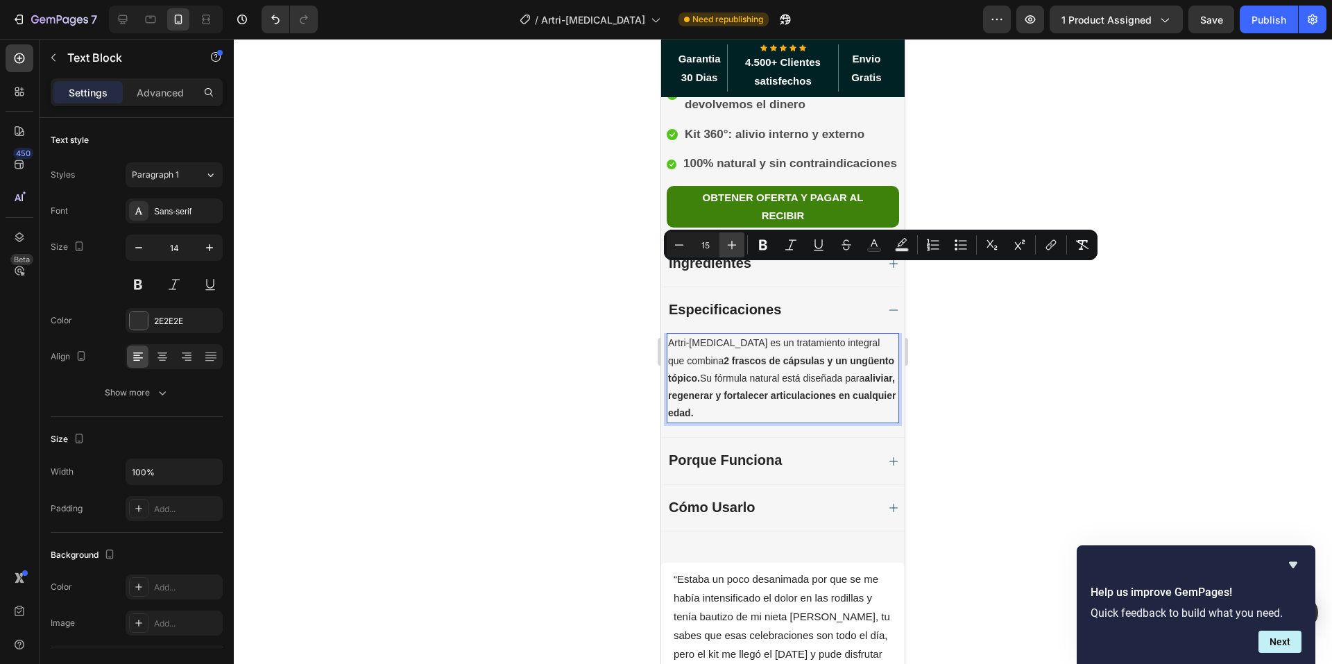
click at [732, 246] on icon "Editor contextual toolbar" at bounding box center [732, 245] width 9 height 9
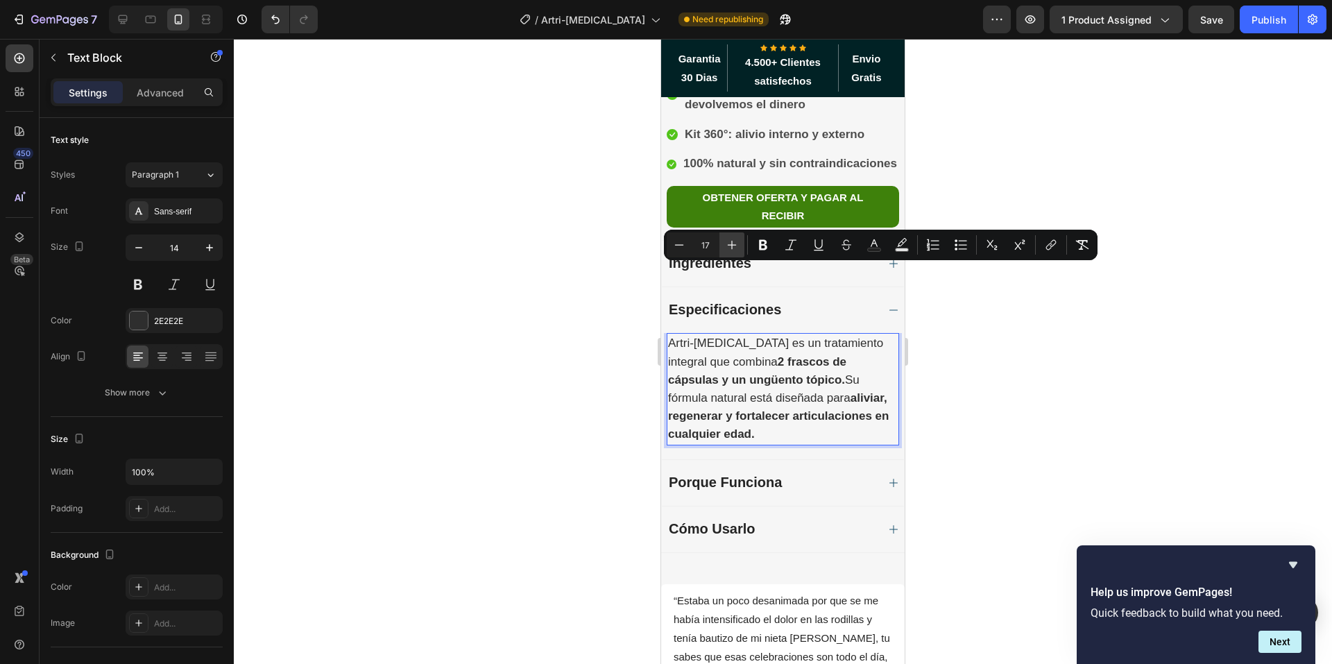
click at [732, 246] on icon "Editor contextual toolbar" at bounding box center [732, 245] width 9 height 9
type input "18"
click at [838, 474] on div "Porque Funciona" at bounding box center [772, 483] width 210 height 18
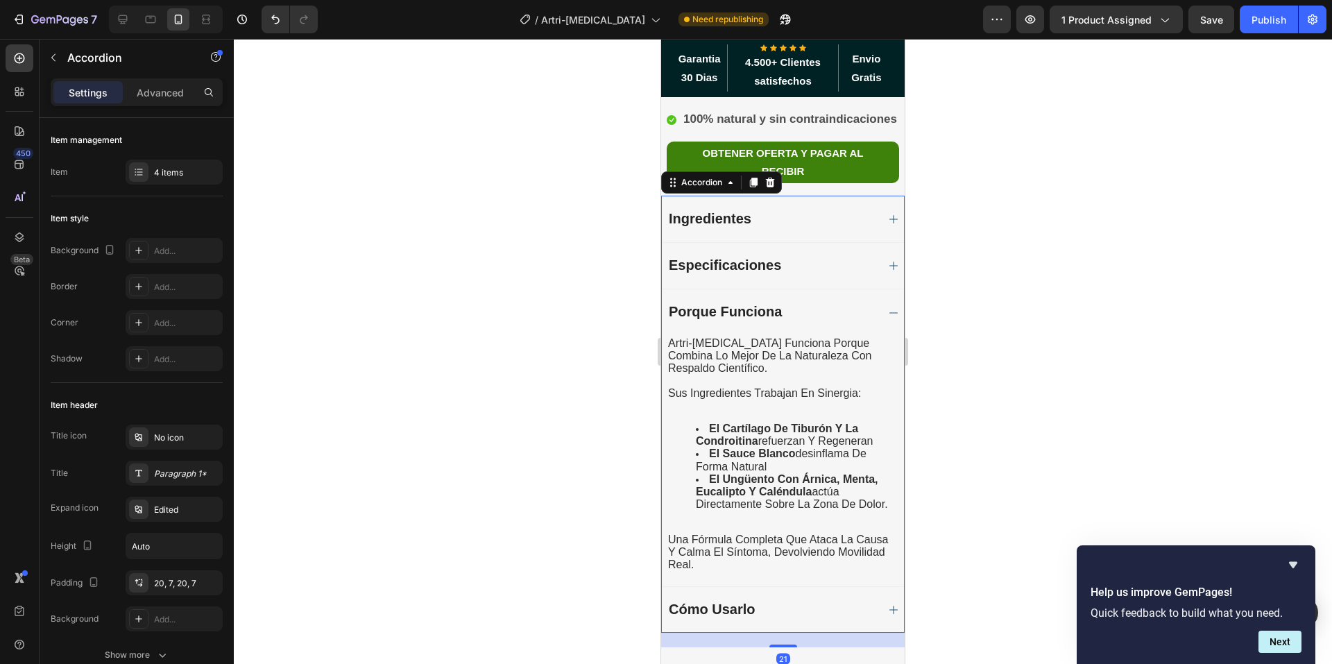
scroll to position [882, 0]
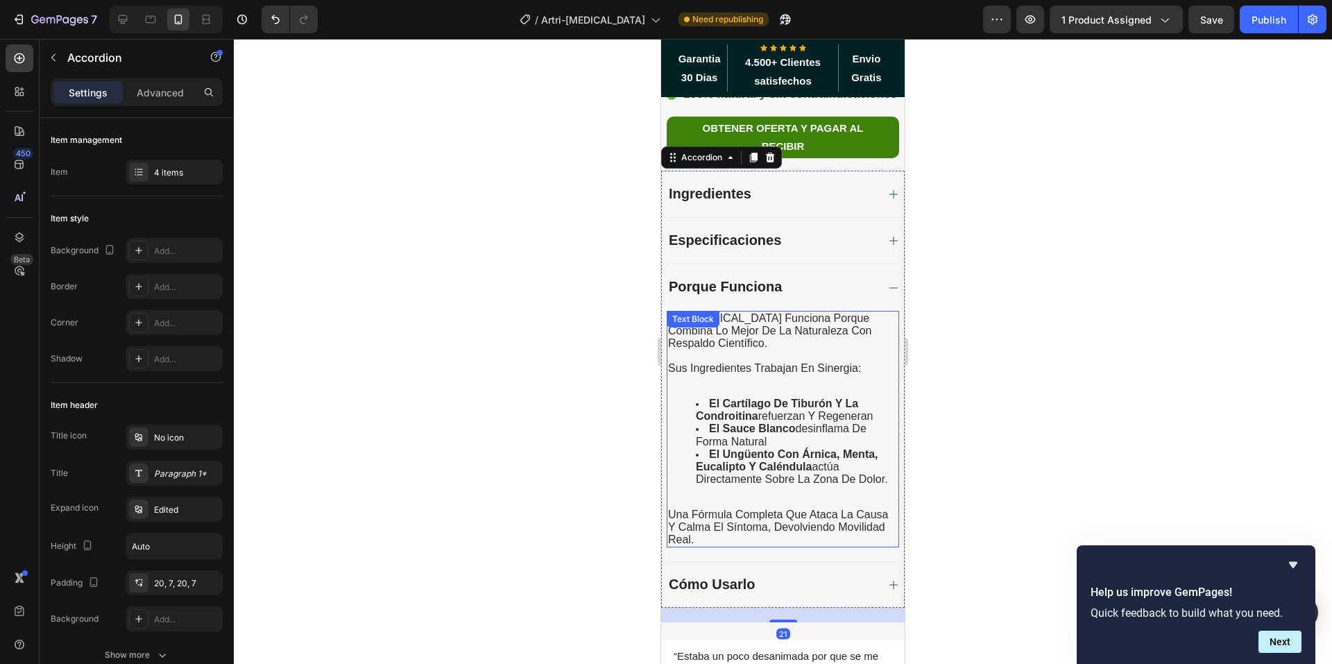
click at [770, 495] on p at bounding box center [783, 501] width 230 height 12
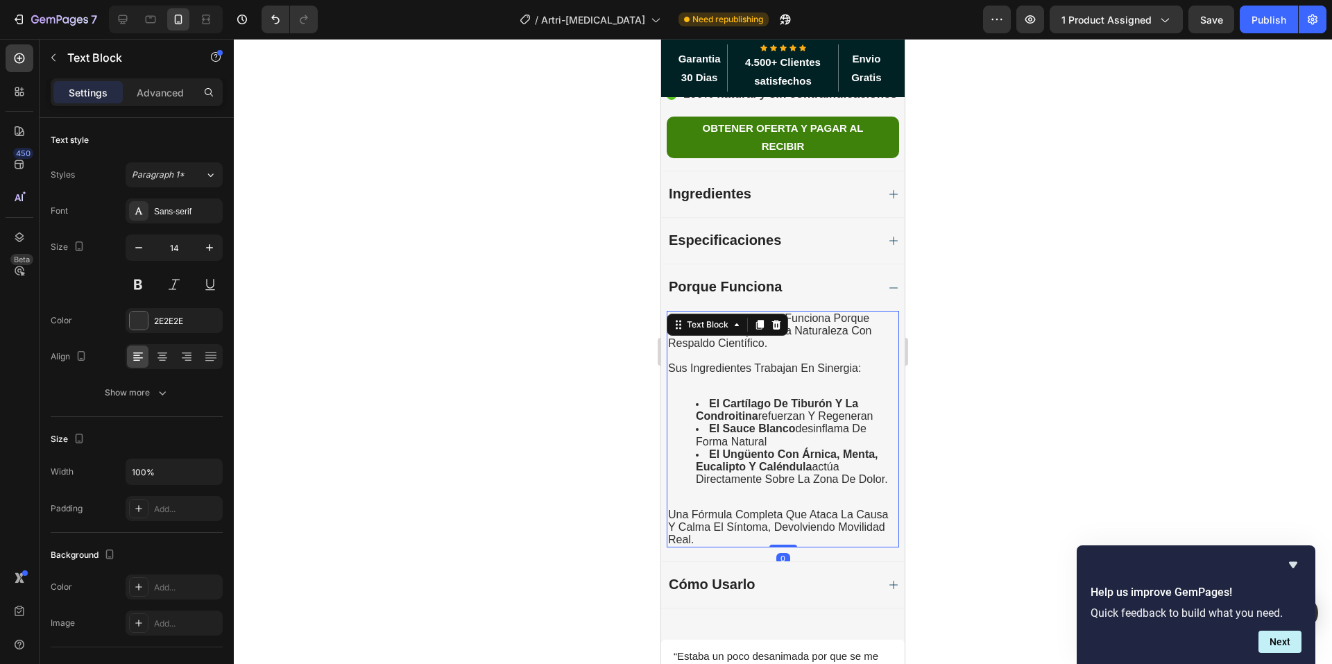
click at [756, 509] on span "una fórmula completa que ataca la causa y calma el síntoma, devolviendo movilid…" at bounding box center [778, 527] width 221 height 37
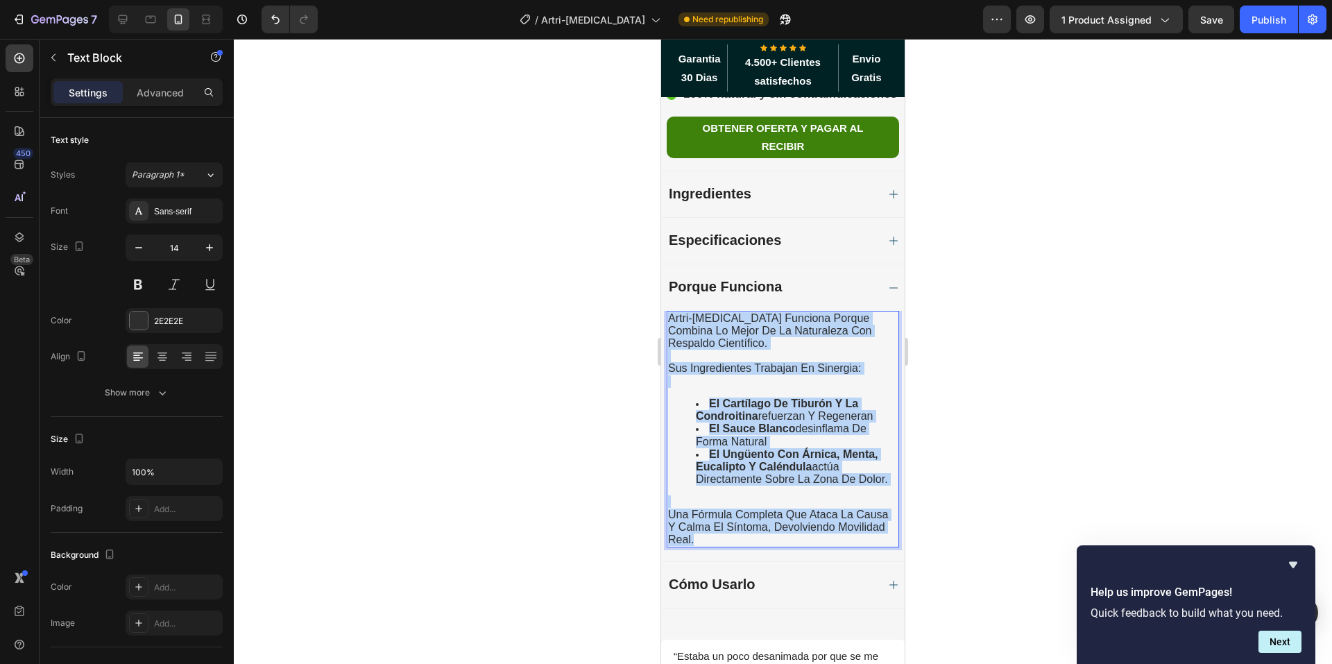
drag, startPoint x: 756, startPoint y: 484, endPoint x: 669, endPoint y: 247, distance: 252.0
click at [669, 311] on div "artri-[MEDICAL_DATA] funciona porque combina lo mejor de la naturaleza con resp…" at bounding box center [783, 429] width 232 height 237
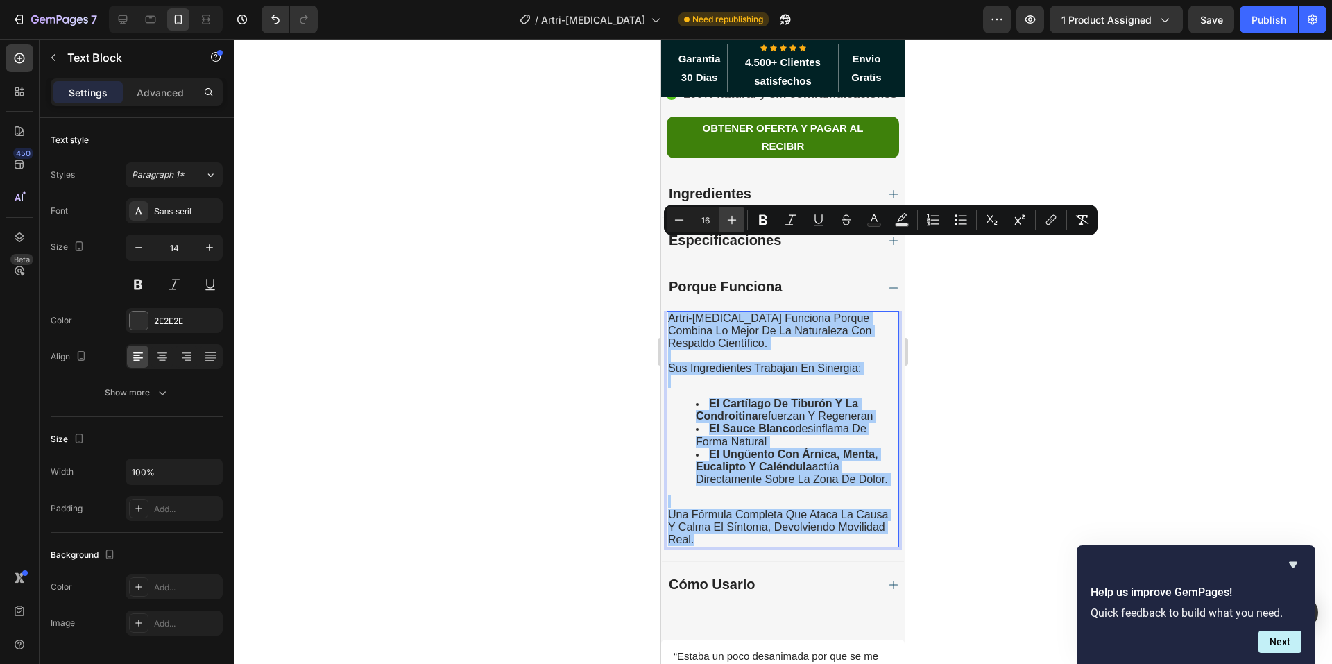
click at [728, 219] on icon "Editor contextual toolbar" at bounding box center [732, 220] width 14 height 14
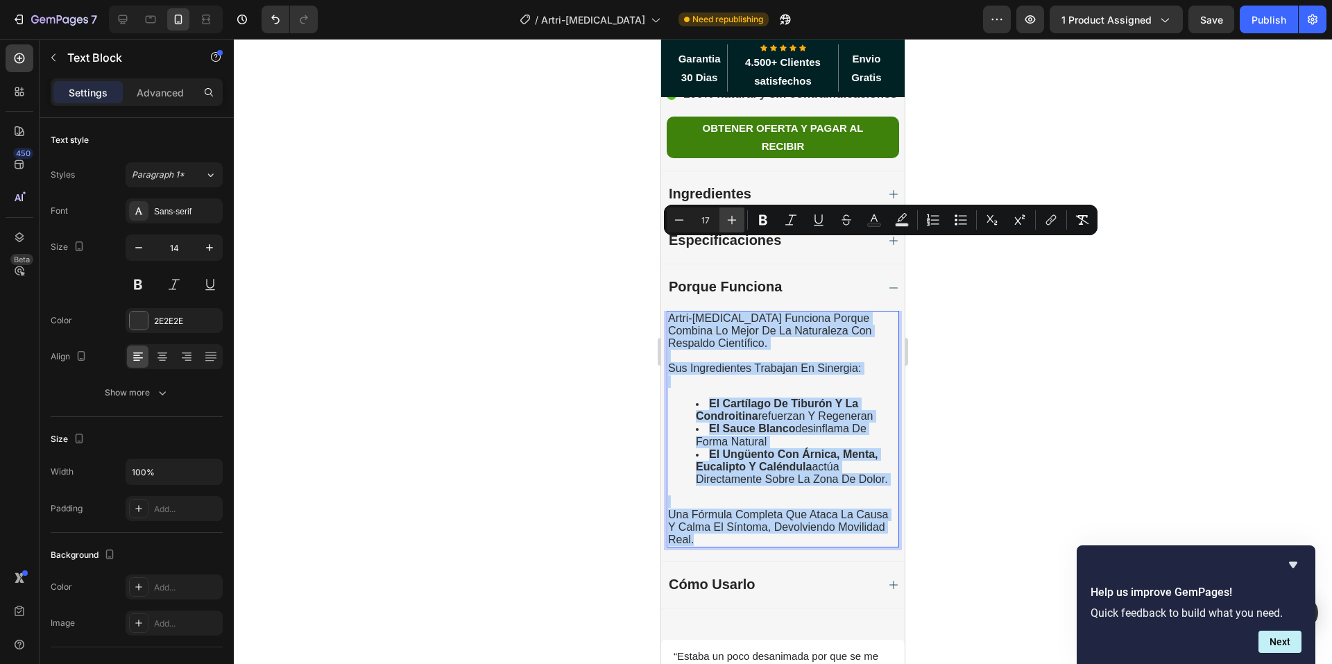
type input "18"
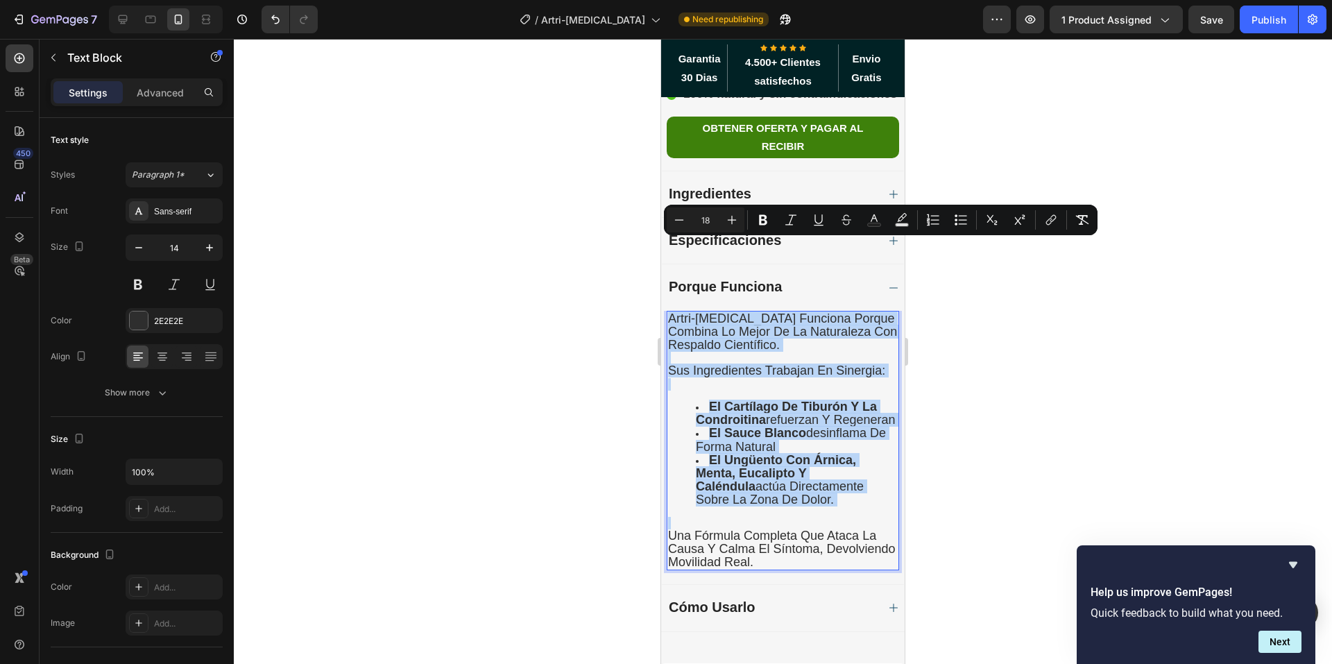
click at [767, 352] on p "Rich Text Editor. Editing area: main" at bounding box center [783, 358] width 230 height 12
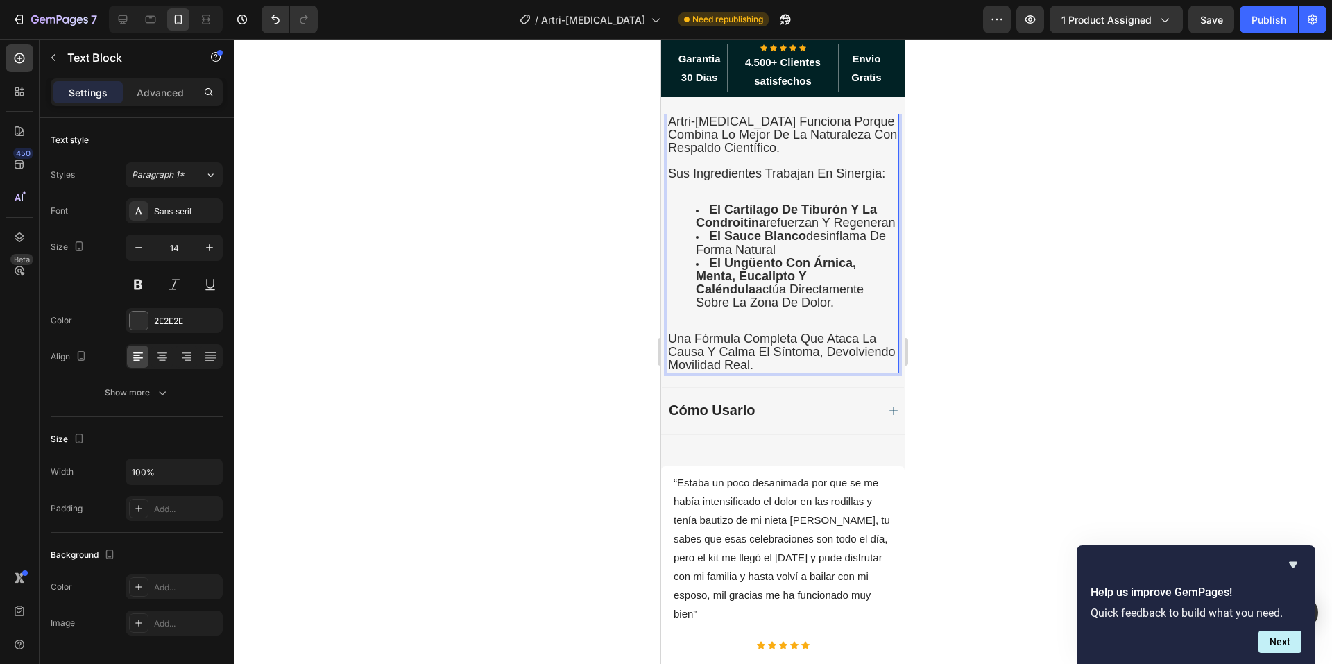
scroll to position [1090, 0]
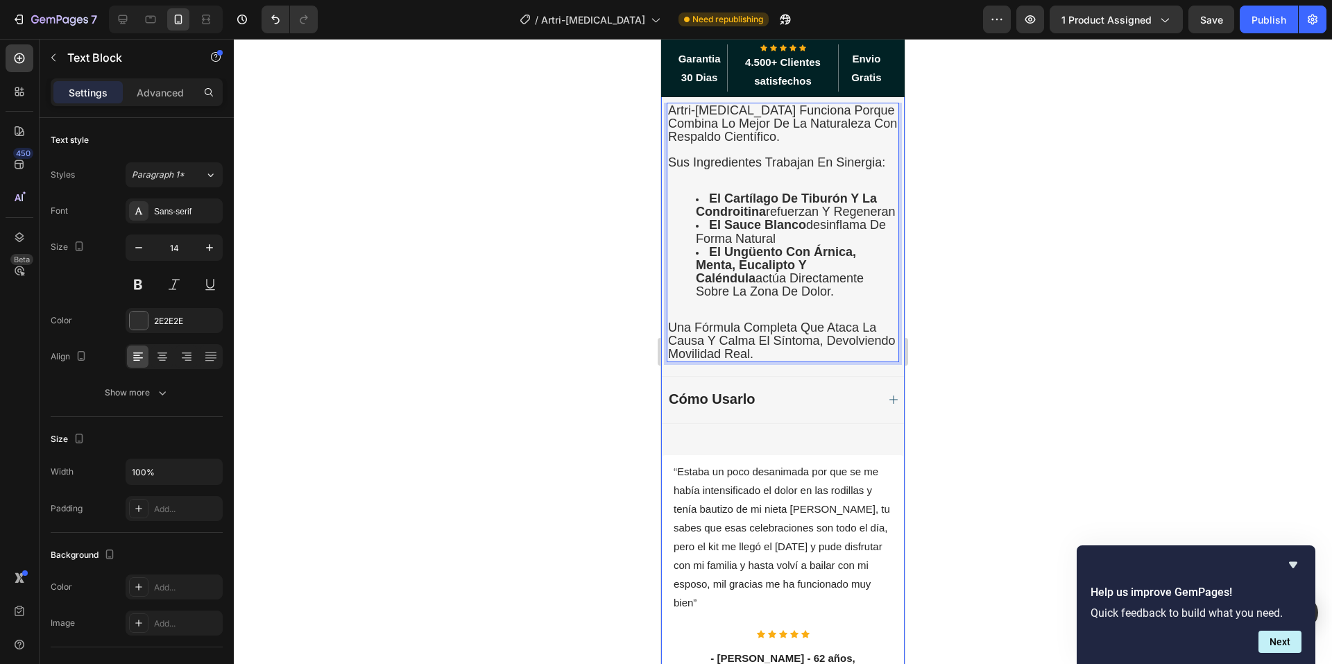
click at [795, 391] on div "Cómo Usarlo" at bounding box center [772, 400] width 210 height 18
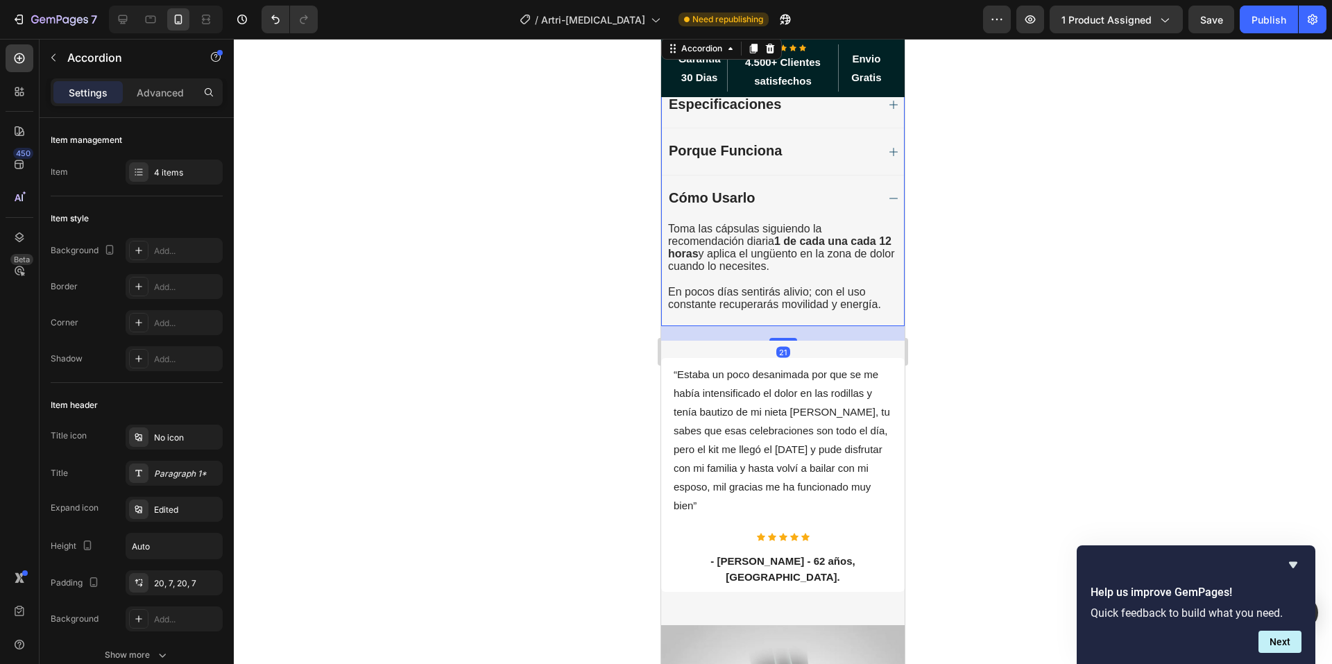
scroll to position [951, 0]
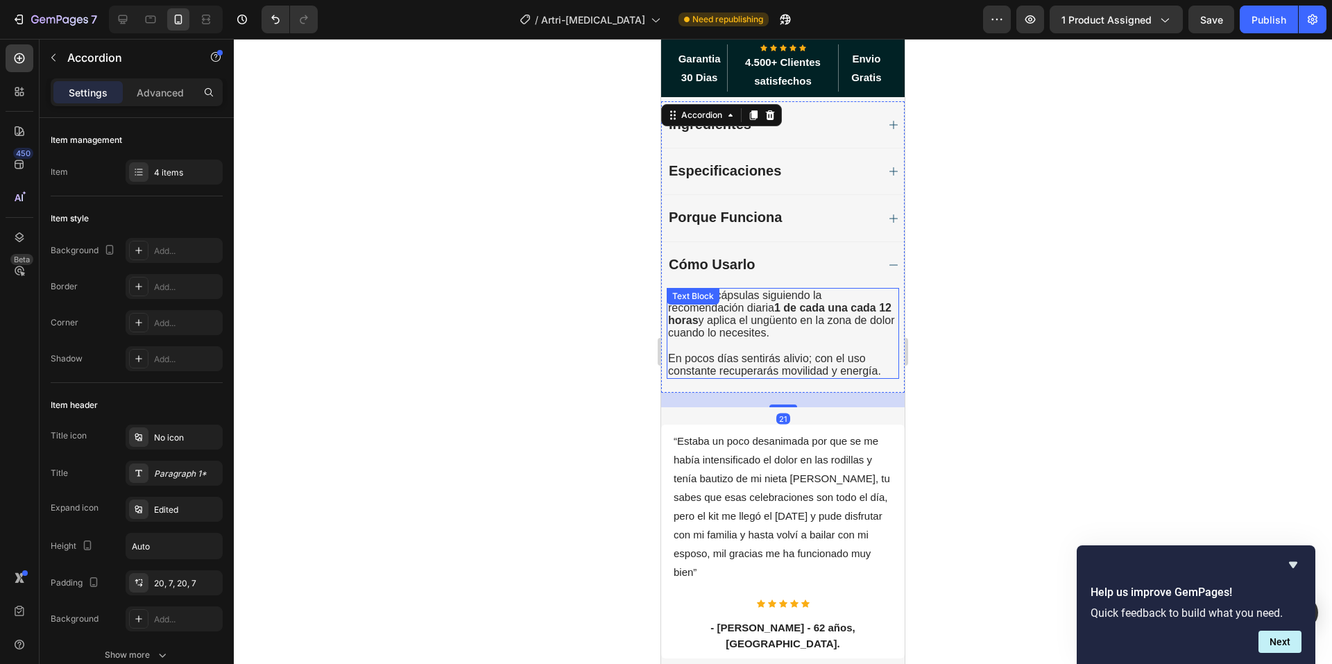
click at [864, 353] on span "En pocos días sentirás alivio; con el uso constante recuperarás movilidad y ene…" at bounding box center [774, 365] width 213 height 24
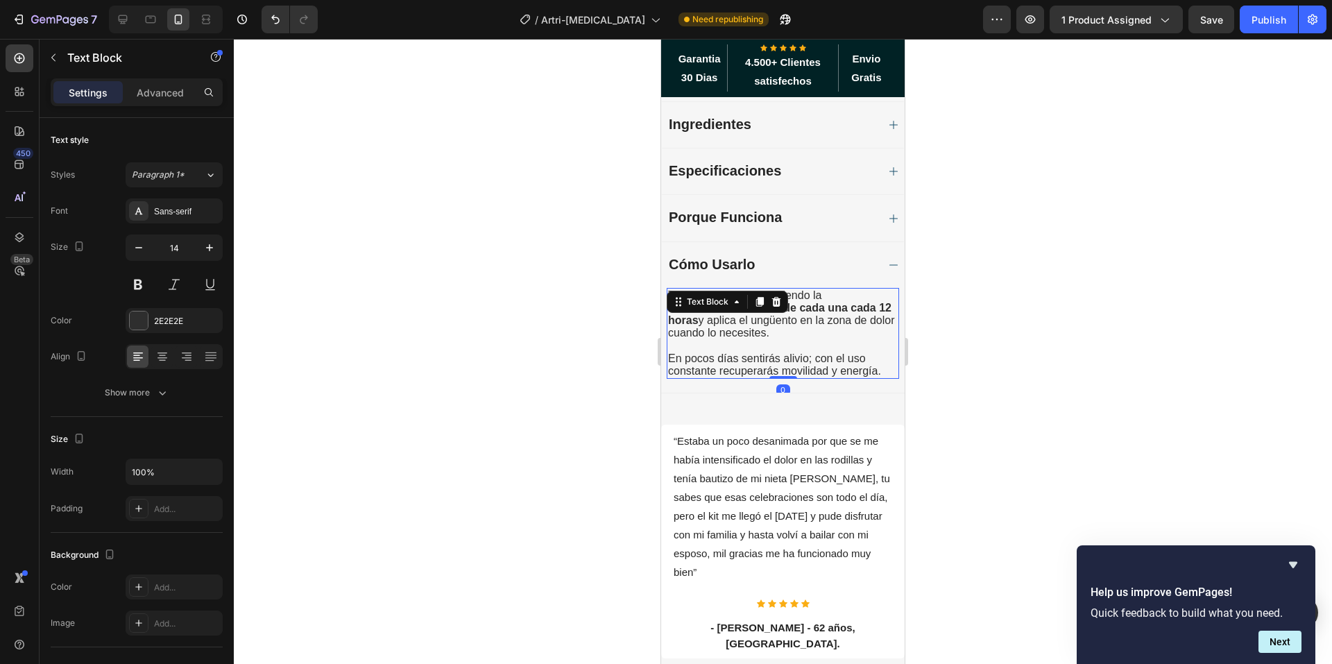
click at [879, 353] on span "En pocos días sentirás alivio; con el uso constante recuperarás movilidad y ene…" at bounding box center [774, 365] width 213 height 24
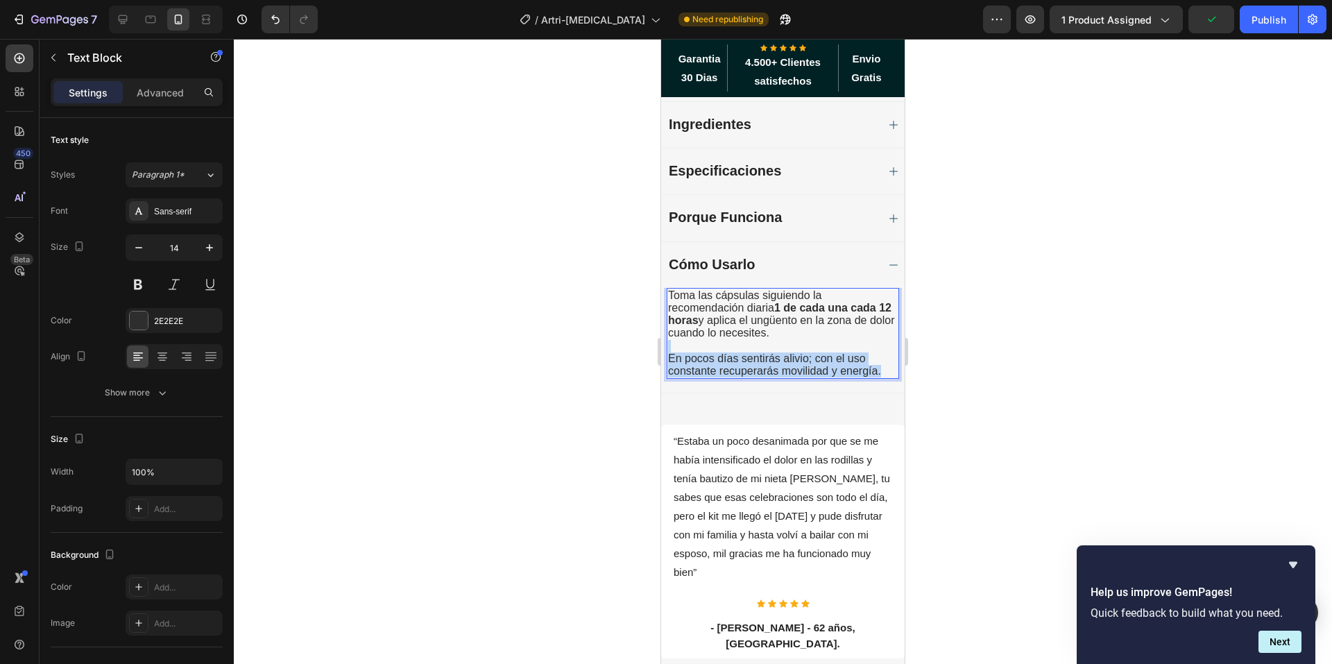
drag, startPoint x: 883, startPoint y: 299, endPoint x: 727, endPoint y: 263, distance: 159.6
click at [731, 288] on div "Toma las cápsulas siguiendo la recomendación diaria 1 de cada una cada 12 horas…" at bounding box center [783, 333] width 232 height 91
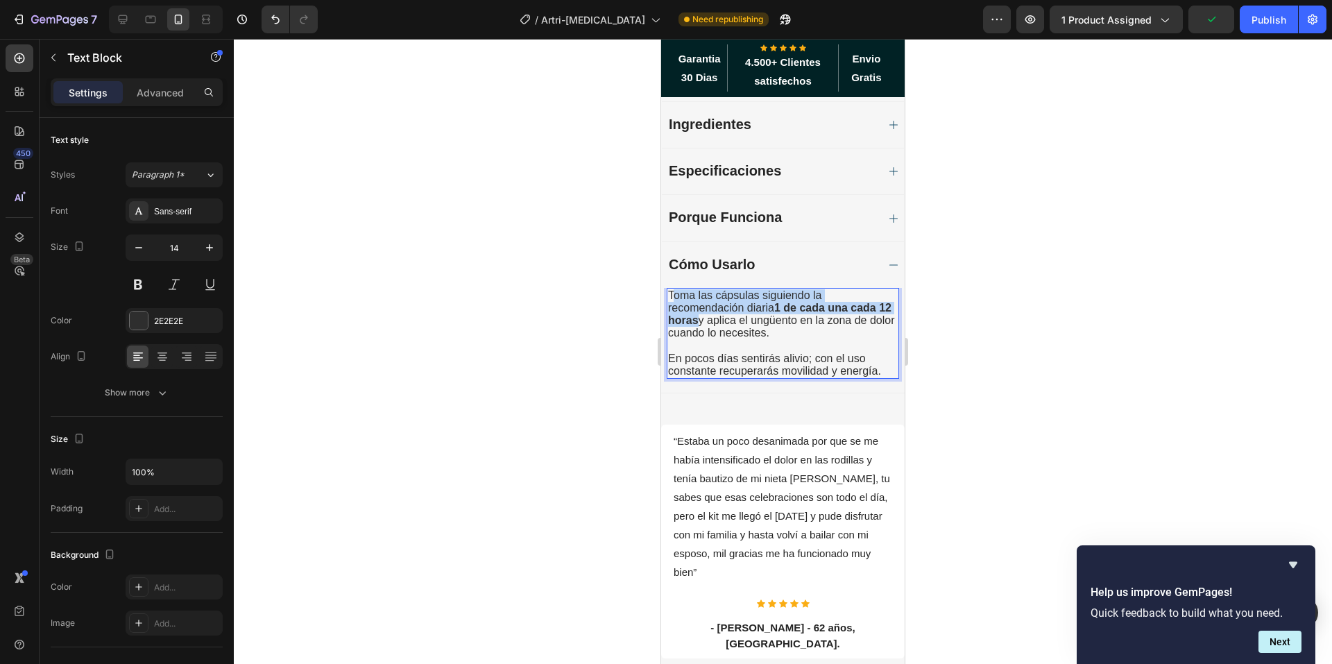
drag, startPoint x: 693, startPoint y: 244, endPoint x: 673, endPoint y: 228, distance: 25.3
click at [674, 289] on span "Toma las cápsulas siguiendo la recomendación diaria 1 de cada una cada 12 horas…" at bounding box center [781, 314] width 226 height 50
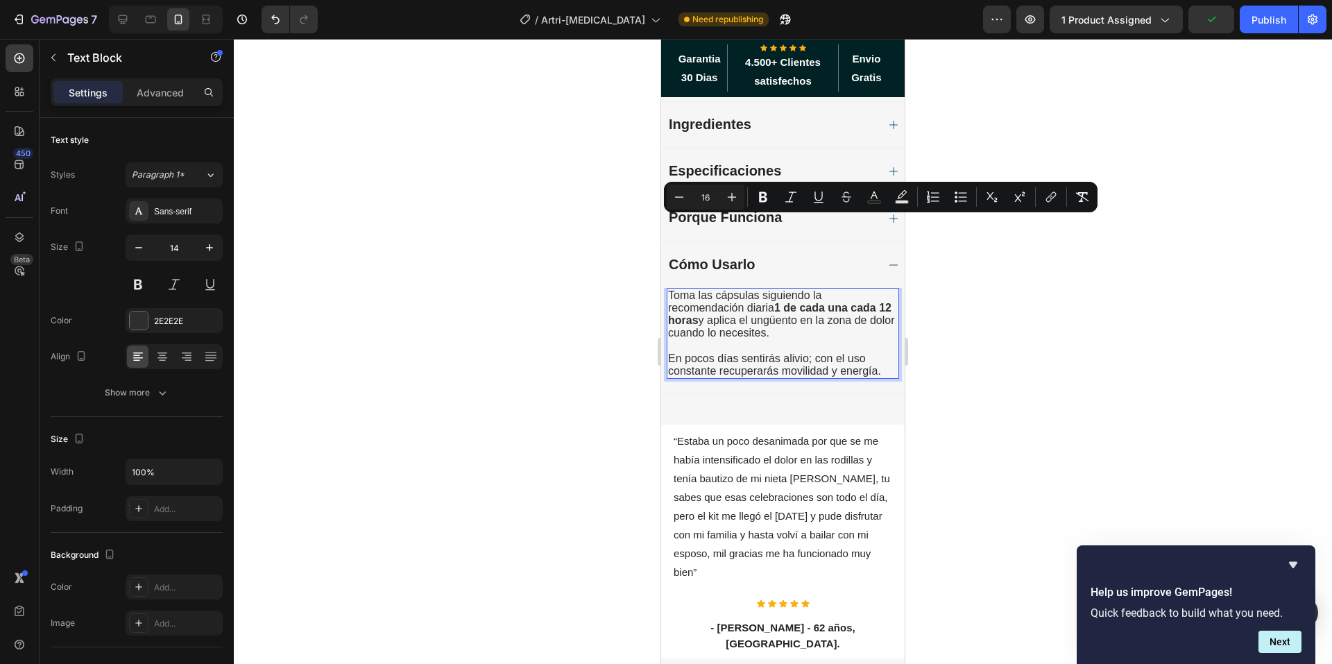
click at [671, 289] on span "Toma las cápsulas siguiendo la recomendación diaria 1 de cada una cada 12 horas…" at bounding box center [781, 314] width 226 height 50
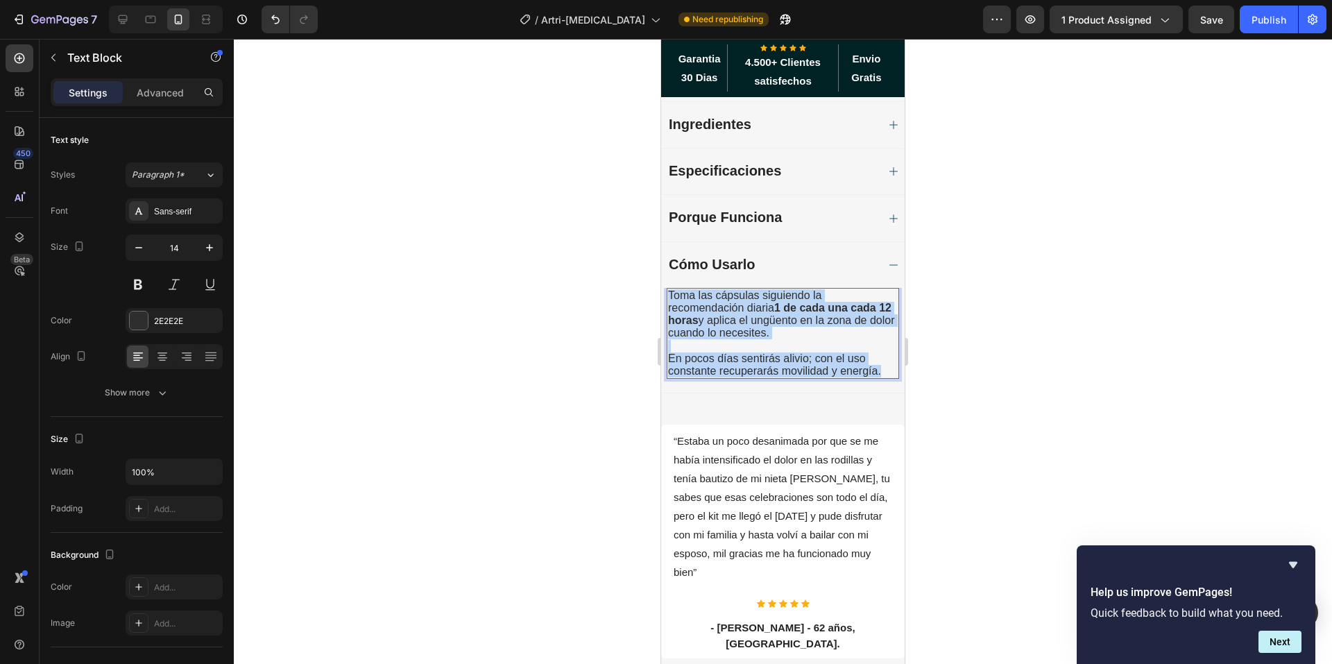
drag, startPoint x: 671, startPoint y: 224, endPoint x: 881, endPoint y: 300, distance: 223.5
click at [881, 300] on div "Toma las cápsulas siguiendo la recomendación diaria 1 de cada una cada 12 horas…" at bounding box center [783, 333] width 232 height 91
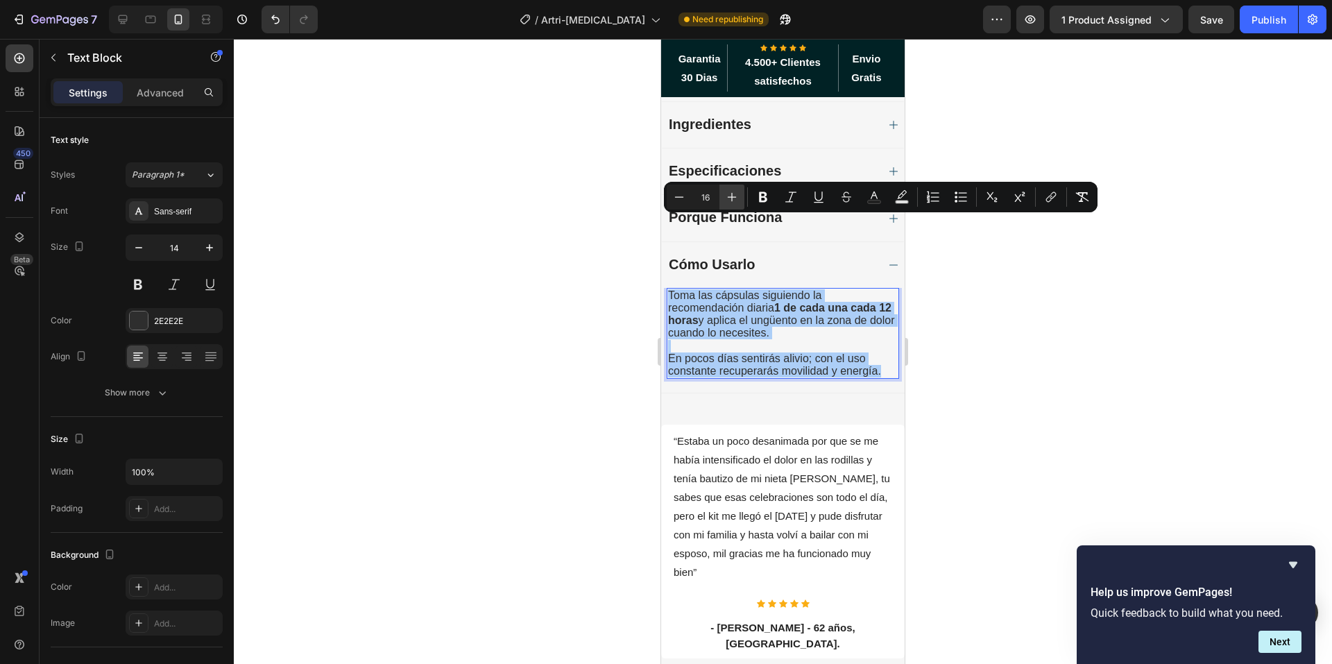
click at [730, 194] on icon "Editor contextual toolbar" at bounding box center [732, 197] width 14 height 14
type input "18"
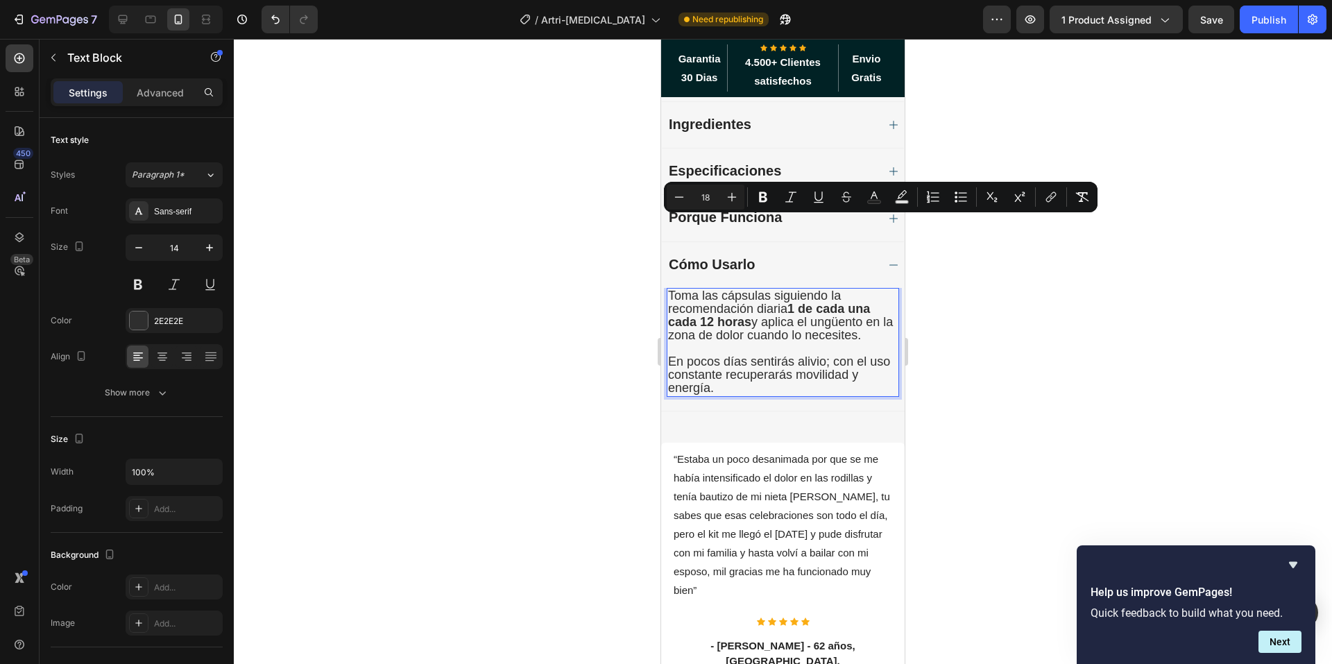
click at [590, 253] on div at bounding box center [783, 351] width 1098 height 625
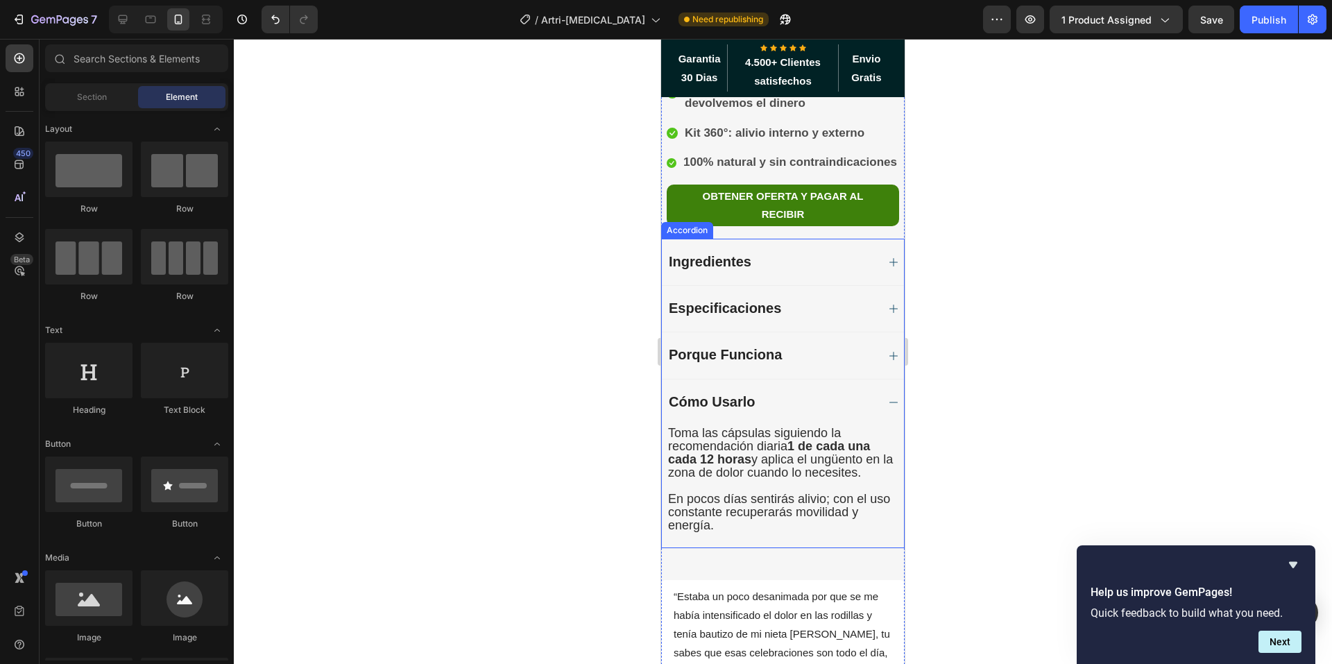
scroll to position [813, 0]
click at [840, 395] on div "Cómo Usarlo" at bounding box center [772, 404] width 210 height 18
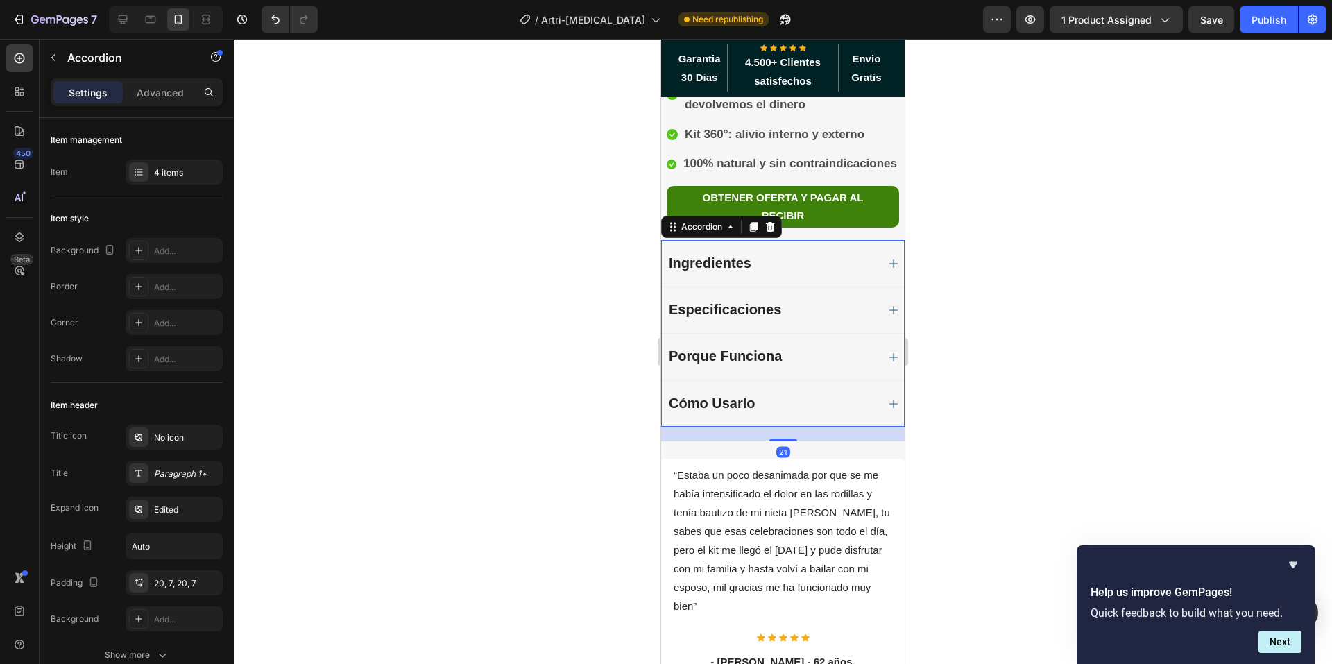
scroll to position [743, 0]
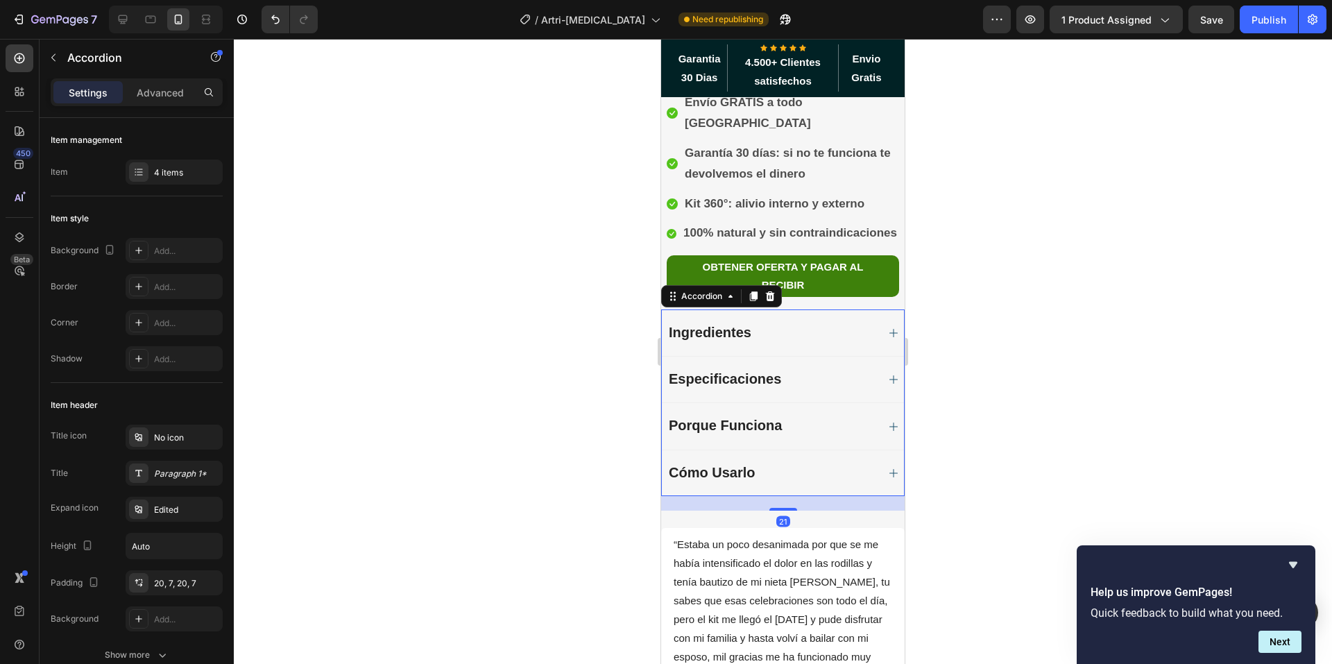
click at [1057, 319] on div at bounding box center [783, 351] width 1098 height 625
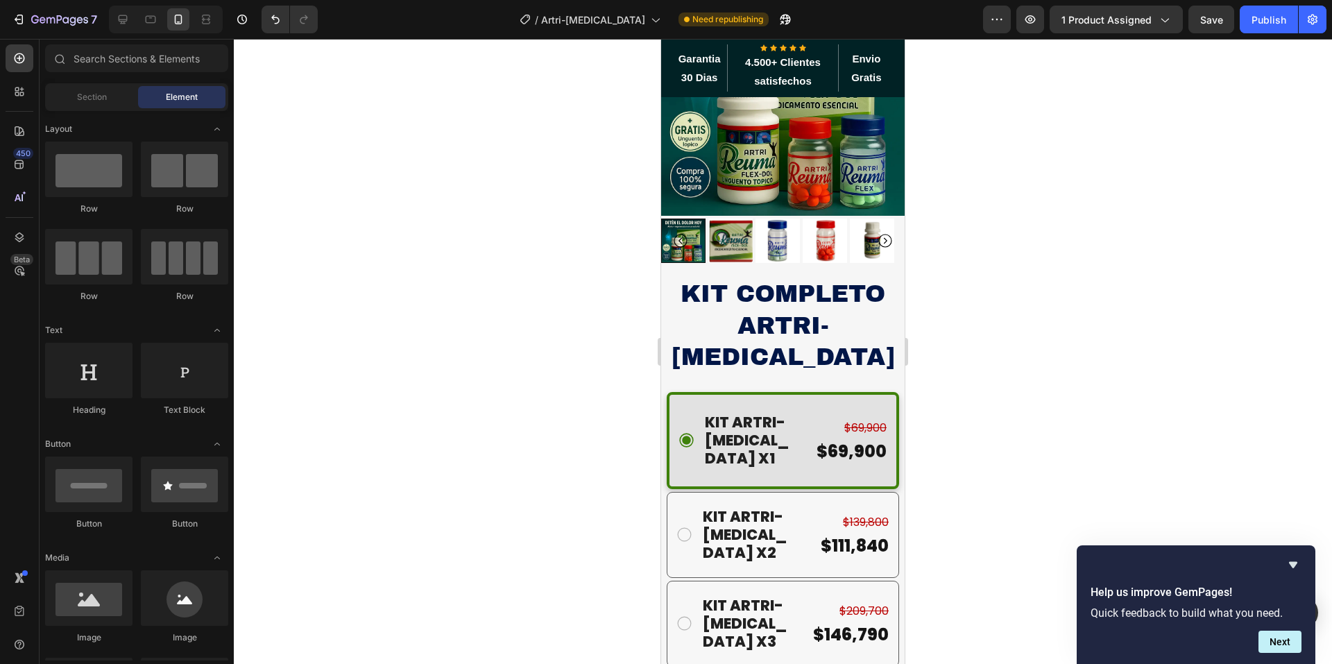
scroll to position [0, 0]
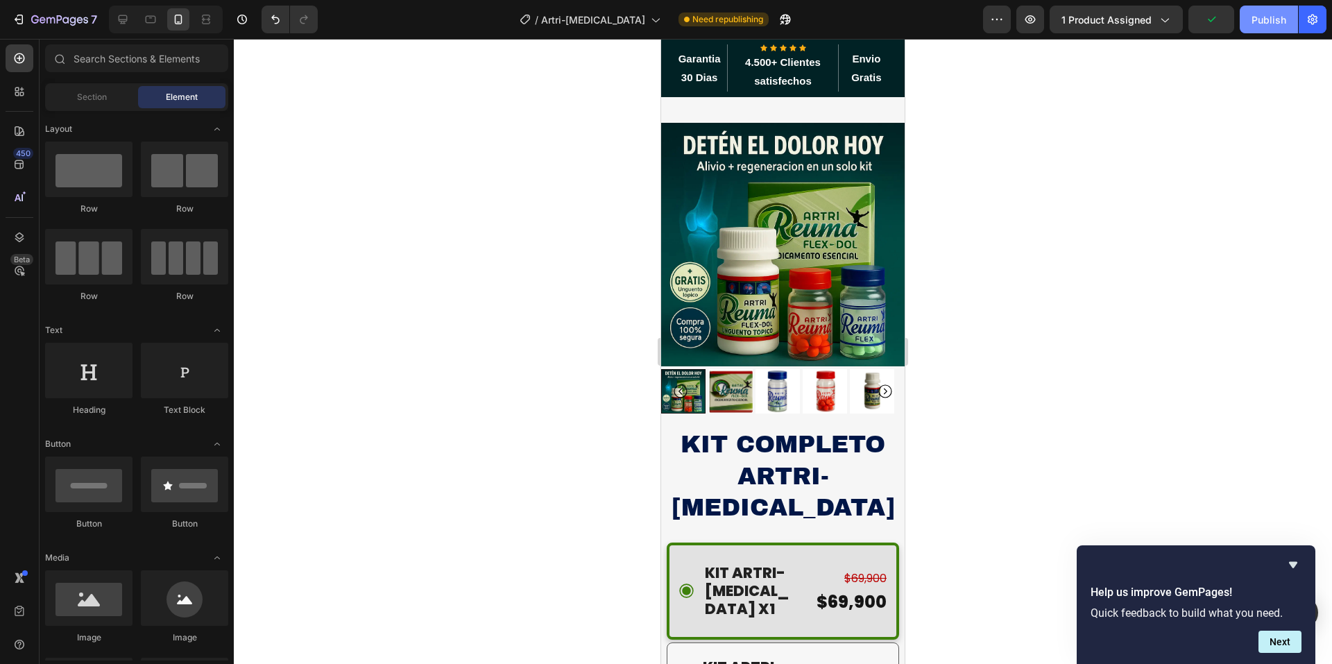
click at [1265, 21] on div "Publish" at bounding box center [1269, 19] width 35 height 15
click at [33, 12] on div "7" at bounding box center [64, 19] width 66 height 17
